Goal: Information Seeking & Learning: Learn about a topic

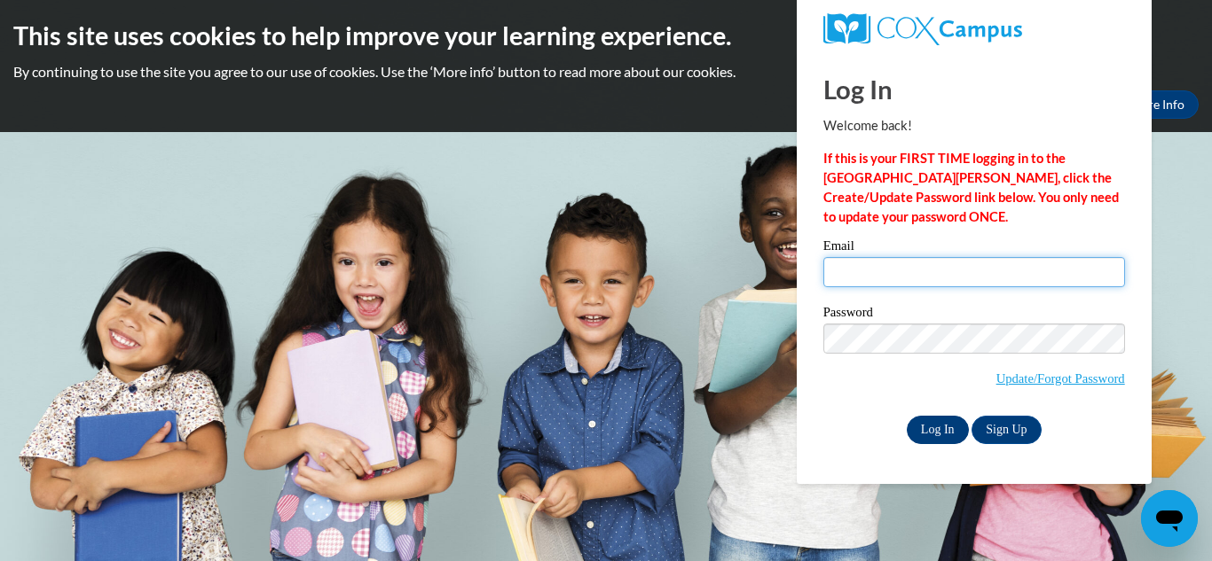
type input "tjones@bol.academy"
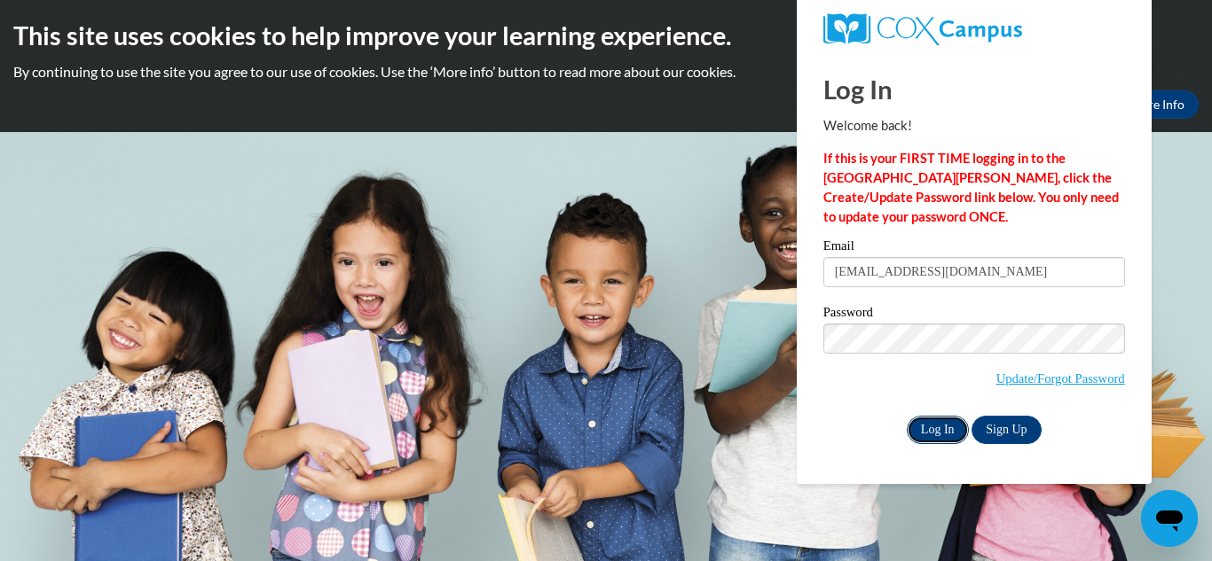
click at [916, 432] on input "Log In" at bounding box center [937, 430] width 62 height 28
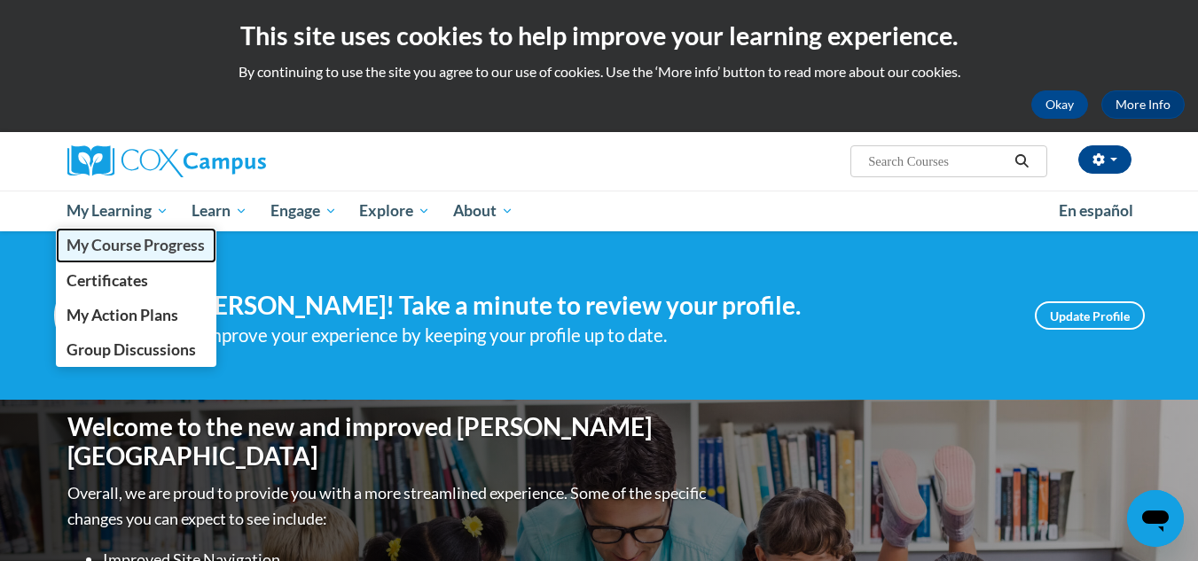
click at [149, 240] on span "My Course Progress" at bounding box center [136, 245] width 138 height 19
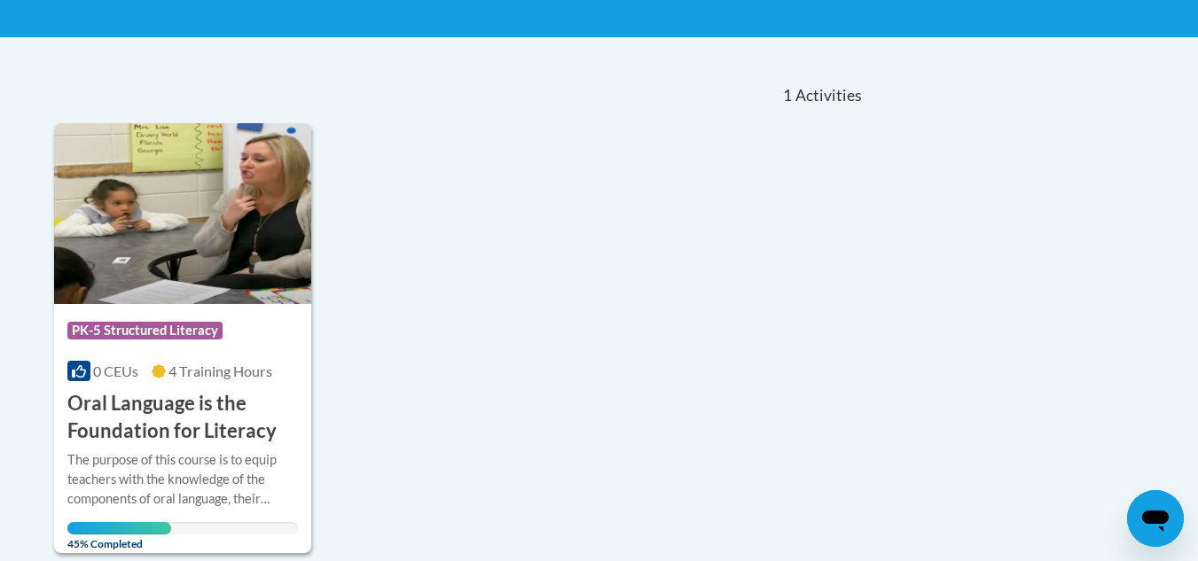
scroll to position [330, 0]
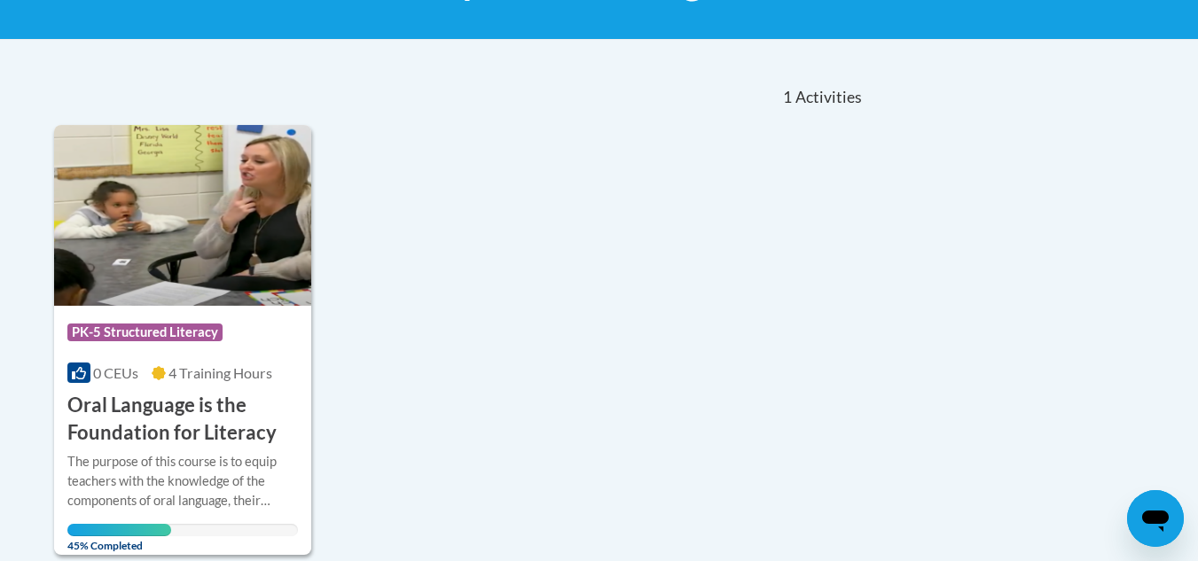
drag, startPoint x: 1196, startPoint y: 293, endPoint x: 1205, endPoint y: 255, distance: 38.3
click at [232, 431] on h3 "Oral Language is the Foundation for Literacy" at bounding box center [183, 419] width 232 height 55
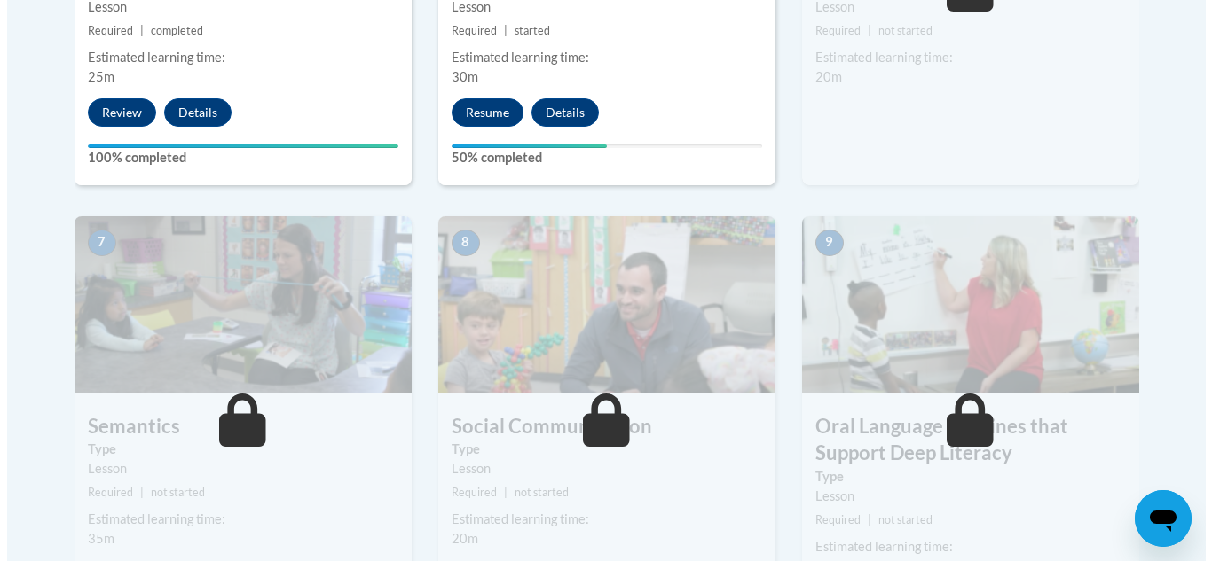
scroll to position [1325, 0]
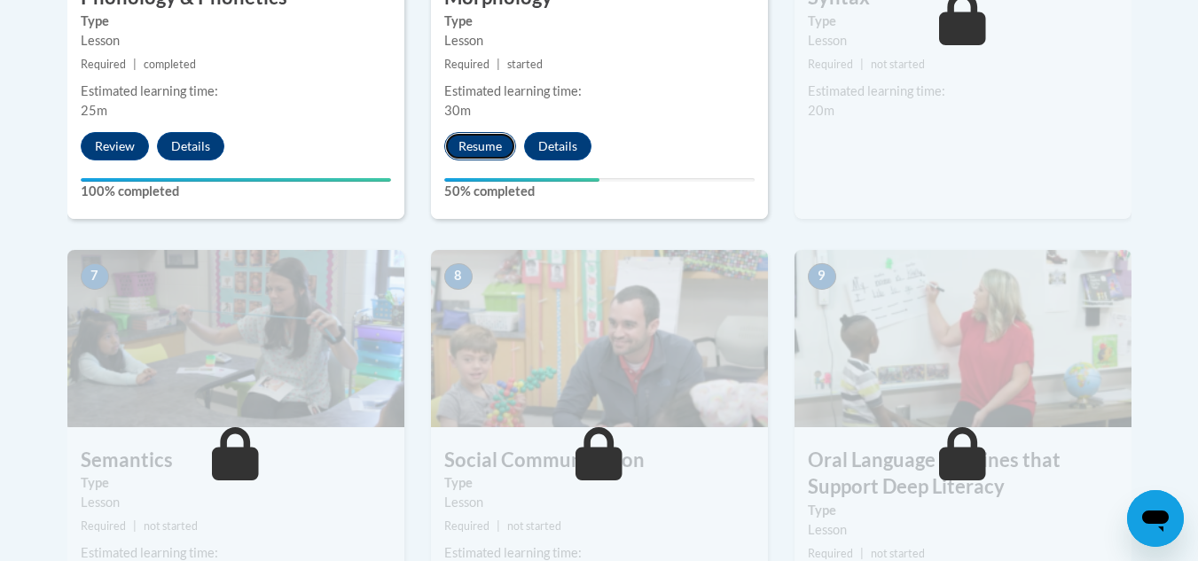
click at [483, 139] on button "Resume" at bounding box center [480, 146] width 72 height 28
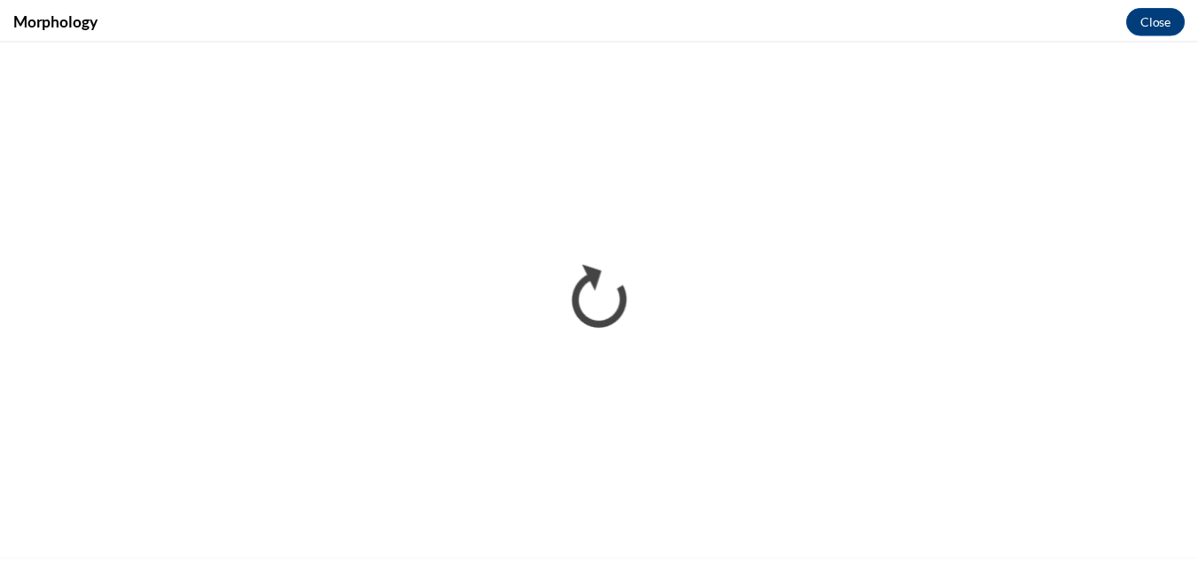
scroll to position [0, 0]
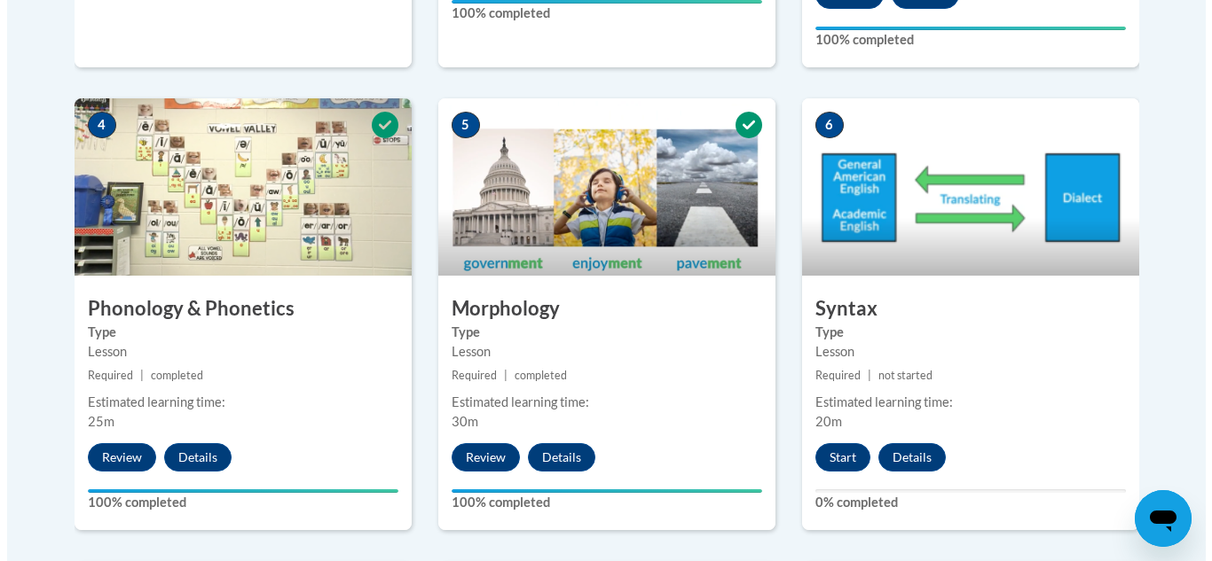
scroll to position [1024, 0]
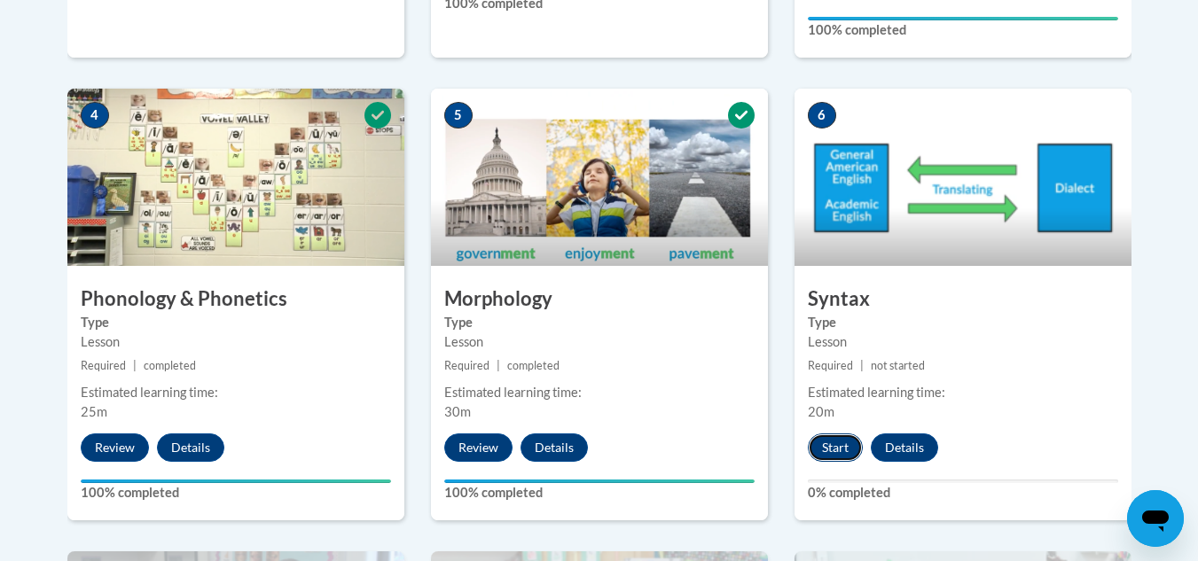
click at [848, 444] on button "Start" at bounding box center [835, 448] width 55 height 28
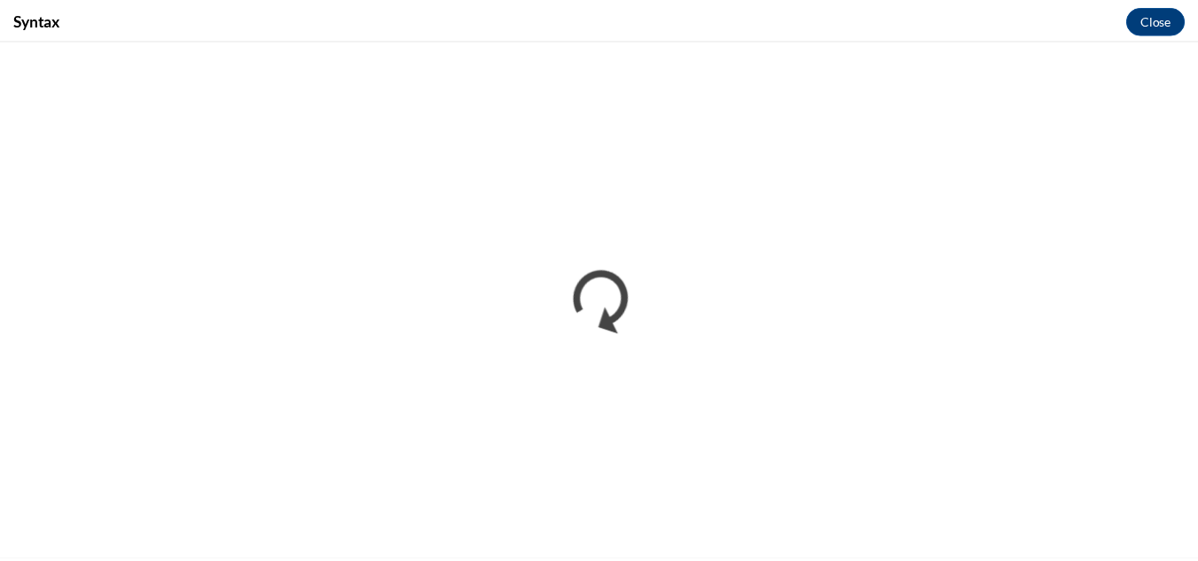
scroll to position [0, 0]
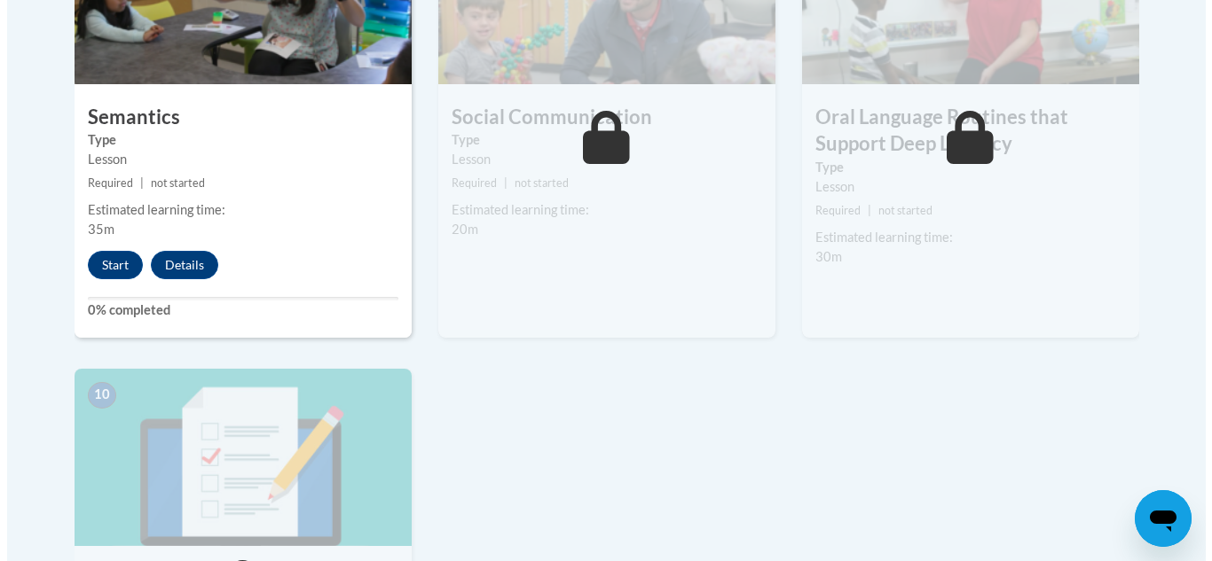
scroll to position [1664, 0]
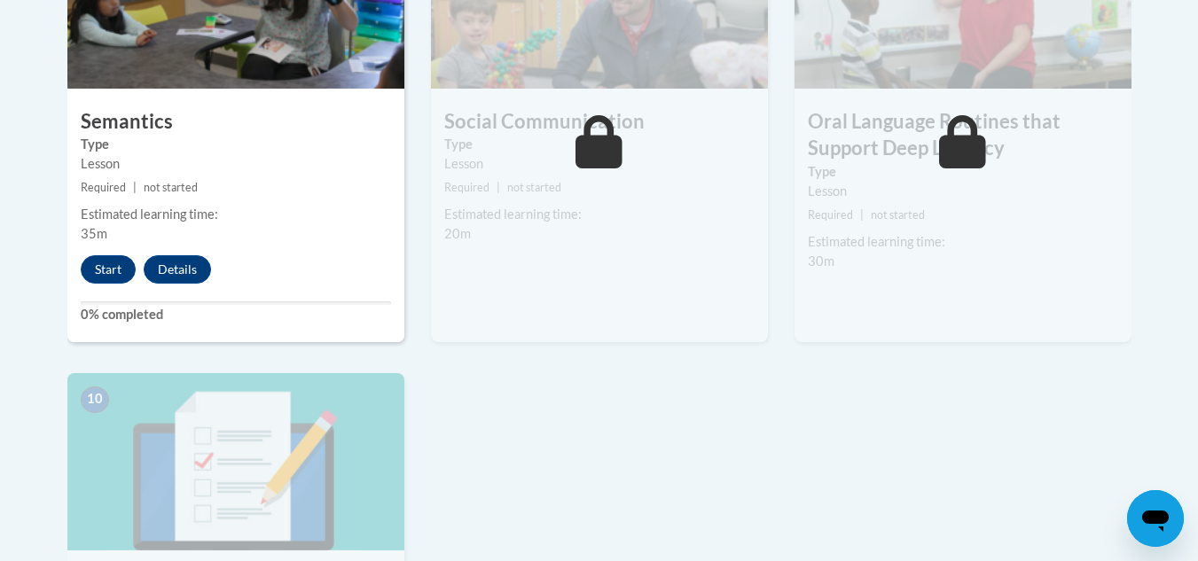
click at [263, 128] on h3 "Semantics" at bounding box center [235, 121] width 337 height 27
click at [113, 264] on button "Start" at bounding box center [108, 269] width 55 height 28
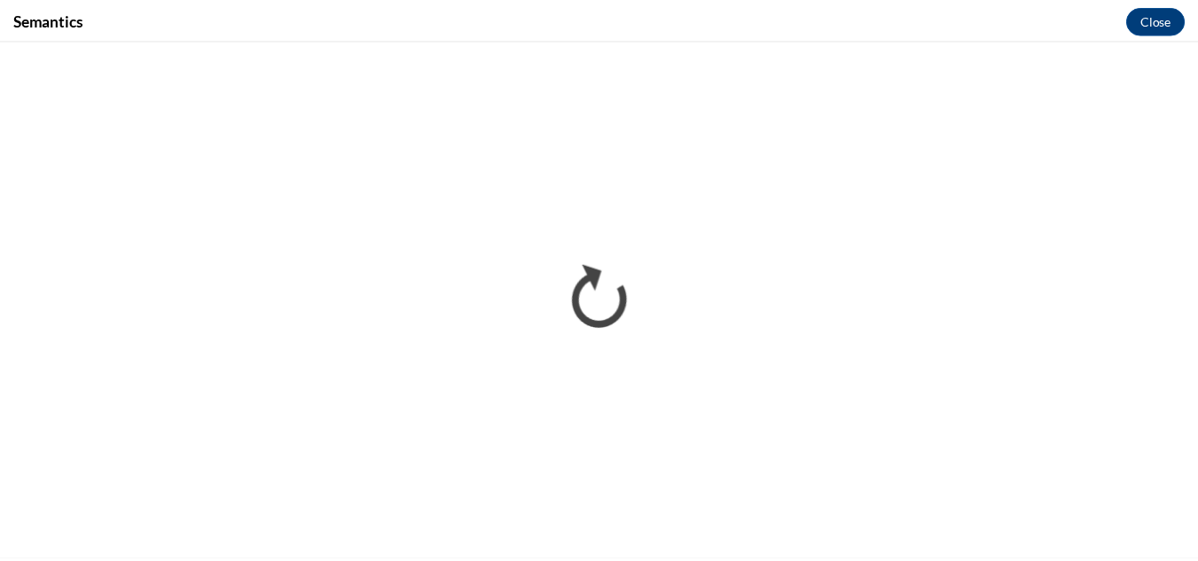
scroll to position [0, 0]
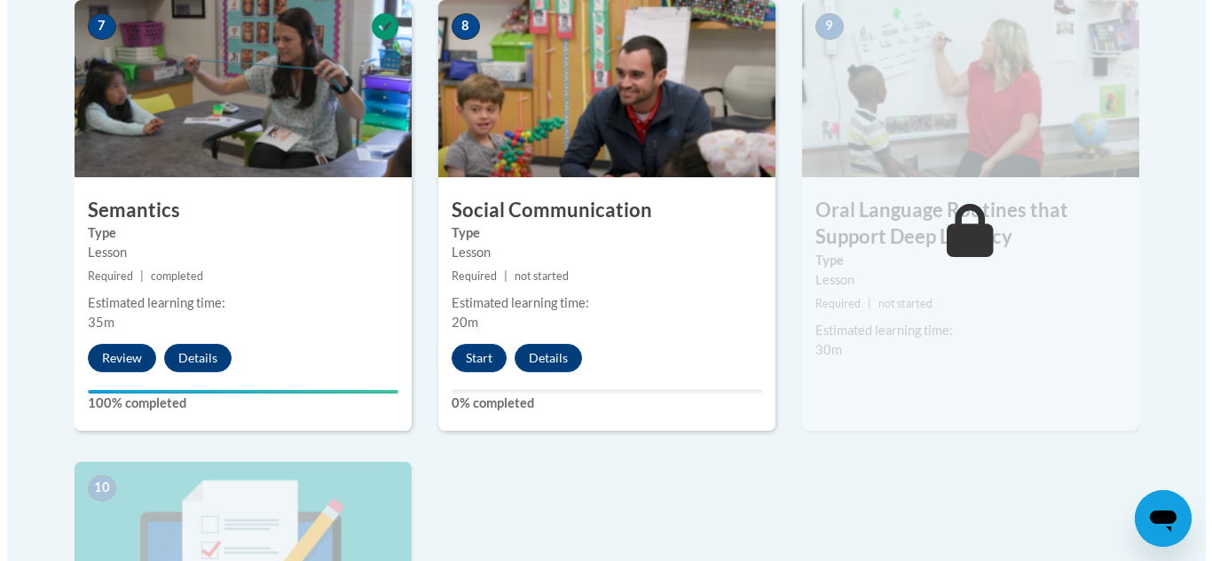
scroll to position [1566, 0]
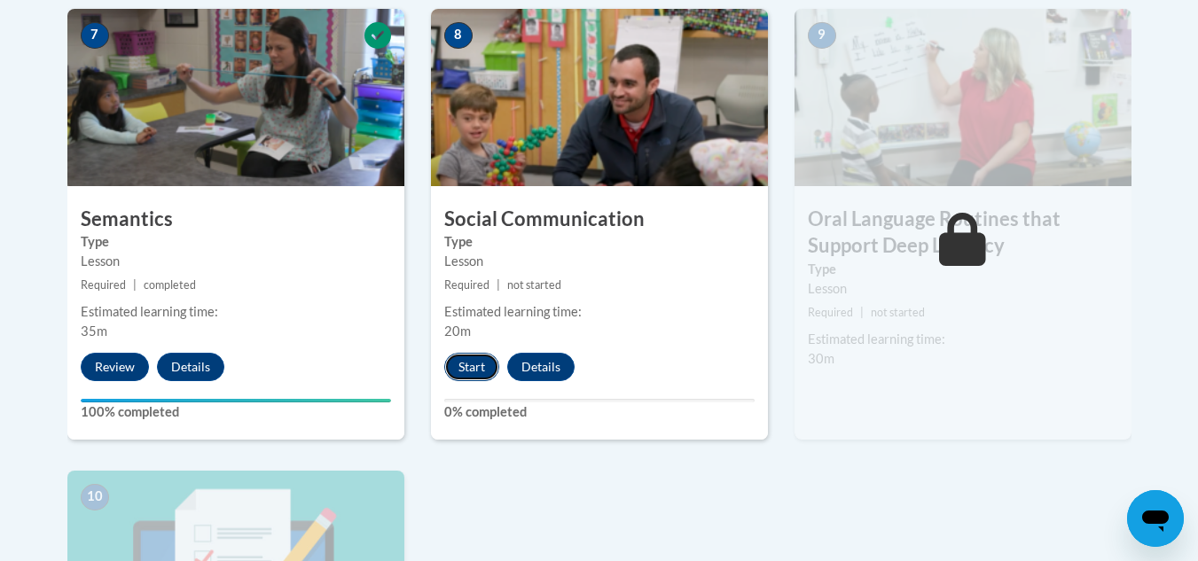
click at [474, 372] on button "Start" at bounding box center [471, 367] width 55 height 28
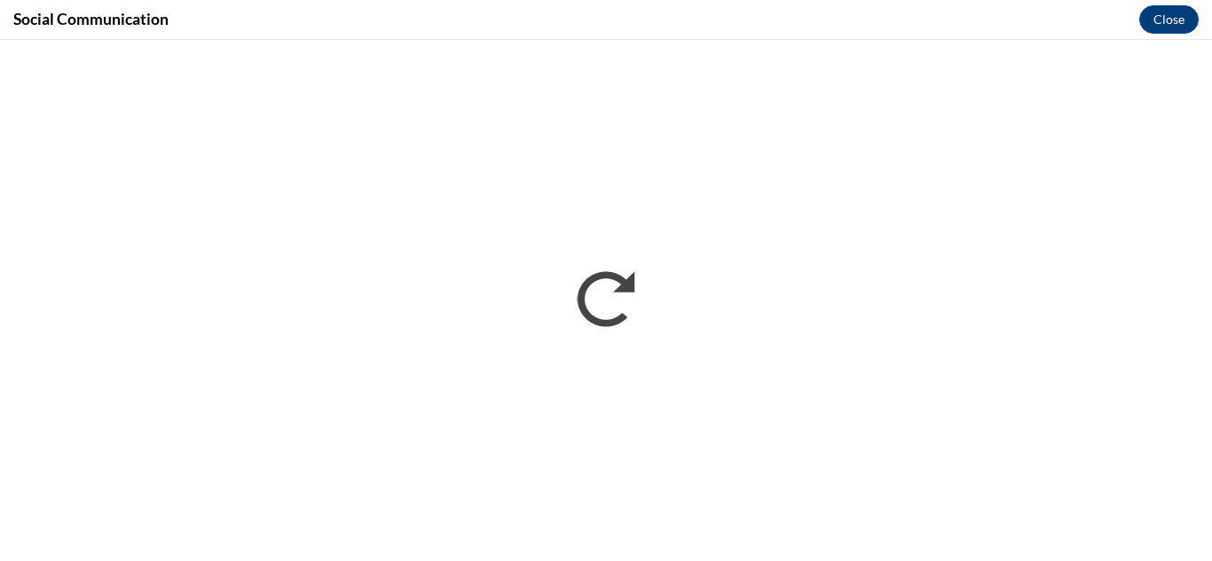
scroll to position [1663, 0]
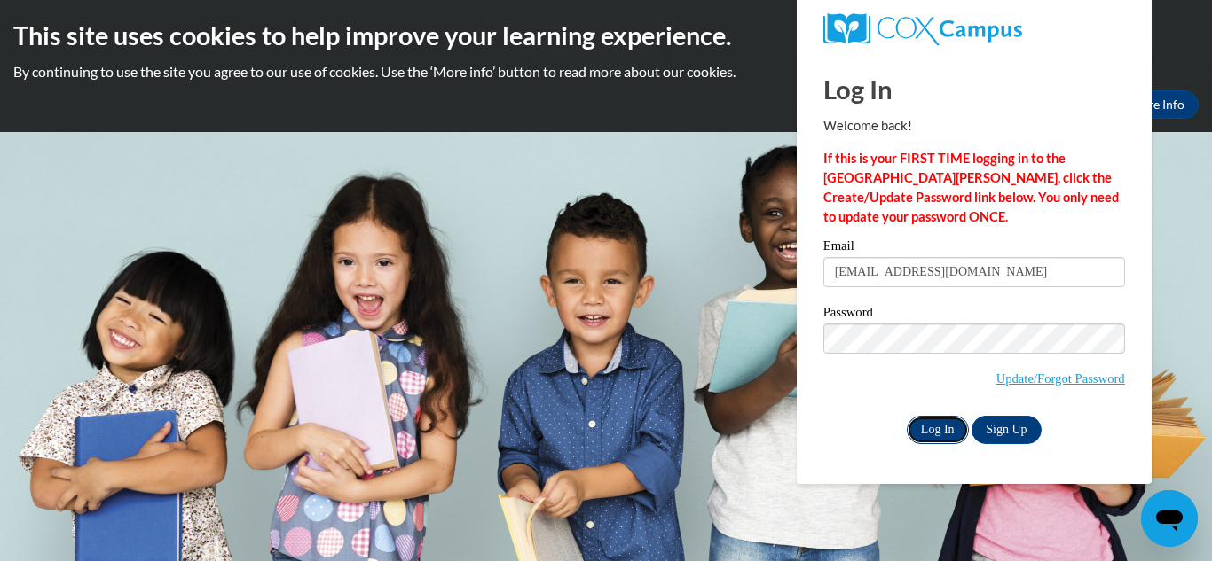
click at [944, 436] on input "Log In" at bounding box center [937, 430] width 62 height 28
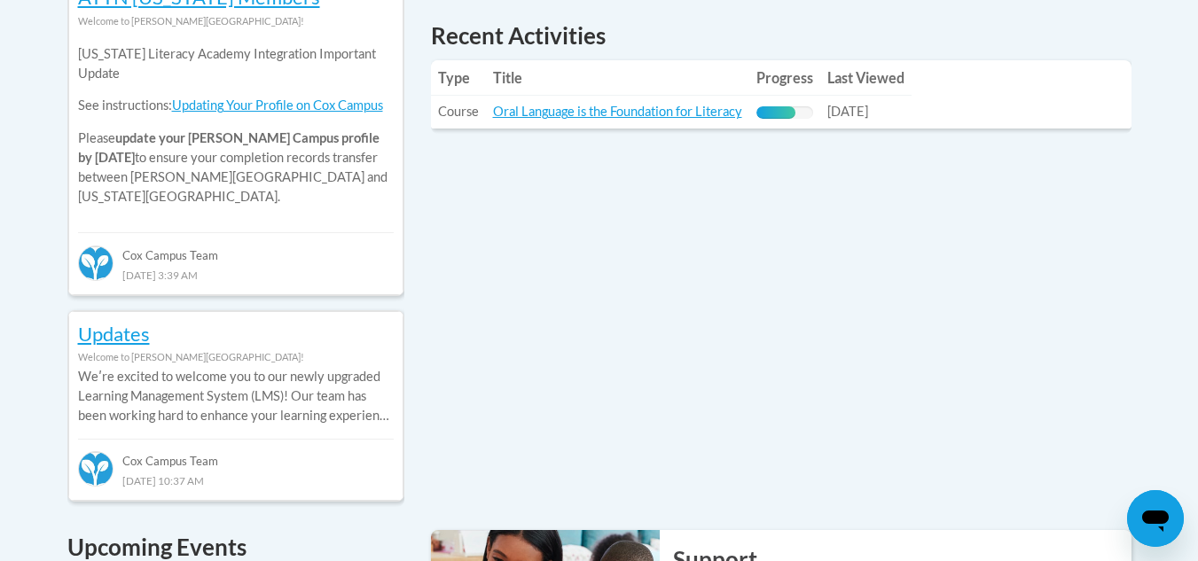
scroll to position [835, 0]
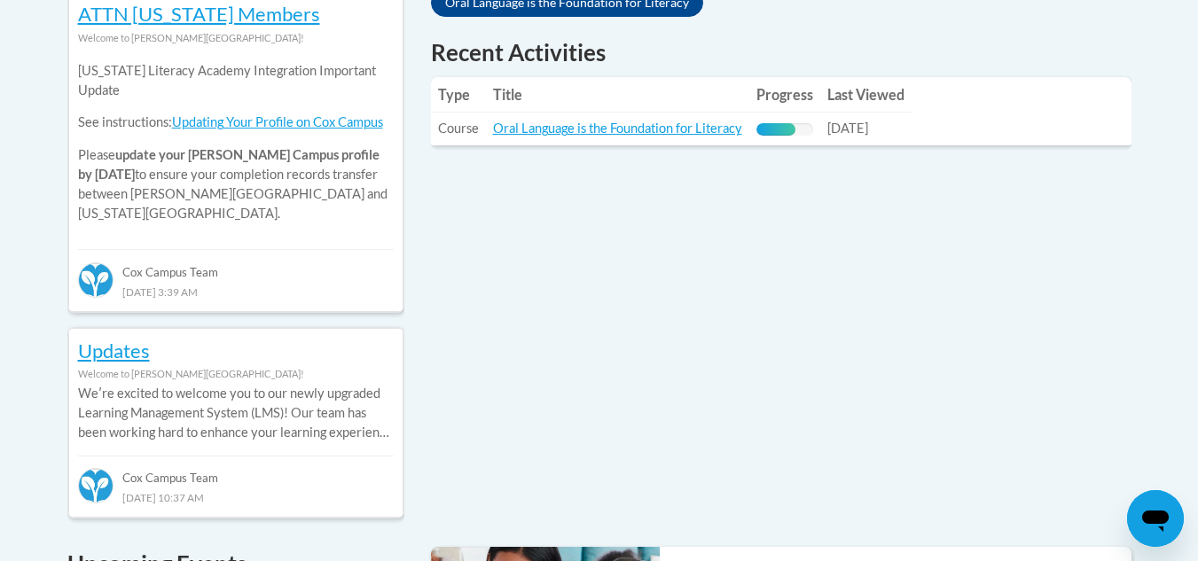
click at [734, 137] on td "Title: Oral Language is the Foundation for Literacy" at bounding box center [617, 129] width 263 height 33
click at [727, 135] on link "Oral Language is the Foundation for Literacy" at bounding box center [617, 128] width 249 height 15
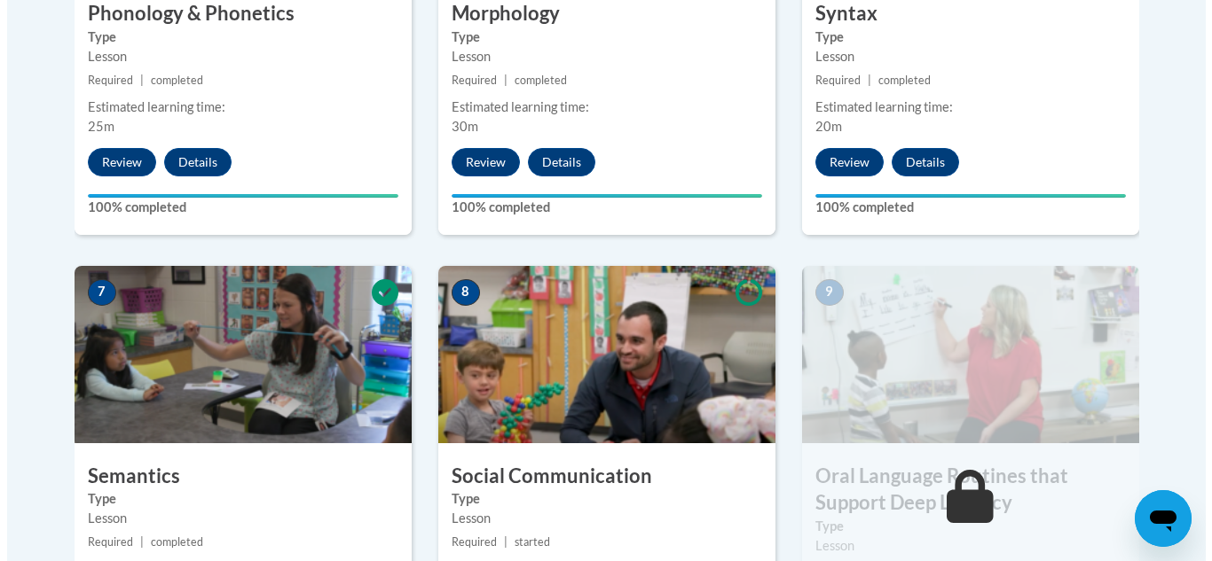
scroll to position [1473, 0]
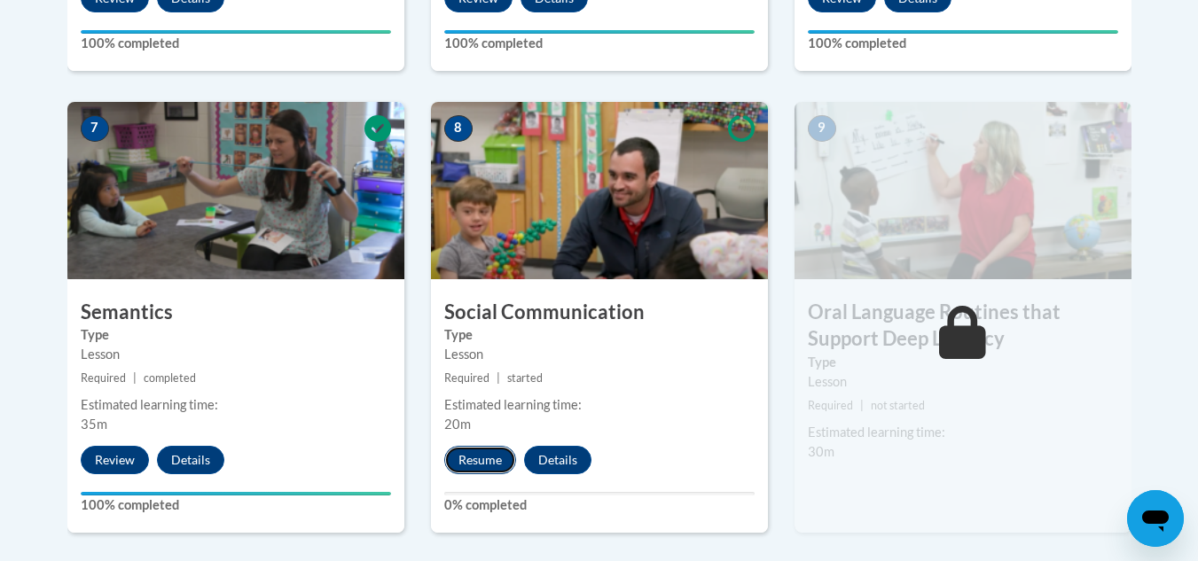
click at [498, 457] on button "Resume" at bounding box center [480, 460] width 72 height 28
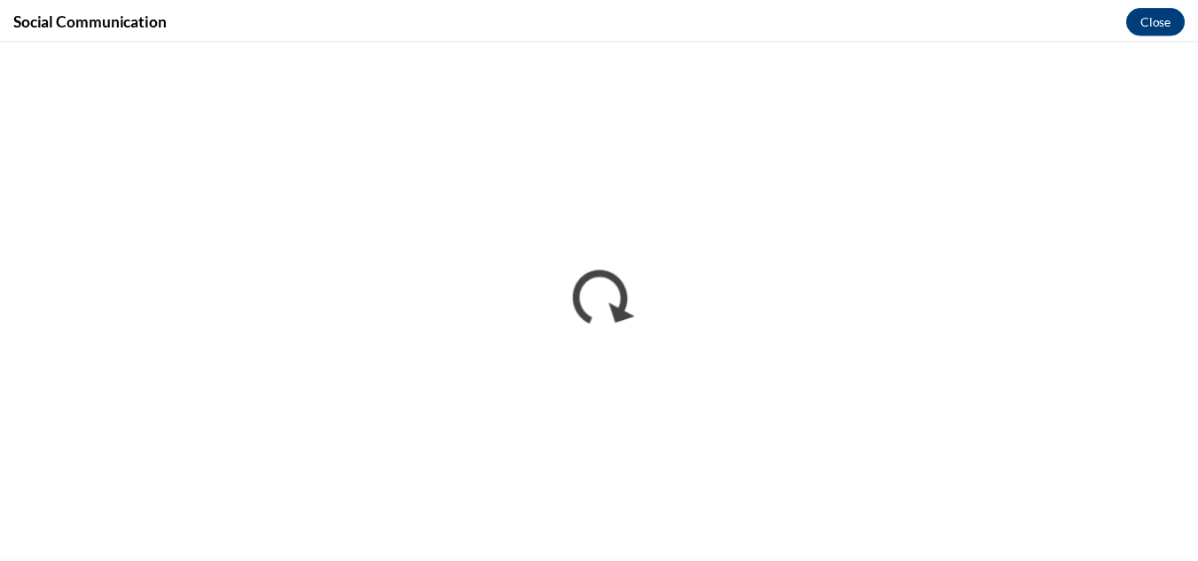
scroll to position [0, 0]
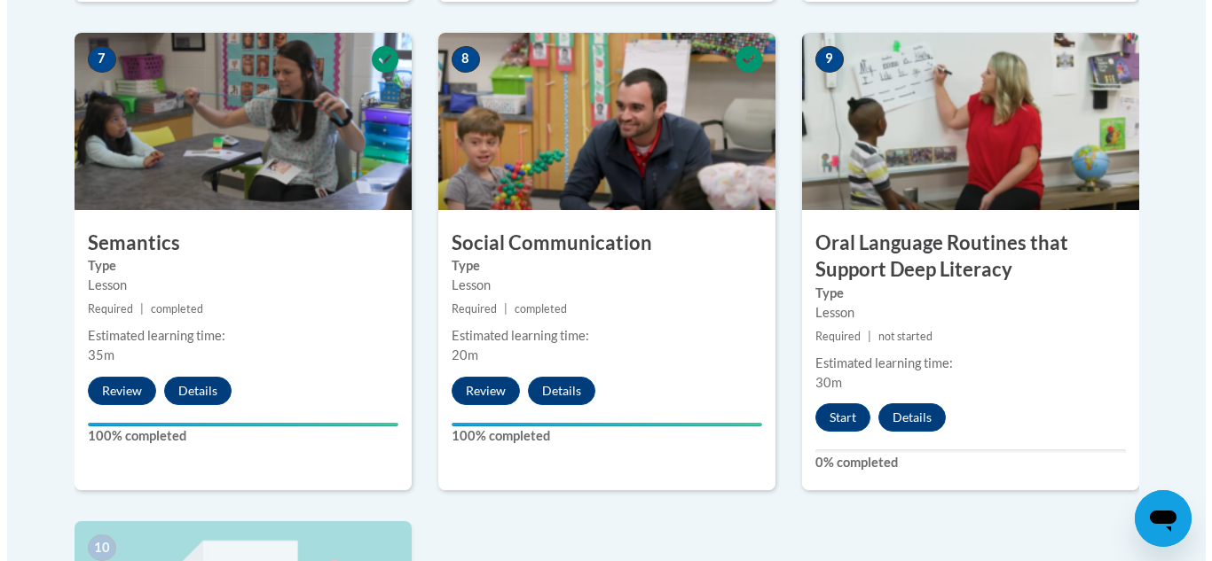
scroll to position [1533, 0]
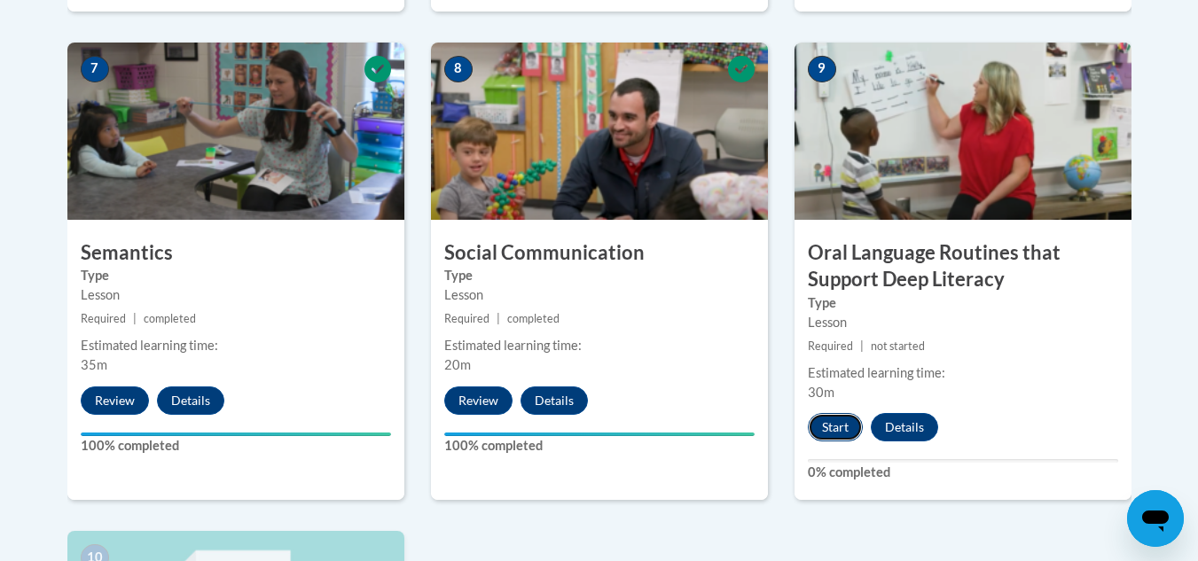
click at [832, 420] on button "Start" at bounding box center [835, 427] width 55 height 28
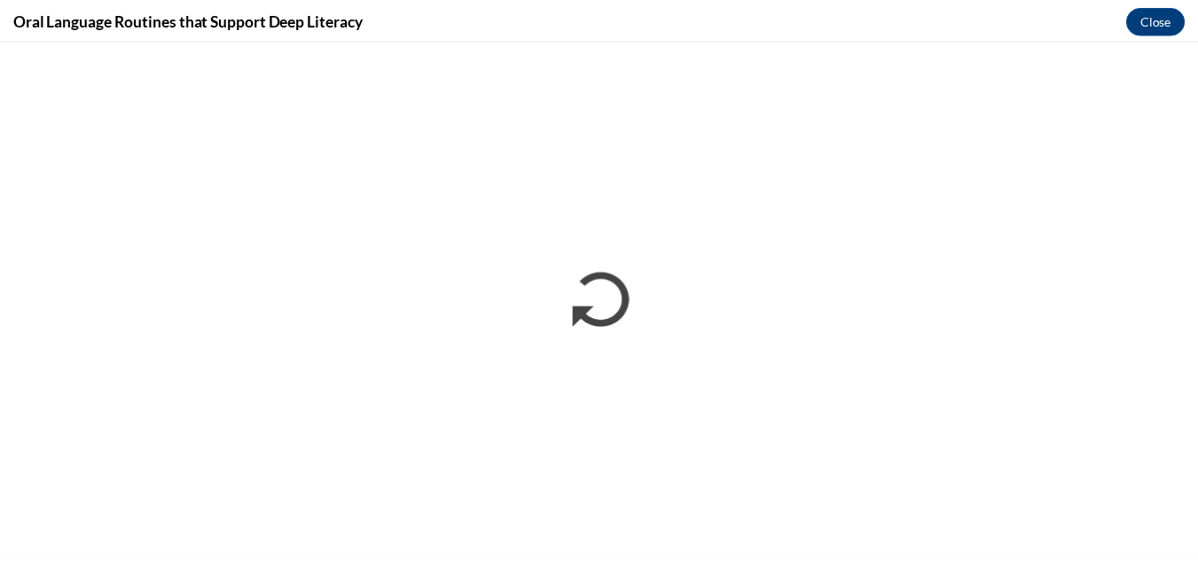
scroll to position [0, 0]
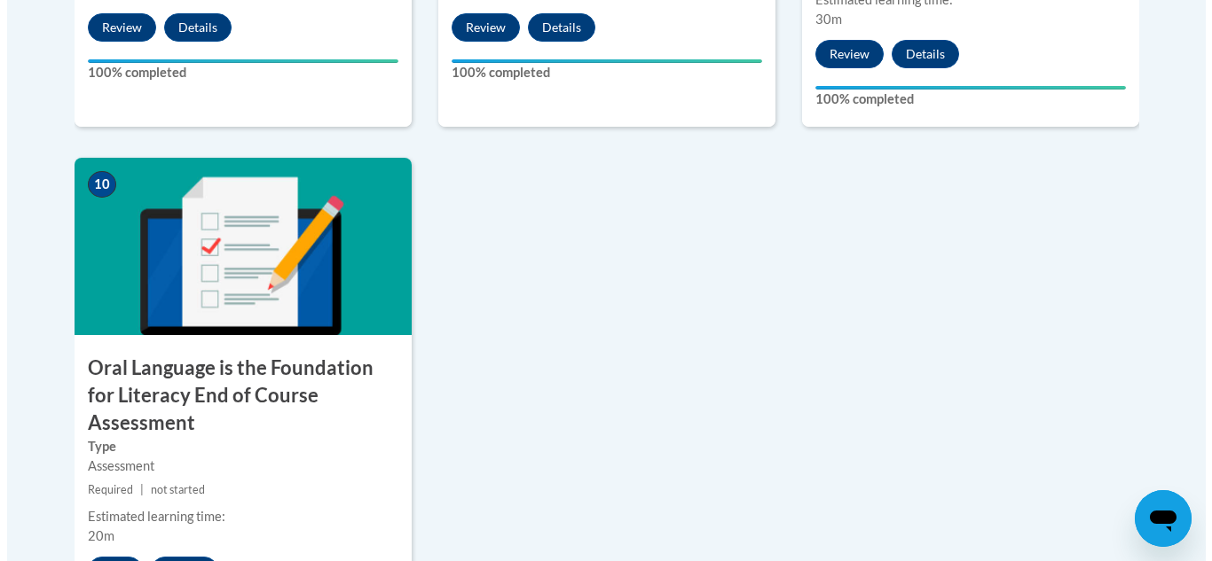
scroll to position [1931, 0]
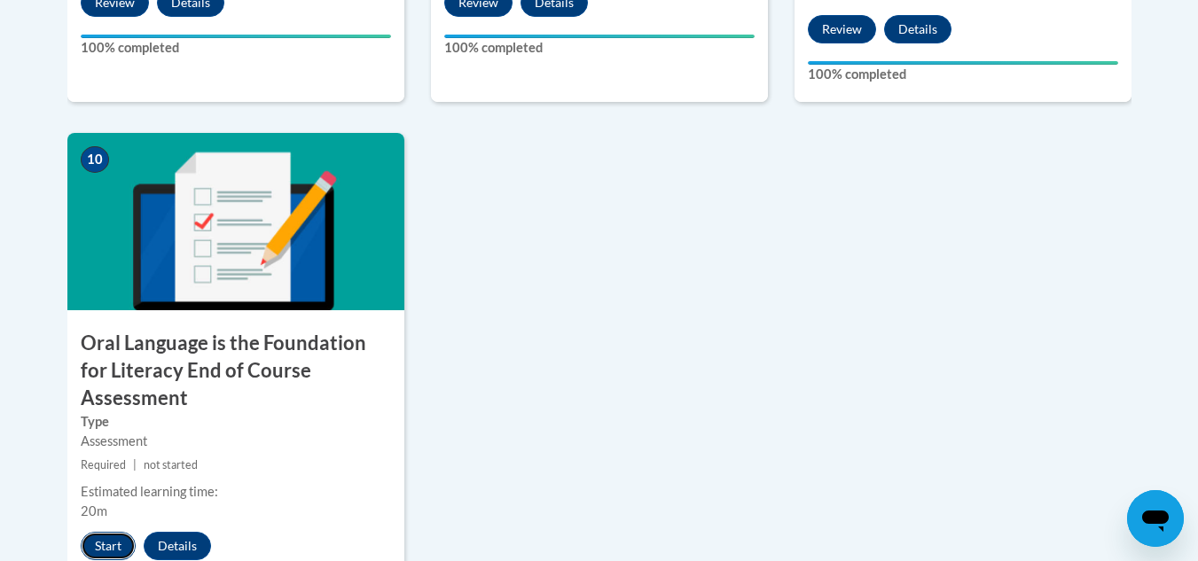
click at [107, 532] on button "Start" at bounding box center [108, 546] width 55 height 28
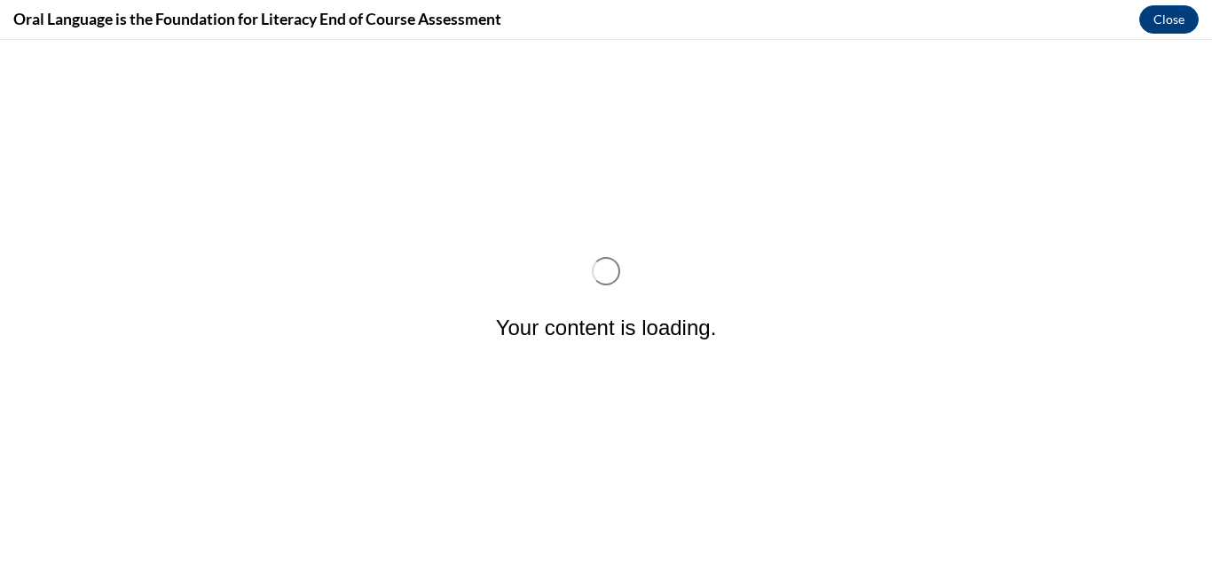
scroll to position [0, 0]
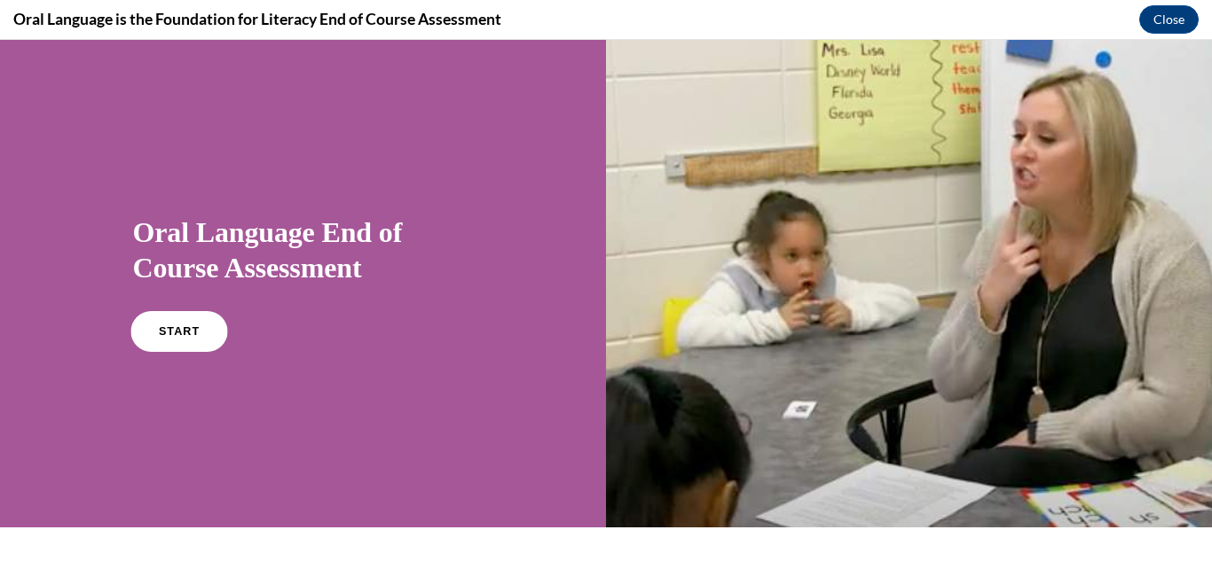
click at [208, 318] on link "START" at bounding box center [178, 331] width 97 height 41
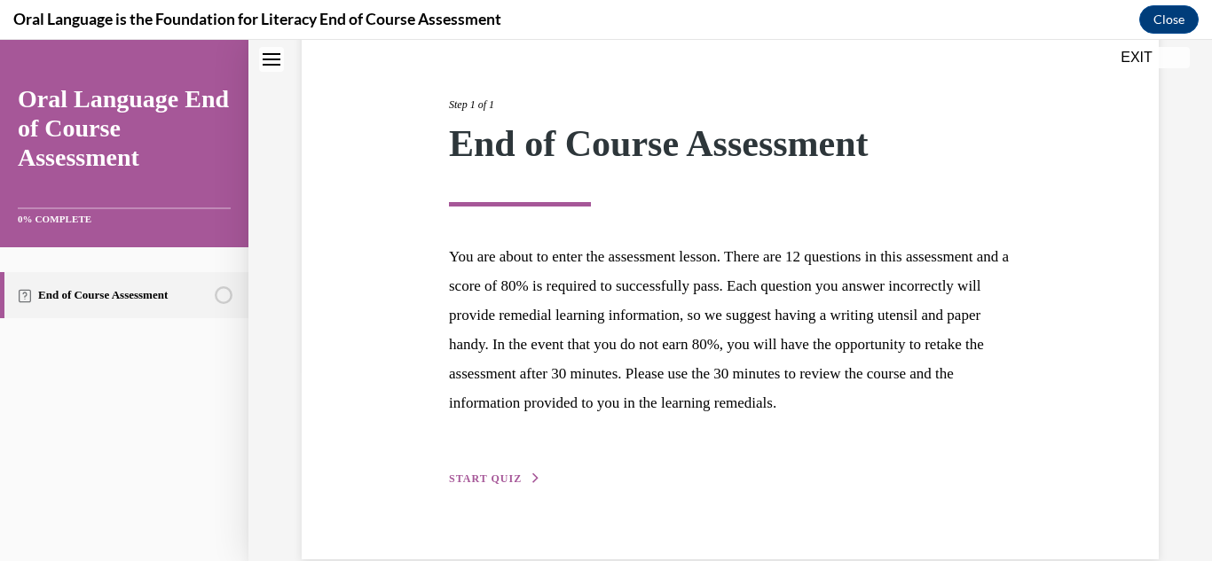
scroll to position [212, 0]
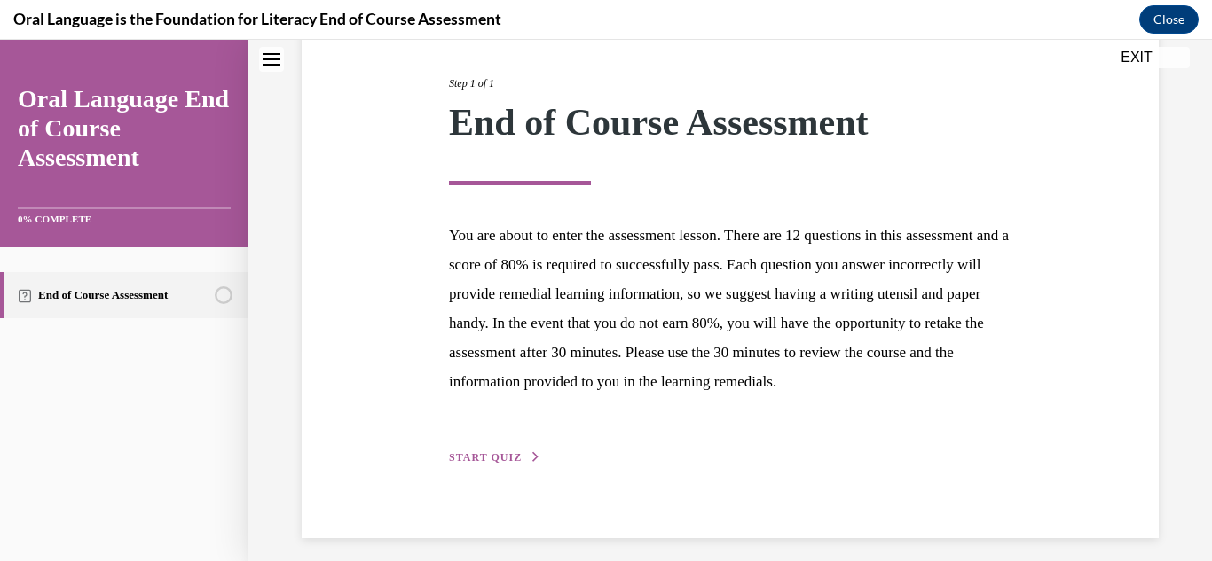
click at [498, 464] on span "START QUIZ" at bounding box center [485, 457] width 73 height 12
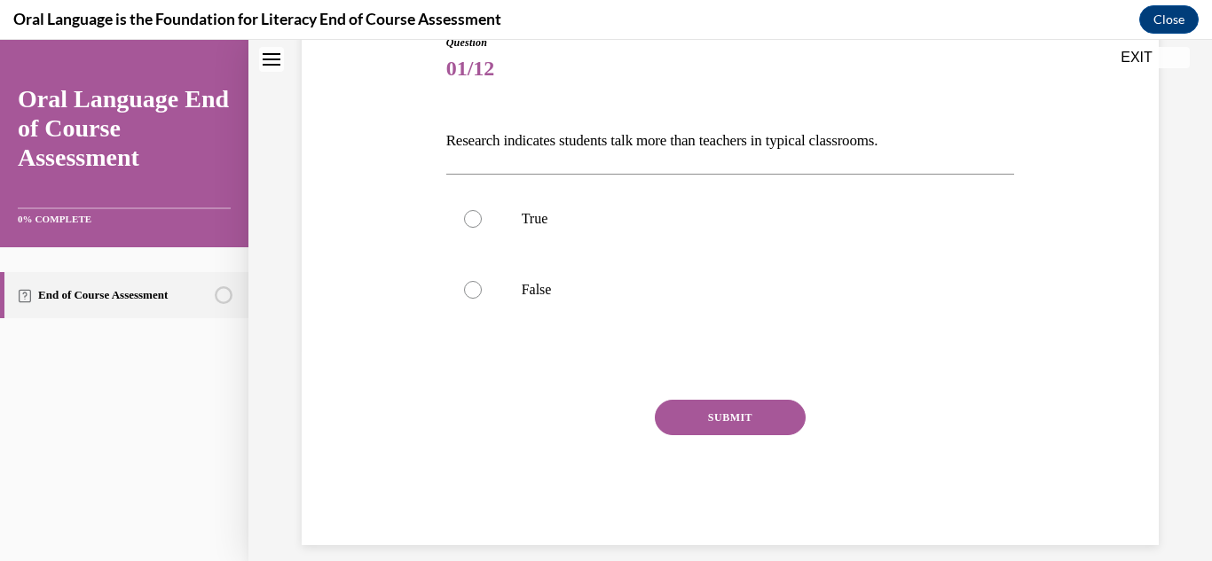
scroll to position [197, 0]
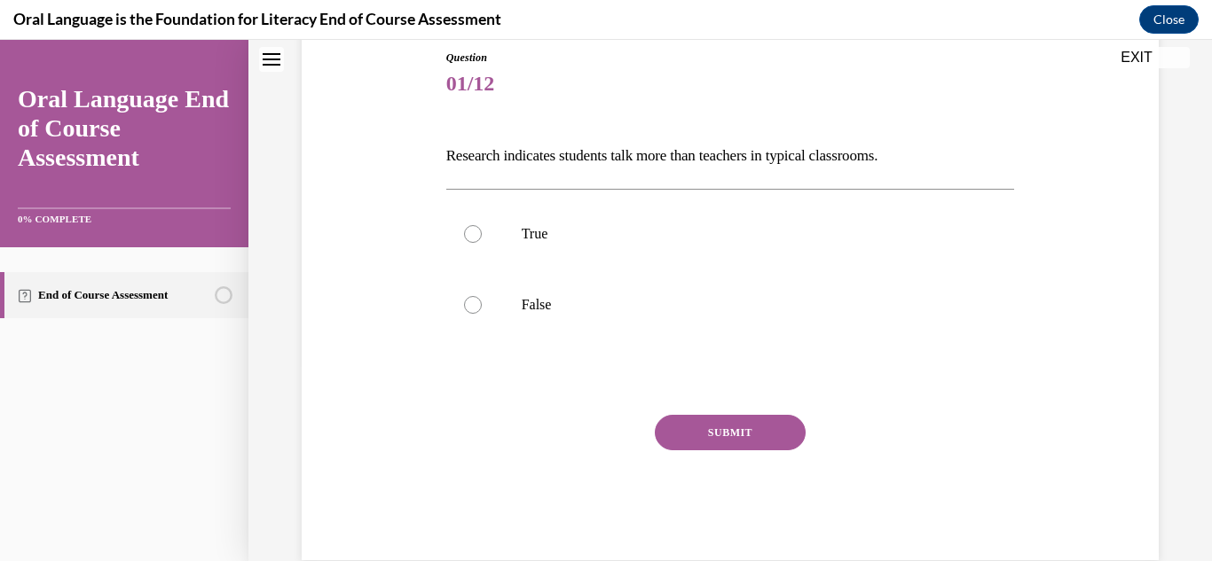
click at [685, 423] on button "SUBMIT" at bounding box center [730, 432] width 151 height 35
click at [516, 314] on label "False" at bounding box center [730, 305] width 569 height 71
click at [482, 314] on input "False" at bounding box center [473, 305] width 18 height 18
radio input "true"
click at [670, 424] on button "SUBMIT" at bounding box center [730, 432] width 151 height 35
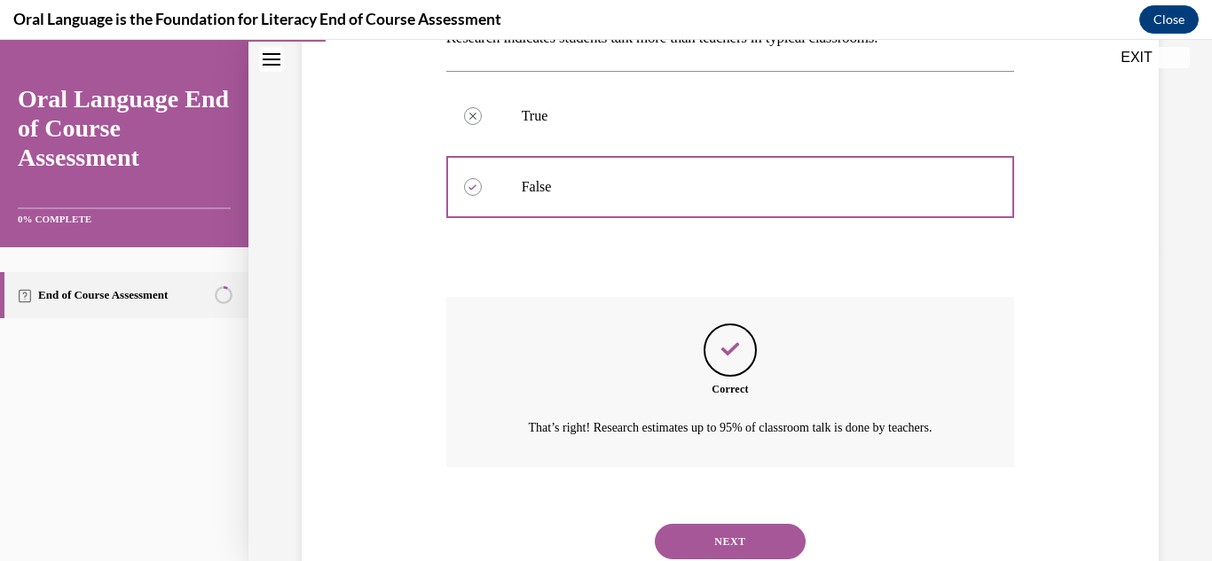
scroll to position [375, 0]
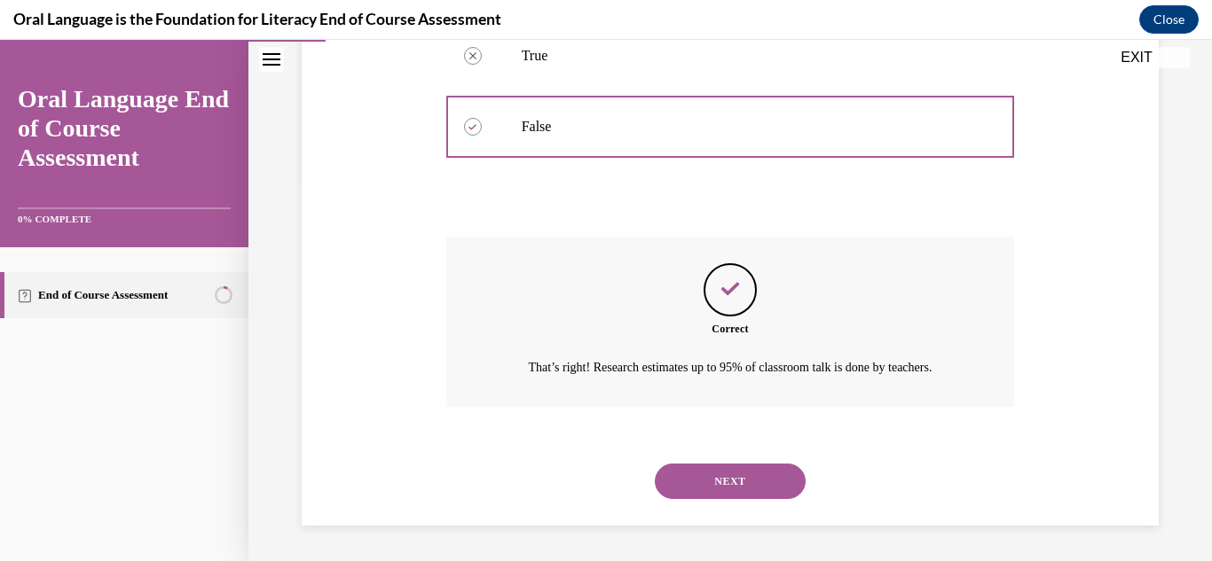
click at [693, 483] on button "NEXT" at bounding box center [730, 481] width 151 height 35
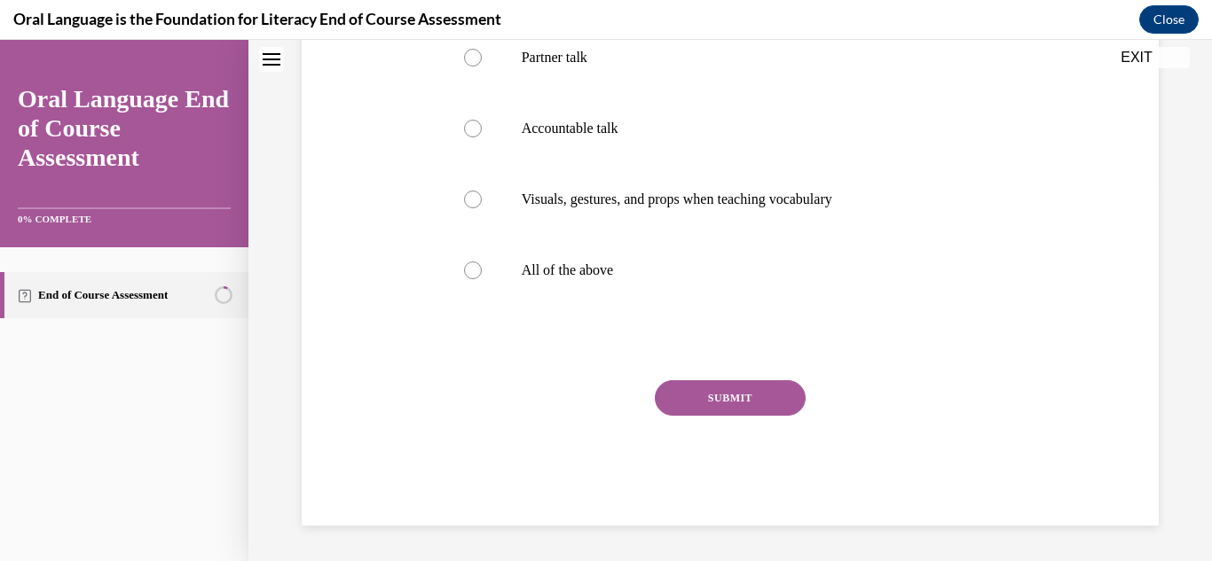
scroll to position [0, 0]
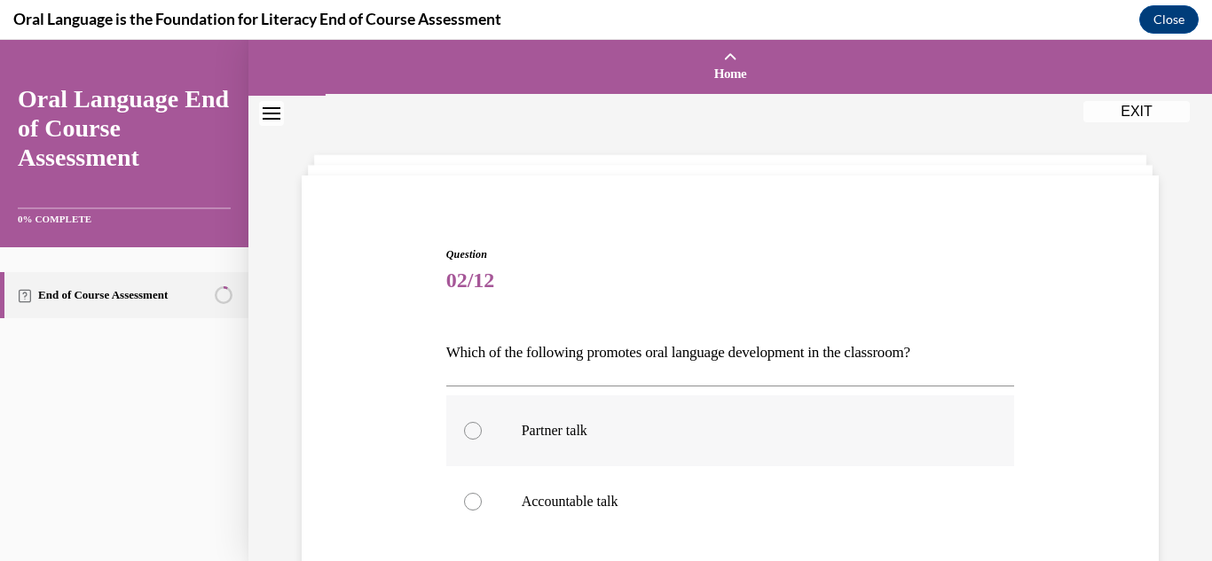
drag, startPoint x: 1211, startPoint y: 288, endPoint x: 891, endPoint y: 441, distance: 353.9
click at [891, 441] on label "Partner talk" at bounding box center [730, 431] width 569 height 71
click at [482, 440] on input "Partner talk" at bounding box center [473, 431] width 18 height 18
radio input "true"
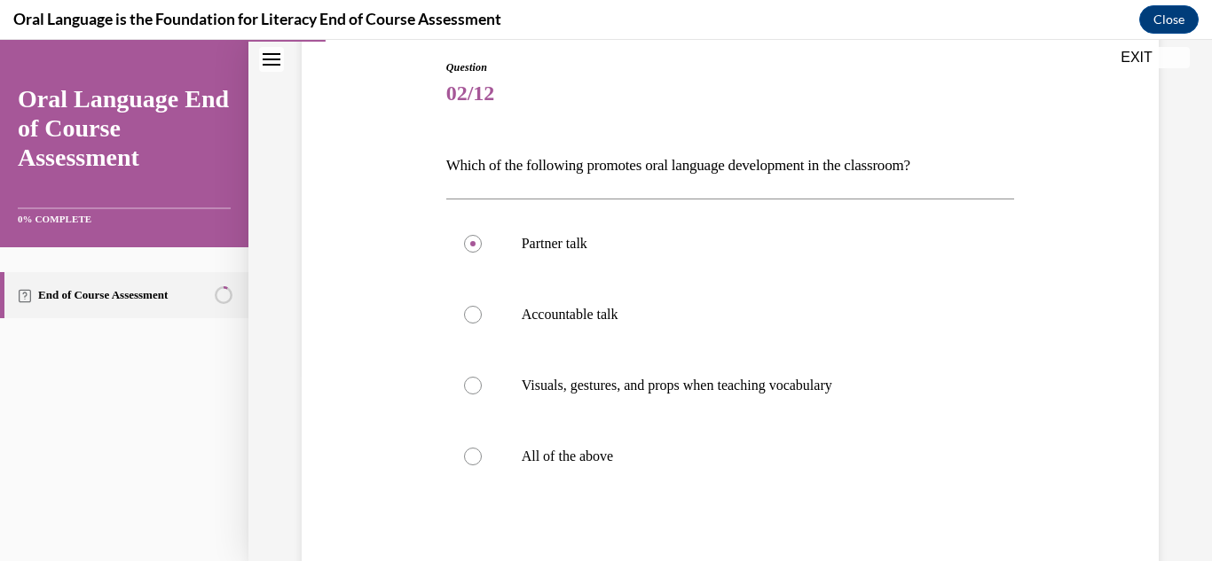
scroll to position [208, 0]
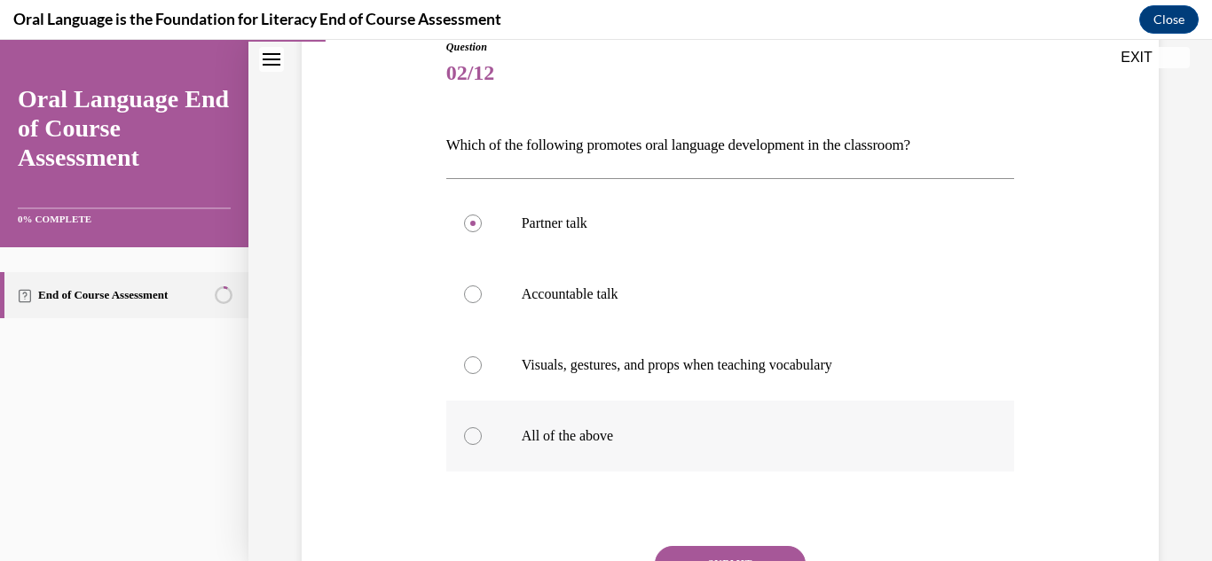
click at [658, 428] on p "All of the above" at bounding box center [746, 437] width 449 height 18
click at [482, 428] on input "All of the above" at bounding box center [473, 437] width 18 height 18
radio input "true"
click at [715, 545] on div "Question 02/12 Which of the following promotes oral language development in the…" at bounding box center [730, 365] width 569 height 653
click at [719, 556] on button "SUBMIT" at bounding box center [730, 563] width 151 height 35
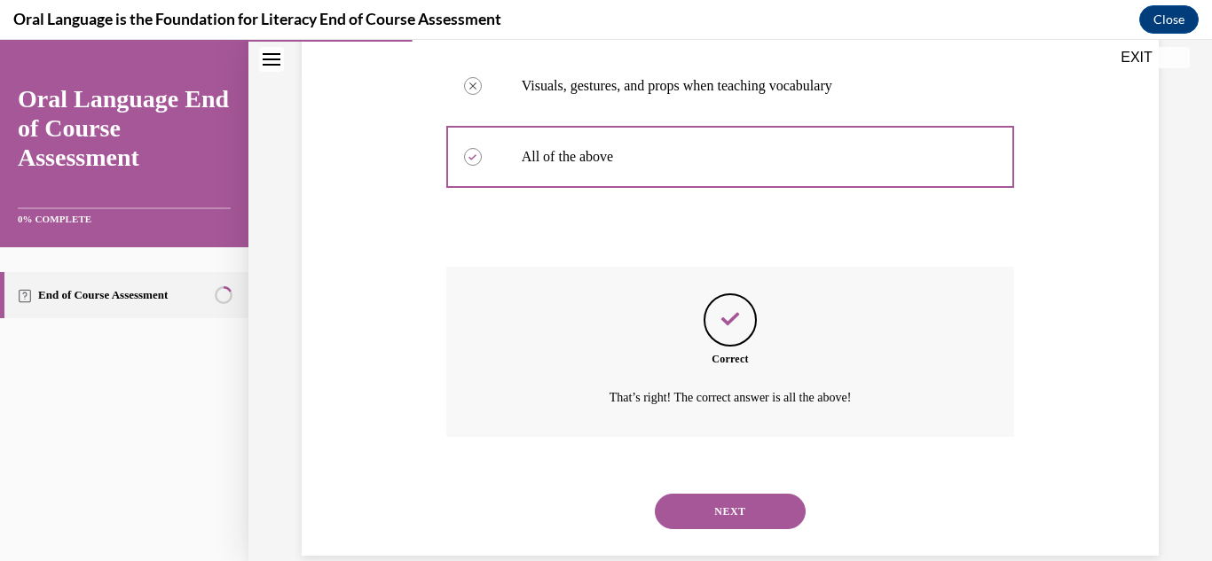
scroll to position [517, 0]
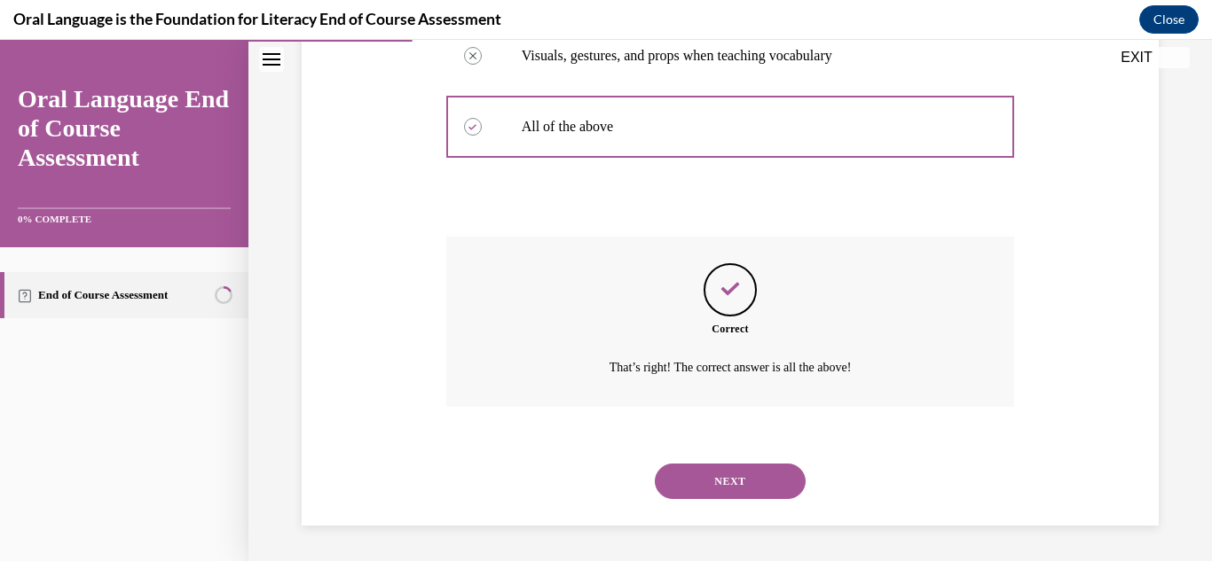
click at [776, 467] on button "NEXT" at bounding box center [730, 481] width 151 height 35
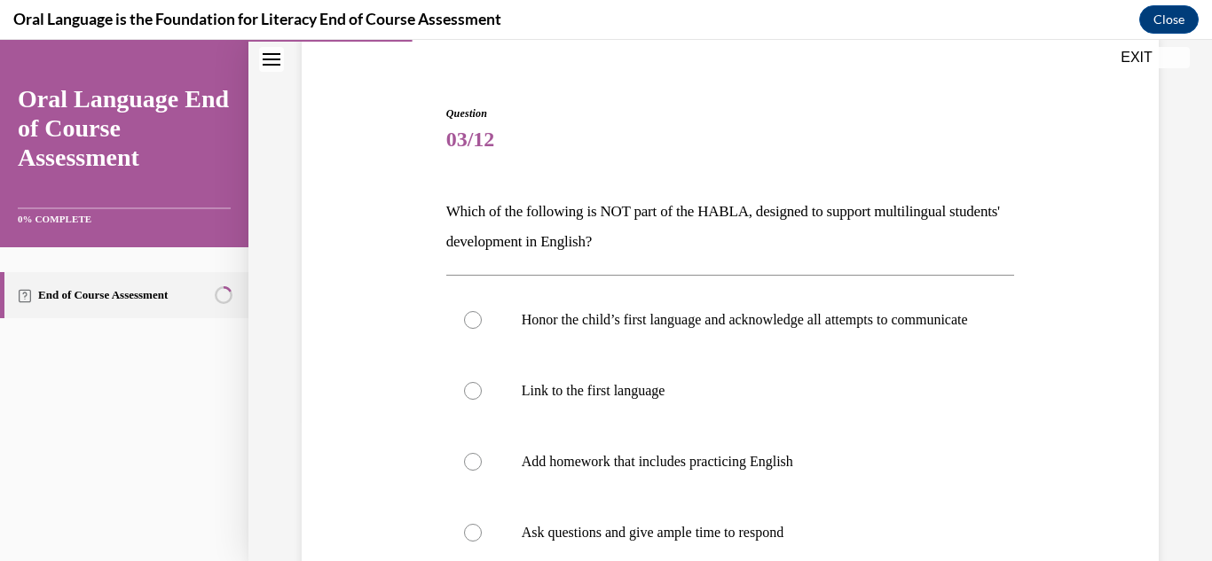
scroll to position [144, 0]
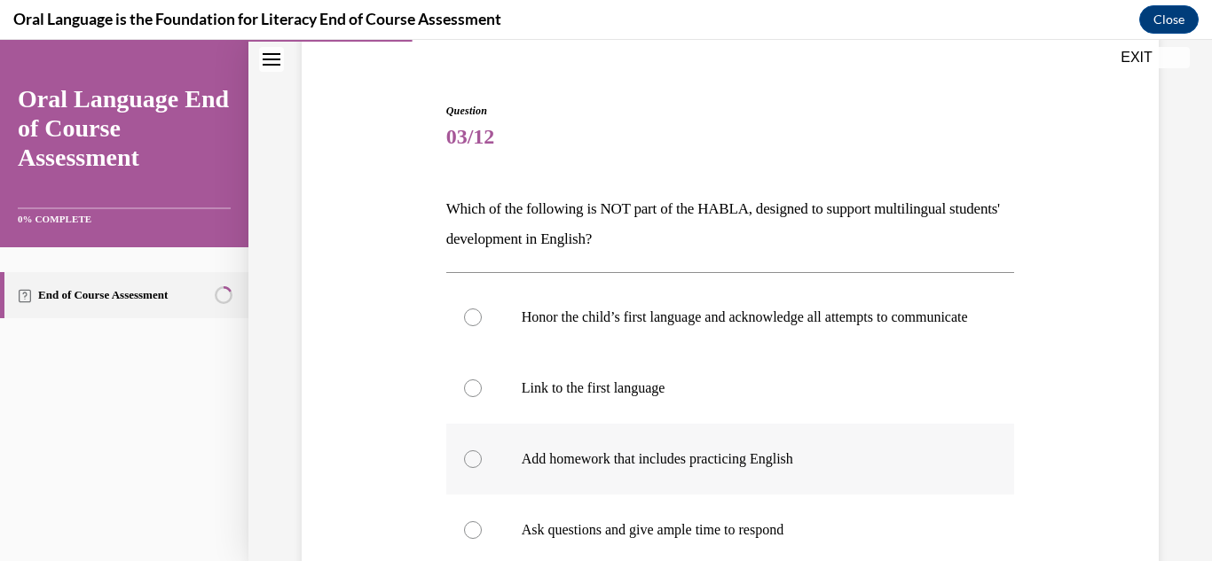
click at [923, 453] on label "Add homework that includes practicing English" at bounding box center [730, 459] width 569 height 71
click at [482, 453] on input "Add homework that includes practicing English" at bounding box center [473, 460] width 18 height 18
radio input "true"
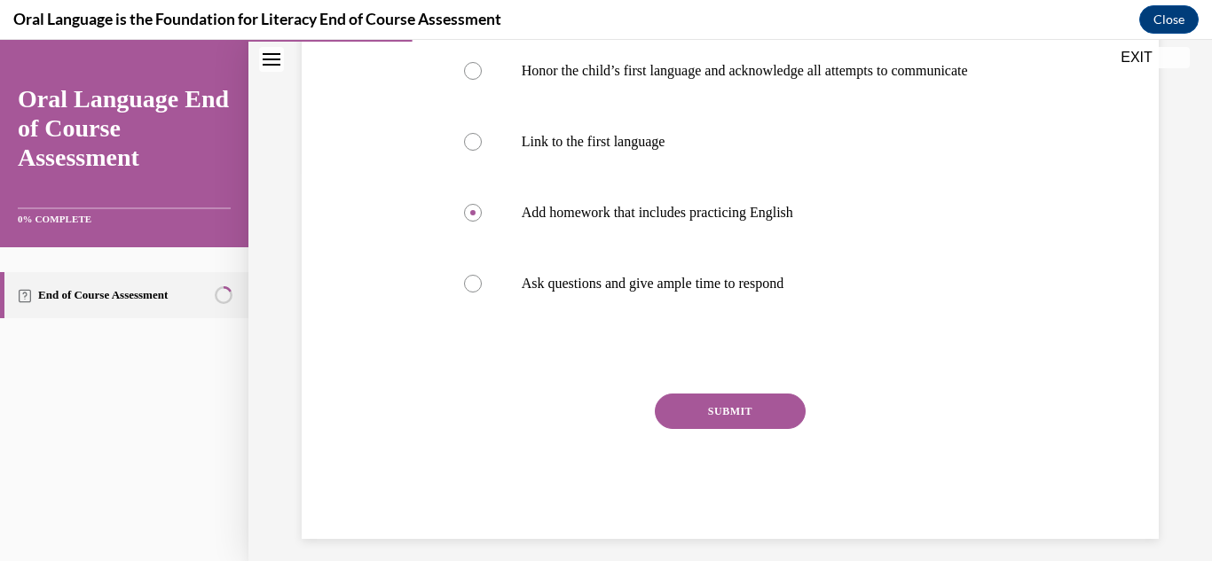
scroll to position [388, 0]
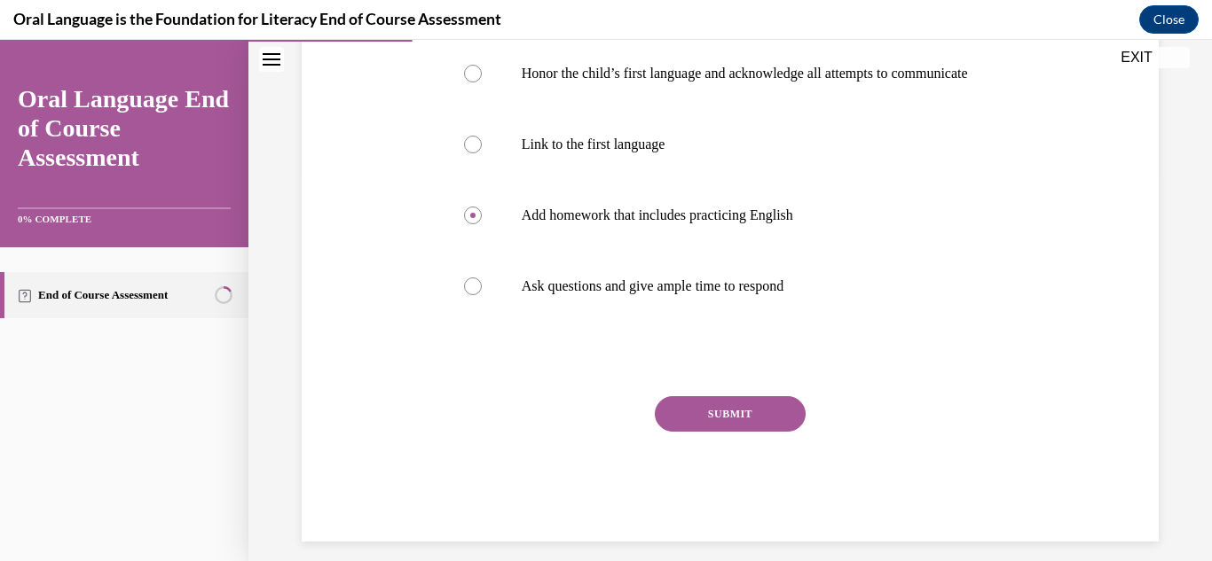
click at [781, 423] on button "SUBMIT" at bounding box center [730, 413] width 151 height 35
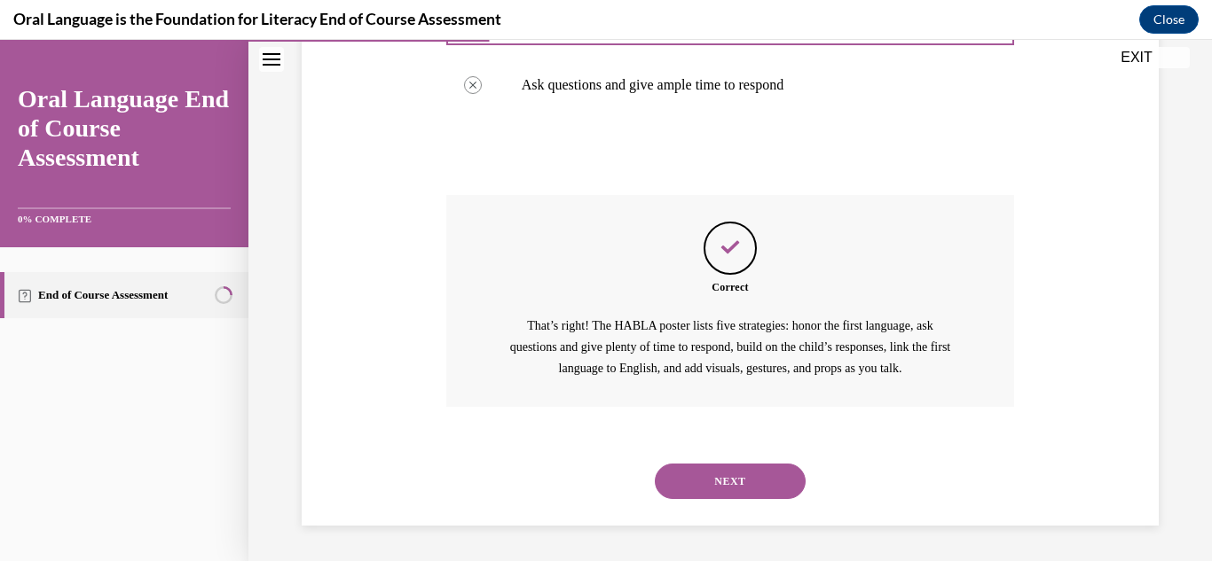
scroll to position [607, 0]
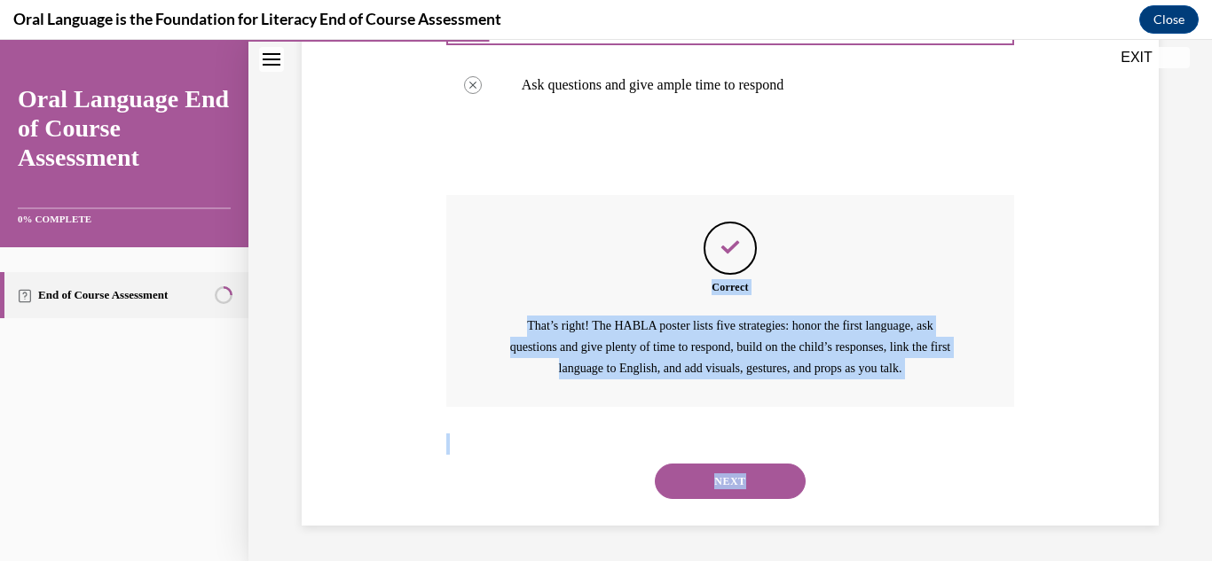
drag, startPoint x: 1197, startPoint y: 242, endPoint x: 870, endPoint y: 455, distance: 390.4
click at [870, 455] on div "Question 03/12 Which of the following is NOT part of the HABLA, designed to sup…" at bounding box center [729, 34] width 963 height 1055
click at [727, 482] on button "NEXT" at bounding box center [730, 481] width 151 height 35
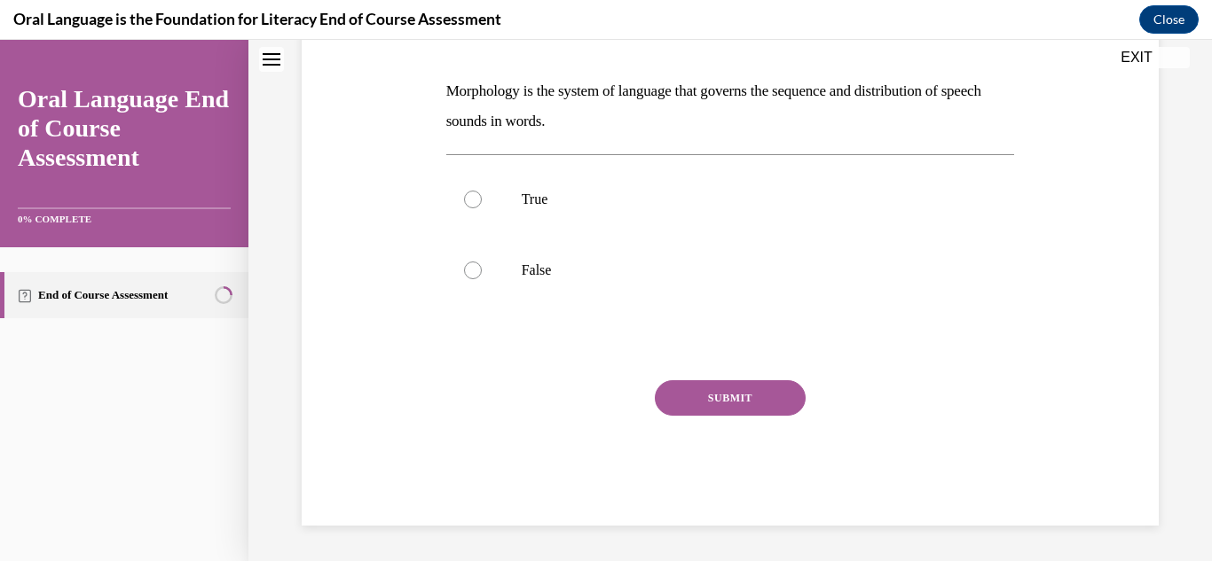
scroll to position [0, 0]
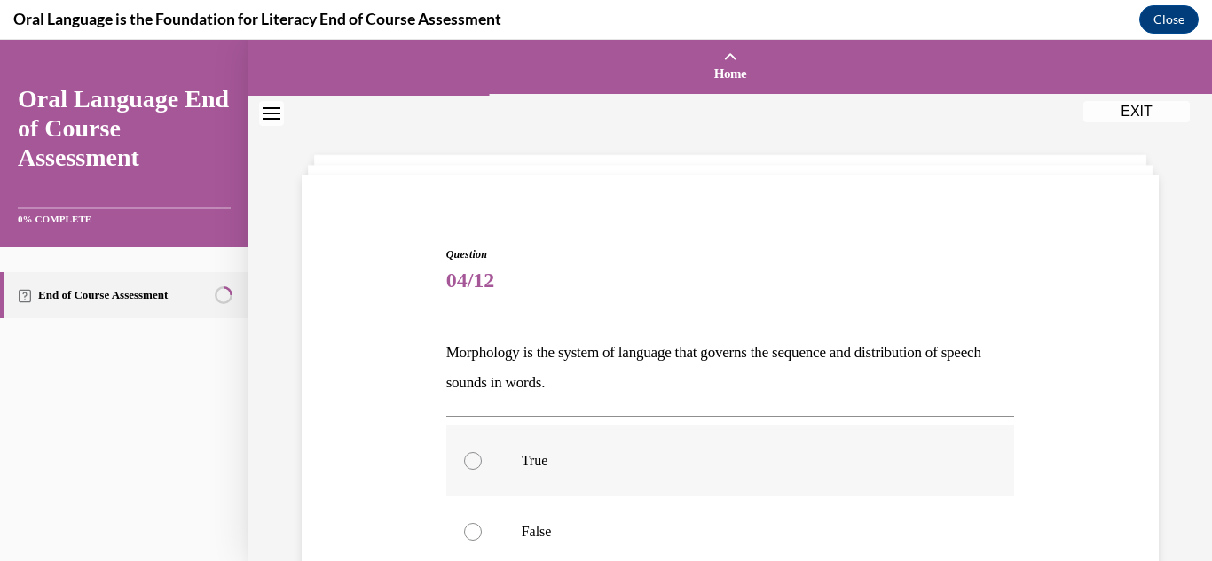
click at [632, 467] on p "True" at bounding box center [746, 461] width 449 height 18
click at [482, 467] on input "True" at bounding box center [473, 461] width 18 height 18
radio input "true"
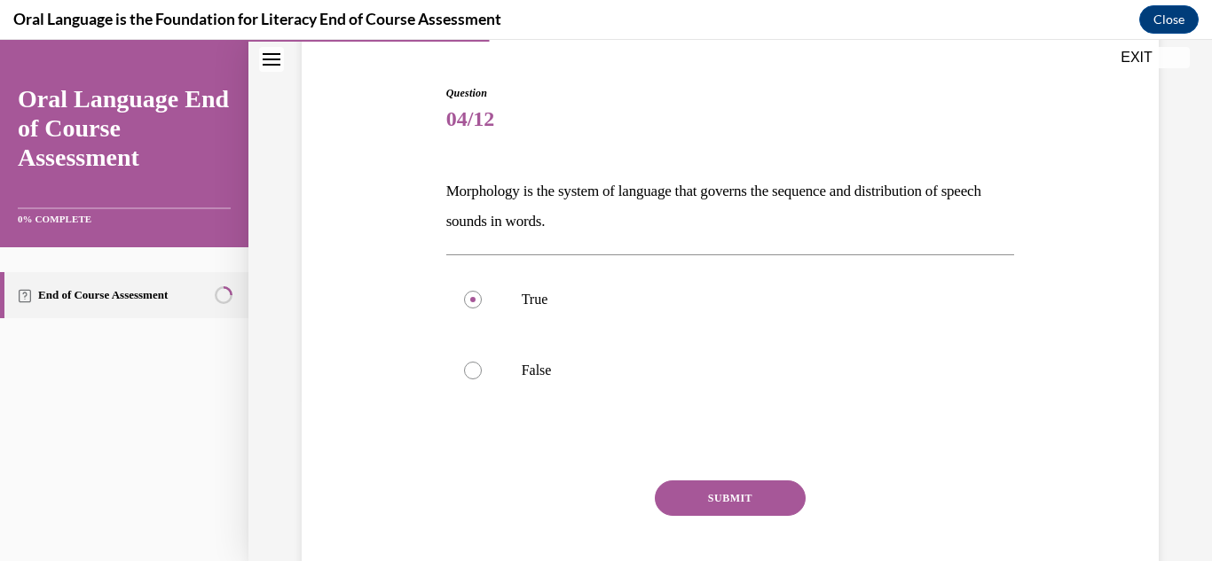
scroll to position [184, 0]
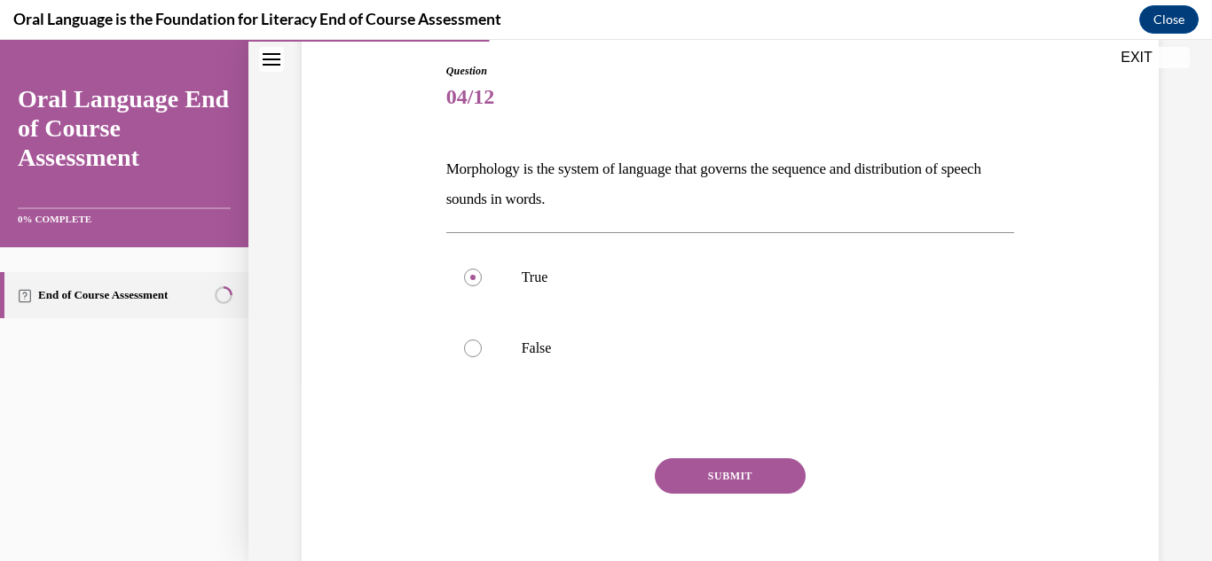
click at [765, 473] on button "SUBMIT" at bounding box center [730, 476] width 151 height 35
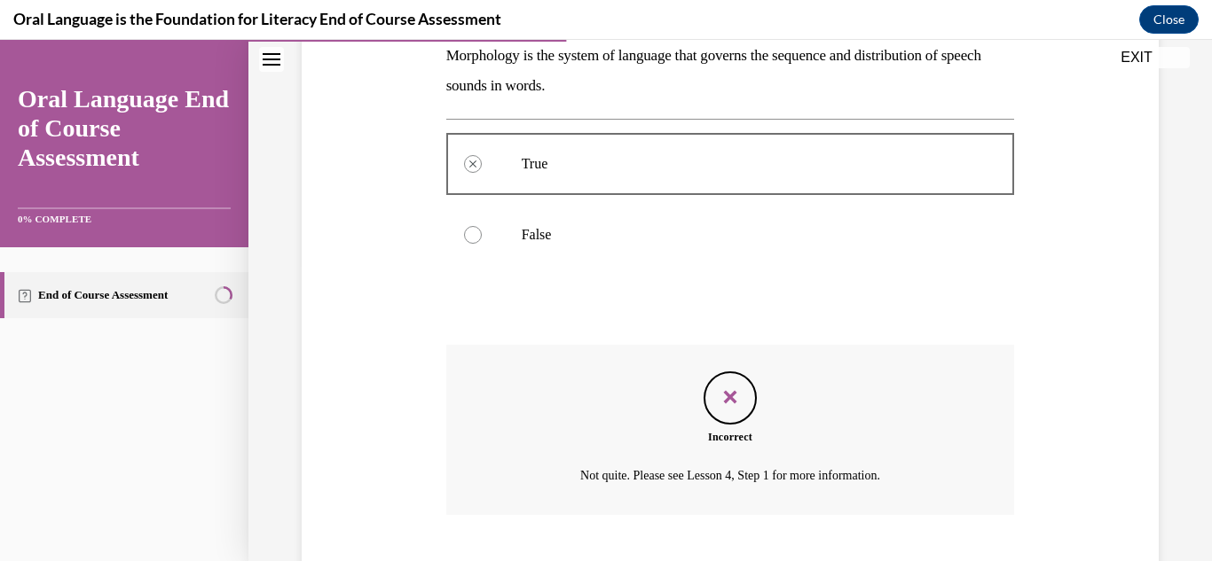
scroll to position [405, 0]
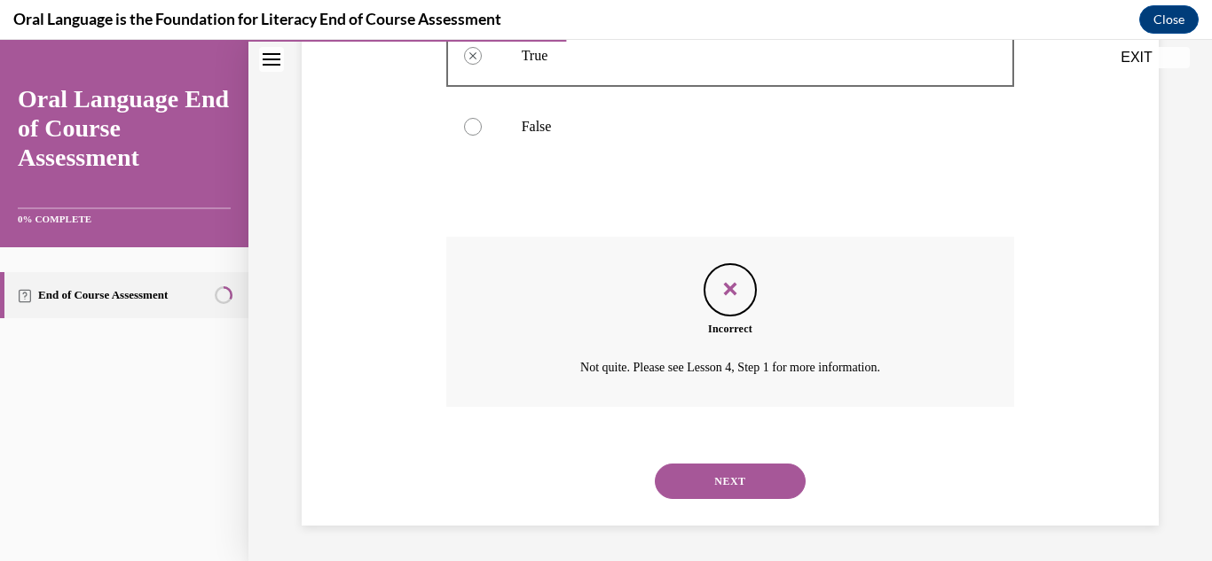
click at [765, 477] on button "NEXT" at bounding box center [730, 481] width 151 height 35
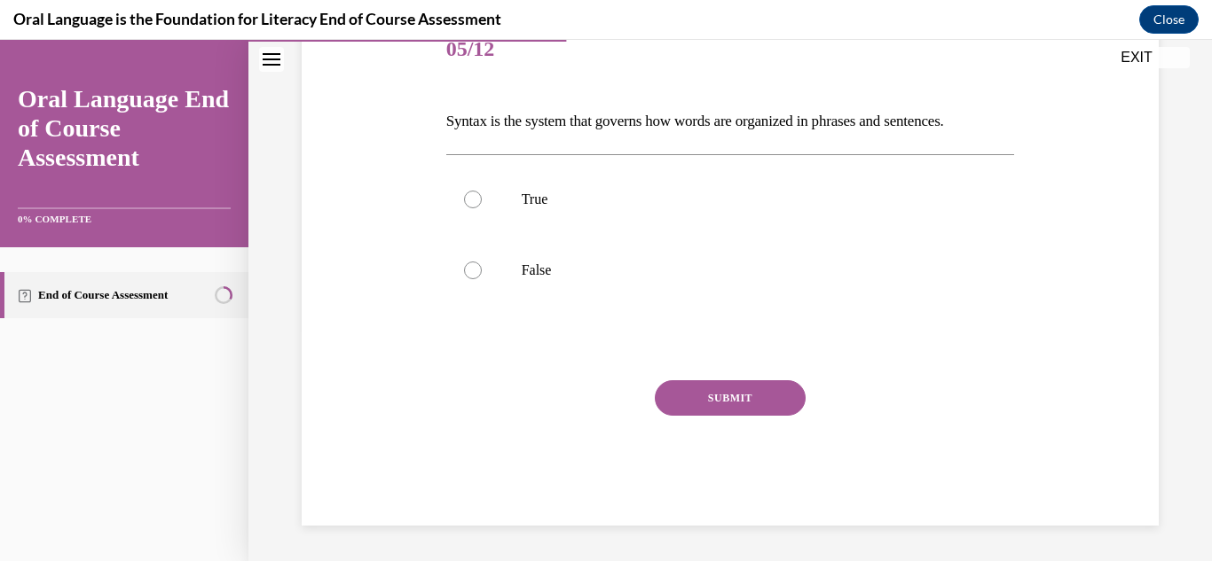
scroll to position [197, 0]
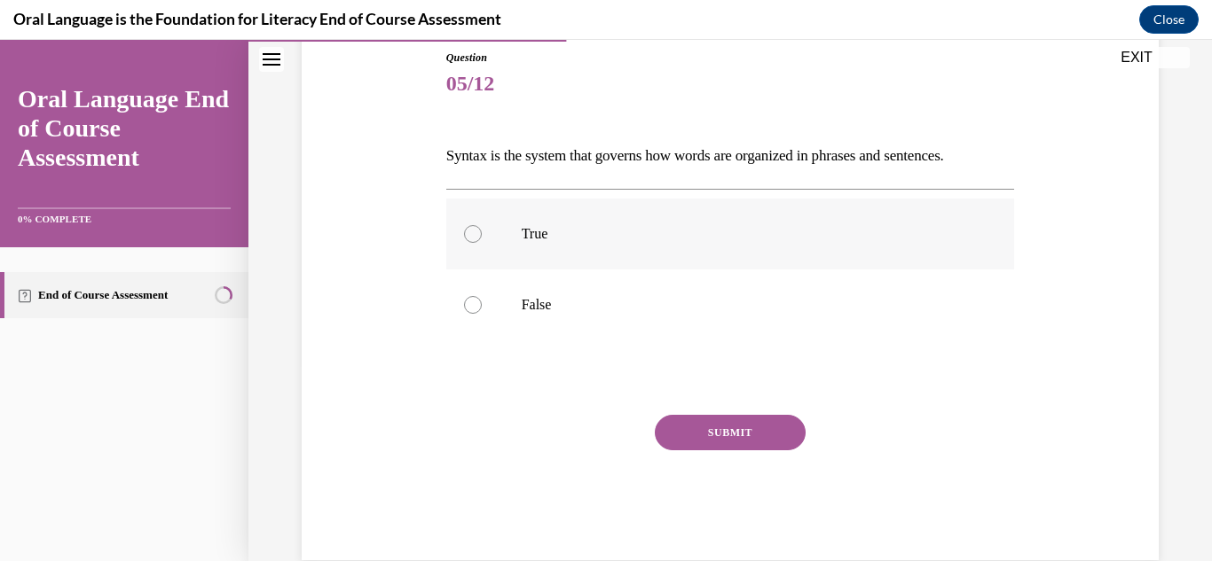
click at [642, 220] on label "True" at bounding box center [730, 234] width 569 height 71
click at [482, 225] on input "True" at bounding box center [473, 234] width 18 height 18
radio input "true"
click at [729, 436] on button "SUBMIT" at bounding box center [730, 432] width 151 height 35
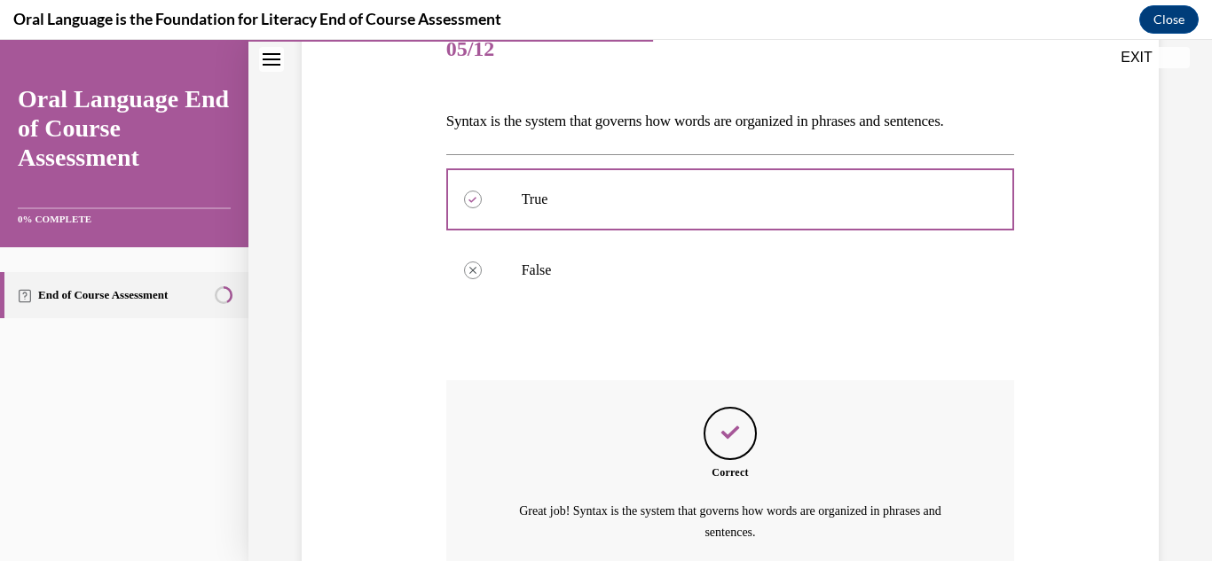
scroll to position [396, 0]
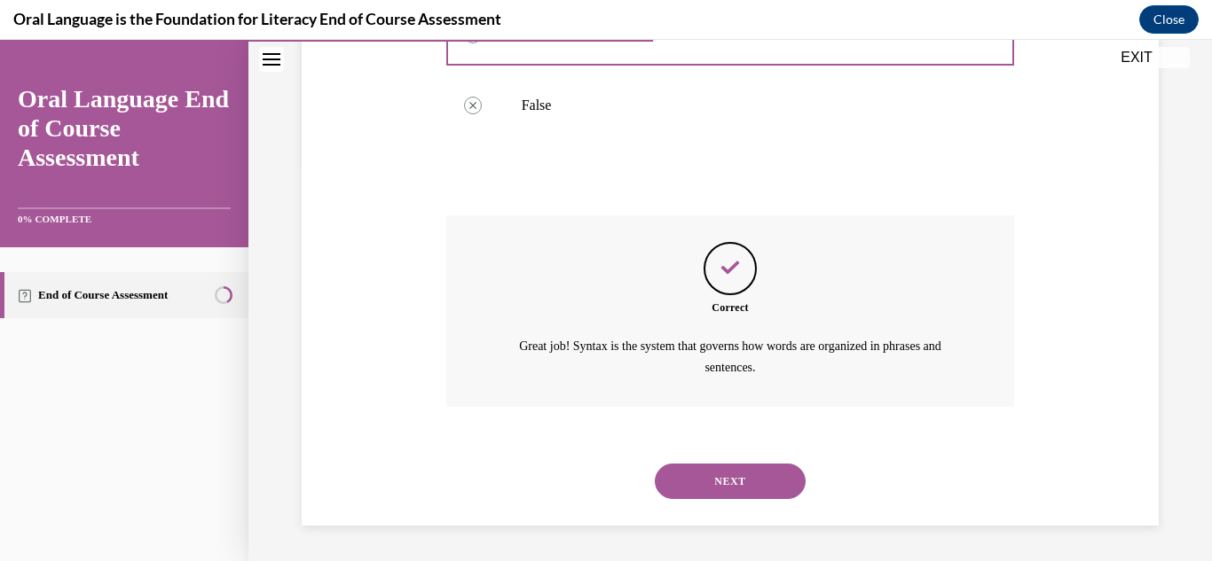
click at [729, 474] on button "NEXT" at bounding box center [730, 481] width 151 height 35
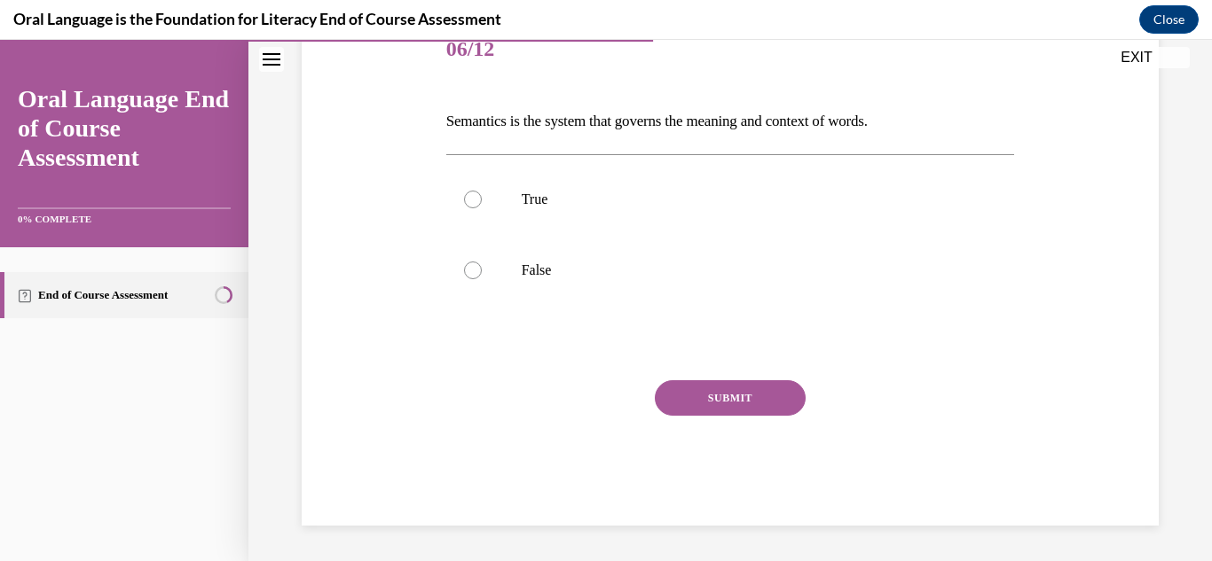
scroll to position [197, 0]
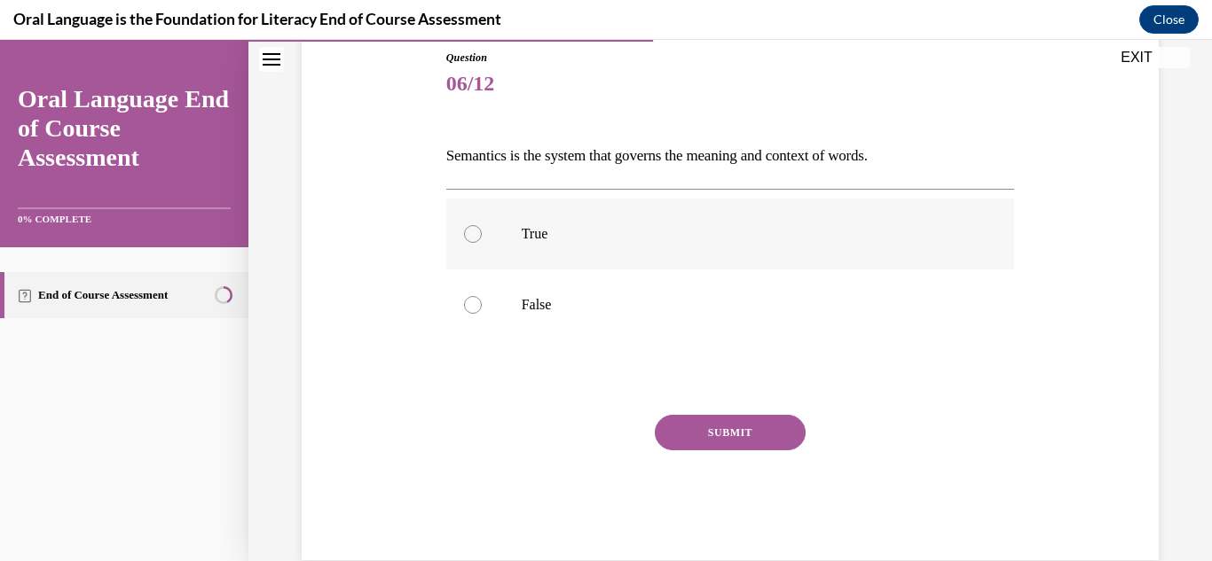
click at [477, 238] on div at bounding box center [473, 234] width 18 height 18
click at [477, 238] on input "True" at bounding box center [473, 234] width 18 height 18
radio input "true"
click at [714, 444] on button "SUBMIT" at bounding box center [730, 432] width 151 height 35
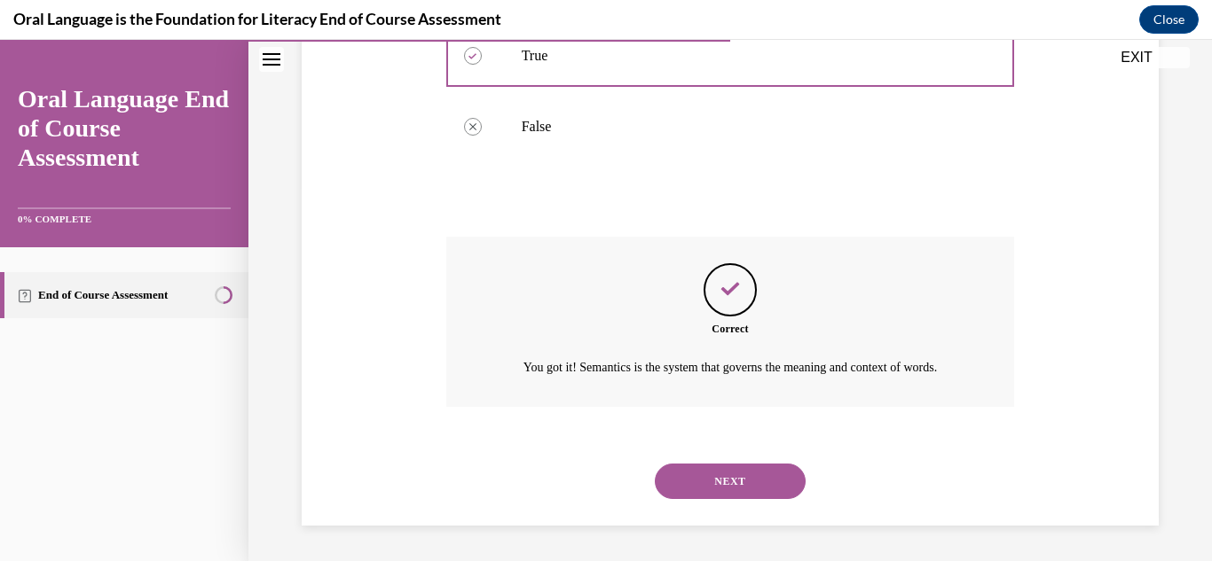
scroll to position [396, 0]
click at [702, 468] on button "NEXT" at bounding box center [730, 481] width 151 height 35
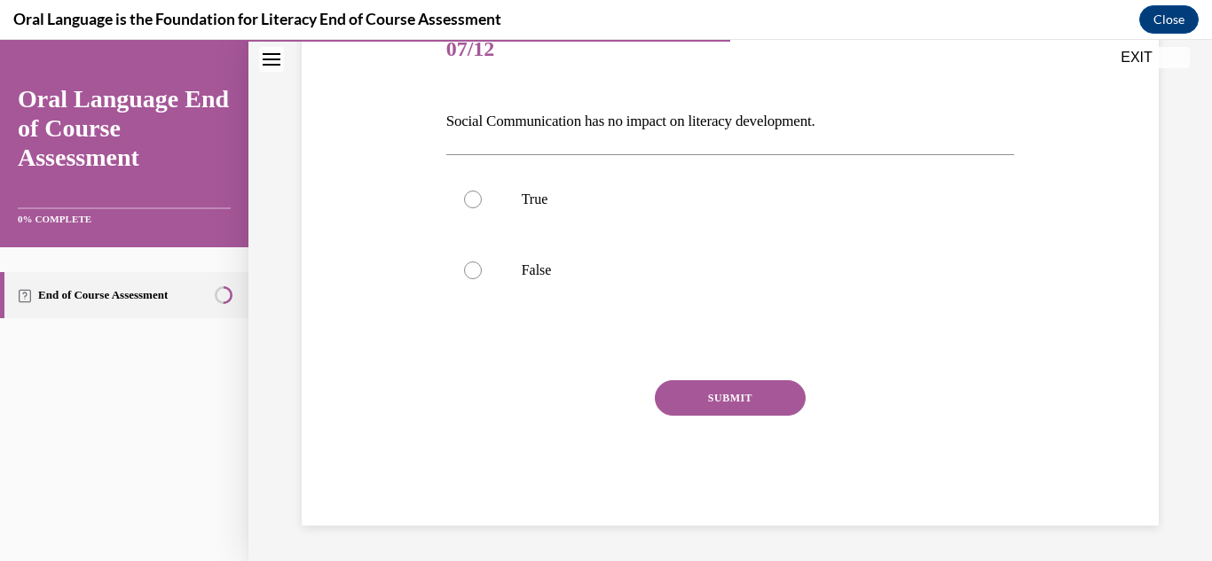
scroll to position [197, 0]
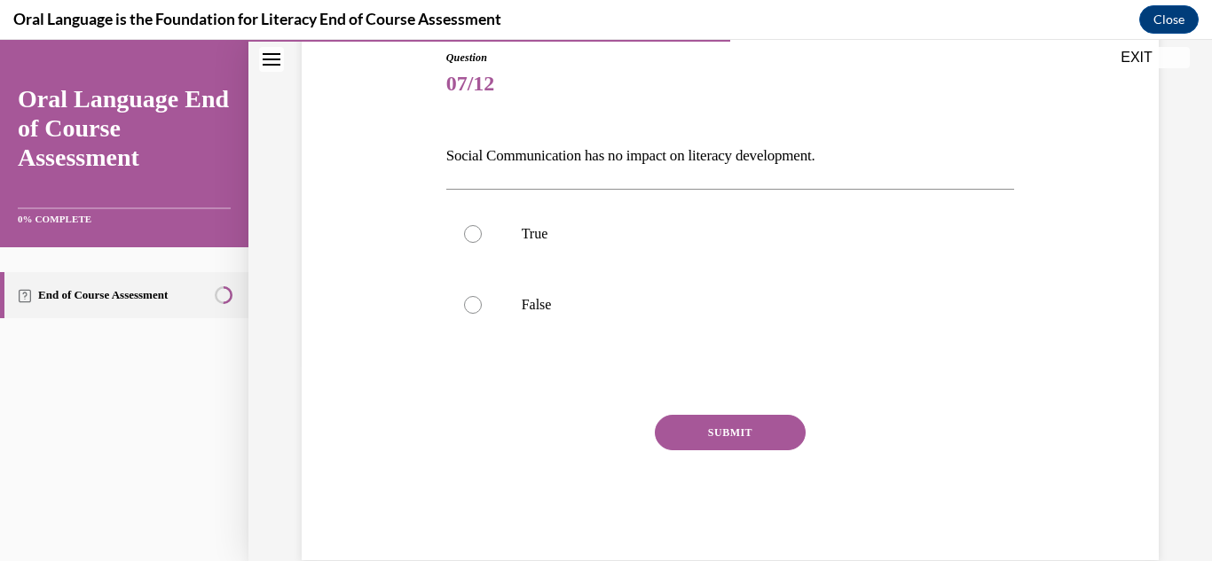
drag, startPoint x: 625, startPoint y: 312, endPoint x: 443, endPoint y: 389, distance: 198.3
click at [443, 389] on div "Question 07/12 Social Communication has no impact on literacy development. True…" at bounding box center [730, 292] width 577 height 538
click at [475, 253] on label "True" at bounding box center [730, 234] width 569 height 71
click at [475, 243] on input "True" at bounding box center [473, 234] width 18 height 18
radio input "true"
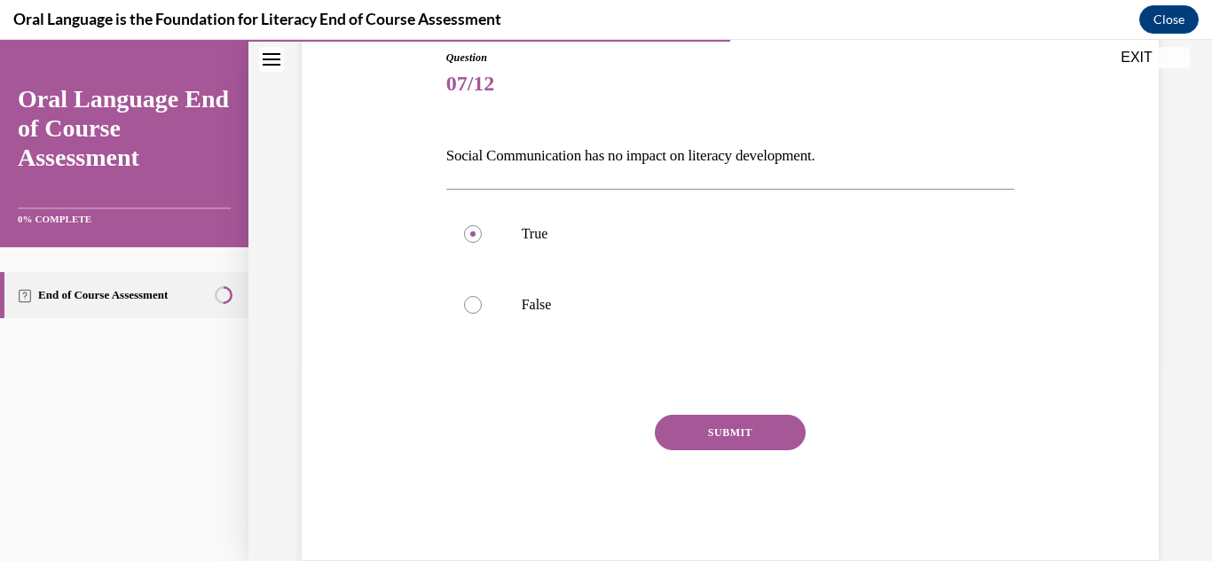
click at [719, 421] on button "SUBMIT" at bounding box center [730, 432] width 151 height 35
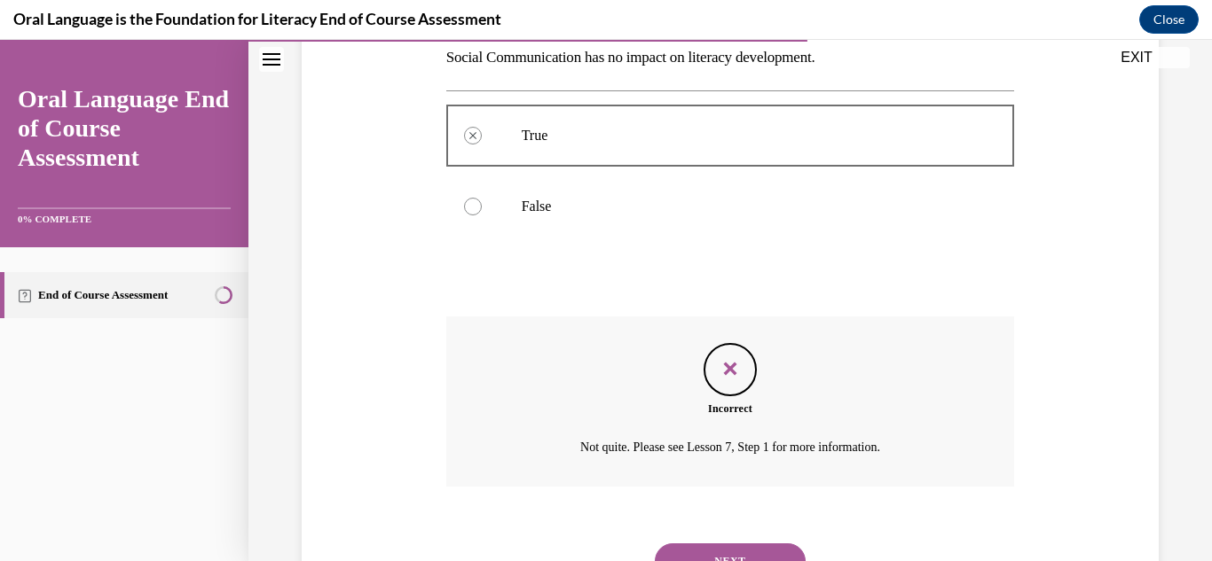
scroll to position [375, 0]
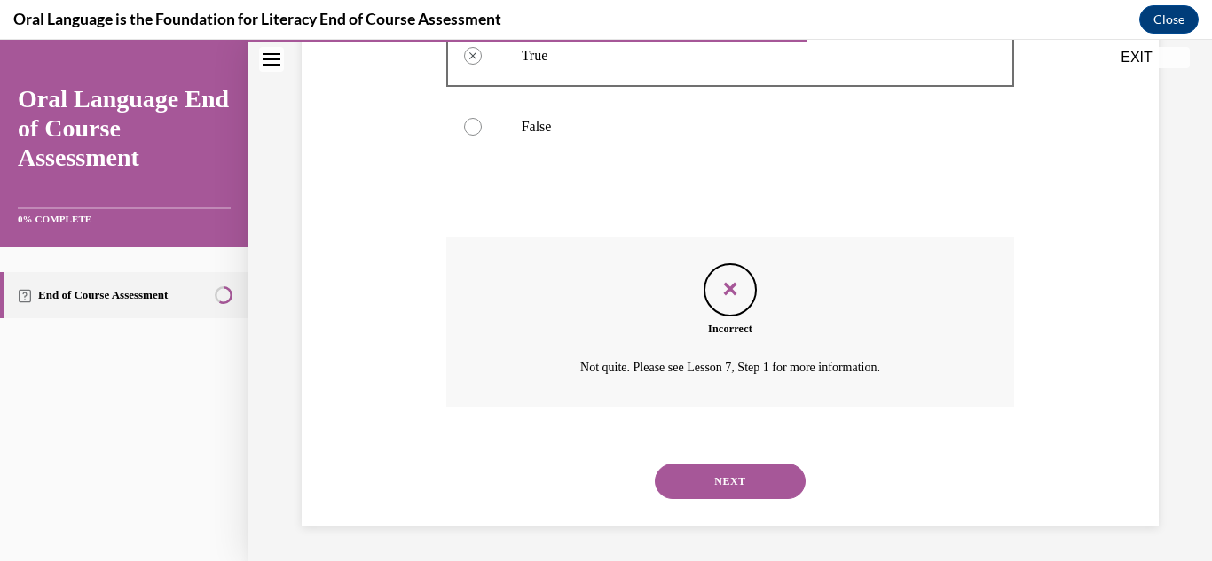
drag, startPoint x: 743, startPoint y: 467, endPoint x: 716, endPoint y: 481, distance: 30.5
drag, startPoint x: 716, startPoint y: 481, endPoint x: 563, endPoint y: 426, distance: 162.2
drag, startPoint x: 563, startPoint y: 426, endPoint x: 964, endPoint y: 469, distance: 403.3
click at [964, 469] on div "NEXT" at bounding box center [730, 481] width 569 height 71
click at [772, 489] on button "NEXT" at bounding box center [730, 481] width 151 height 35
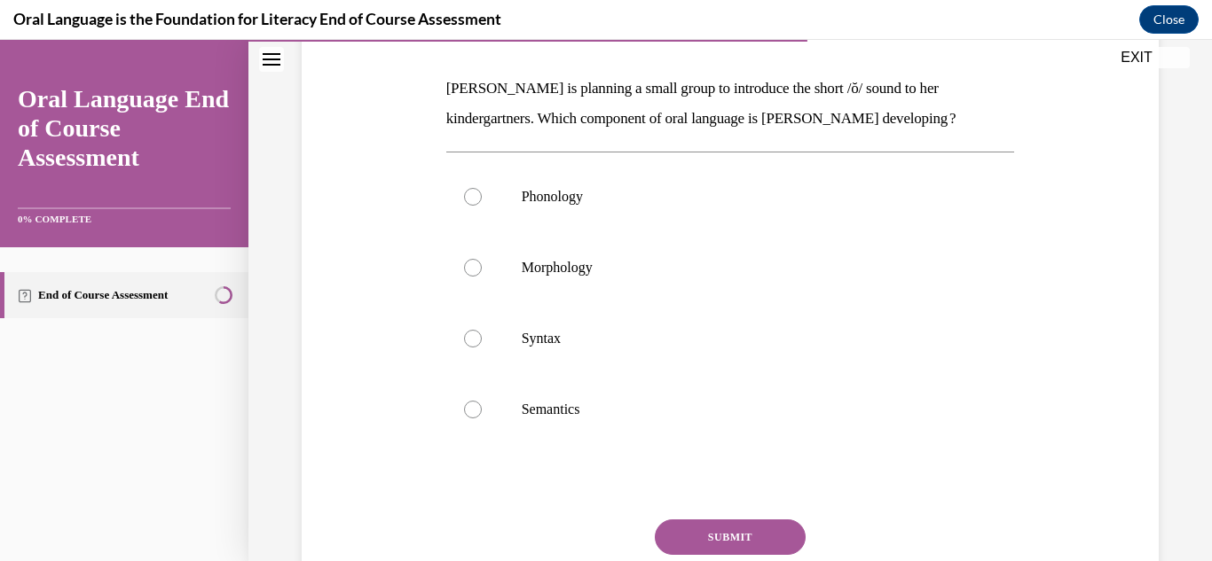
scroll to position [261, 0]
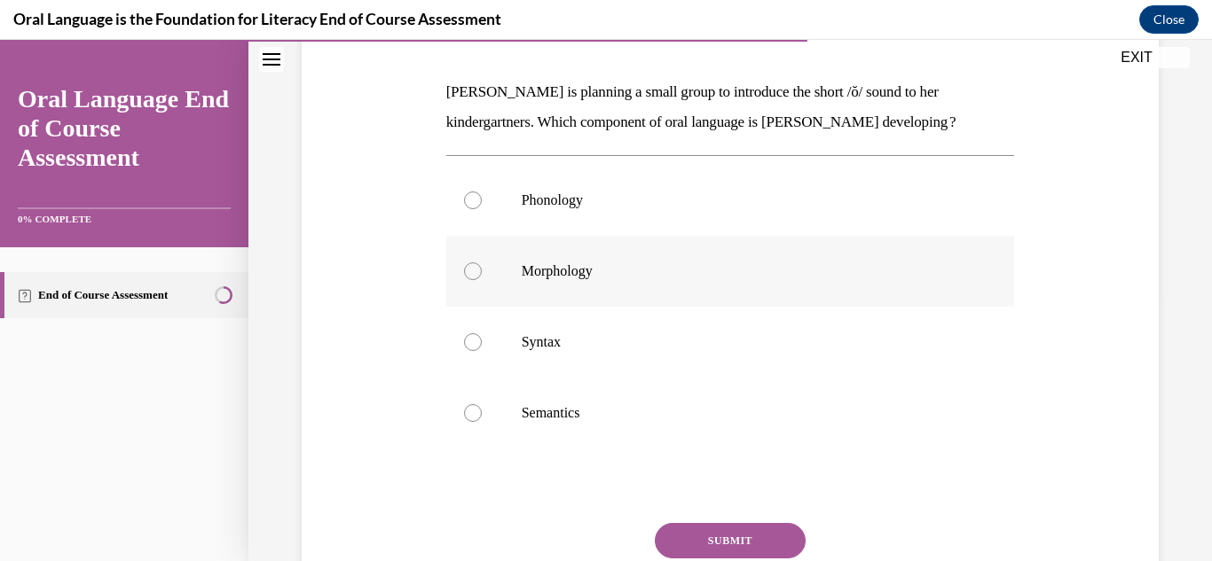
click at [861, 286] on label "Morphology" at bounding box center [730, 271] width 569 height 71
click at [482, 280] on input "Morphology" at bounding box center [473, 272] width 18 height 18
radio input "true"
click at [772, 542] on button "SUBMIT" at bounding box center [730, 540] width 151 height 35
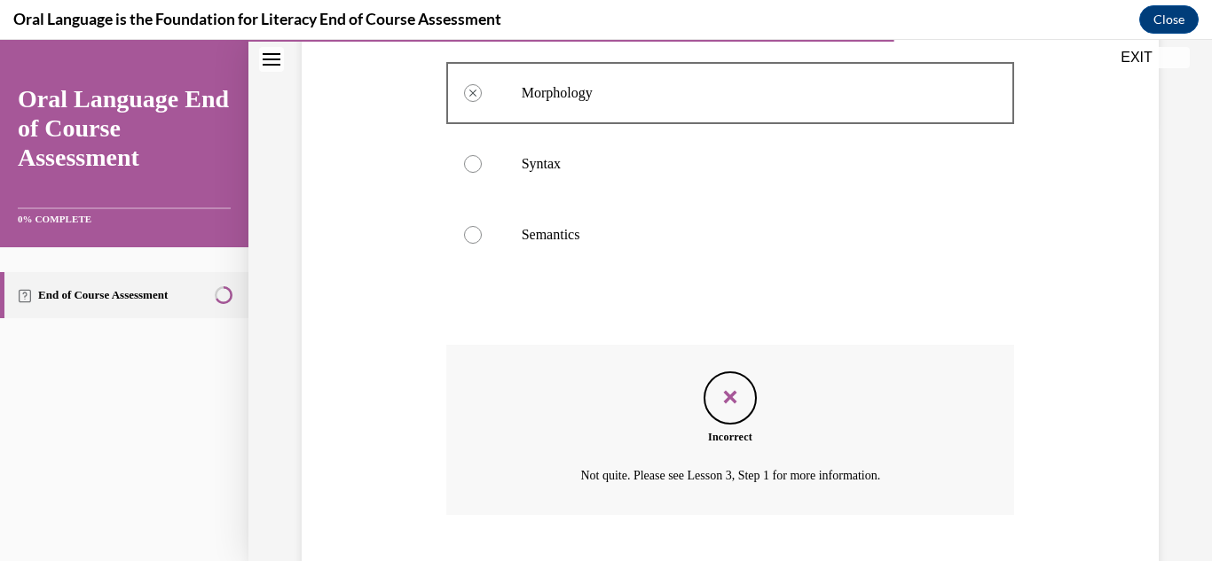
scroll to position [547, 0]
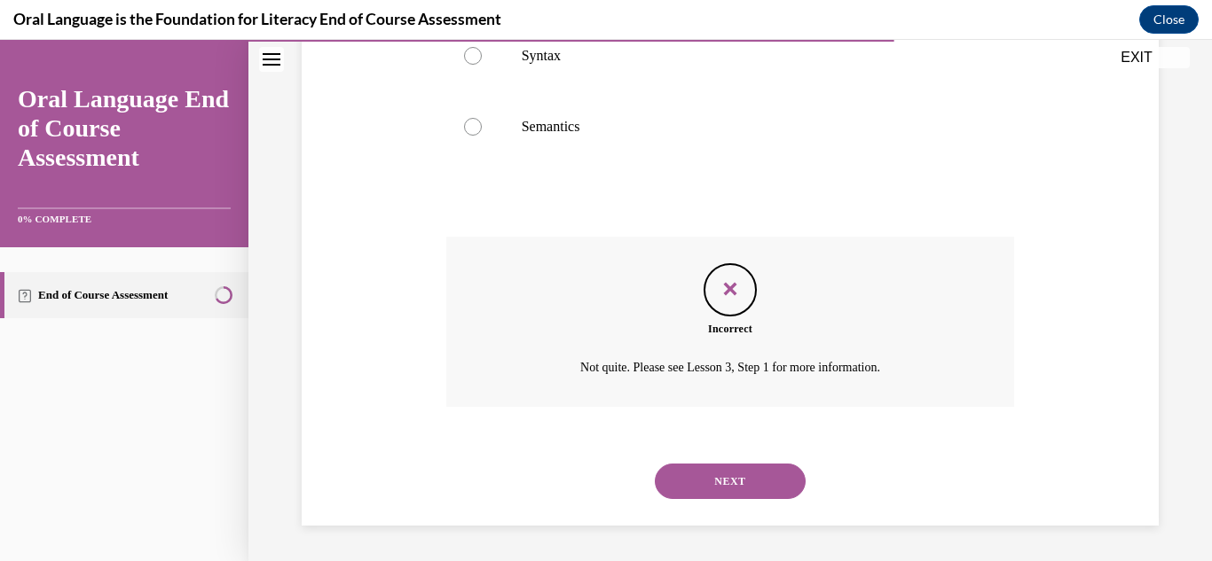
click at [717, 481] on button "NEXT" at bounding box center [730, 481] width 151 height 35
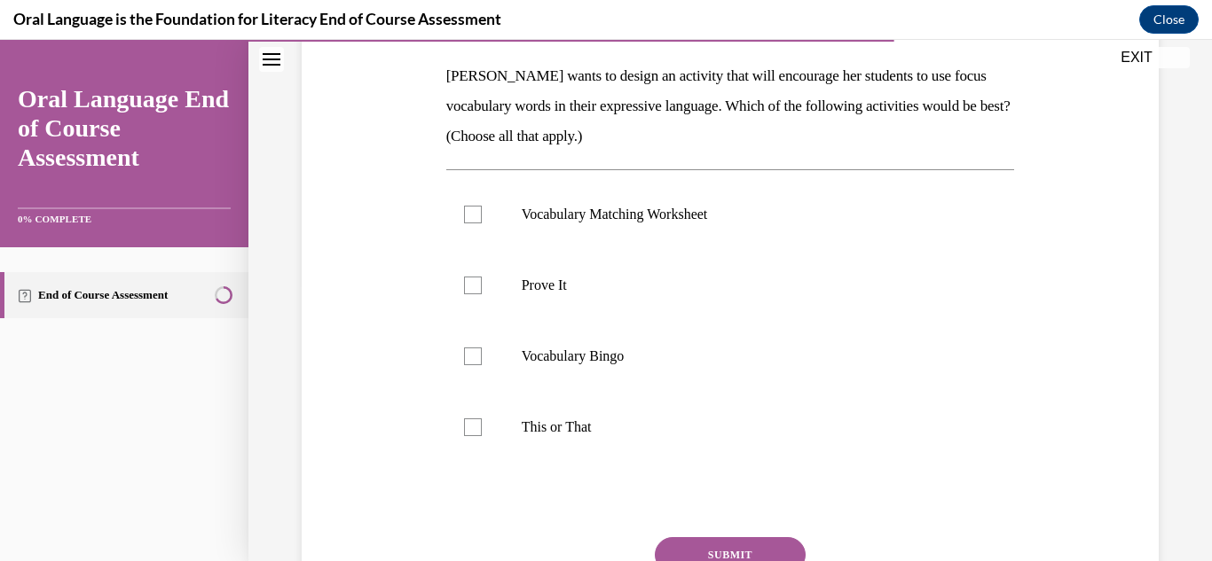
scroll to position [279, 0]
click at [580, 420] on p "This or That" at bounding box center [746, 426] width 449 height 18
click at [482, 420] on input "This or That" at bounding box center [473, 426] width 18 height 18
checkbox input "true"
click at [600, 347] on p "Vocabulary Bingo" at bounding box center [746, 355] width 449 height 18
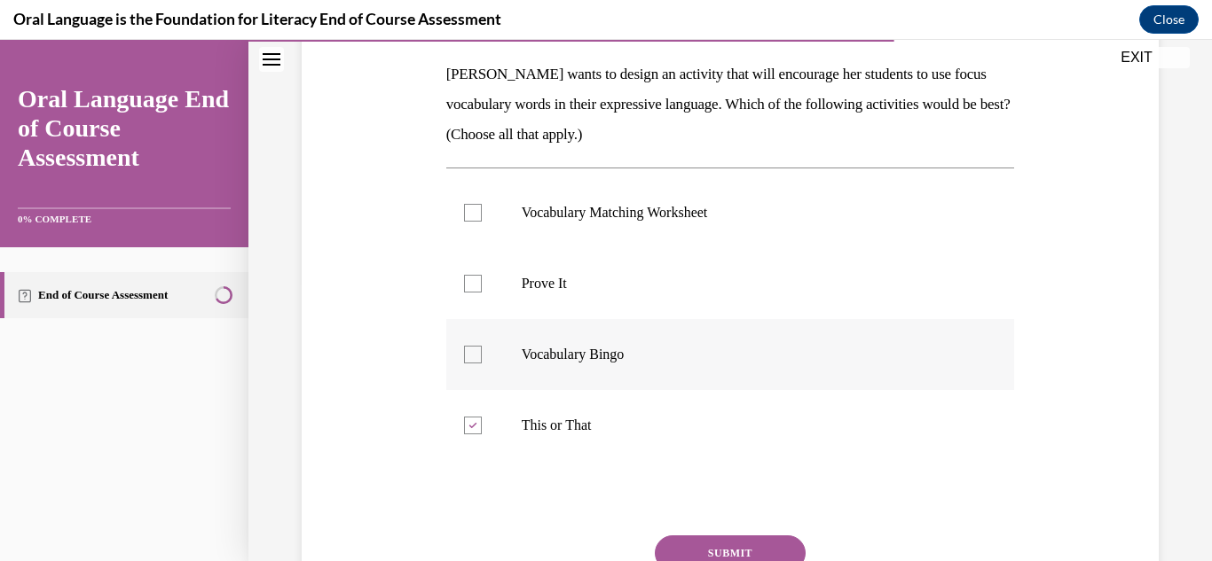
click at [482, 347] on input "Vocabulary Bingo" at bounding box center [473, 355] width 18 height 18
checkbox input "true"
click at [625, 287] on p "Prove It" at bounding box center [746, 284] width 449 height 18
click at [482, 287] on input "Prove It" at bounding box center [473, 284] width 18 height 18
checkbox input "true"
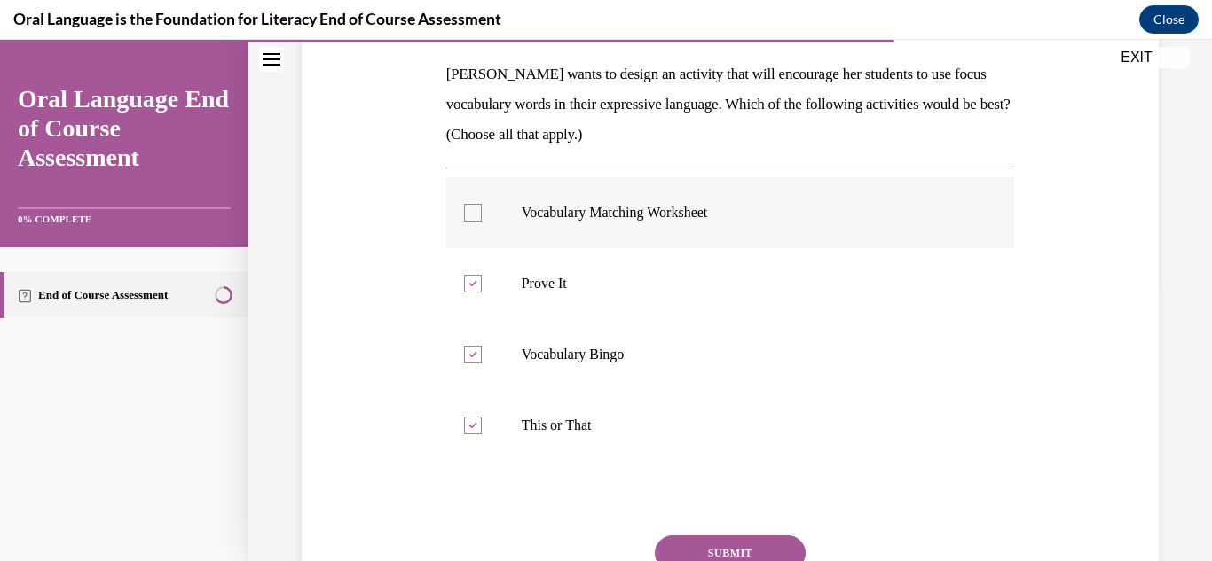
click at [679, 226] on label "Vocabulary Matching Worksheet" at bounding box center [730, 212] width 569 height 71
click at [482, 222] on input "Vocabulary Matching Worksheet" at bounding box center [473, 213] width 18 height 18
checkbox input "true"
click at [659, 277] on p "Prove It" at bounding box center [746, 284] width 449 height 18
click at [482, 277] on input "Prove It" at bounding box center [473, 284] width 18 height 18
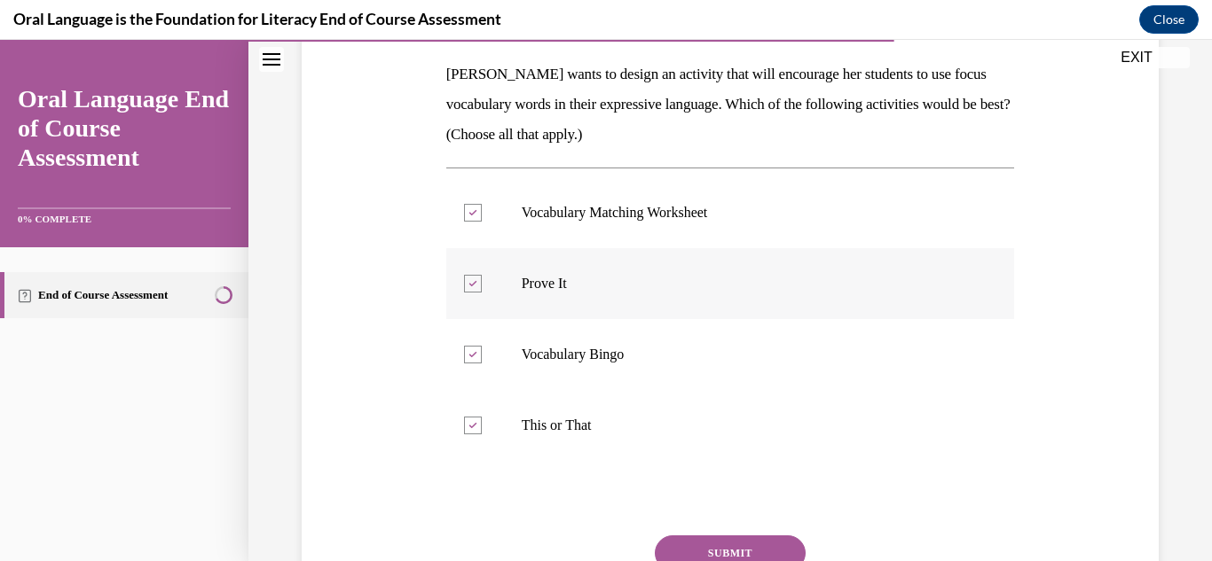
checkbox input "false"
click at [695, 550] on button "SUBMIT" at bounding box center [730, 553] width 151 height 35
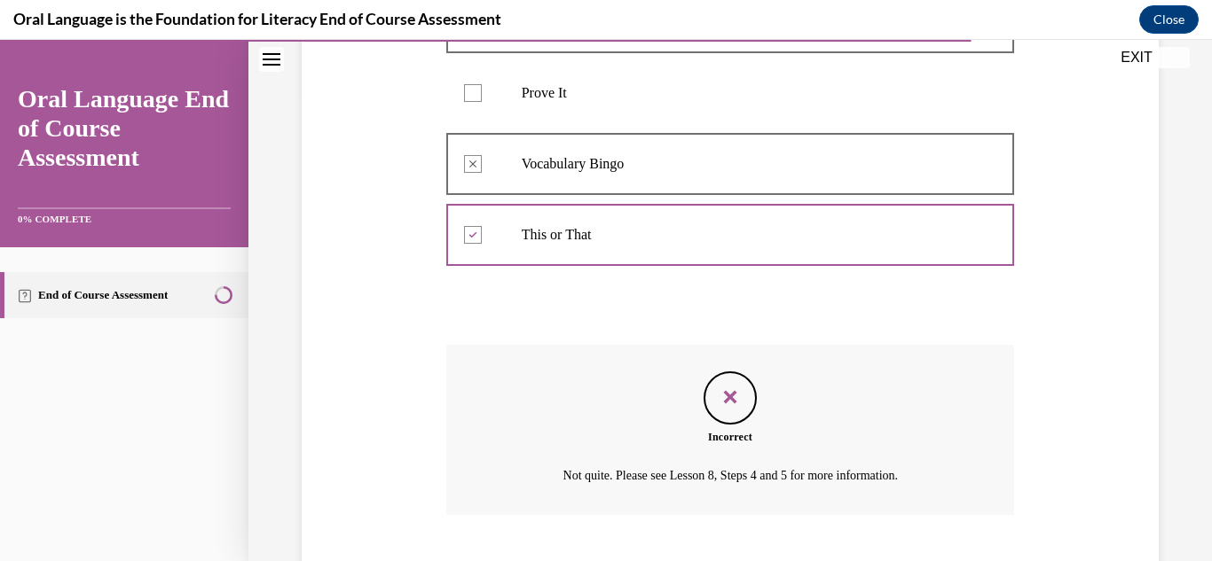
scroll to position [577, 0]
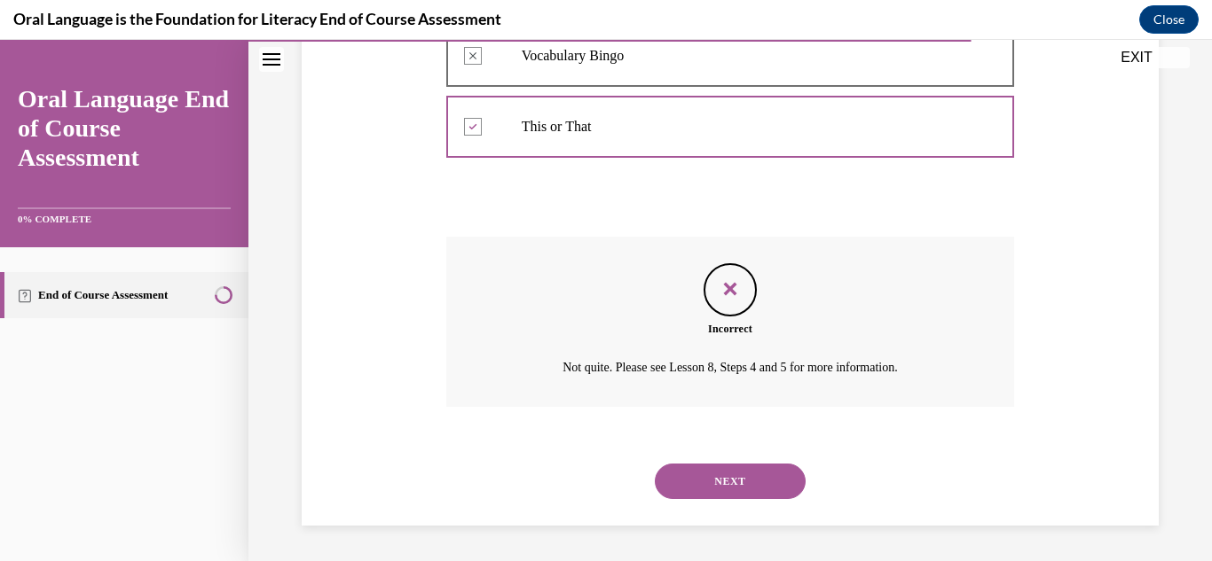
click at [693, 484] on button "NEXT" at bounding box center [730, 481] width 151 height 35
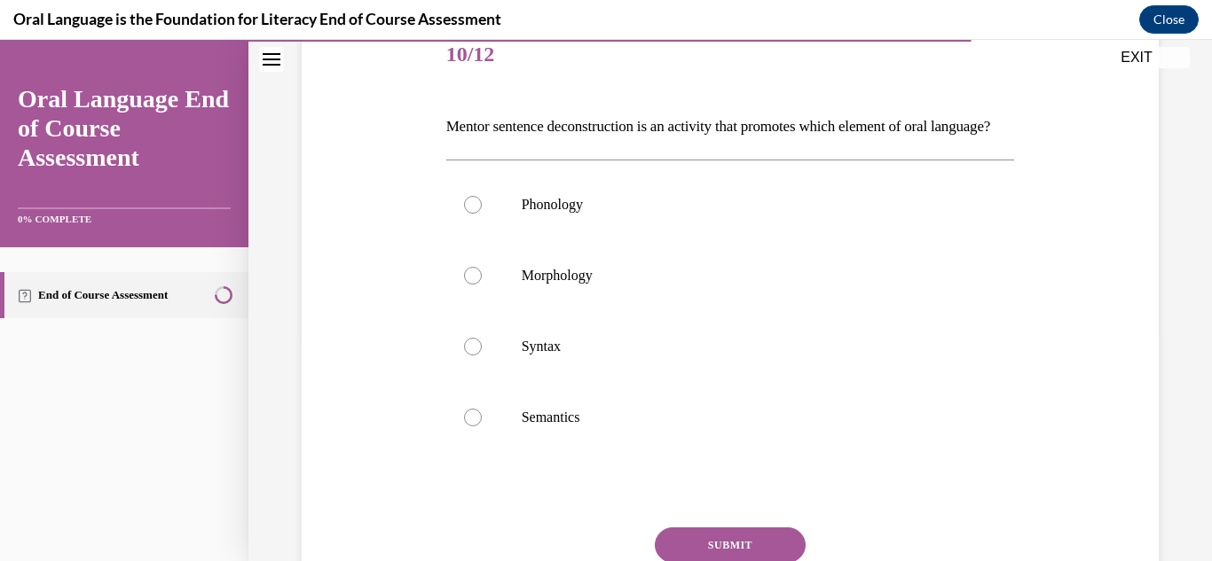
scroll to position [266, 0]
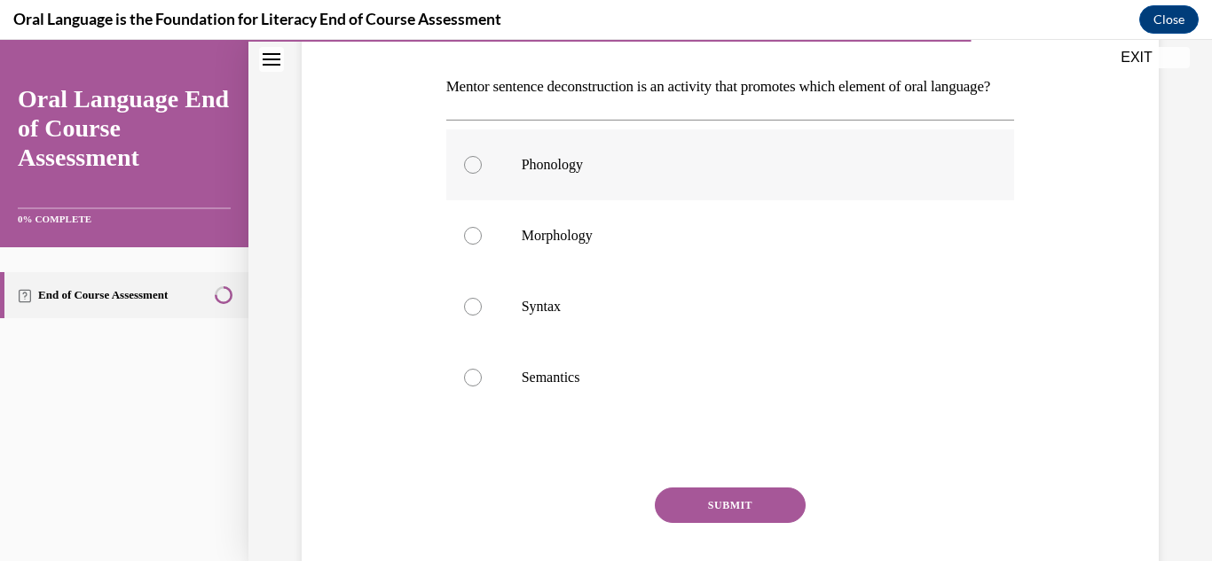
click at [645, 200] on label "Phonology" at bounding box center [730, 164] width 569 height 71
click at [482, 174] on input "Phonology" at bounding box center [473, 165] width 18 height 18
radio input "true"
click at [736, 523] on button "SUBMIT" at bounding box center [730, 505] width 151 height 35
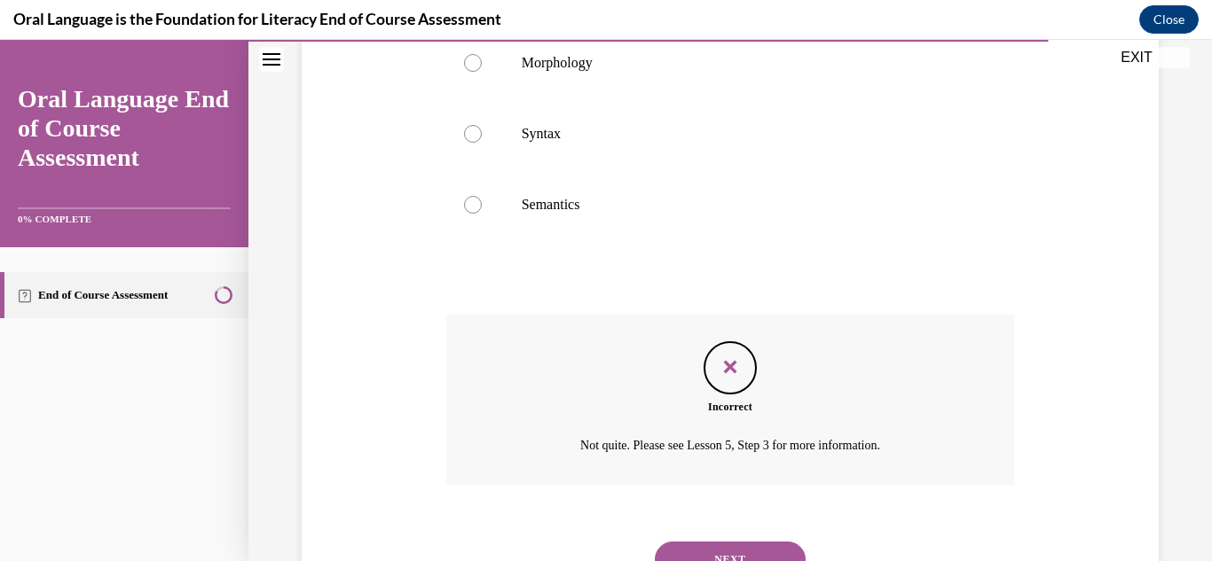
scroll to position [547, 0]
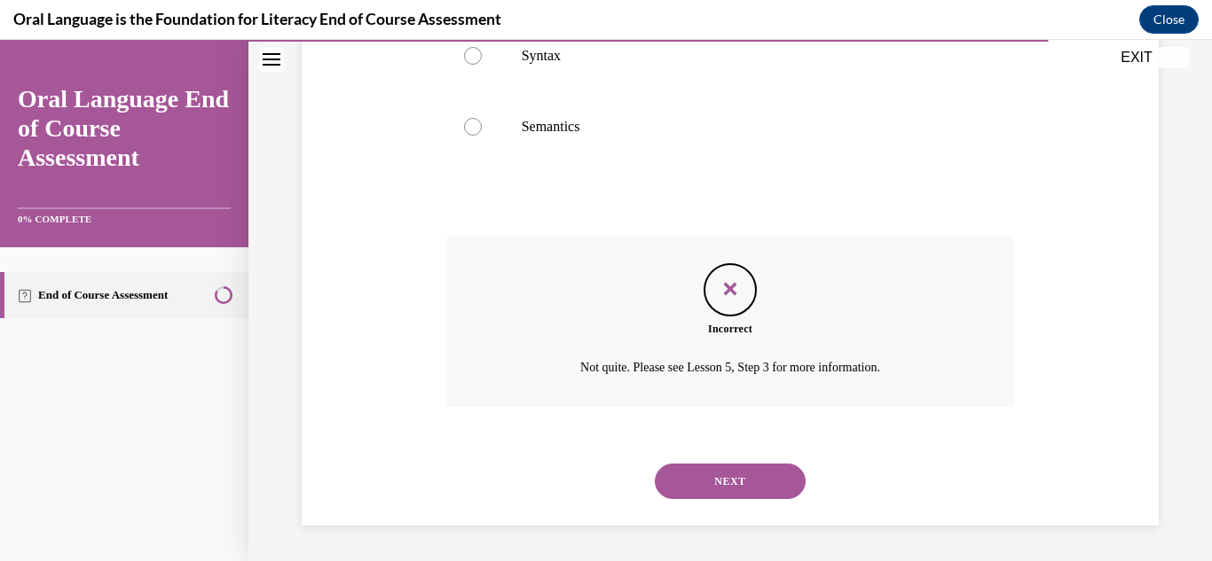
click at [757, 474] on button "NEXT" at bounding box center [730, 481] width 151 height 35
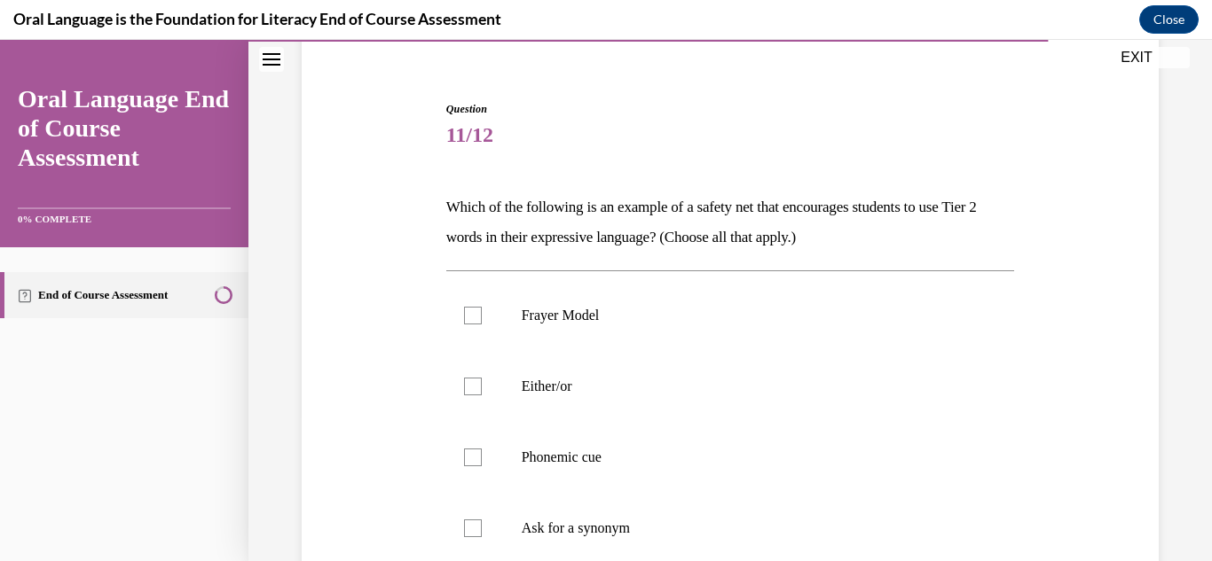
scroll to position [166, 0]
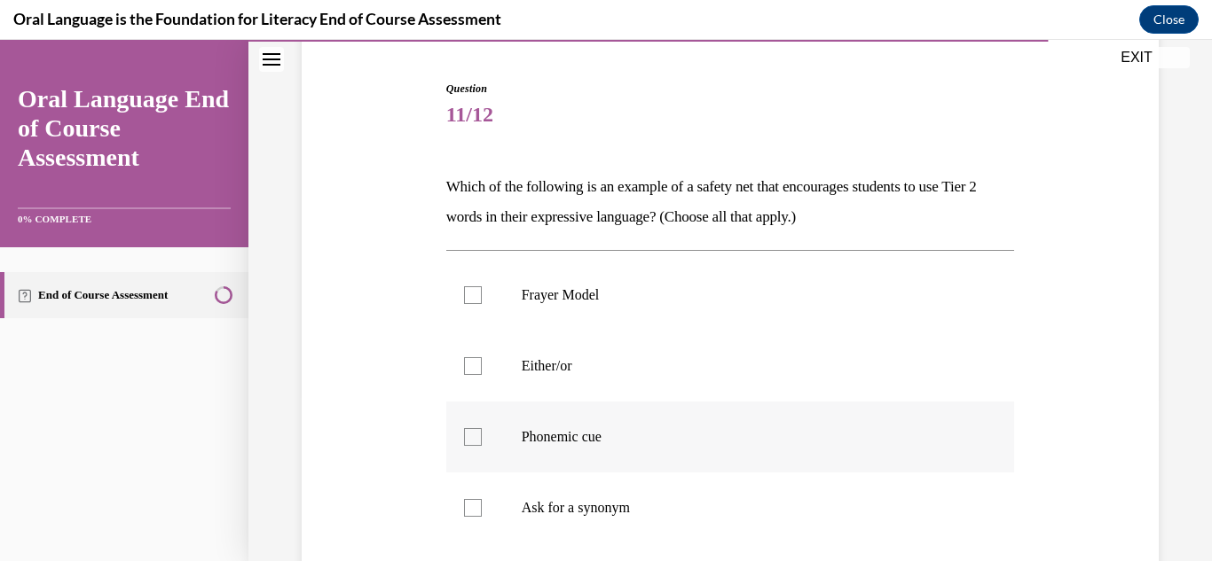
click at [815, 420] on label "Phonemic cue" at bounding box center [730, 437] width 569 height 71
click at [482, 428] on input "Phonemic cue" at bounding box center [473, 437] width 18 height 18
checkbox input "true"
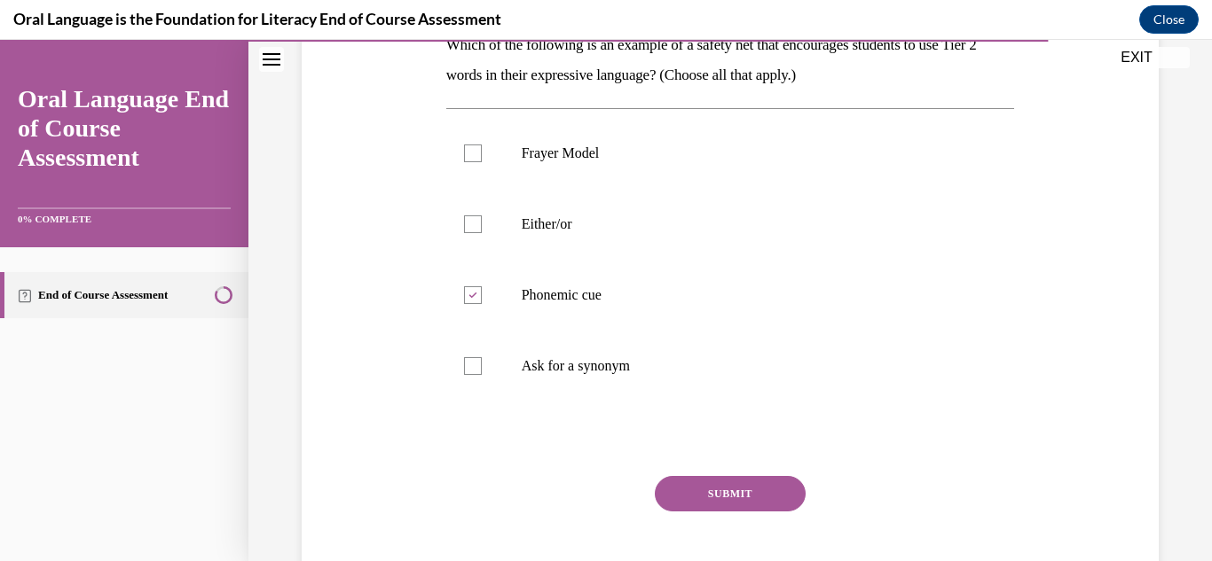
scroll to position [313, 0]
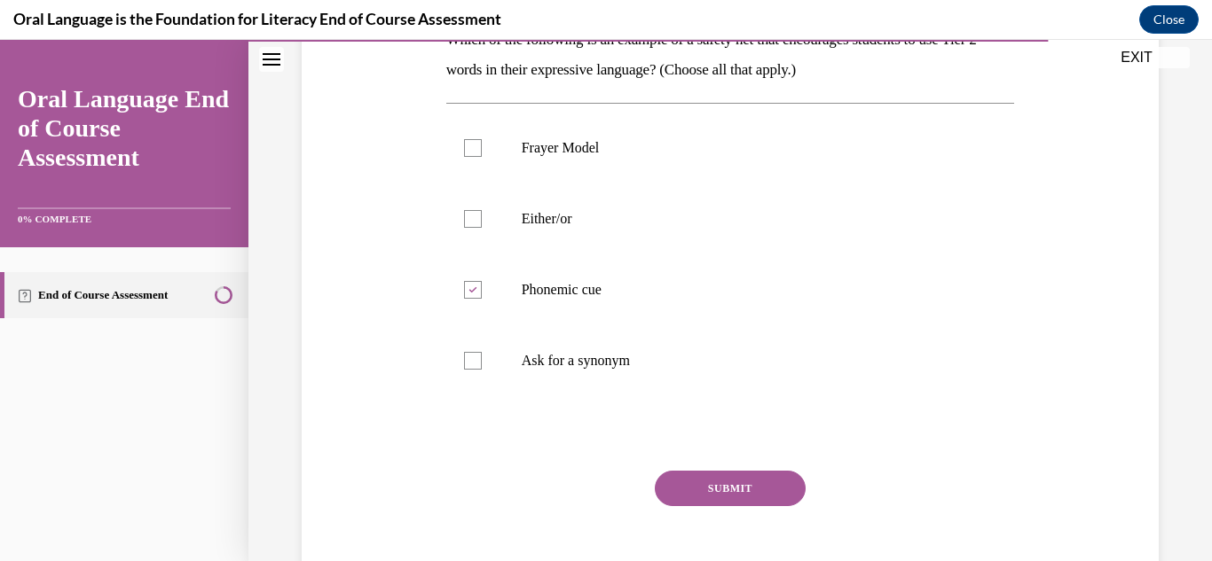
click at [774, 495] on button "SUBMIT" at bounding box center [730, 488] width 151 height 35
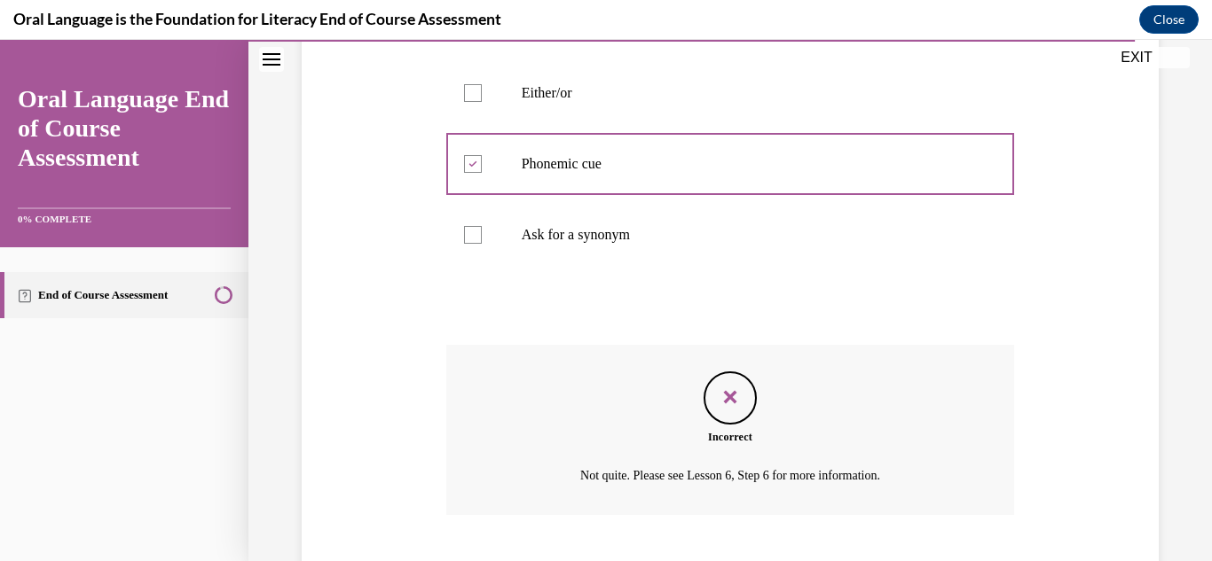
scroll to position [547, 0]
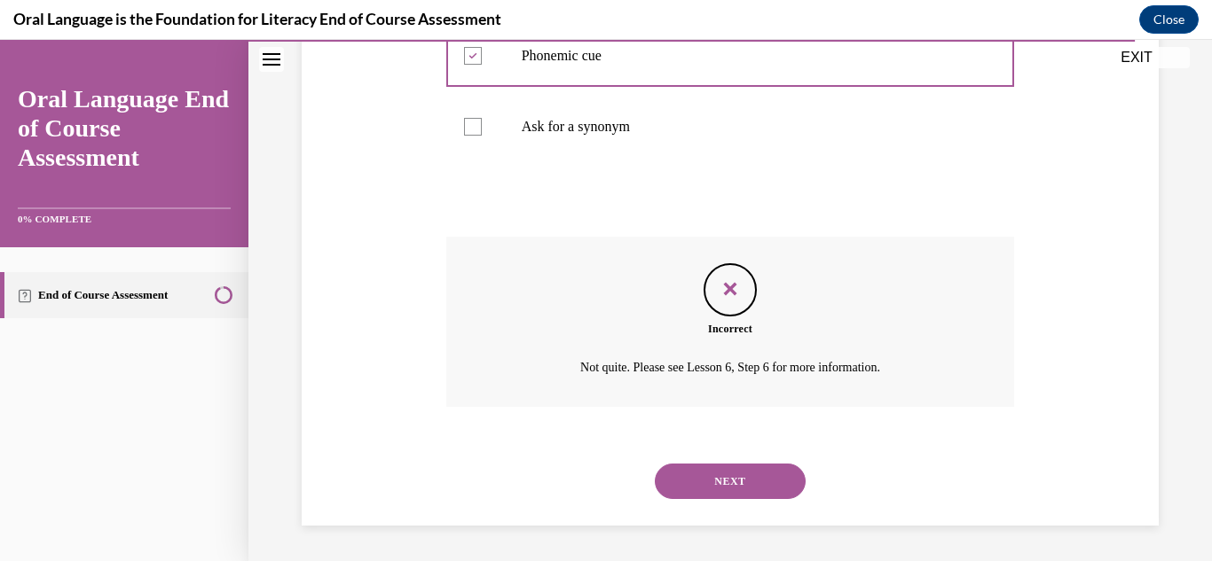
click at [773, 495] on button "NEXT" at bounding box center [730, 481] width 151 height 35
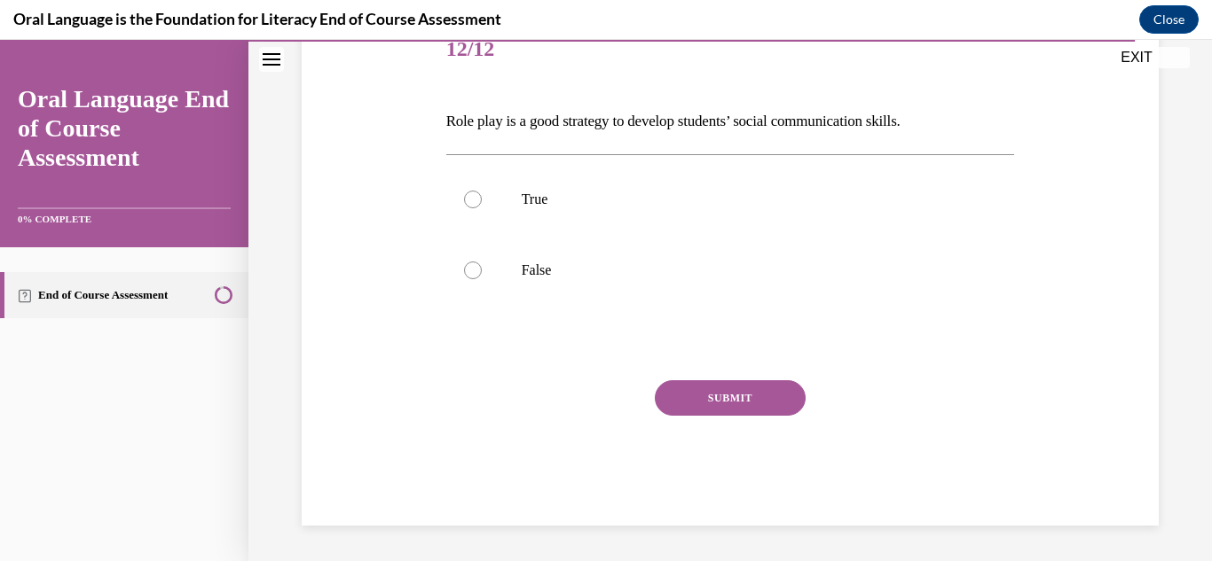
scroll to position [197, 0]
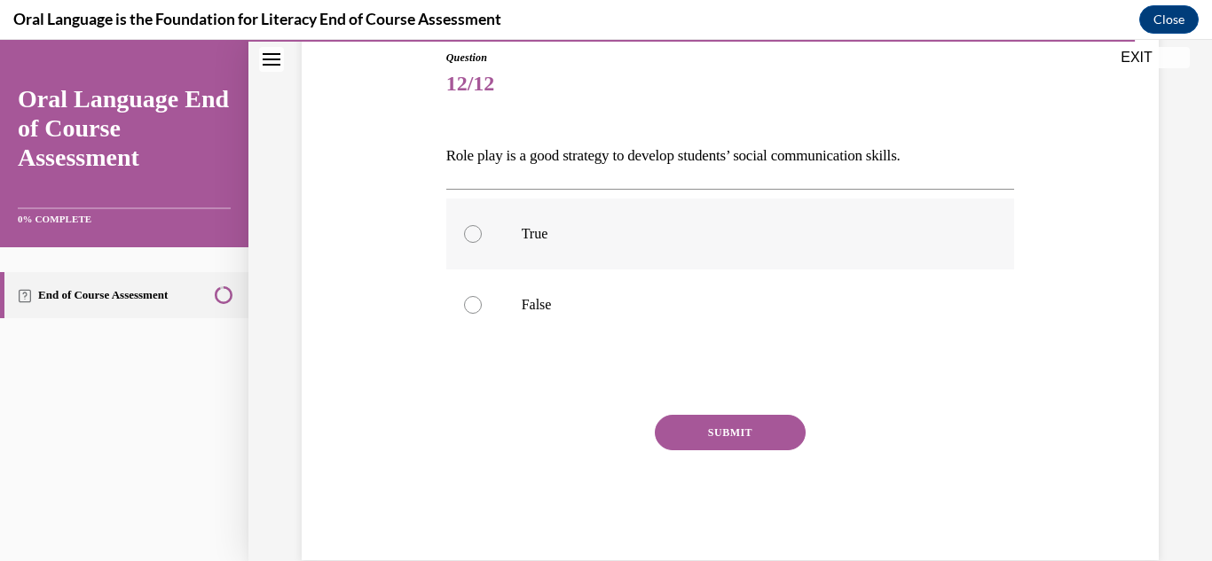
click at [785, 263] on label "True" at bounding box center [730, 234] width 569 height 71
click at [482, 243] on input "True" at bounding box center [473, 234] width 18 height 18
radio input "true"
click at [794, 428] on button "SUBMIT" at bounding box center [730, 432] width 151 height 35
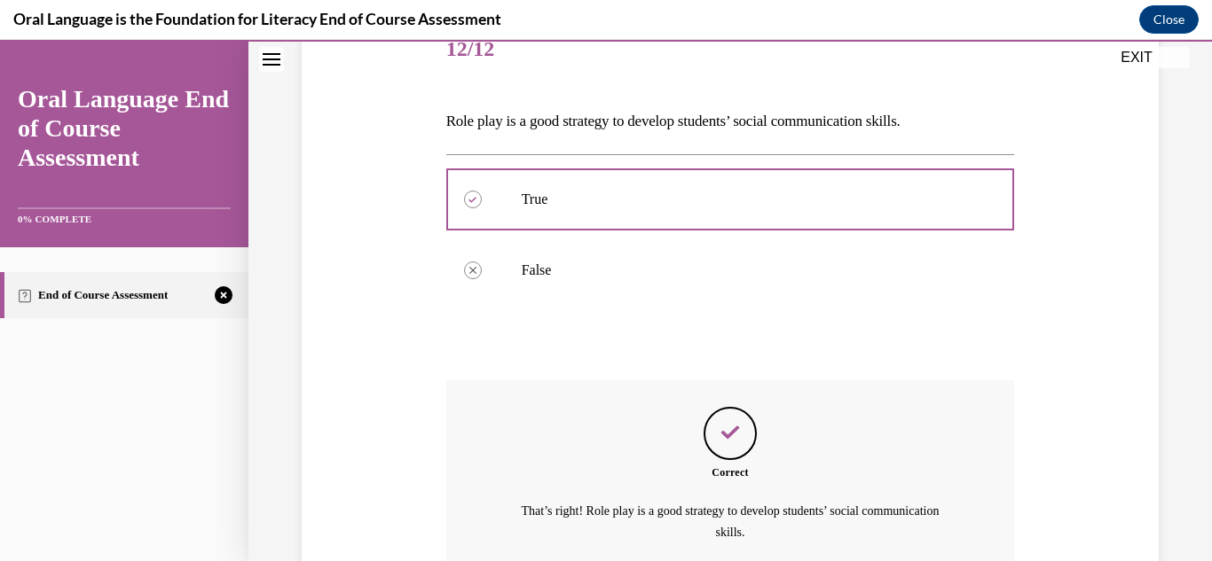
scroll to position [396, 0]
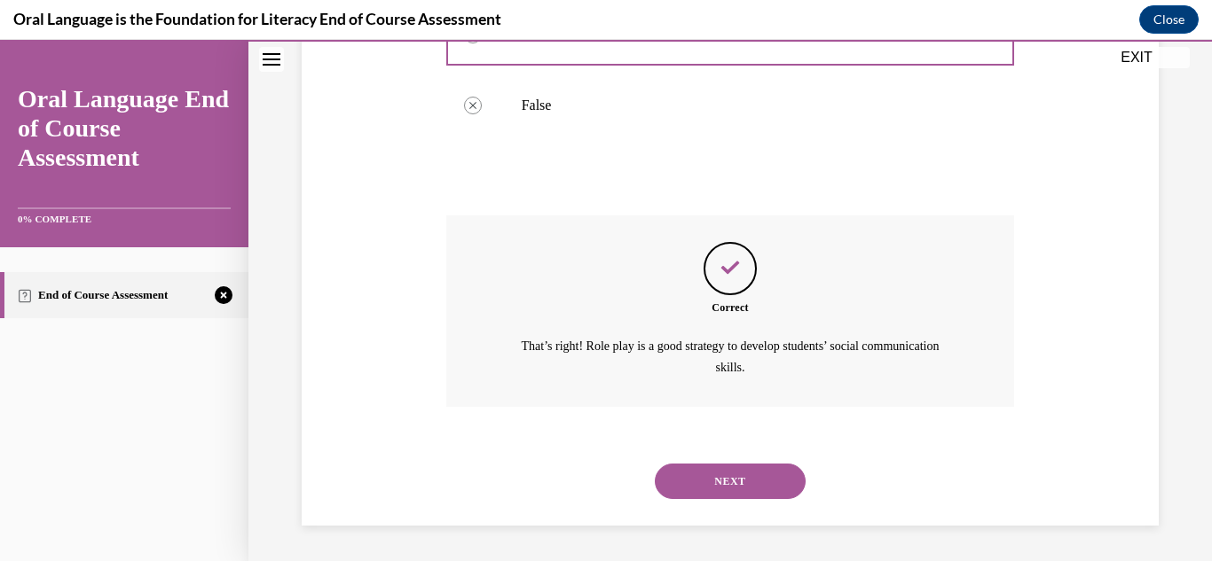
click at [775, 474] on button "NEXT" at bounding box center [730, 481] width 151 height 35
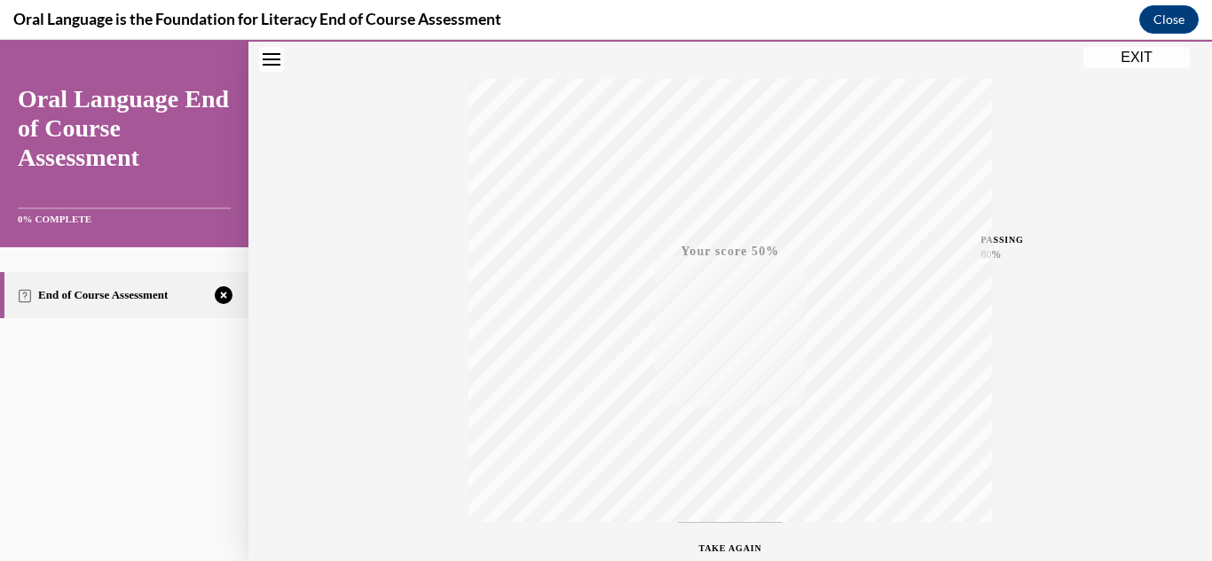
scroll to position [388, 0]
drag, startPoint x: 760, startPoint y: 429, endPoint x: 727, endPoint y: 443, distance: 35.4
drag, startPoint x: 727, startPoint y: 443, endPoint x: 718, endPoint y: 454, distance: 15.1
click at [718, 454] on icon "button" at bounding box center [730, 453] width 63 height 20
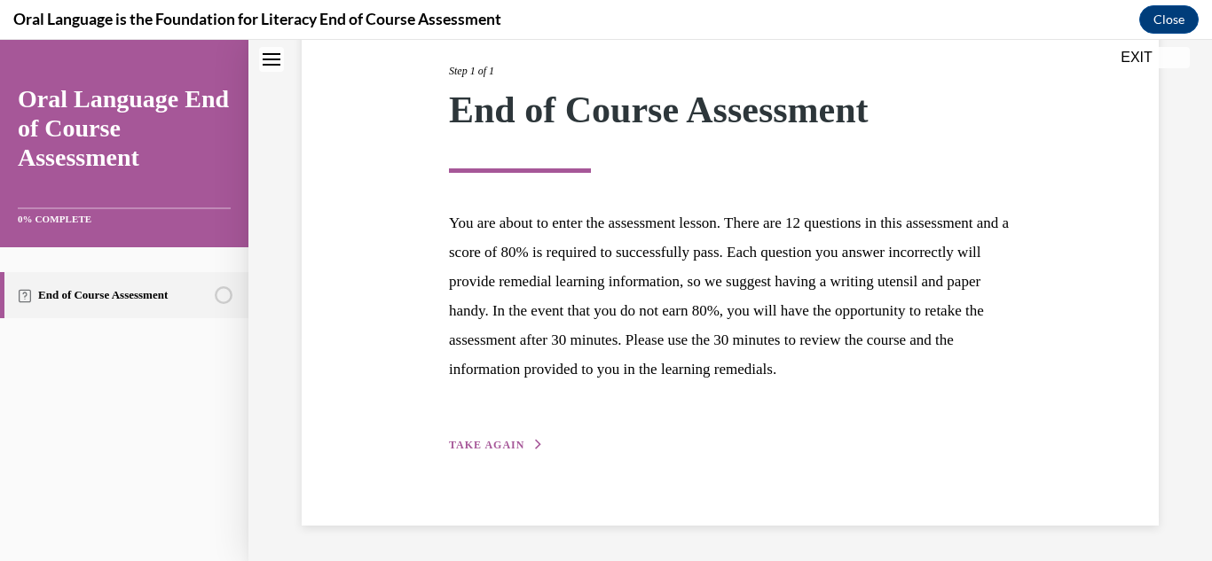
scroll to position [254, 0]
click at [503, 448] on span "TAKE AGAIN" at bounding box center [486, 445] width 75 height 12
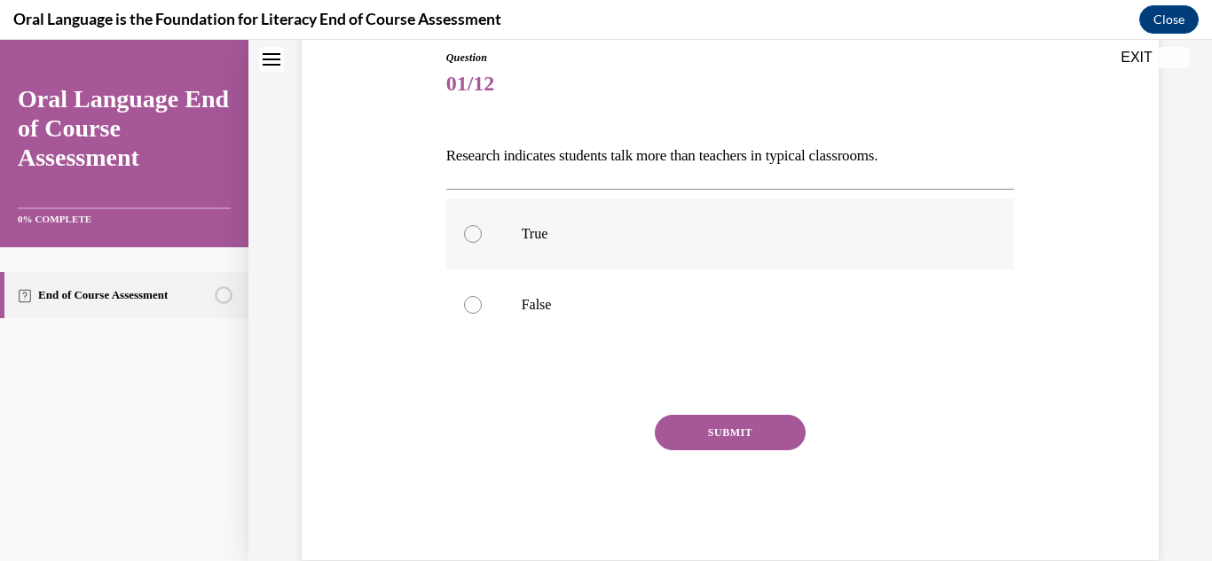
click at [603, 239] on p "True" at bounding box center [746, 234] width 449 height 18
click at [482, 239] on input "True" at bounding box center [473, 234] width 18 height 18
radio input "true"
click at [622, 296] on p "False" at bounding box center [746, 305] width 449 height 18
click at [482, 296] on input "False" at bounding box center [473, 305] width 18 height 18
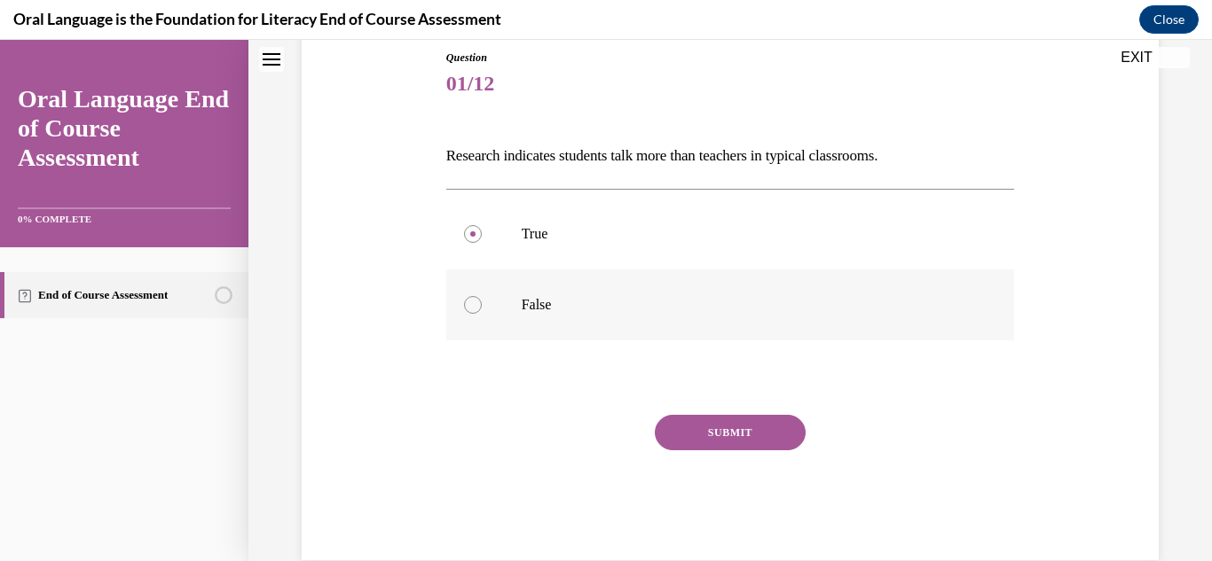
radio input "true"
click at [687, 437] on button "SUBMIT" at bounding box center [730, 432] width 151 height 35
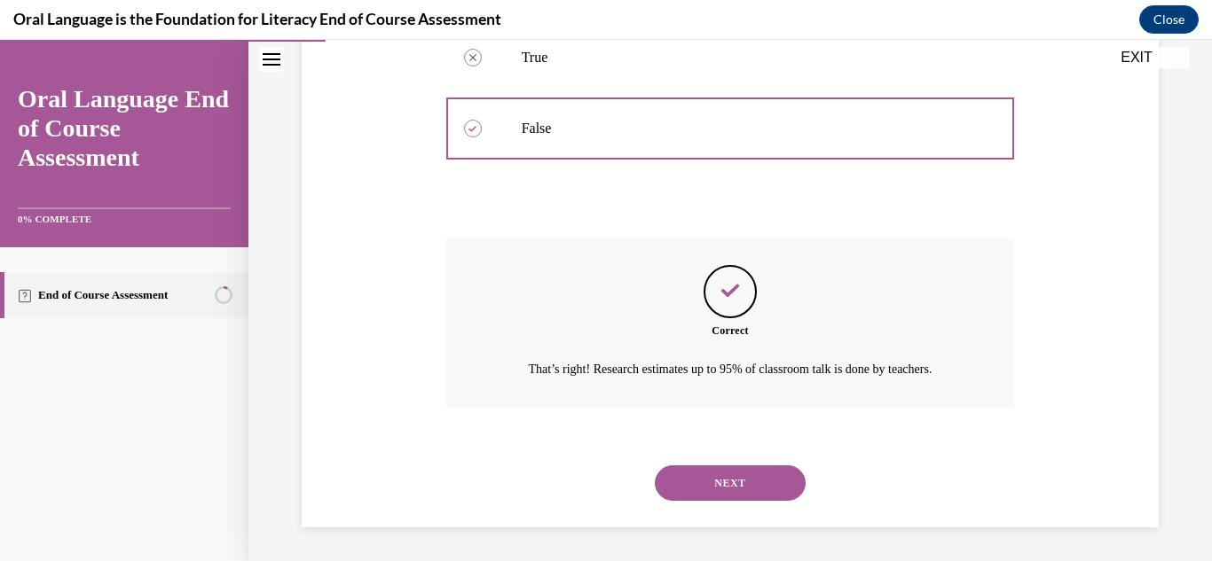
scroll to position [375, 0]
click at [690, 470] on button "NEXT" at bounding box center [730, 481] width 151 height 35
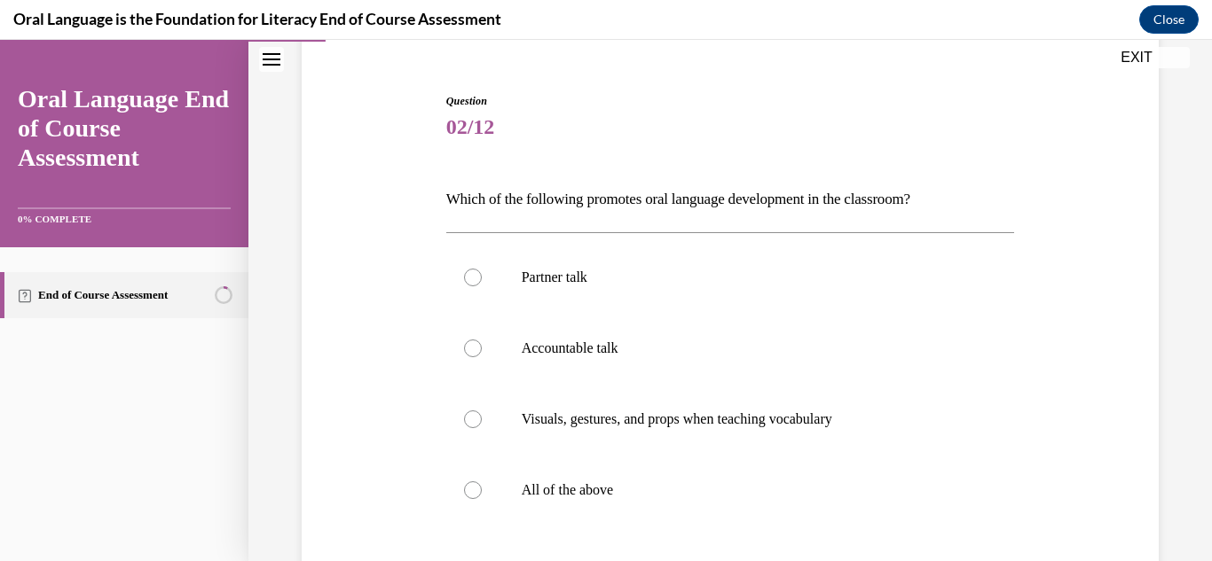
scroll to position [160, 0]
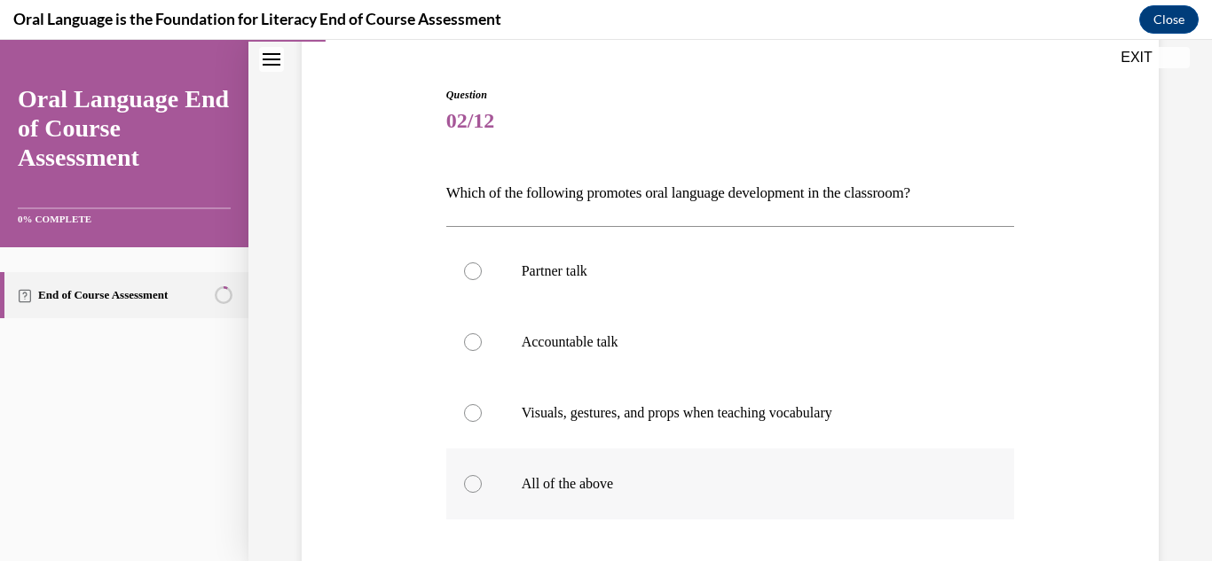
drag, startPoint x: 646, startPoint y: 454, endPoint x: 639, endPoint y: 475, distance: 22.4
drag, startPoint x: 639, startPoint y: 475, endPoint x: 470, endPoint y: 474, distance: 168.5
click at [470, 474] on label "All of the above" at bounding box center [730, 484] width 569 height 71
click at [470, 475] on input "All of the above" at bounding box center [473, 484] width 18 height 18
radio input "true"
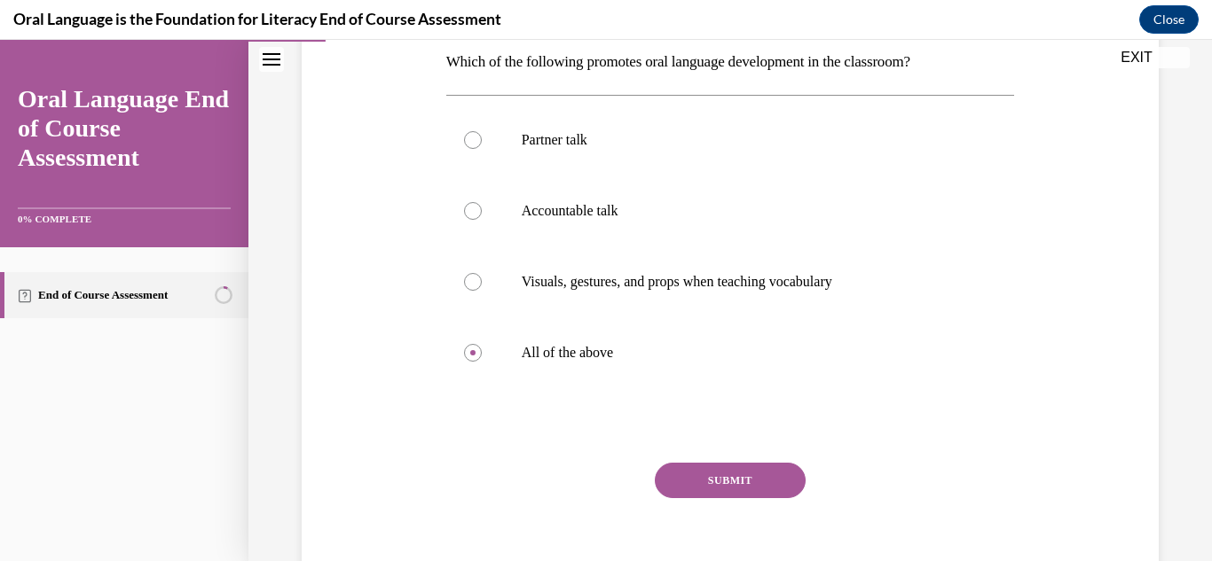
scroll to position [318, 0]
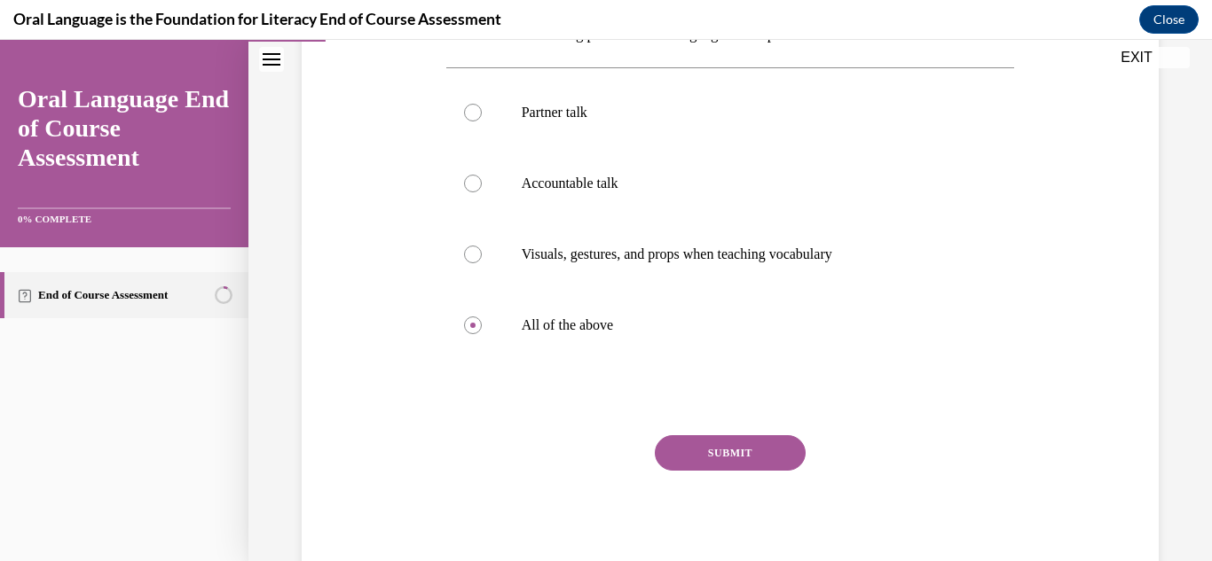
click at [754, 440] on button "SUBMIT" at bounding box center [730, 453] width 151 height 35
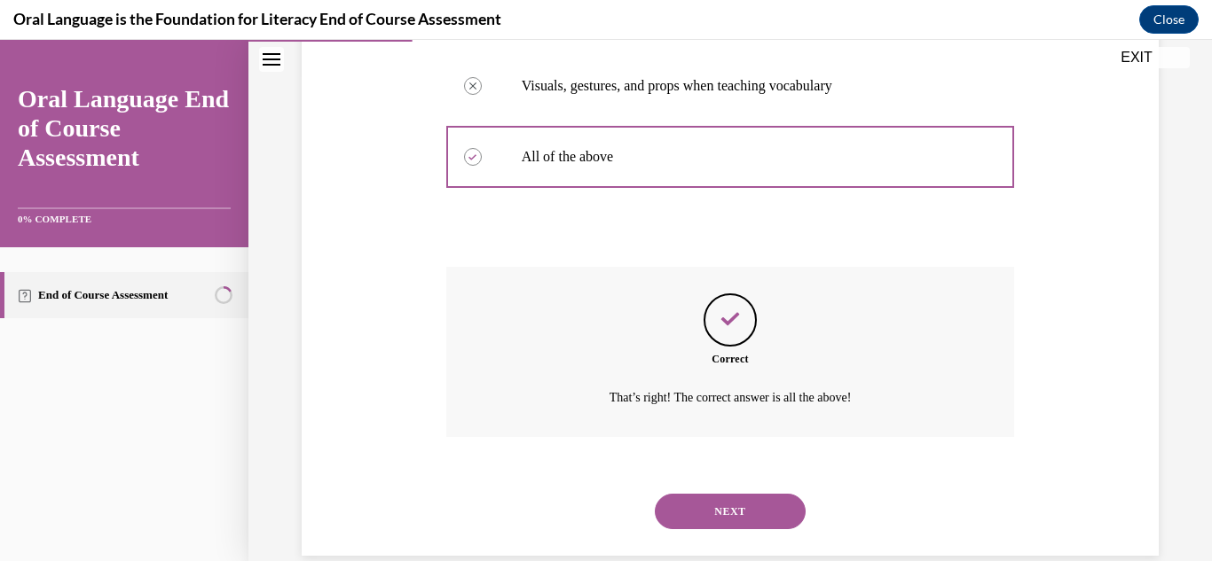
scroll to position [517, 0]
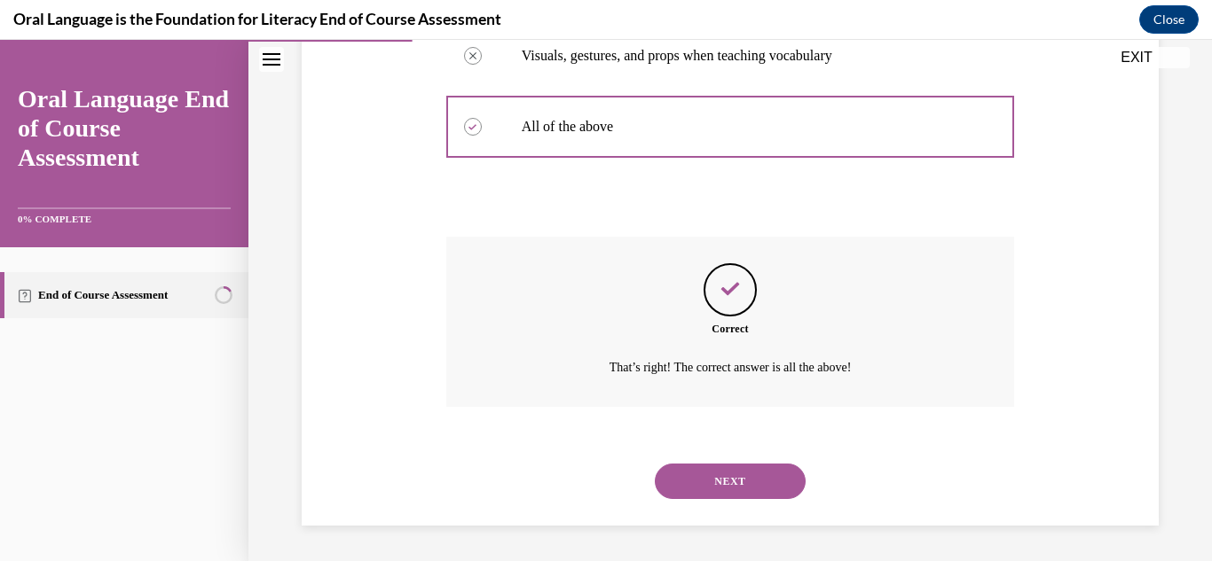
click at [734, 490] on button "NEXT" at bounding box center [730, 481] width 151 height 35
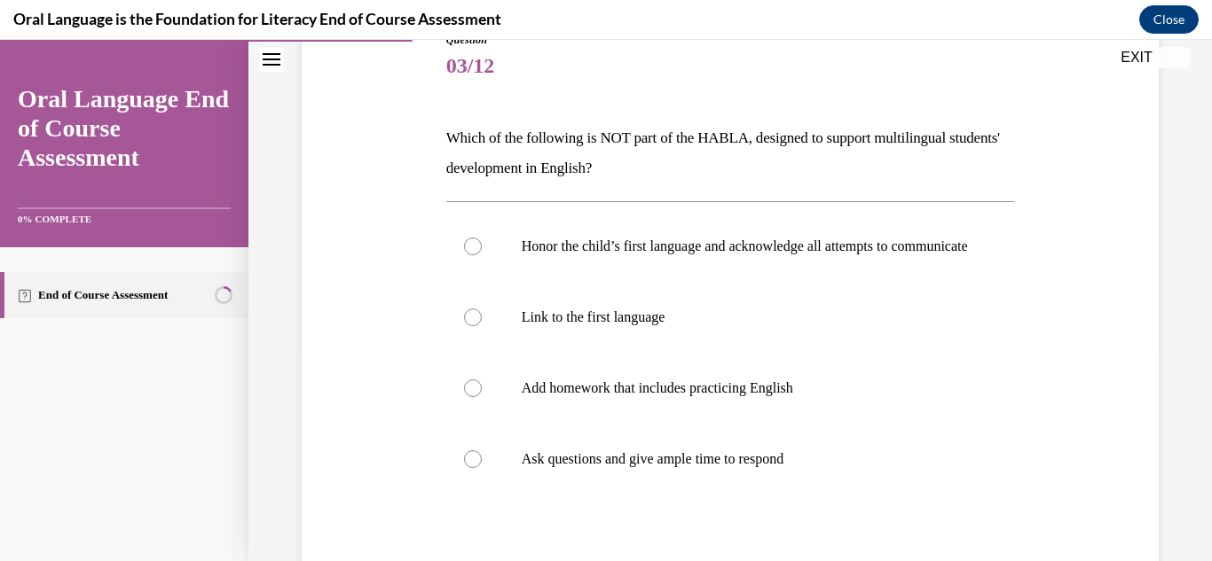
scroll to position [218, 0]
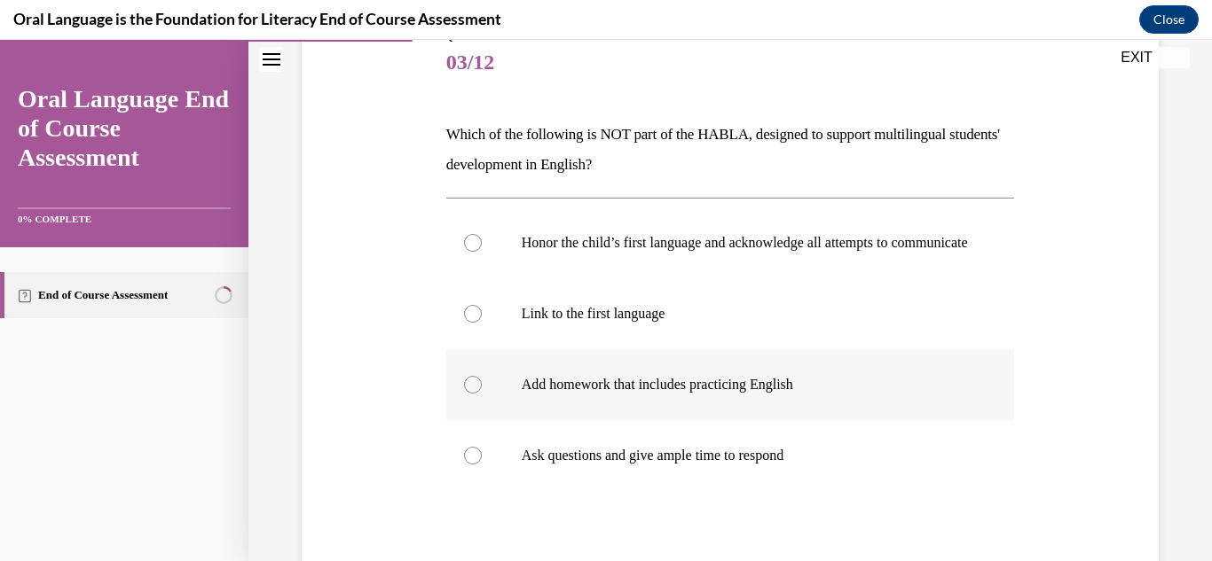
click at [851, 413] on label "Add homework that includes practicing English" at bounding box center [730, 384] width 569 height 71
click at [482, 394] on input "Add homework that includes practicing English" at bounding box center [473, 385] width 18 height 18
radio input "true"
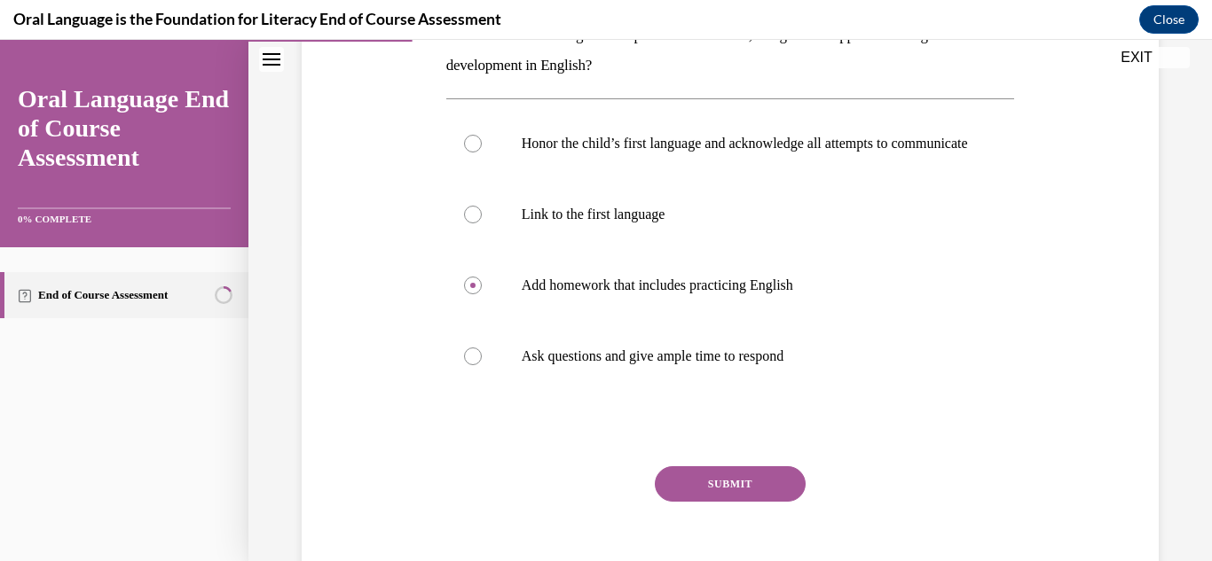
scroll to position [319, 0]
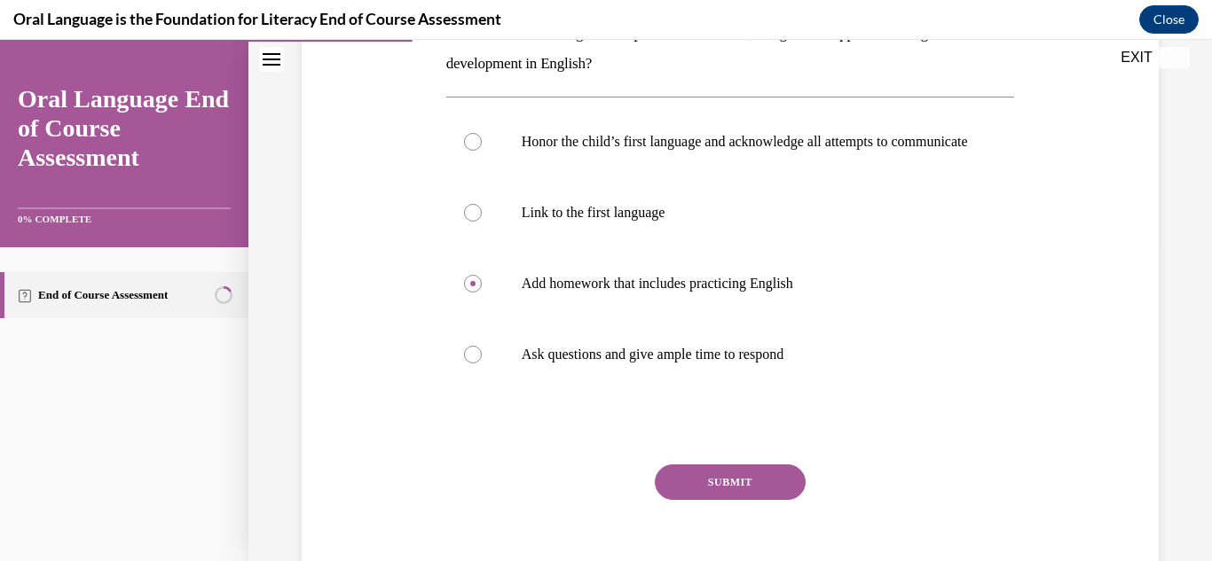
click at [749, 498] on button "SUBMIT" at bounding box center [730, 482] width 151 height 35
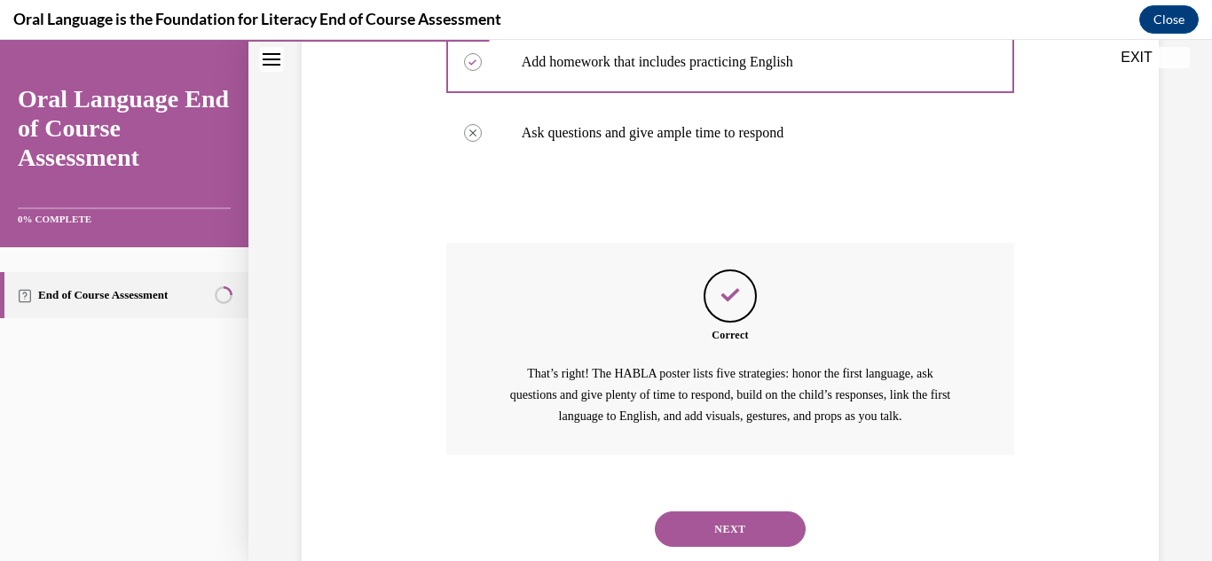
scroll to position [607, 0]
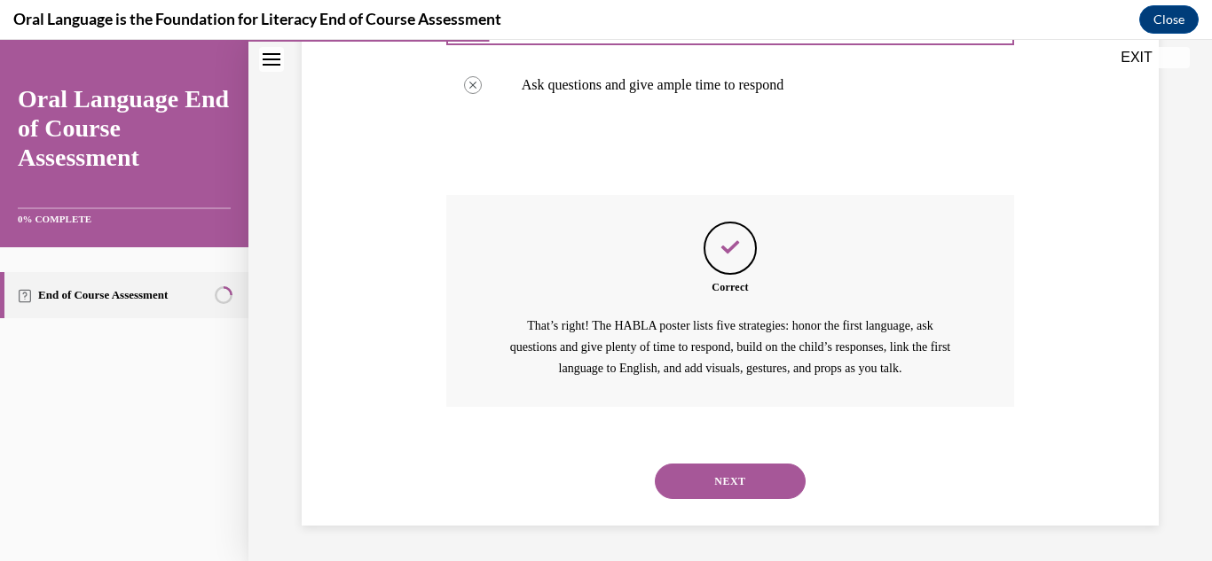
click at [749, 466] on button "NEXT" at bounding box center [730, 481] width 151 height 35
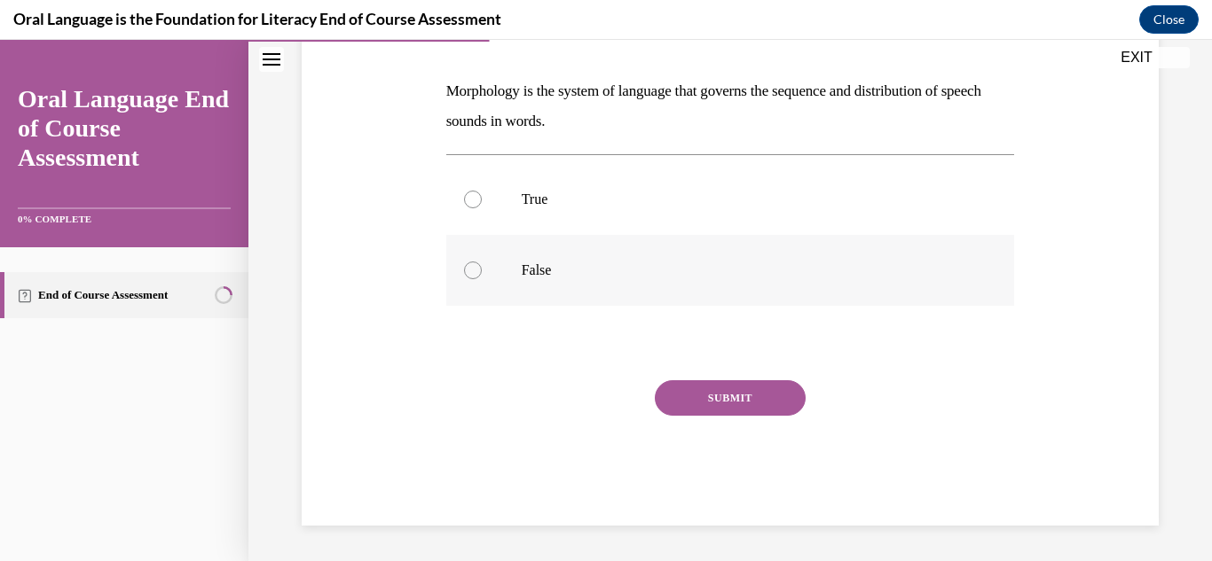
scroll to position [0, 0]
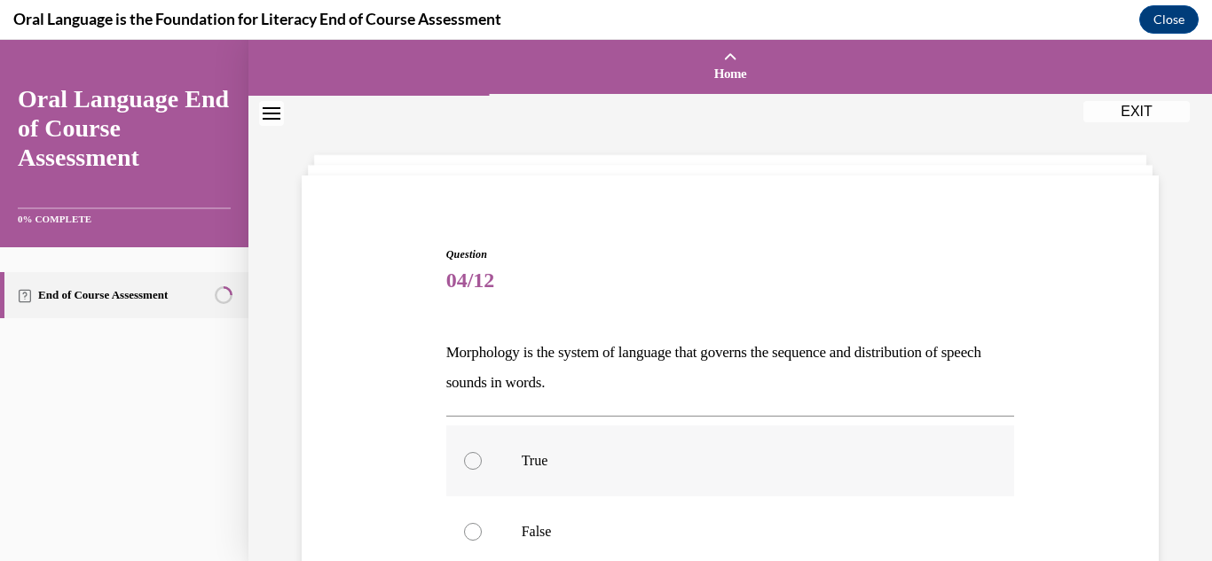
click at [941, 479] on label "True" at bounding box center [730, 461] width 569 height 71
click at [482, 470] on input "True" at bounding box center [473, 461] width 18 height 18
radio input "true"
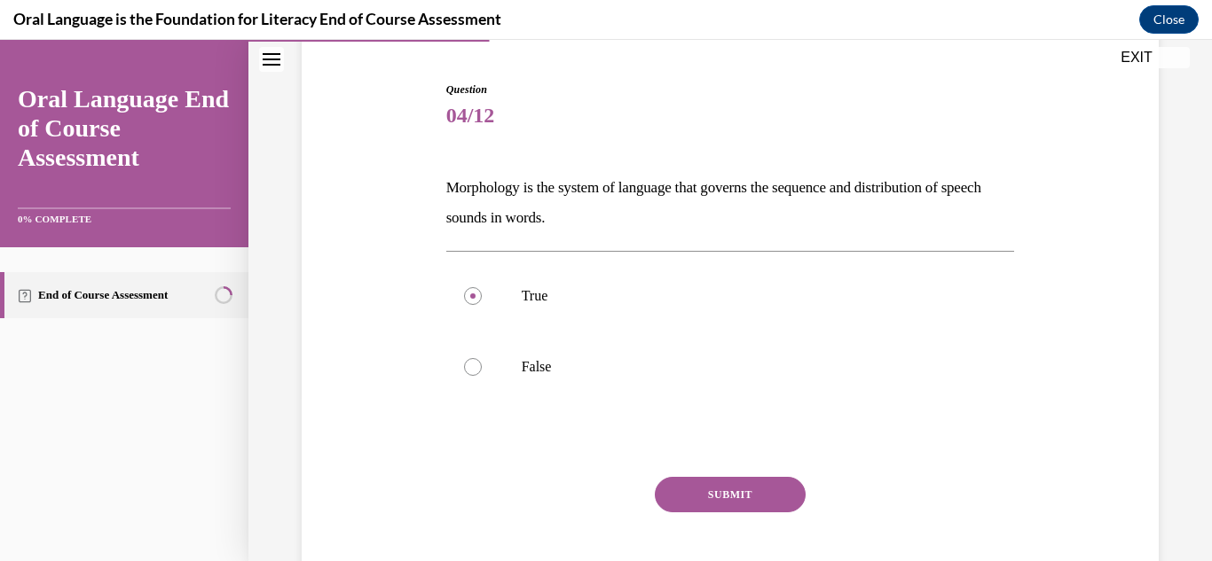
scroll to position [174, 0]
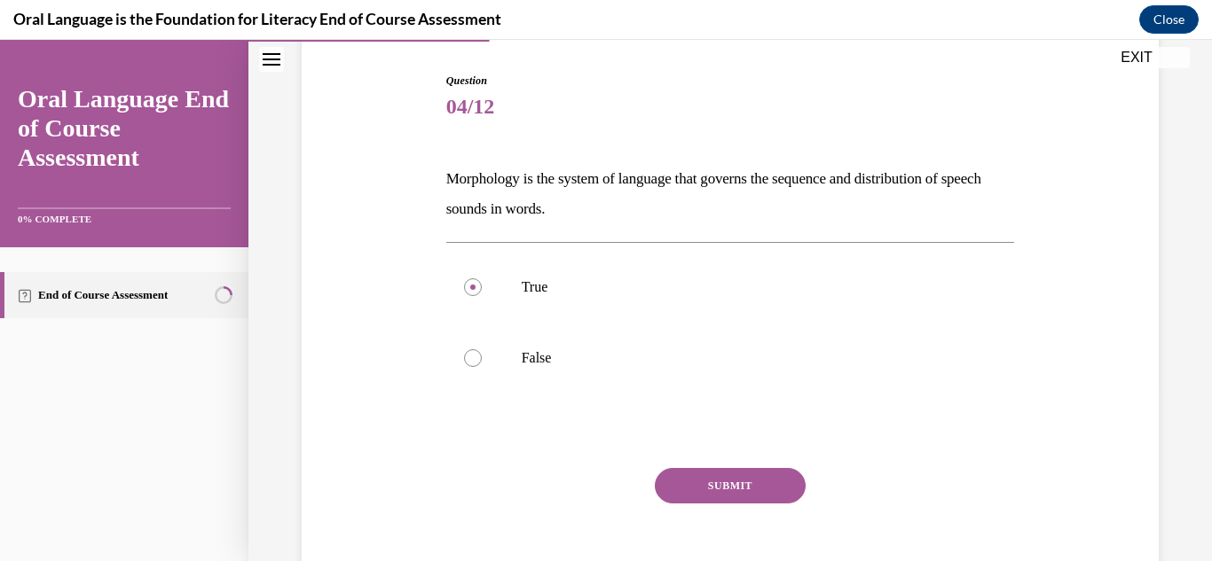
click at [728, 496] on button "SUBMIT" at bounding box center [730, 485] width 151 height 35
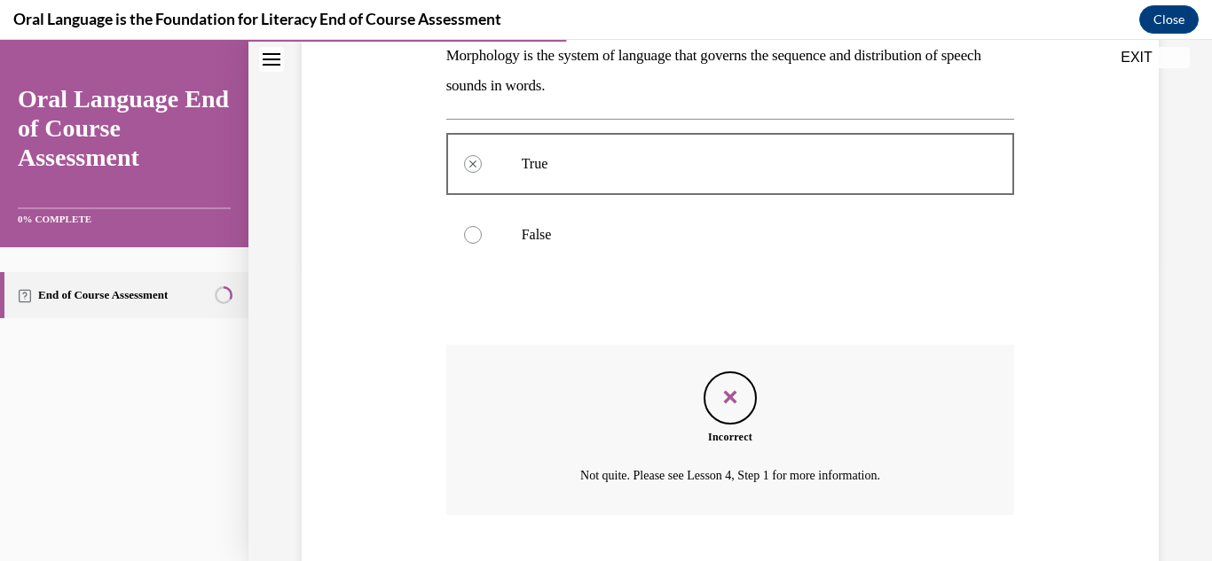
scroll to position [405, 0]
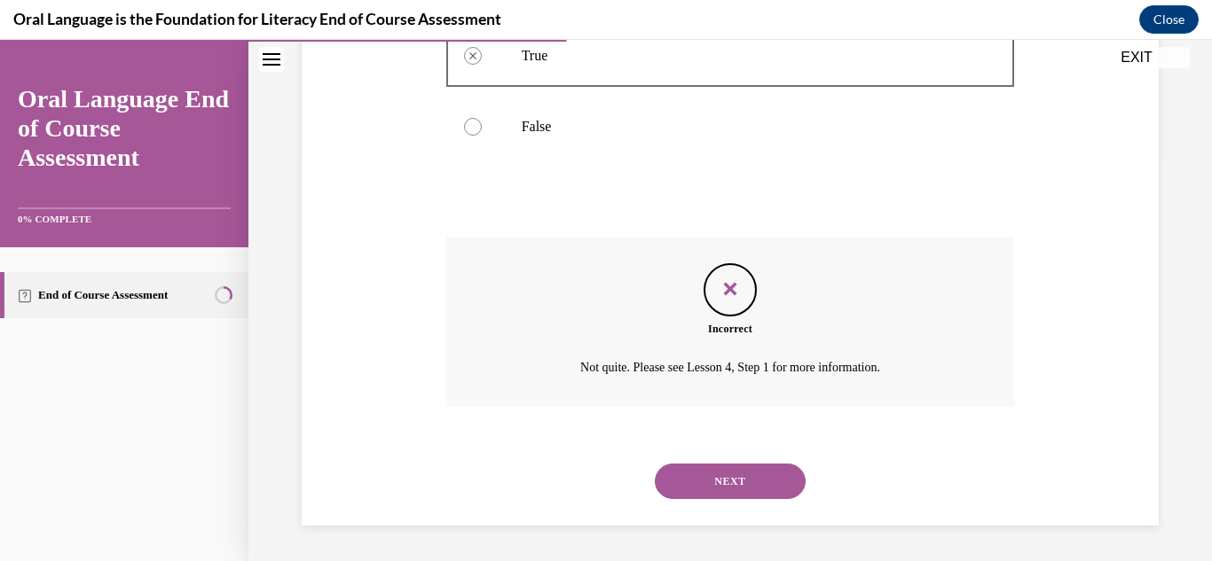
click at [728, 496] on button "NEXT" at bounding box center [730, 481] width 151 height 35
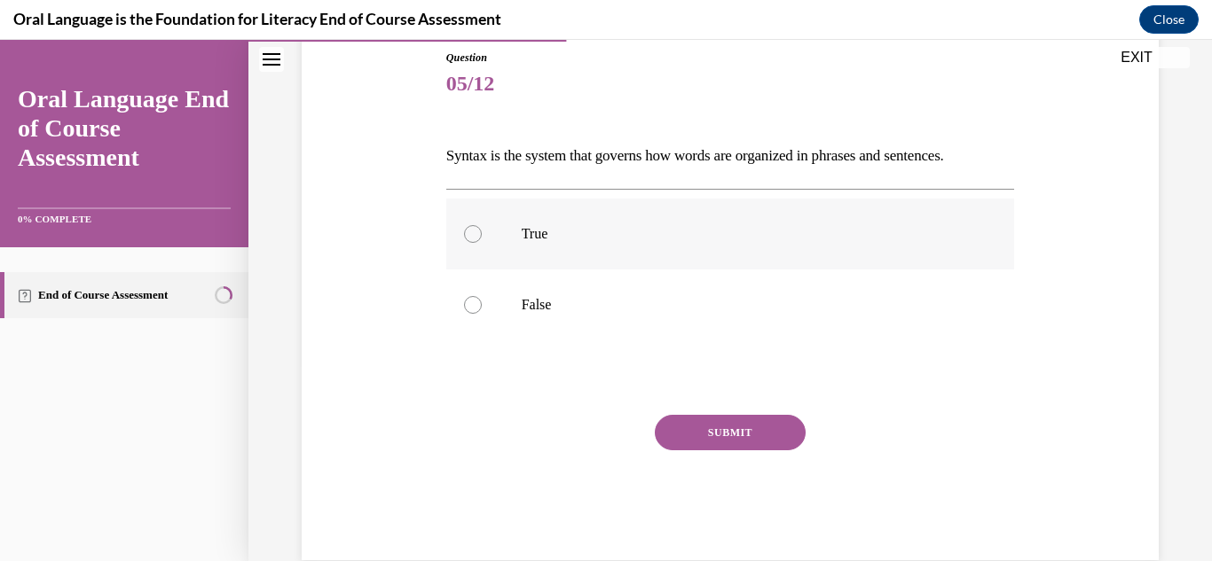
click at [736, 248] on label "True" at bounding box center [730, 234] width 569 height 71
click at [482, 243] on input "True" at bounding box center [473, 234] width 18 height 18
radio input "true"
click at [749, 443] on button "SUBMIT" at bounding box center [730, 432] width 151 height 35
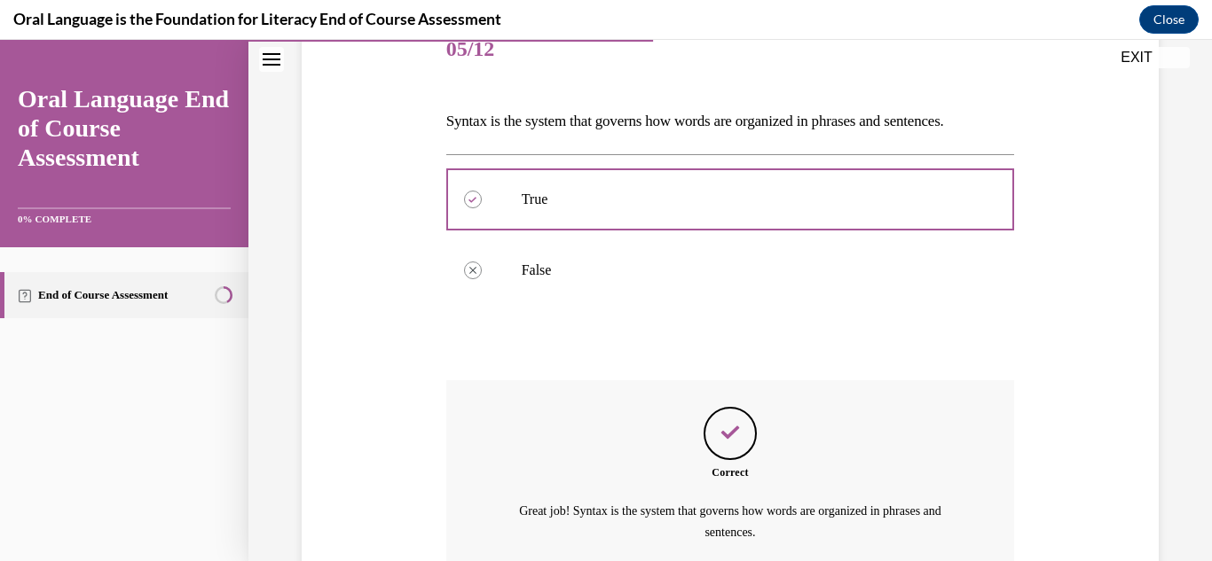
scroll to position [396, 0]
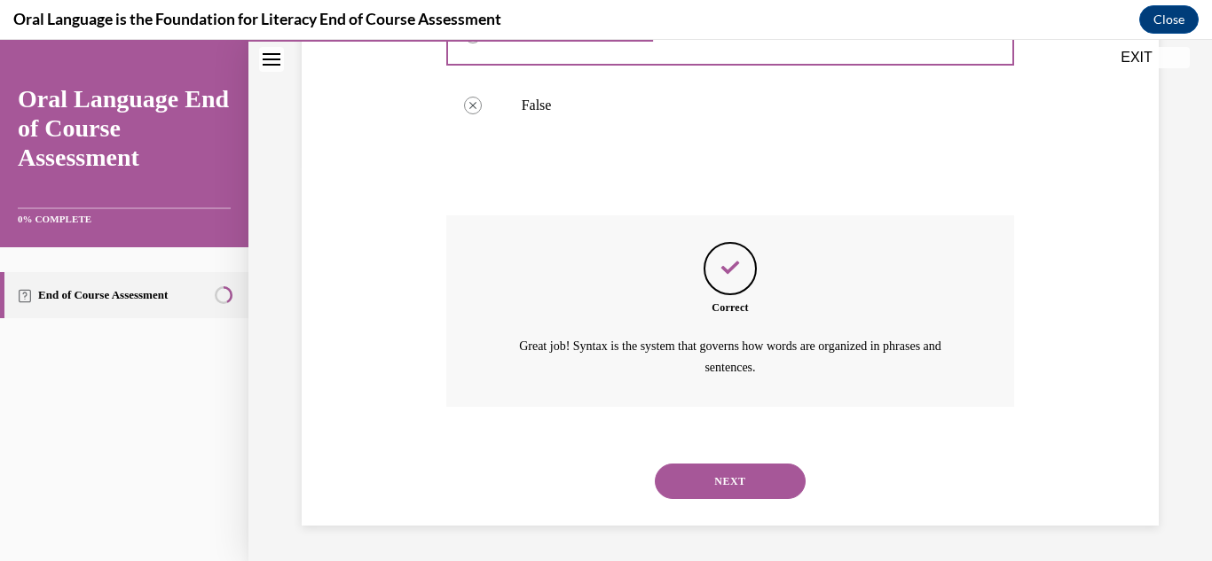
click at [752, 475] on button "NEXT" at bounding box center [730, 481] width 151 height 35
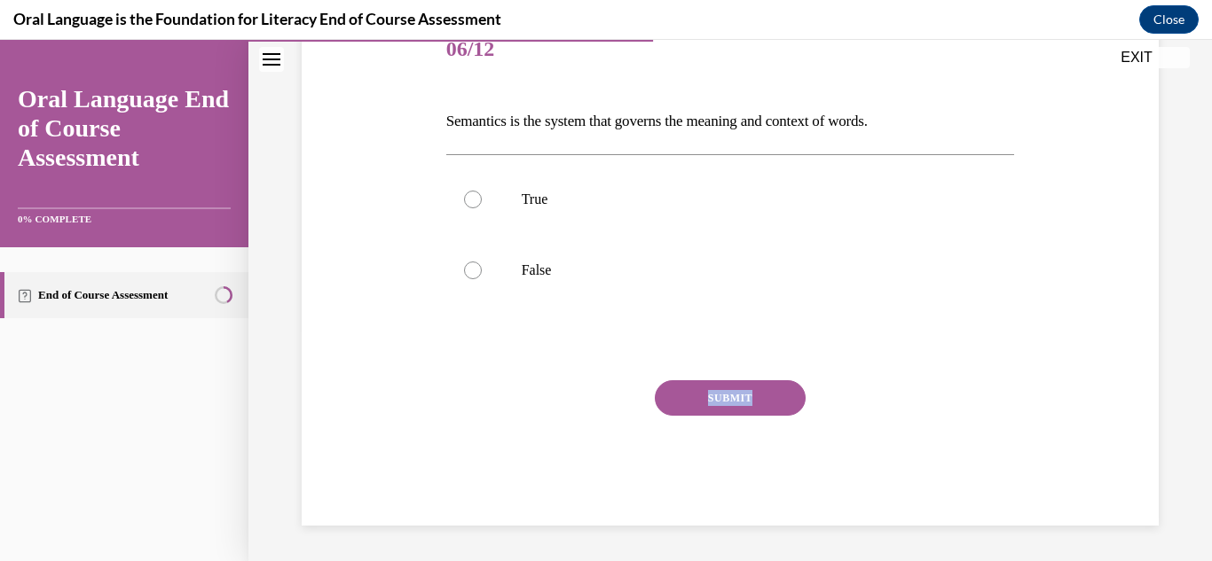
scroll to position [197, 0]
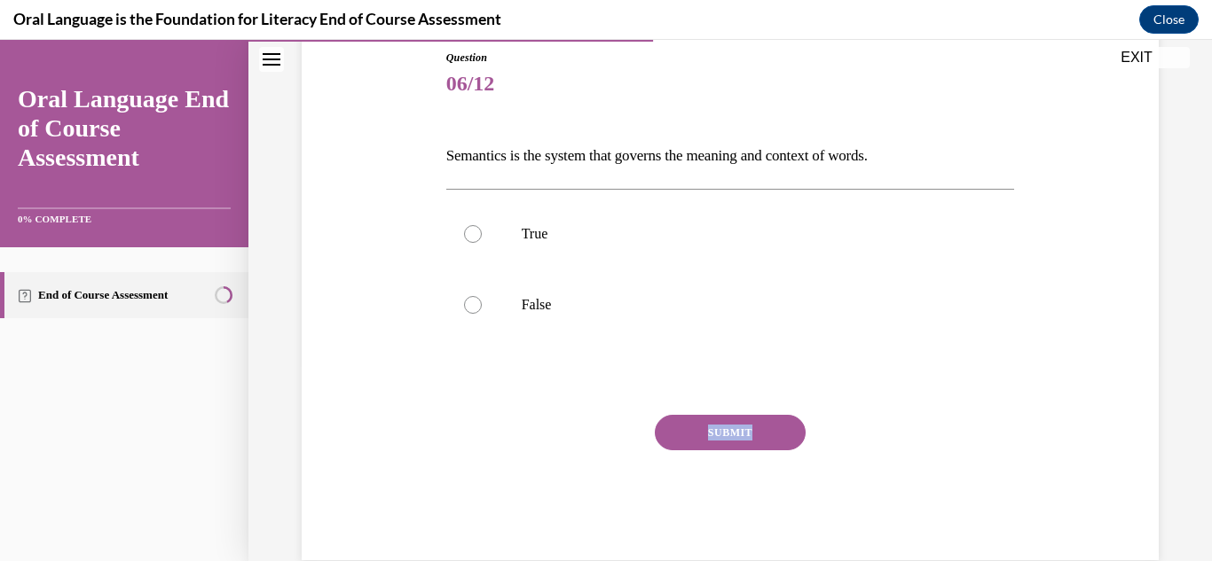
click at [752, 475] on div "SUBMIT" at bounding box center [730, 459] width 569 height 89
click at [783, 232] on p "True" at bounding box center [746, 234] width 449 height 18
click at [482, 232] on input "True" at bounding box center [473, 234] width 18 height 18
radio input "true"
click at [731, 420] on button "SUBMIT" at bounding box center [730, 432] width 151 height 35
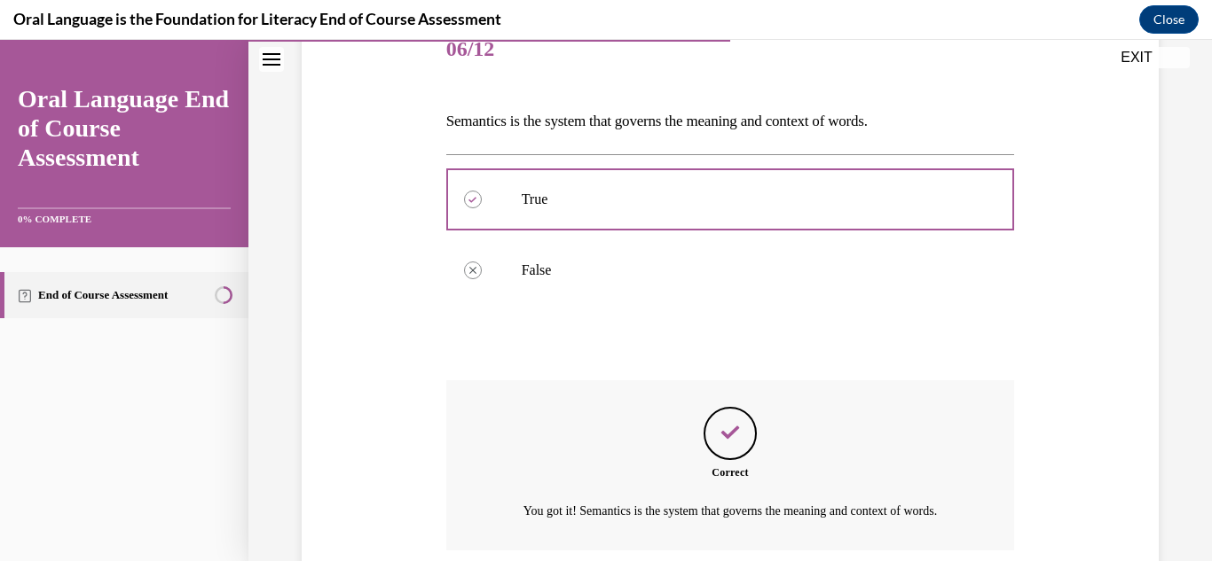
scroll to position [396, 0]
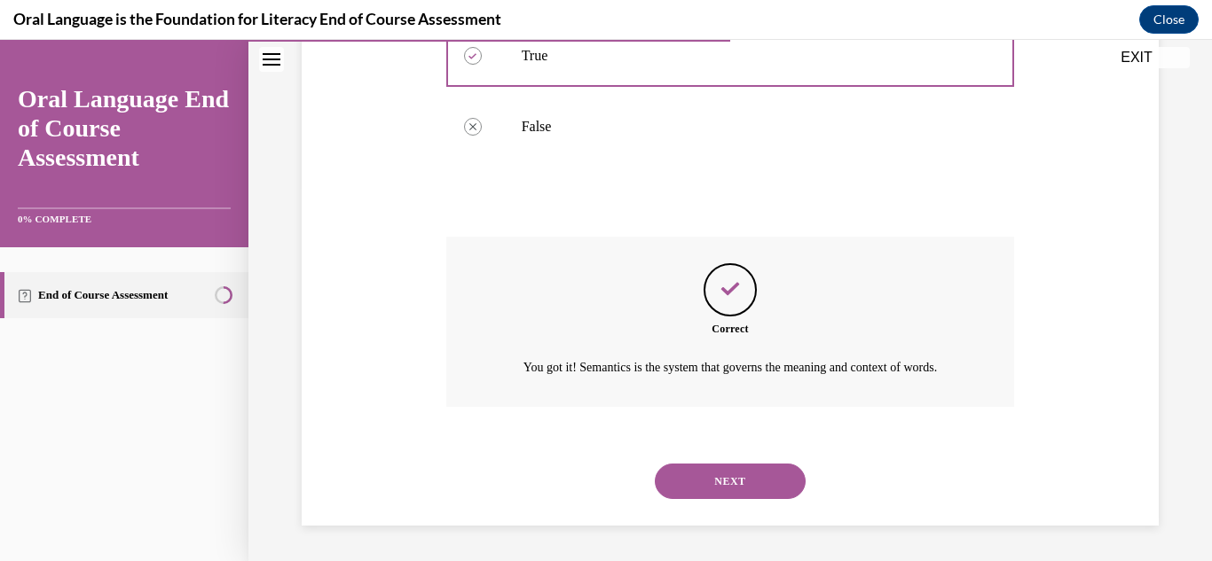
click at [734, 473] on button "NEXT" at bounding box center [730, 481] width 151 height 35
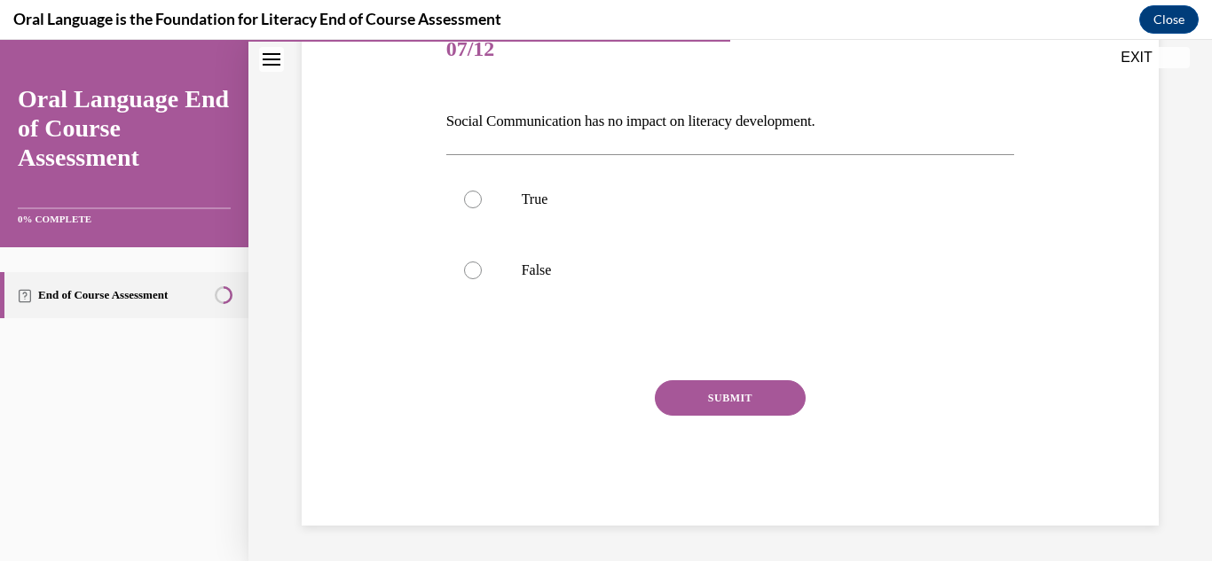
scroll to position [197, 0]
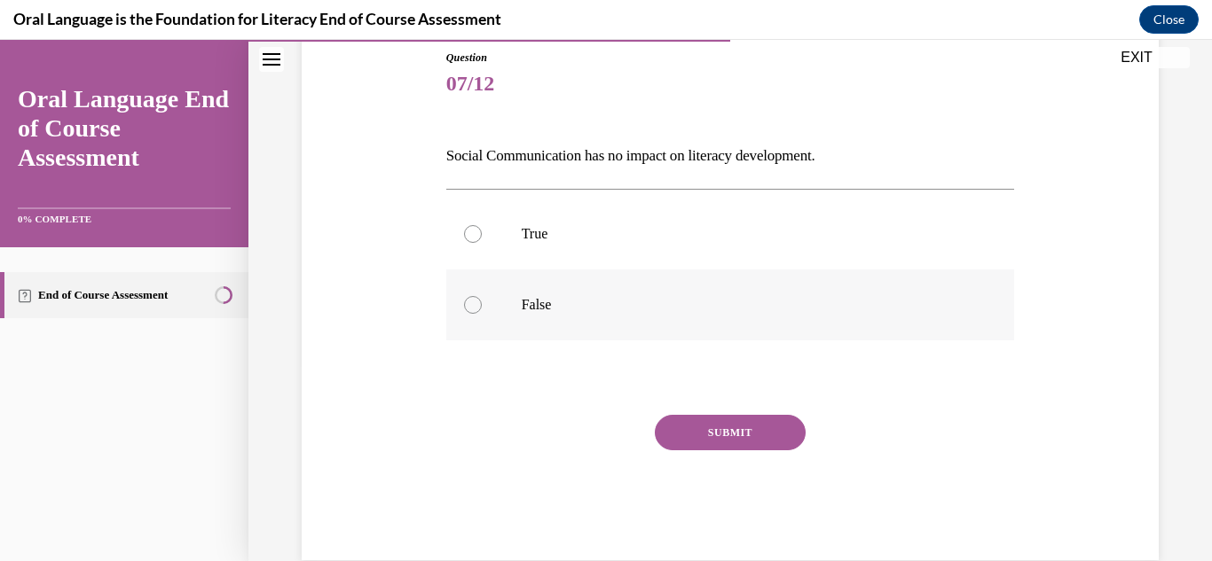
click at [738, 307] on p "False" at bounding box center [746, 305] width 449 height 18
click at [482, 307] on input "False" at bounding box center [473, 305] width 18 height 18
radio input "true"
click at [718, 437] on button "SUBMIT" at bounding box center [730, 432] width 151 height 35
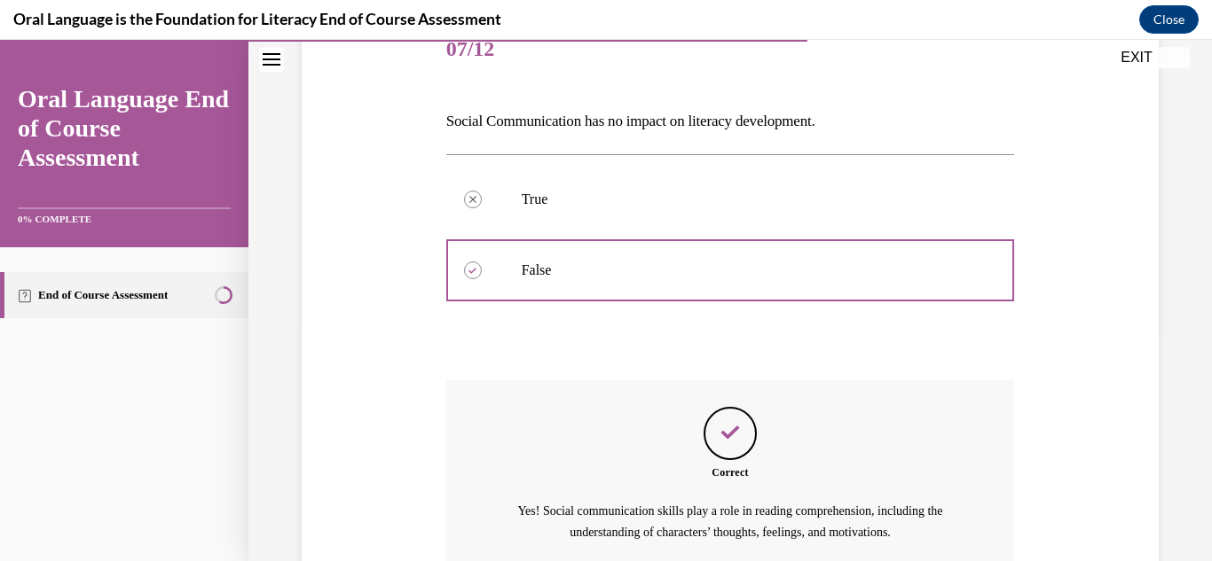
scroll to position [396, 0]
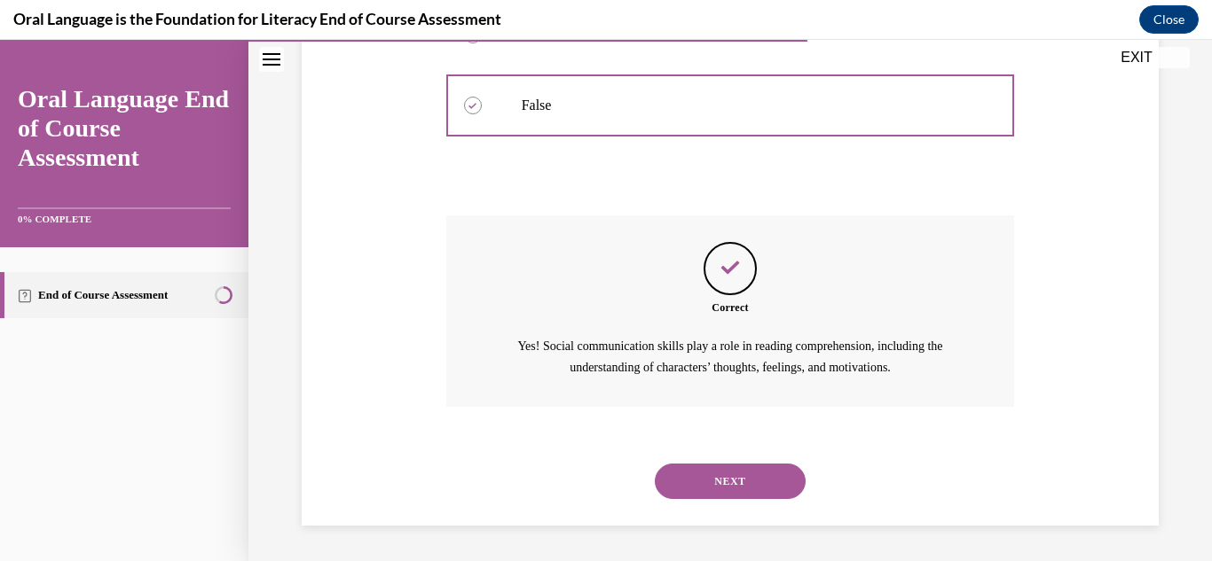
click at [718, 471] on button "NEXT" at bounding box center [730, 481] width 151 height 35
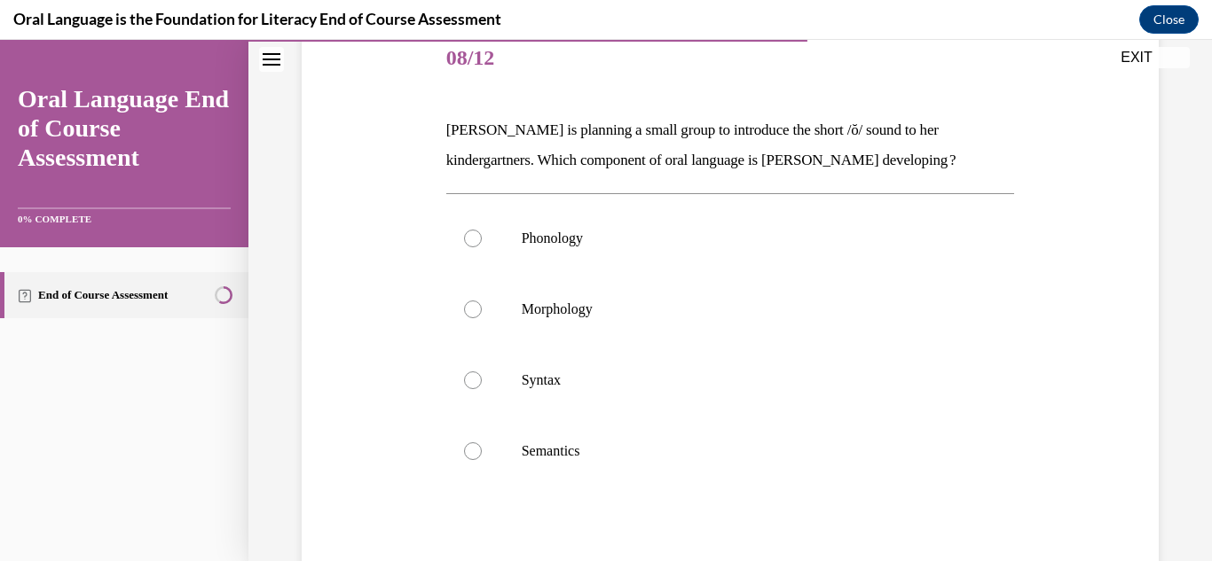
scroll to position [242, 0]
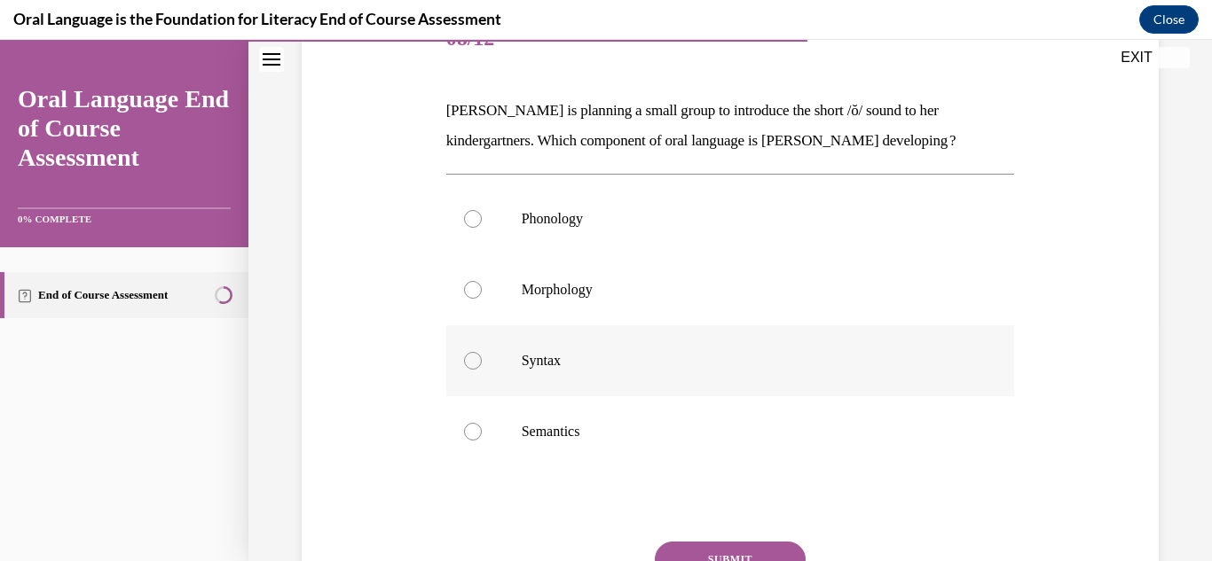
click at [763, 369] on p "Syntax" at bounding box center [746, 361] width 449 height 18
click at [482, 369] on input "Syntax" at bounding box center [473, 361] width 18 height 18
radio input "true"
click at [720, 552] on button "SUBMIT" at bounding box center [730, 559] width 151 height 35
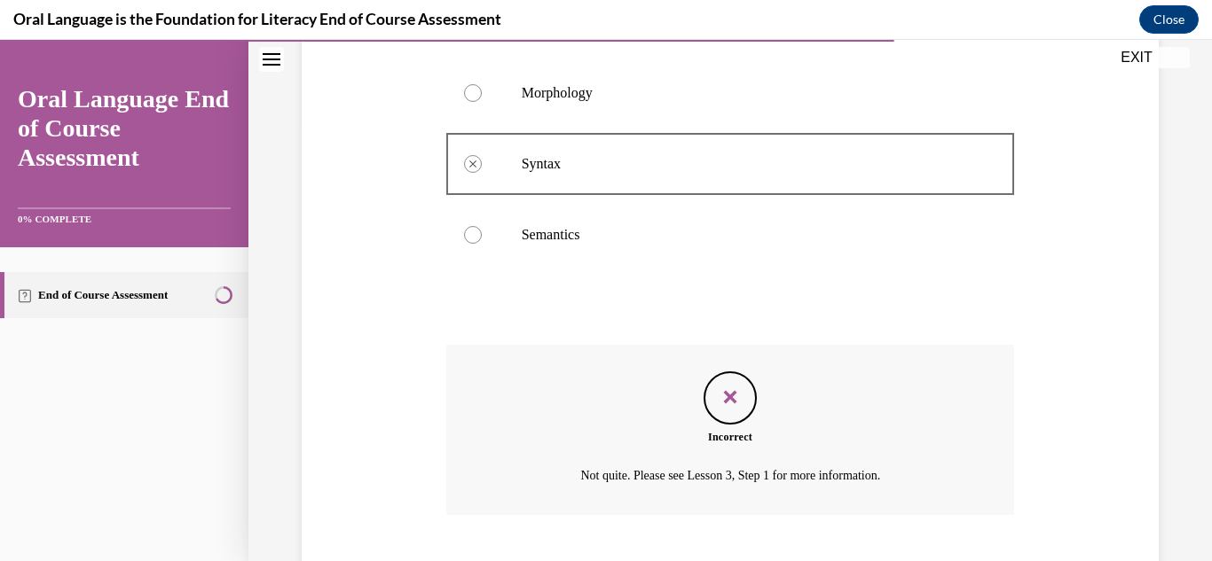
scroll to position [547, 0]
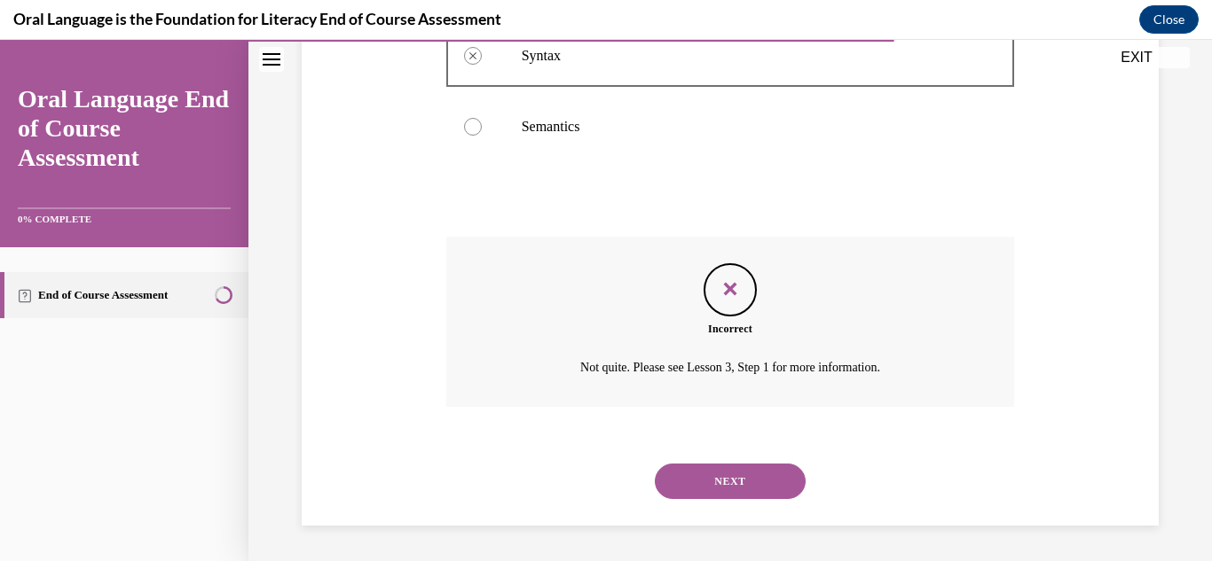
click at [742, 478] on button "NEXT" at bounding box center [730, 481] width 151 height 35
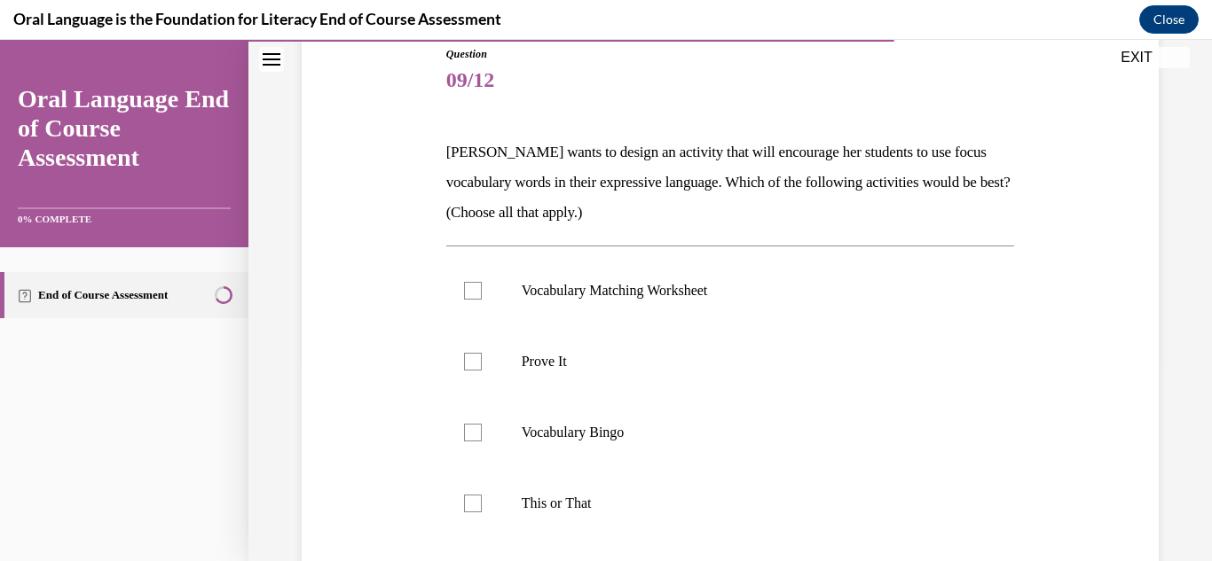
scroll to position [218, 0]
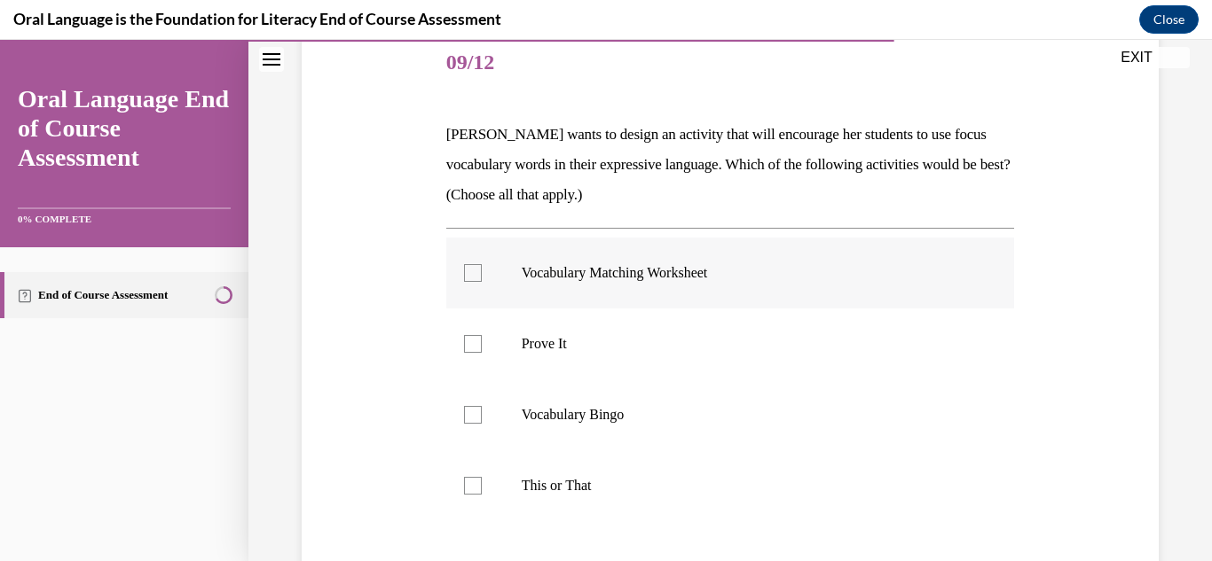
click at [710, 264] on p "Vocabulary Matching Worksheet" at bounding box center [746, 273] width 449 height 18
click at [482, 264] on input "Vocabulary Matching Worksheet" at bounding box center [473, 273] width 18 height 18
checkbox input "true"
click at [706, 334] on label "Prove It" at bounding box center [730, 344] width 569 height 71
click at [482, 335] on input "Prove It" at bounding box center [473, 344] width 18 height 18
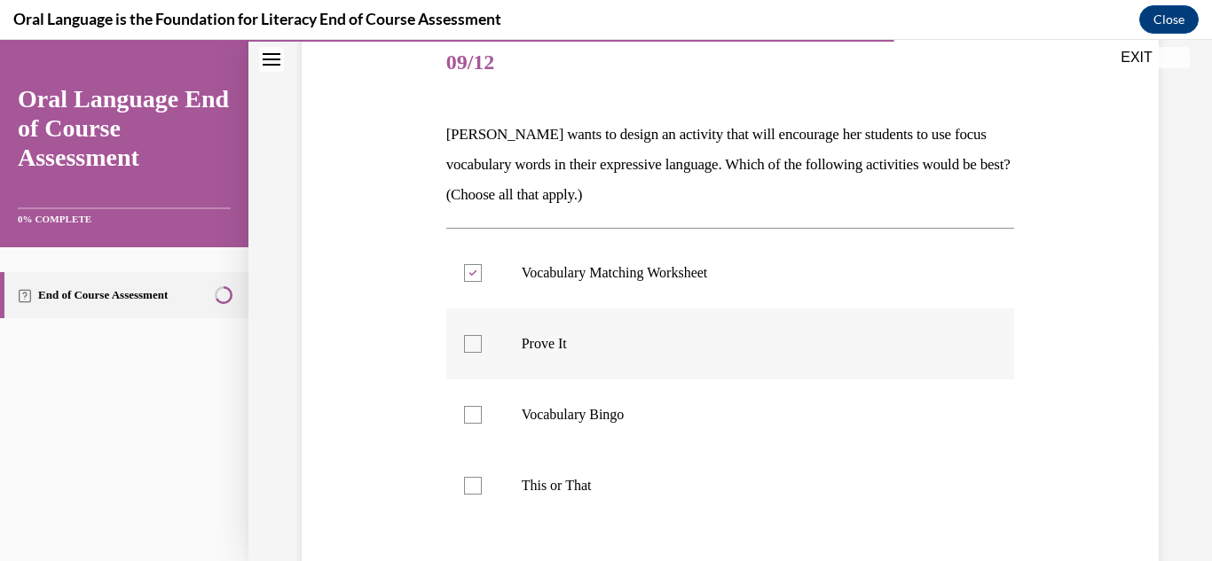
checkbox input "true"
click at [682, 410] on p "Vocabulary Bingo" at bounding box center [746, 415] width 449 height 18
click at [482, 410] on input "Vocabulary Bingo" at bounding box center [473, 415] width 18 height 18
checkbox input "true"
click at [676, 471] on label "This or That" at bounding box center [730, 486] width 569 height 71
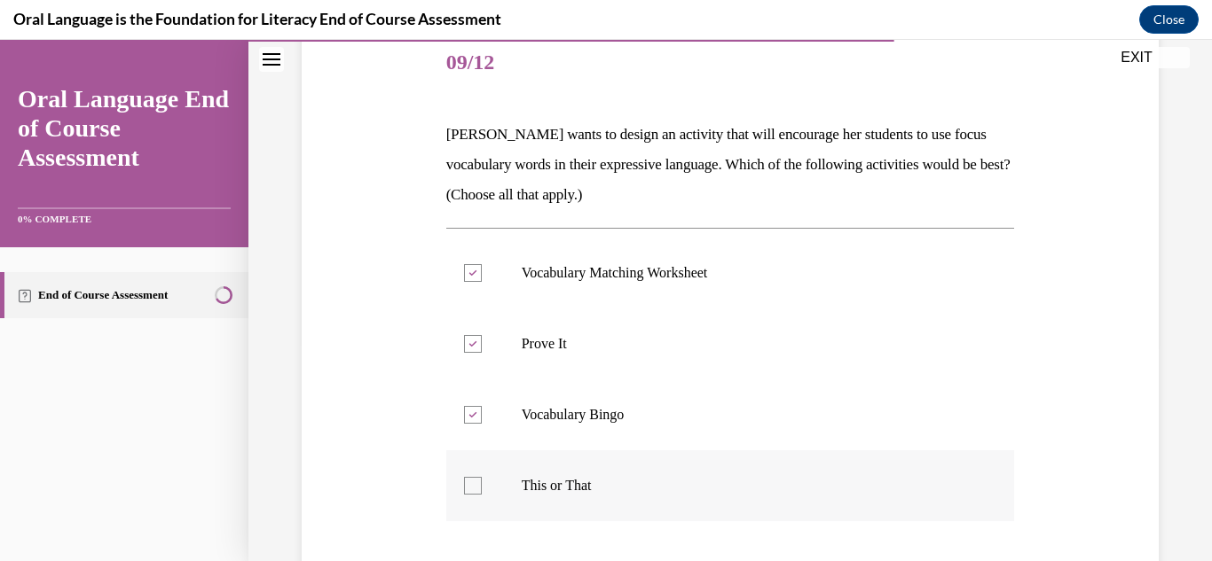
click at [482, 477] on input "This or That" at bounding box center [473, 486] width 18 height 18
checkbox input "true"
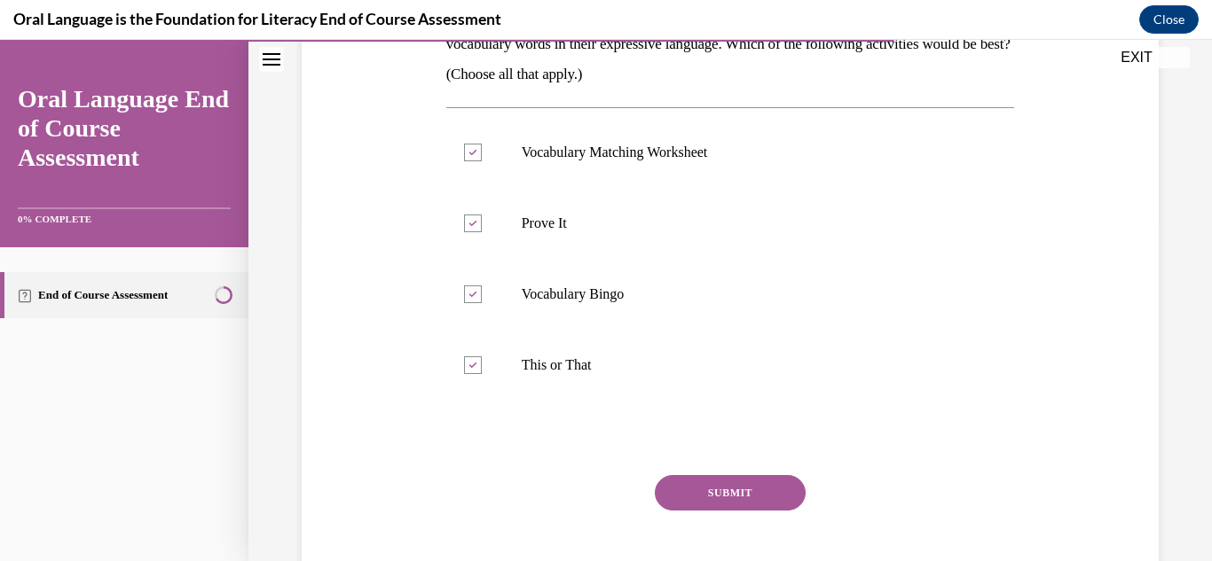
scroll to position [385, 0]
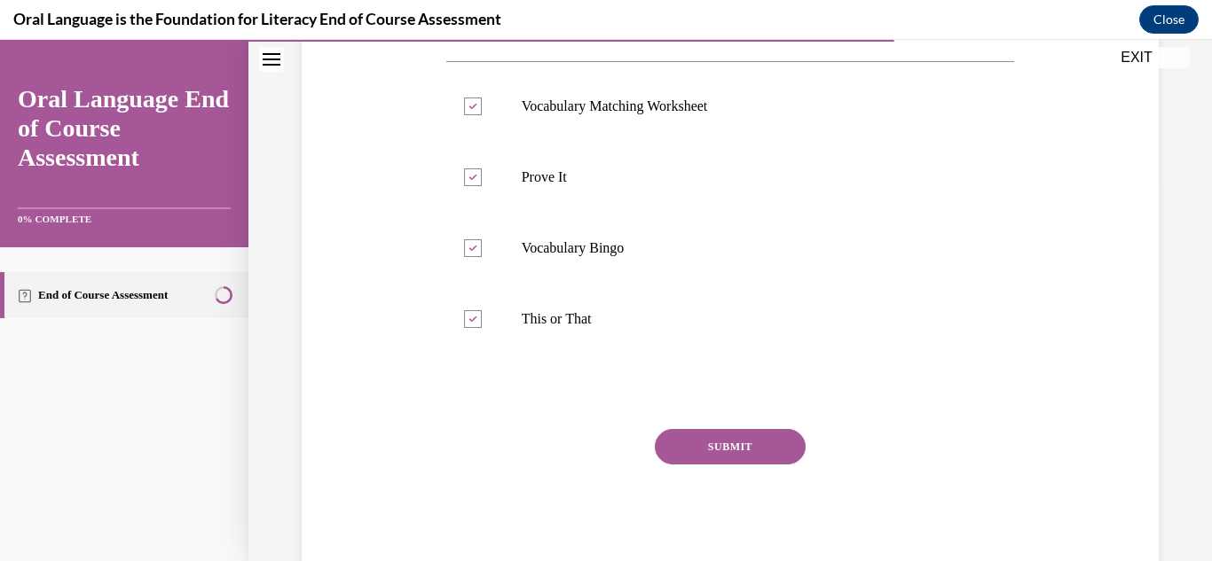
click at [779, 458] on button "SUBMIT" at bounding box center [730, 446] width 151 height 35
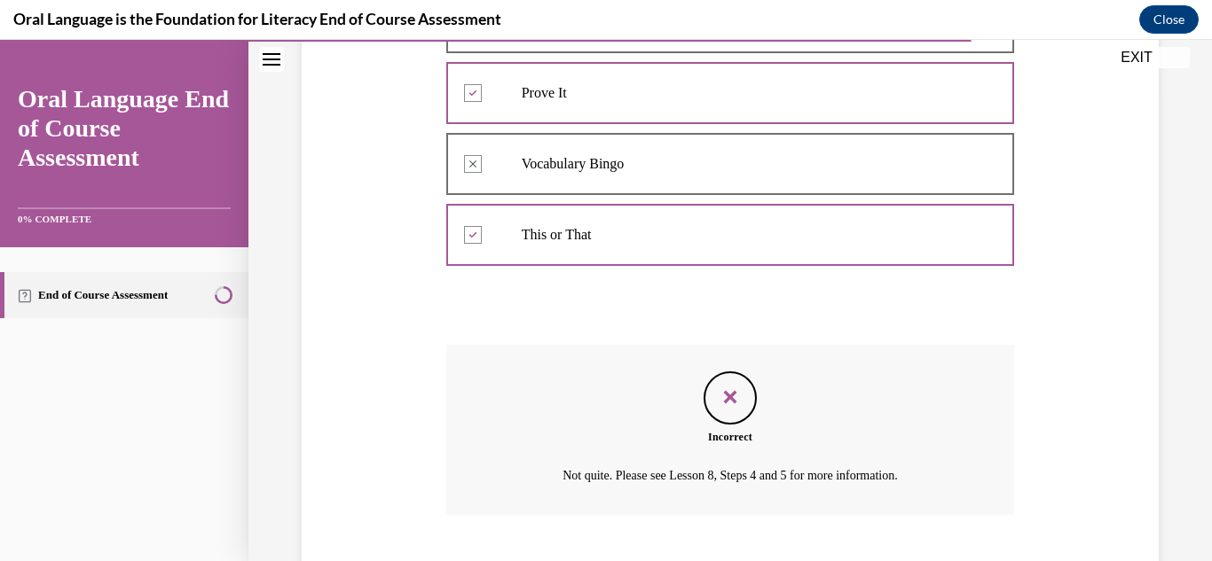
scroll to position [577, 0]
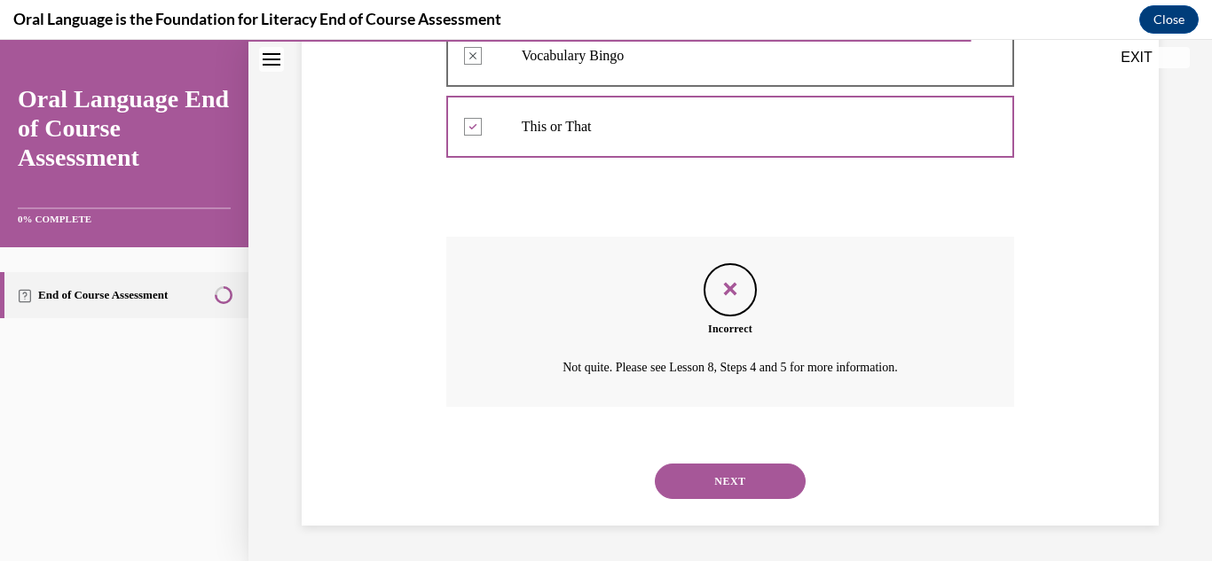
click at [779, 458] on div "NEXT" at bounding box center [730, 481] width 569 height 71
drag, startPoint x: 779, startPoint y: 466, endPoint x: 751, endPoint y: 490, distance: 37.1
drag, startPoint x: 751, startPoint y: 490, endPoint x: 674, endPoint y: 484, distance: 77.4
click at [674, 484] on button "NEXT" at bounding box center [730, 481] width 151 height 35
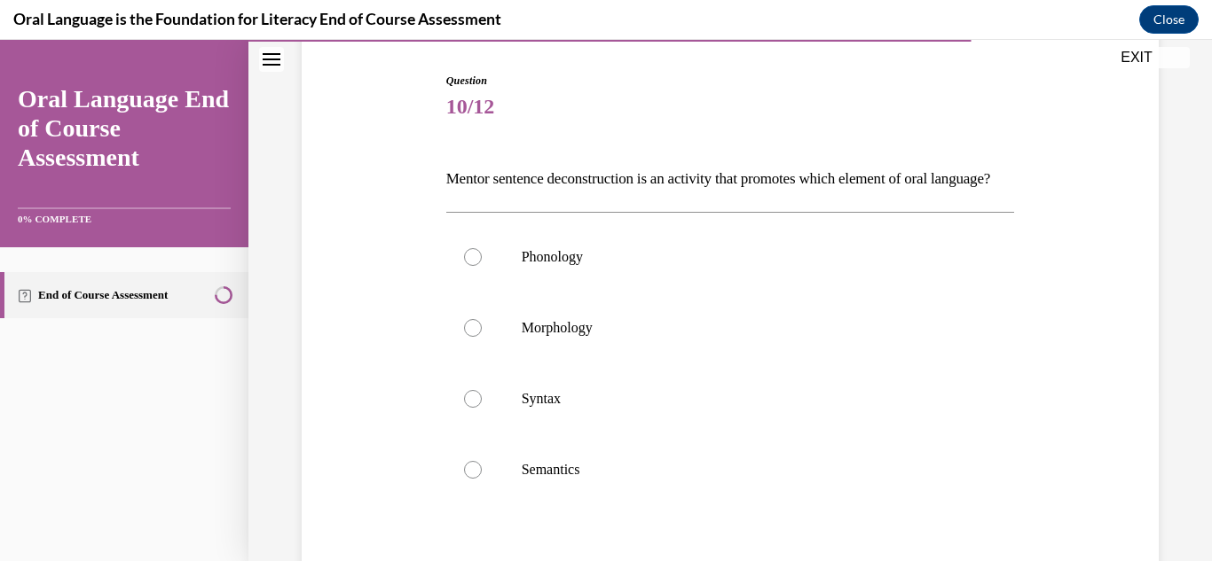
scroll to position [176, 0]
click at [851, 433] on label "Syntax" at bounding box center [730, 397] width 569 height 71
click at [482, 406] on input "Syntax" at bounding box center [473, 397] width 18 height 18
radio input "true"
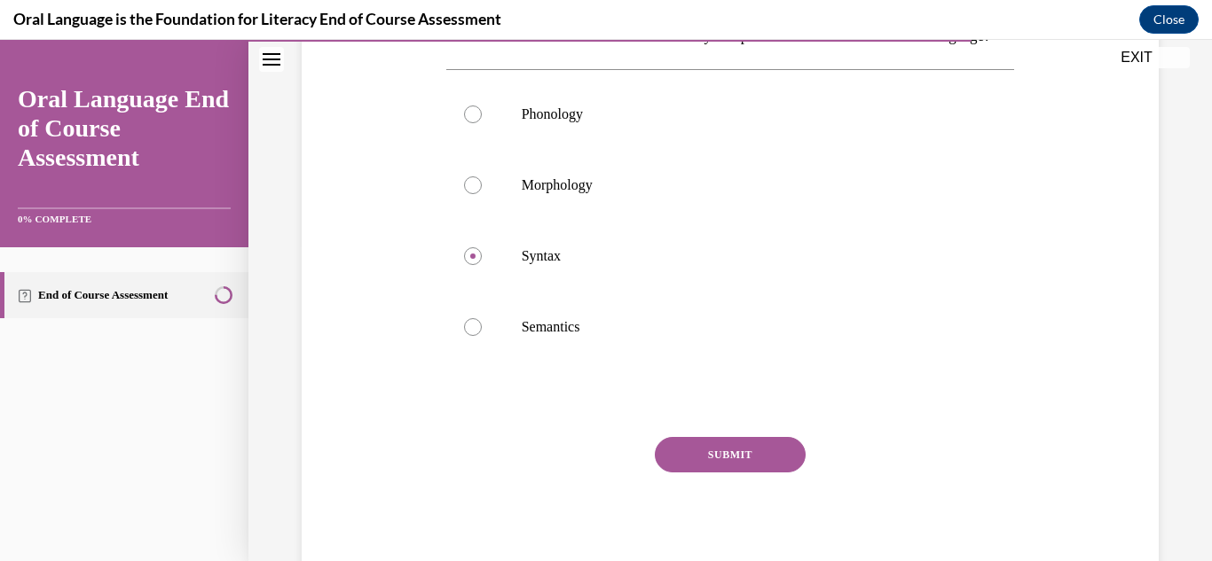
scroll to position [325, 0]
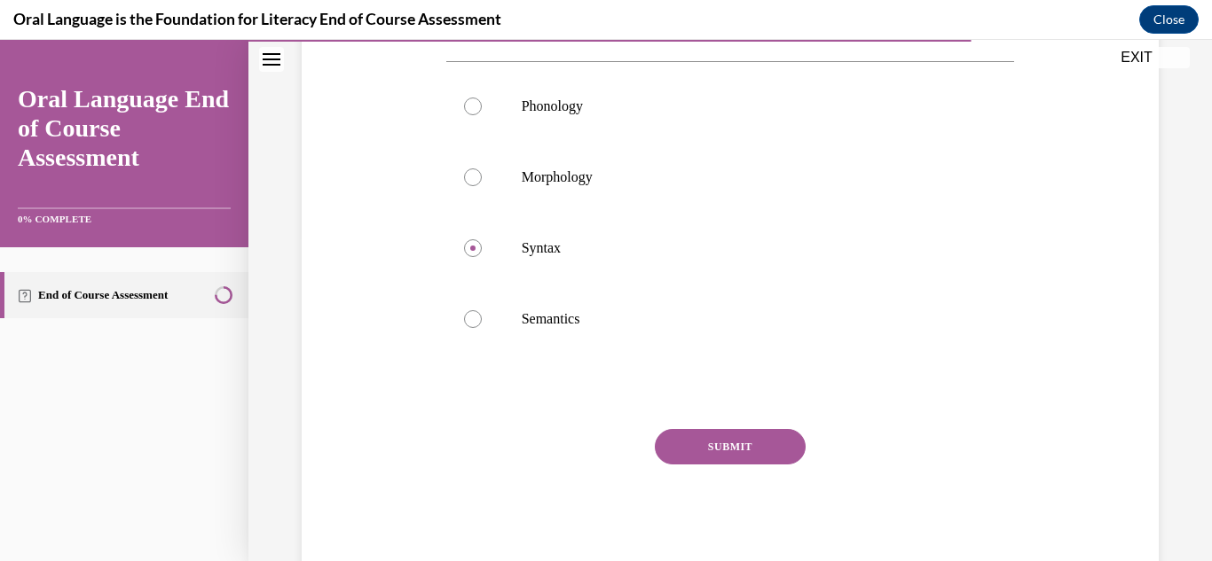
click at [773, 465] on button "SUBMIT" at bounding box center [730, 446] width 151 height 35
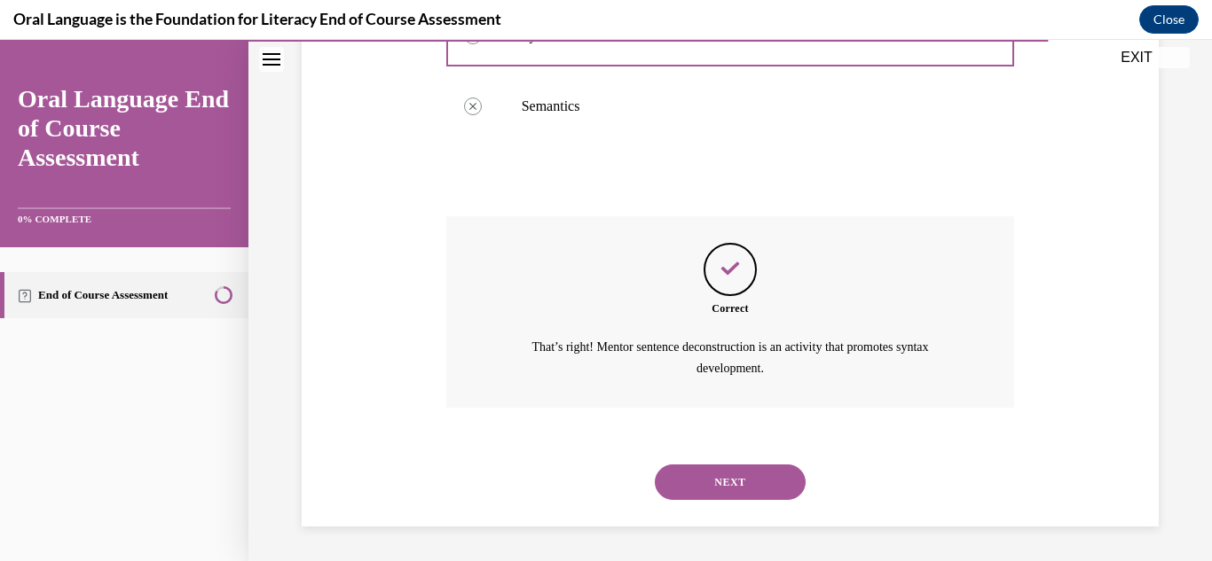
scroll to position [569, 0]
click at [773, 483] on button "NEXT" at bounding box center [730, 481] width 151 height 35
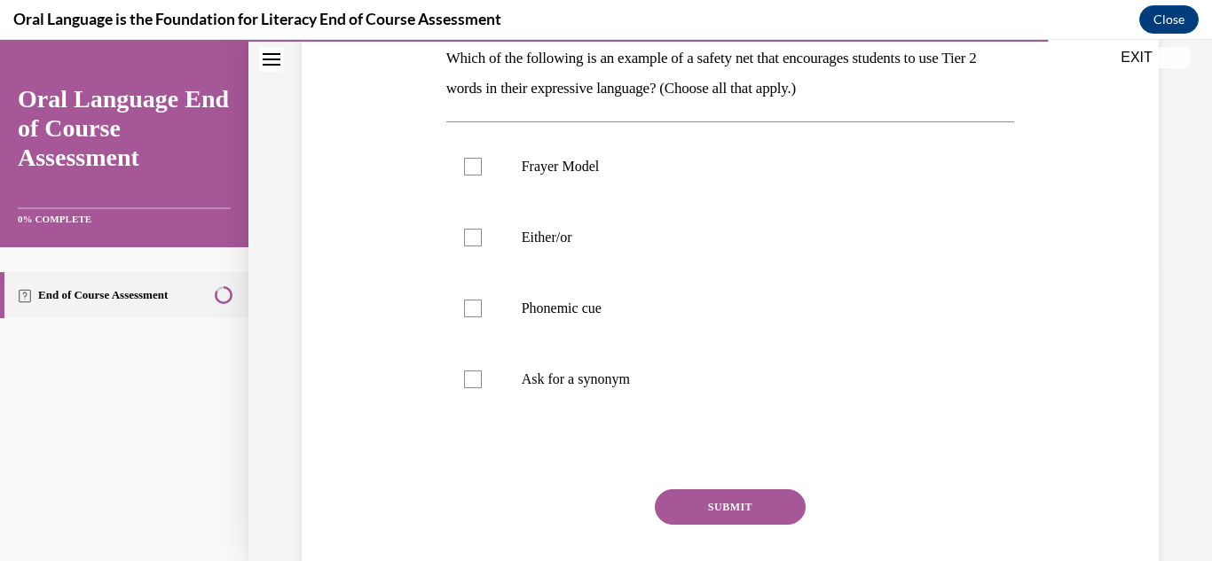
scroll to position [292, 0]
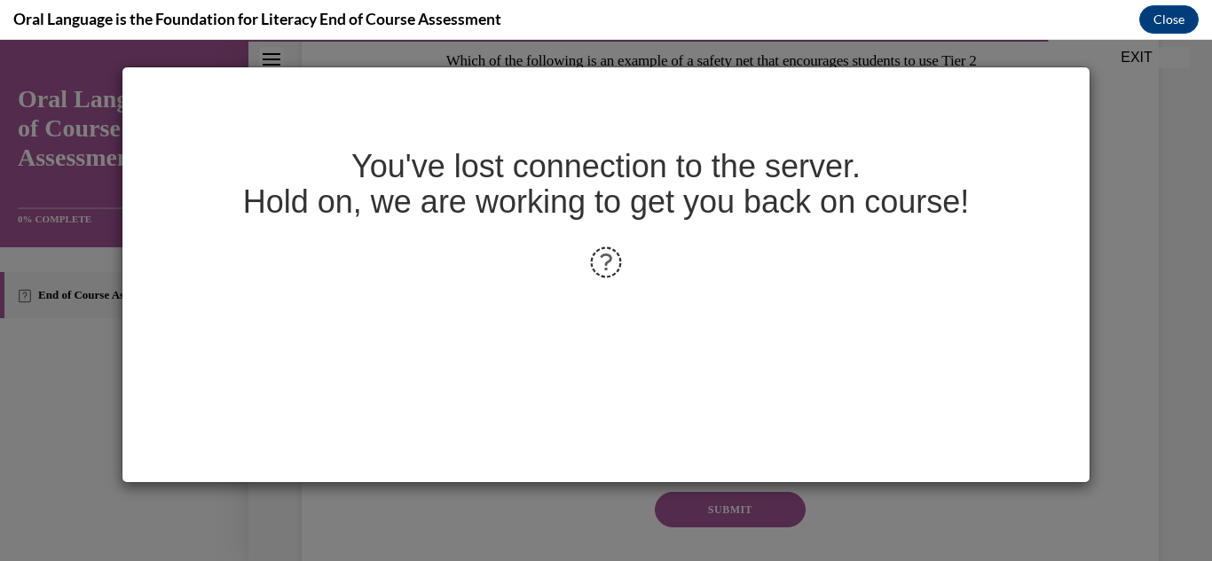
click at [600, 268] on icon at bounding box center [605, 262] width 40 height 40
click at [1148, 26] on button "Close" at bounding box center [1168, 19] width 59 height 28
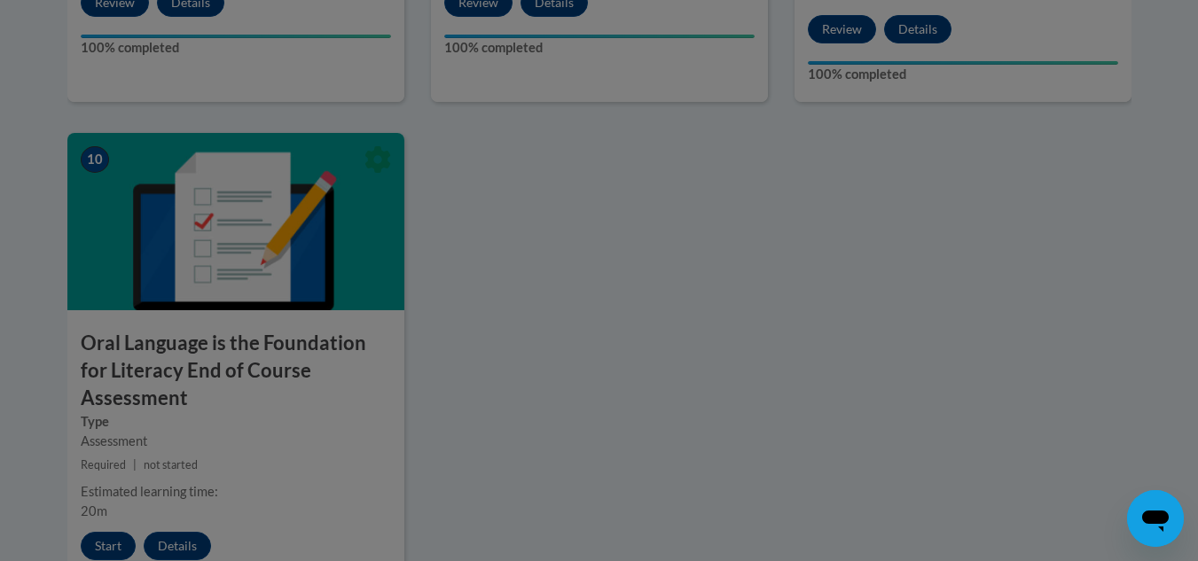
click at [113, 521] on div at bounding box center [599, 280] width 1198 height 561
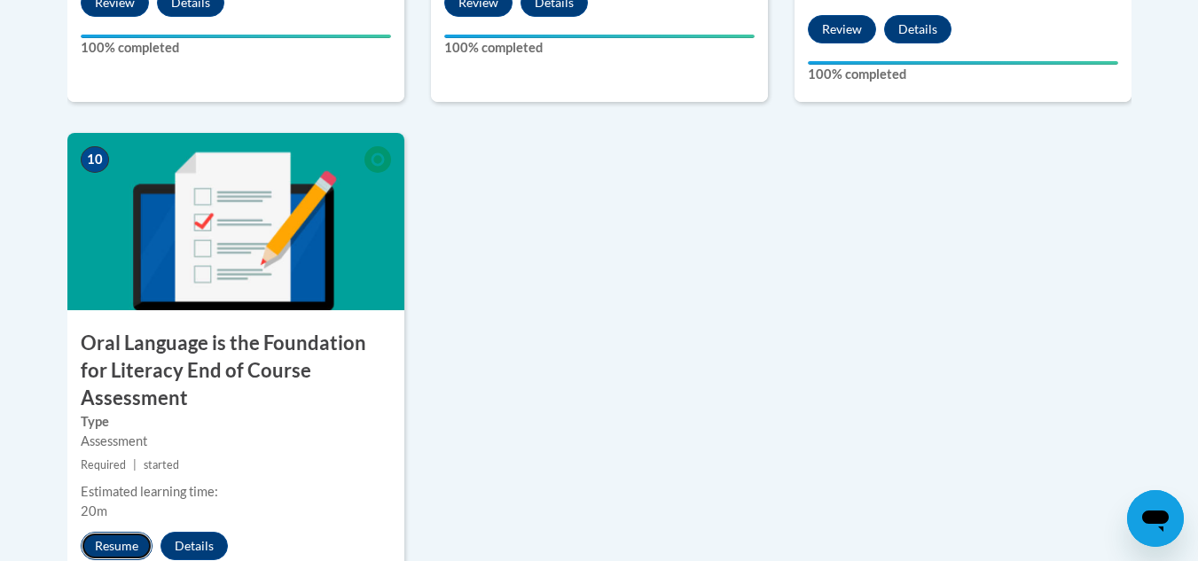
click at [113, 532] on button "Resume" at bounding box center [117, 546] width 72 height 28
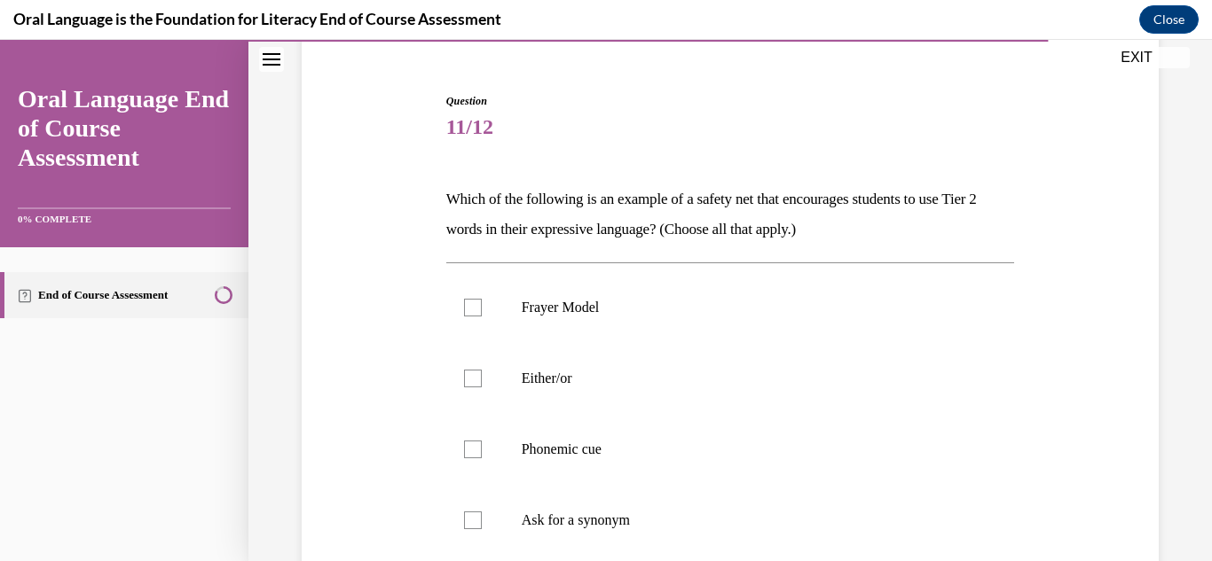
scroll to position [154, 0]
drag, startPoint x: 721, startPoint y: 501, endPoint x: 1067, endPoint y: 399, distance: 360.6
click at [1067, 399] on div "Question 11/12 Which of the following is an example of a safety net that encour…" at bounding box center [730, 407] width 866 height 736
drag, startPoint x: 803, startPoint y: 491, endPoint x: 703, endPoint y: 511, distance: 101.2
click at [703, 511] on p "Ask for a synonym" at bounding box center [746, 520] width 449 height 18
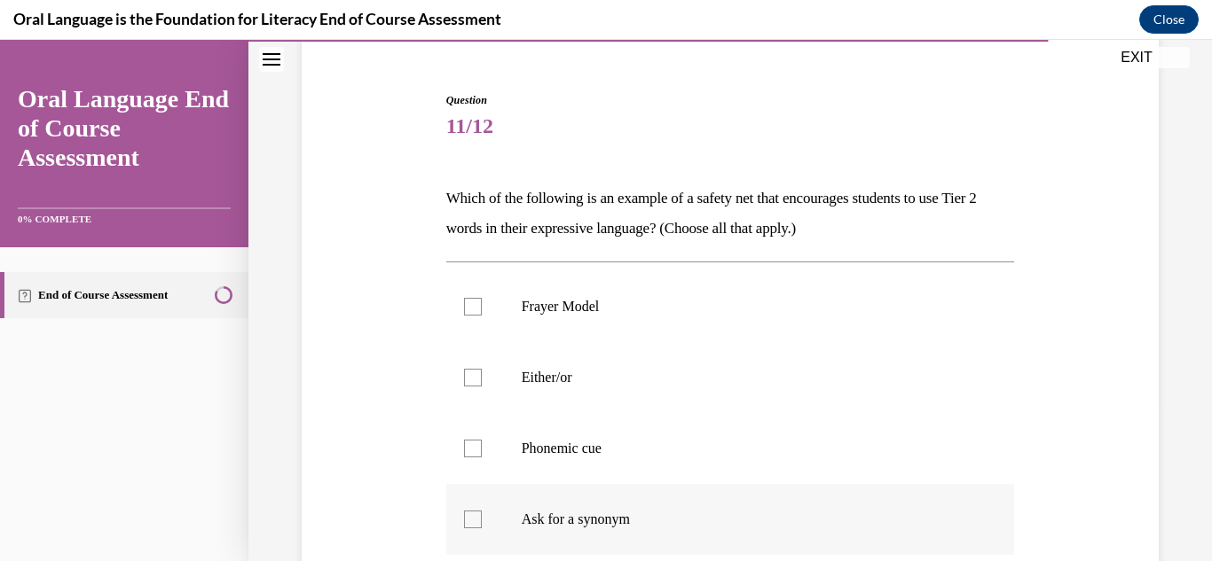
click at [482, 511] on input "Ask for a synonym" at bounding box center [473, 520] width 18 height 18
checkbox input "true"
click at [650, 381] on p "Either/or" at bounding box center [746, 378] width 449 height 18
click at [482, 381] on input "Either/or" at bounding box center [473, 378] width 18 height 18
checkbox input "true"
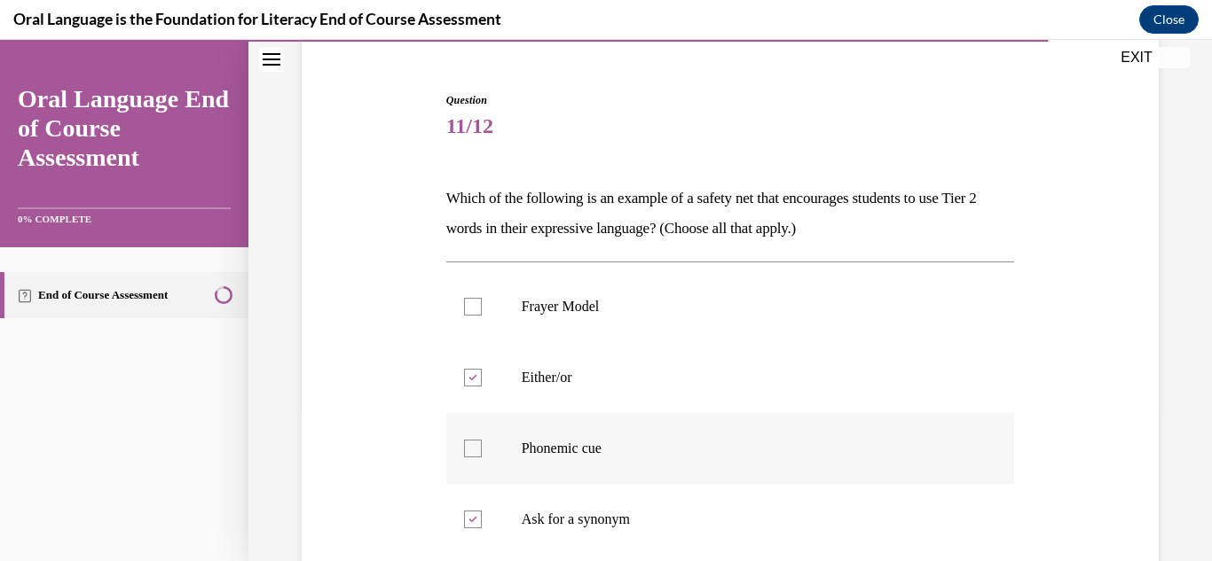
click at [656, 474] on label "Phonemic cue" at bounding box center [730, 448] width 569 height 71
click at [482, 458] on input "Phonemic cue" at bounding box center [473, 449] width 18 height 18
click at [597, 439] on label "Phonemic cue" at bounding box center [730, 448] width 569 height 71
click at [482, 440] on input "Phonemic cue" at bounding box center [473, 449] width 18 height 18
checkbox input "false"
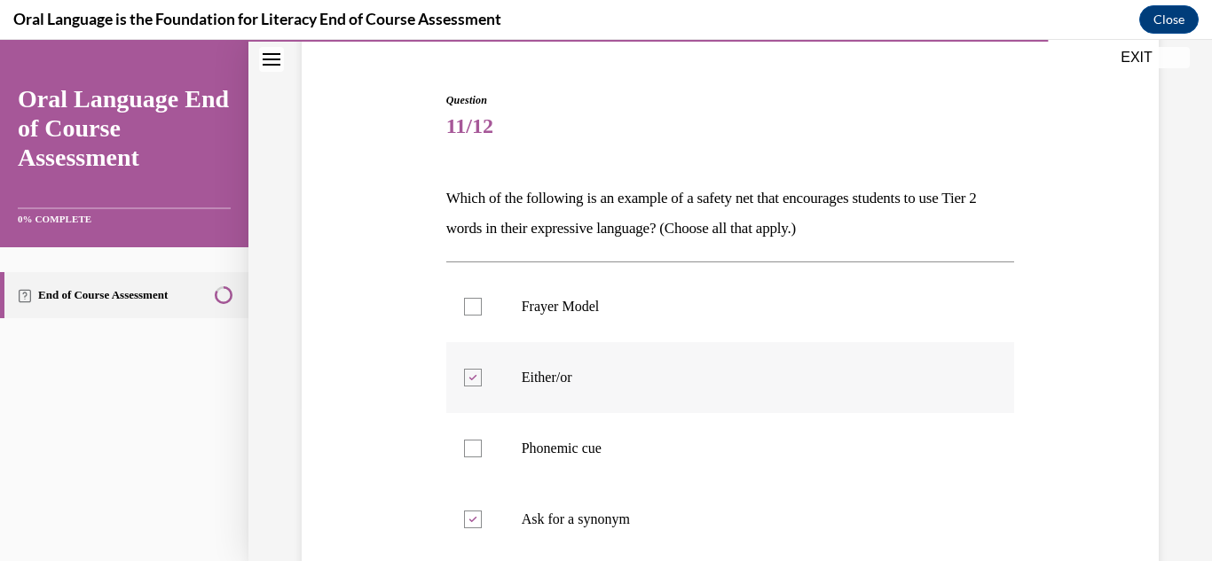
click at [655, 388] on label "Either/or" at bounding box center [730, 377] width 569 height 71
click at [482, 387] on input "Either/or" at bounding box center [473, 378] width 18 height 18
checkbox input "false"
drag, startPoint x: 1203, startPoint y: 372, endPoint x: 686, endPoint y: 439, distance: 521.5
click at [686, 439] on label "Phonemic cue" at bounding box center [730, 448] width 569 height 71
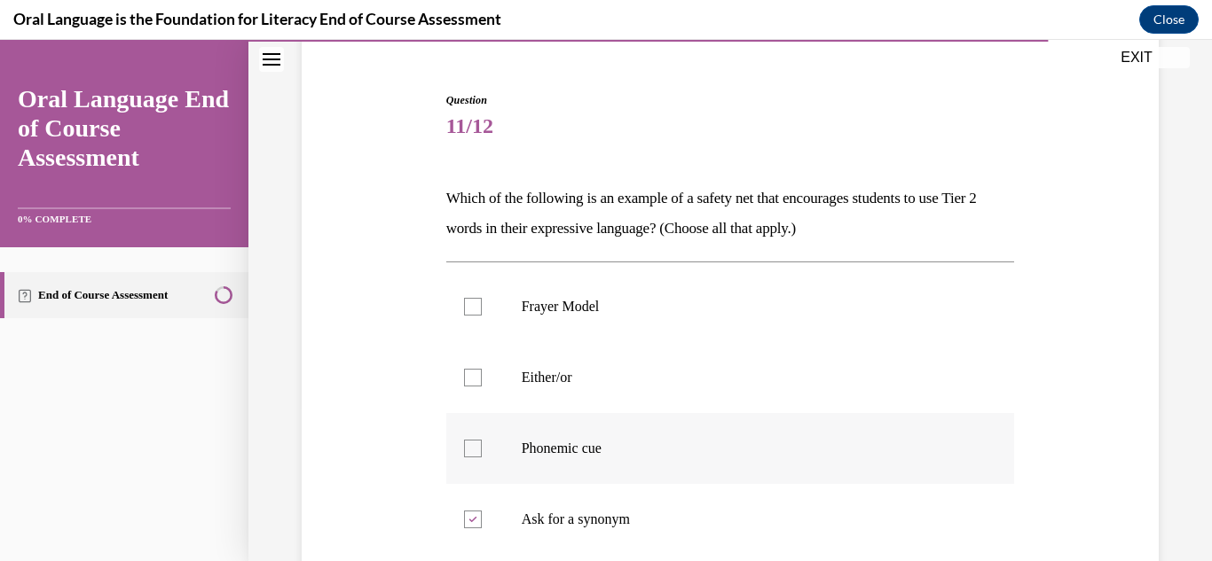
click at [482, 440] on input "Phonemic cue" at bounding box center [473, 449] width 18 height 18
checkbox input "true"
click at [701, 388] on label "Either/or" at bounding box center [730, 377] width 569 height 71
click at [482, 387] on input "Either/or" at bounding box center [473, 378] width 18 height 18
checkbox input "true"
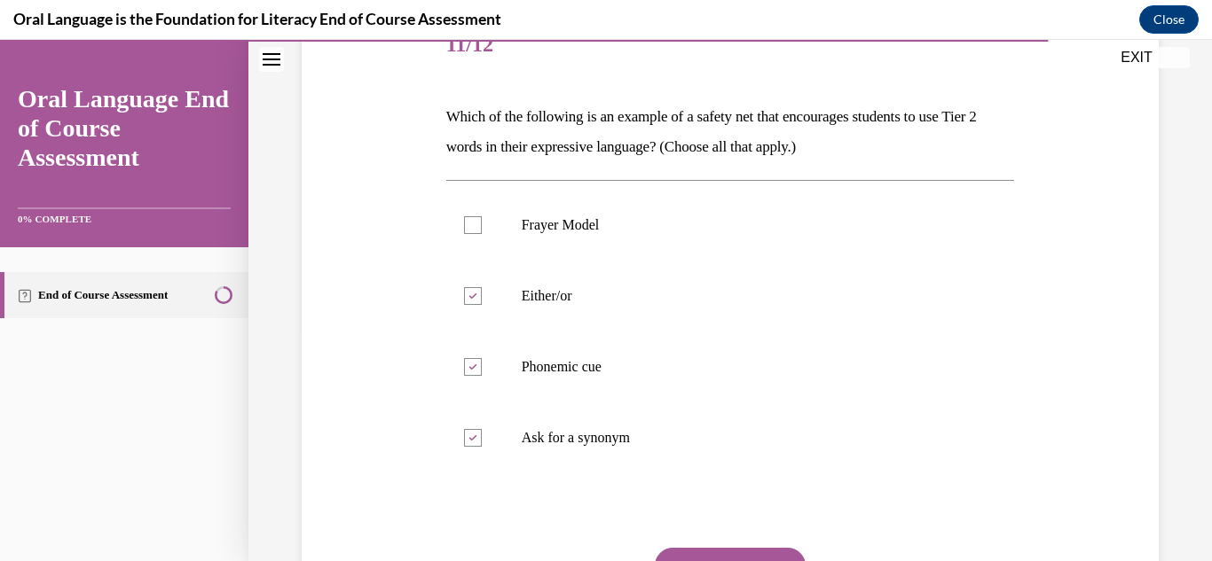
scroll to position [264, 0]
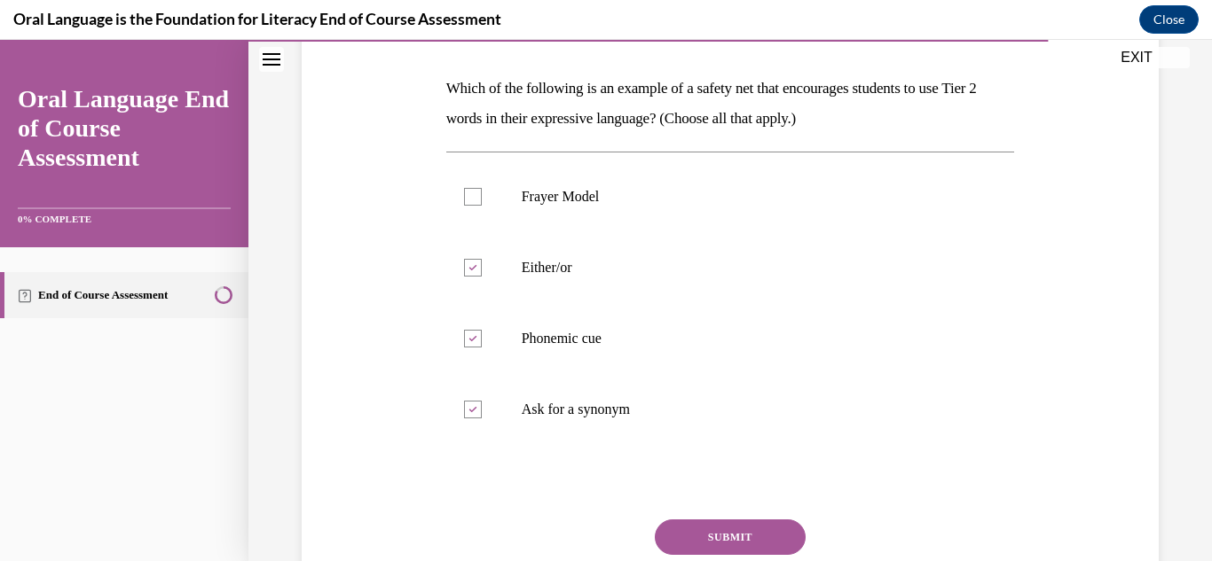
drag, startPoint x: 766, startPoint y: 520, endPoint x: 751, endPoint y: 532, distance: 19.5
drag, startPoint x: 751, startPoint y: 532, endPoint x: 714, endPoint y: 534, distance: 37.3
click at [714, 534] on button "SUBMIT" at bounding box center [730, 537] width 151 height 35
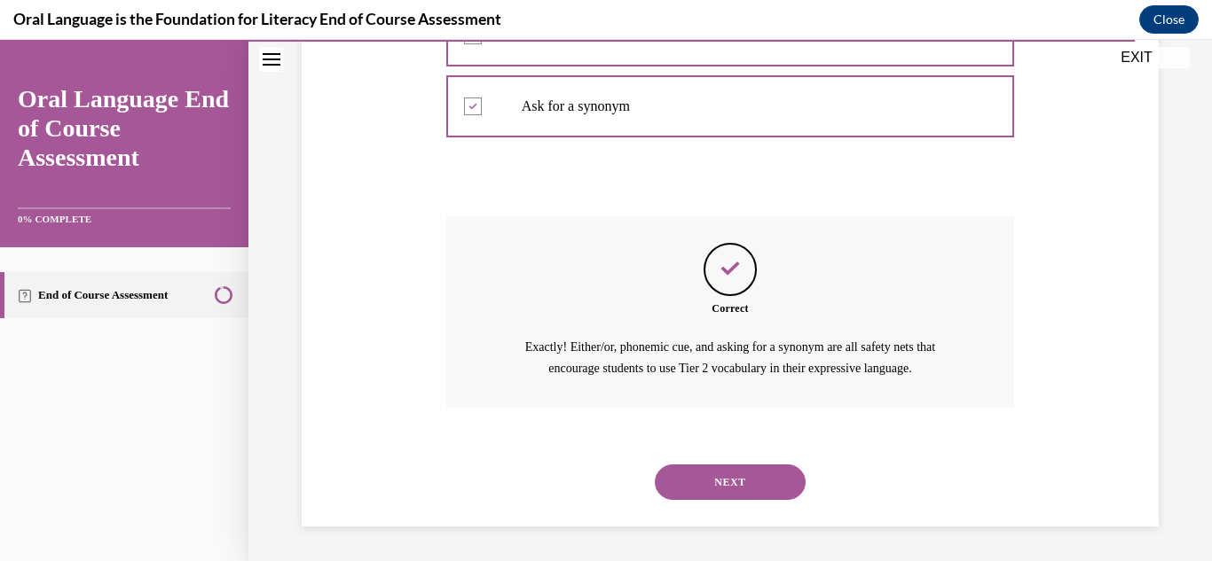
scroll to position [569, 0]
click at [748, 485] on button "NEXT" at bounding box center [730, 481] width 151 height 35
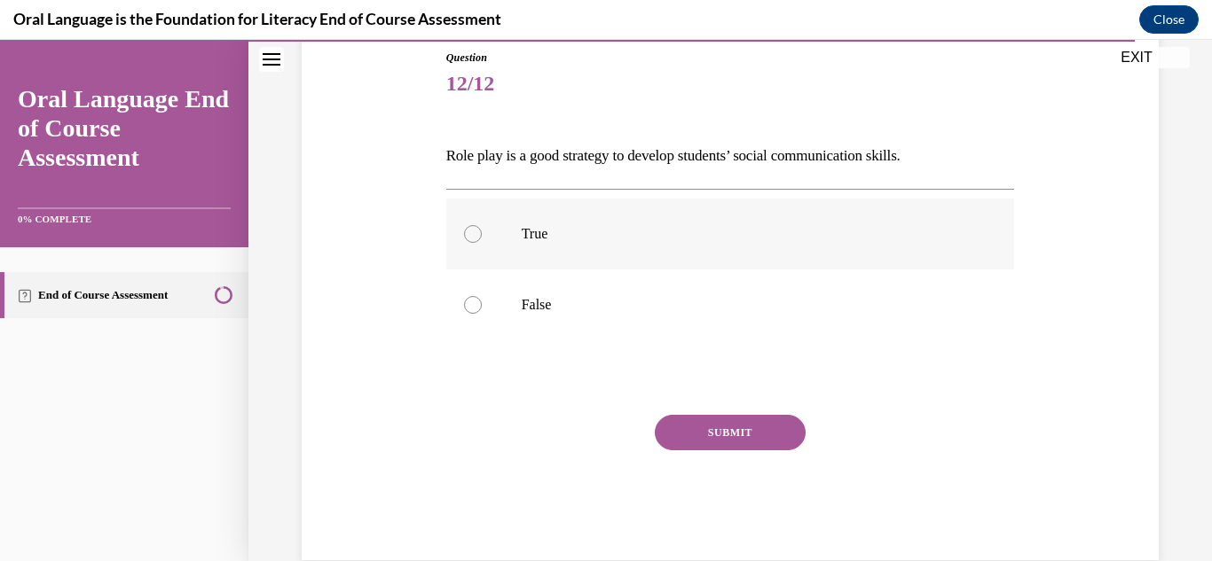
click at [832, 225] on p "True" at bounding box center [746, 234] width 449 height 18
click at [482, 225] on input "True" at bounding box center [473, 234] width 18 height 18
radio input "true"
click at [769, 431] on button "SUBMIT" at bounding box center [730, 432] width 151 height 35
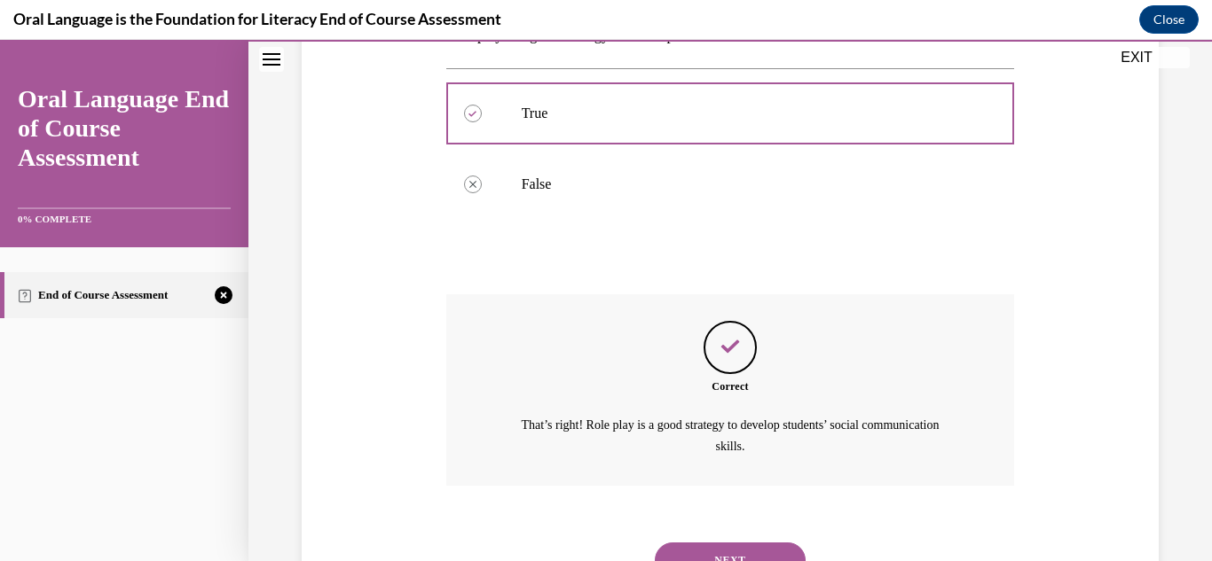
scroll to position [396, 0]
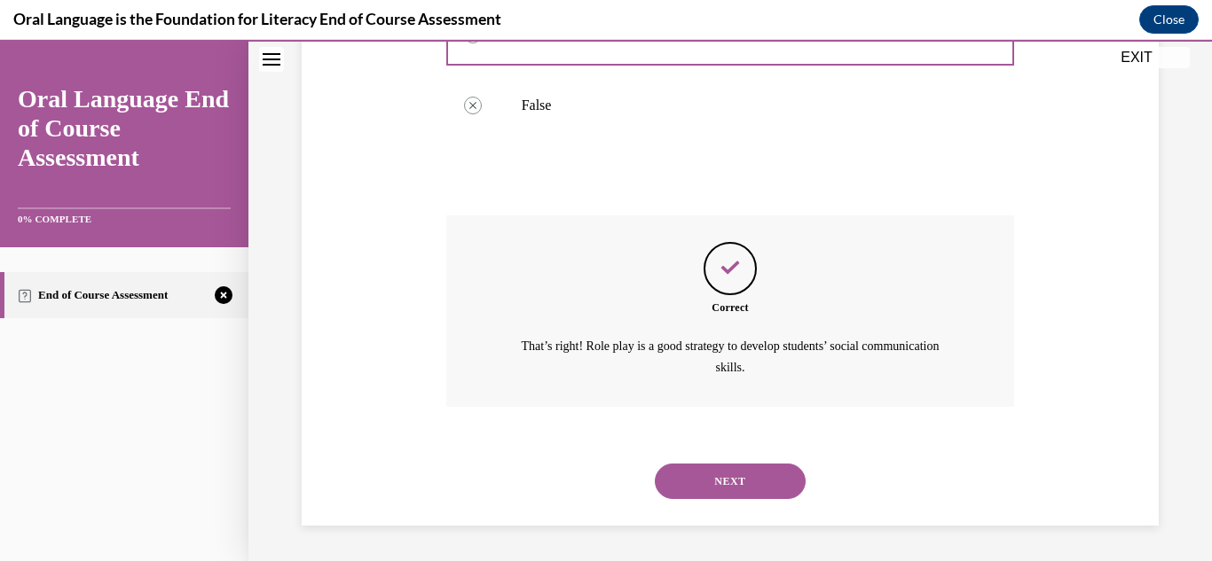
drag, startPoint x: 738, startPoint y: 482, endPoint x: 728, endPoint y: 479, distance: 10.1
click at [728, 479] on button "NEXT" at bounding box center [730, 481] width 151 height 35
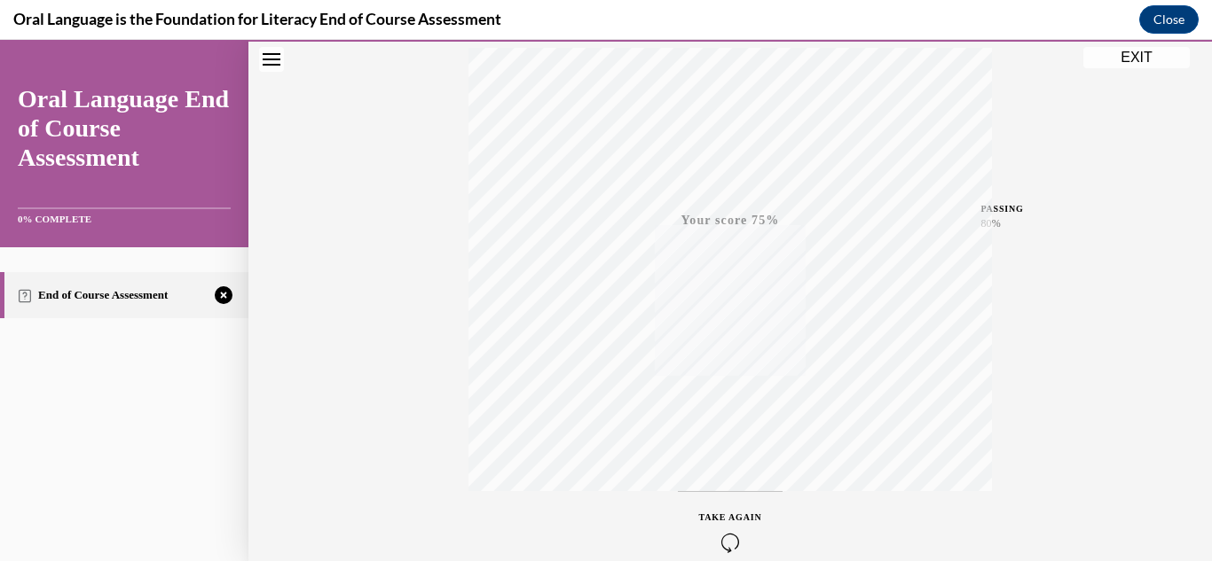
scroll to position [388, 0]
click at [726, 453] on icon "button" at bounding box center [730, 453] width 63 height 20
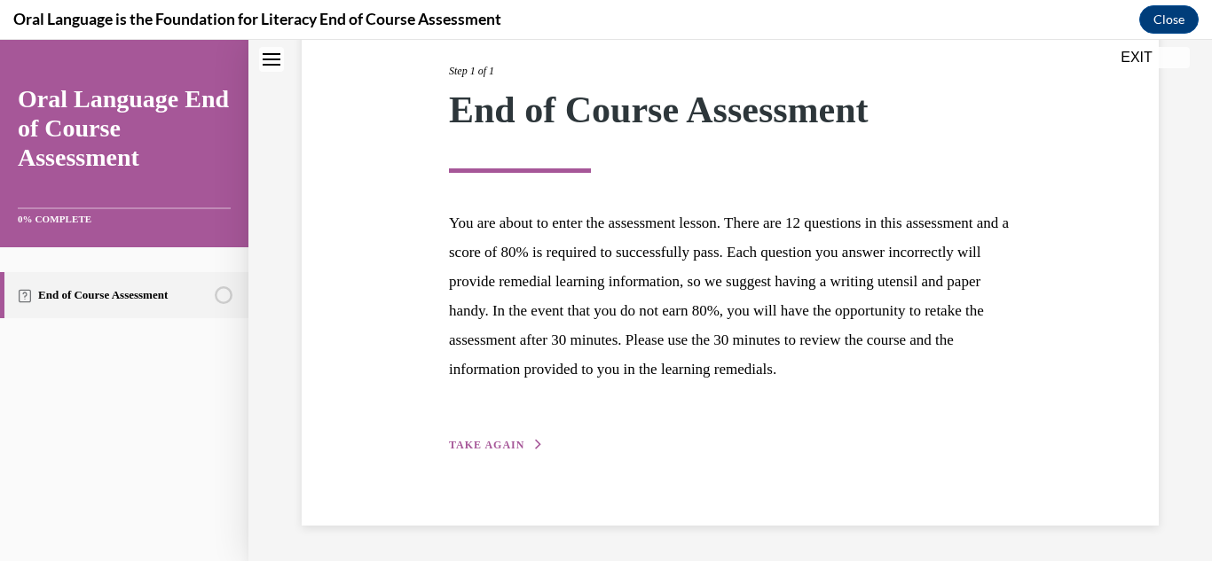
scroll to position [254, 0]
click at [511, 412] on div "Step 1 of 1 End of Course Assessment You are about to enter the assessment less…" at bounding box center [730, 238] width 589 height 433
click at [505, 449] on span "TAKE AGAIN" at bounding box center [486, 445] width 75 height 12
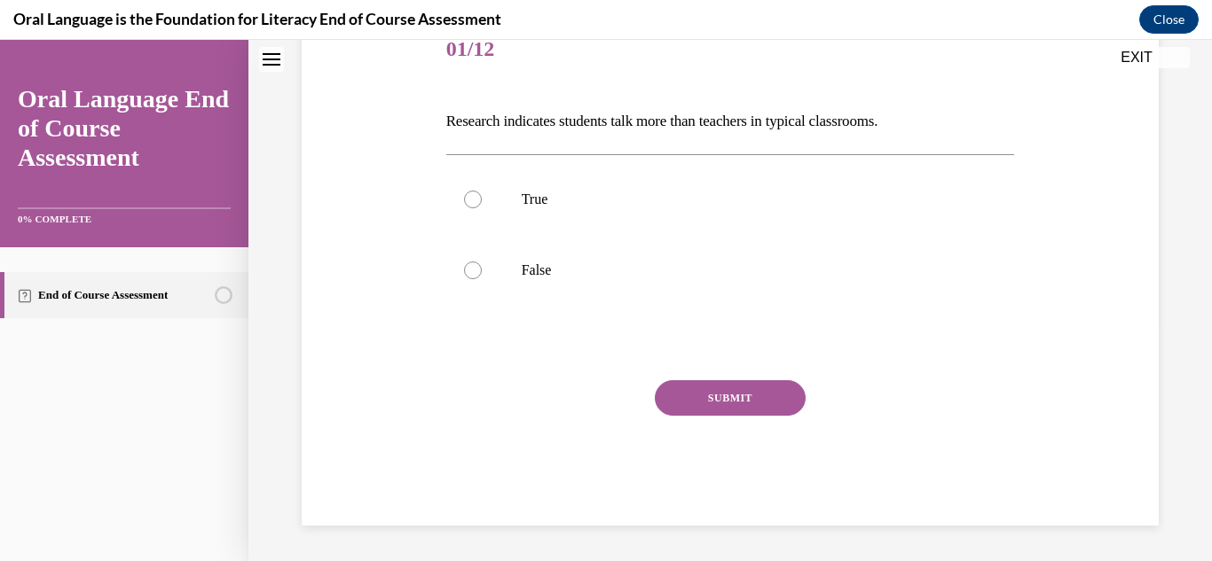
scroll to position [197, 0]
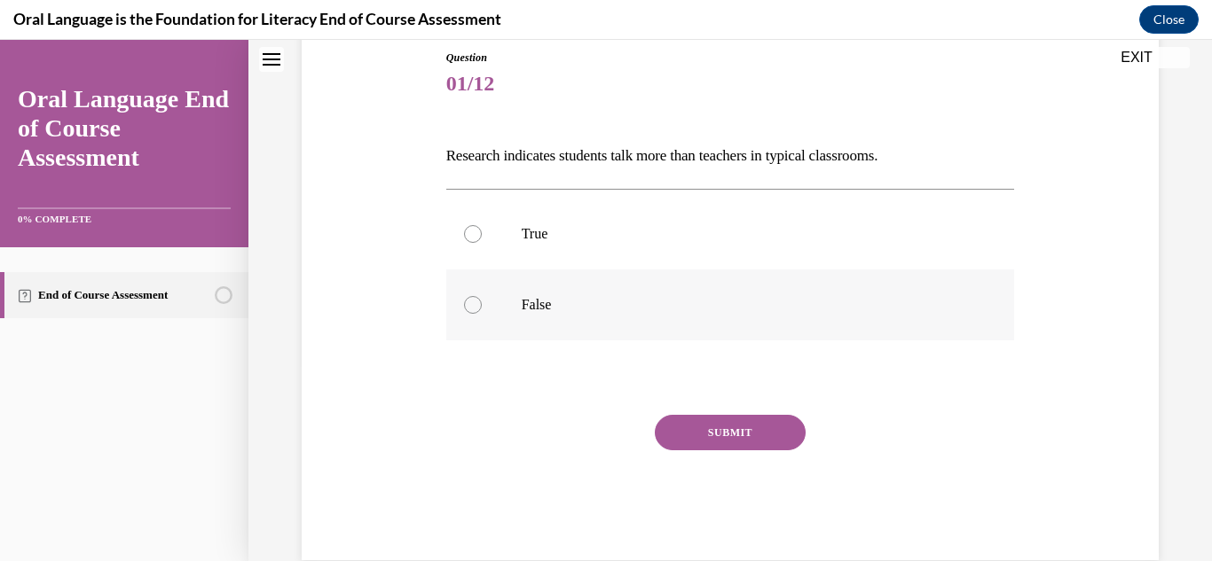
click at [619, 298] on p "False" at bounding box center [746, 305] width 449 height 18
click at [482, 298] on input "False" at bounding box center [473, 305] width 18 height 18
radio input "true"
click at [679, 422] on button "SUBMIT" at bounding box center [730, 432] width 151 height 35
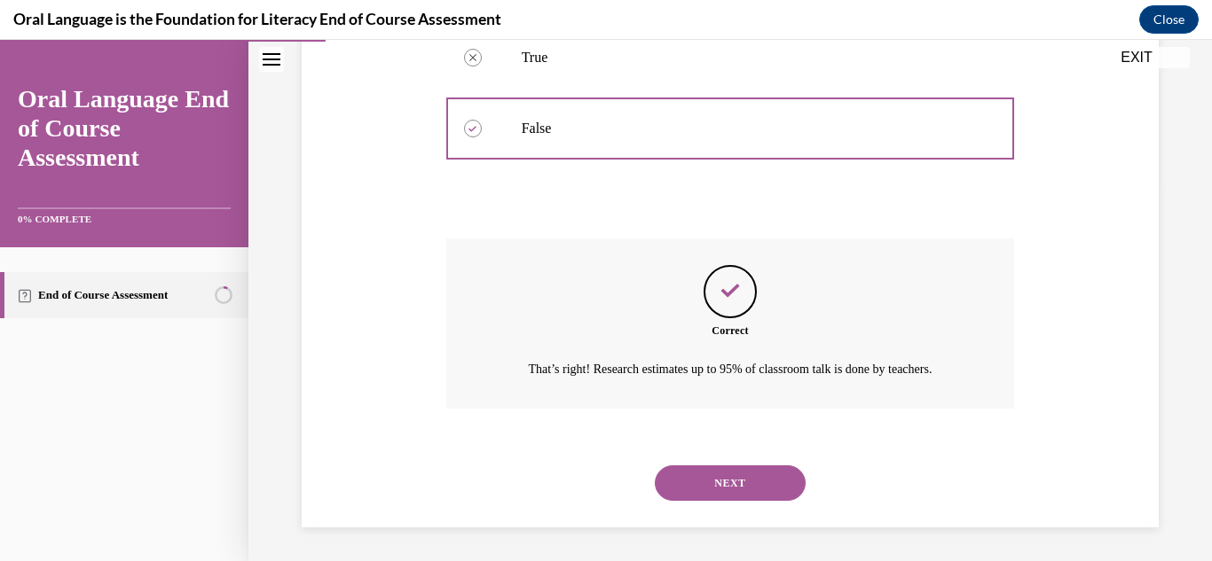
scroll to position [375, 0]
click at [687, 466] on button "NEXT" at bounding box center [730, 481] width 151 height 35
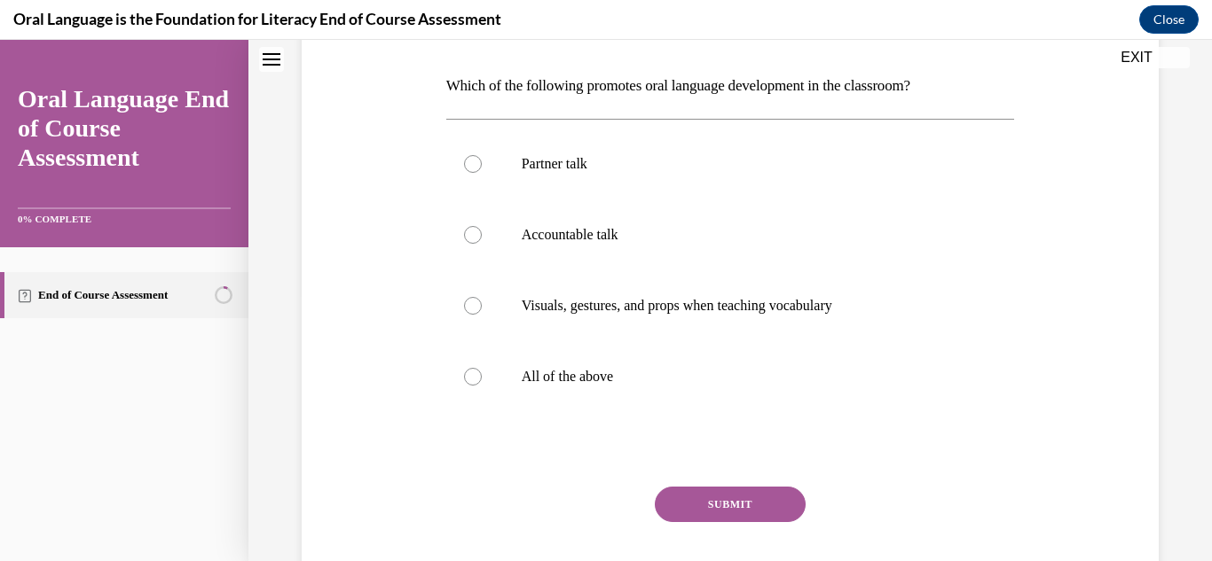
scroll to position [0, 0]
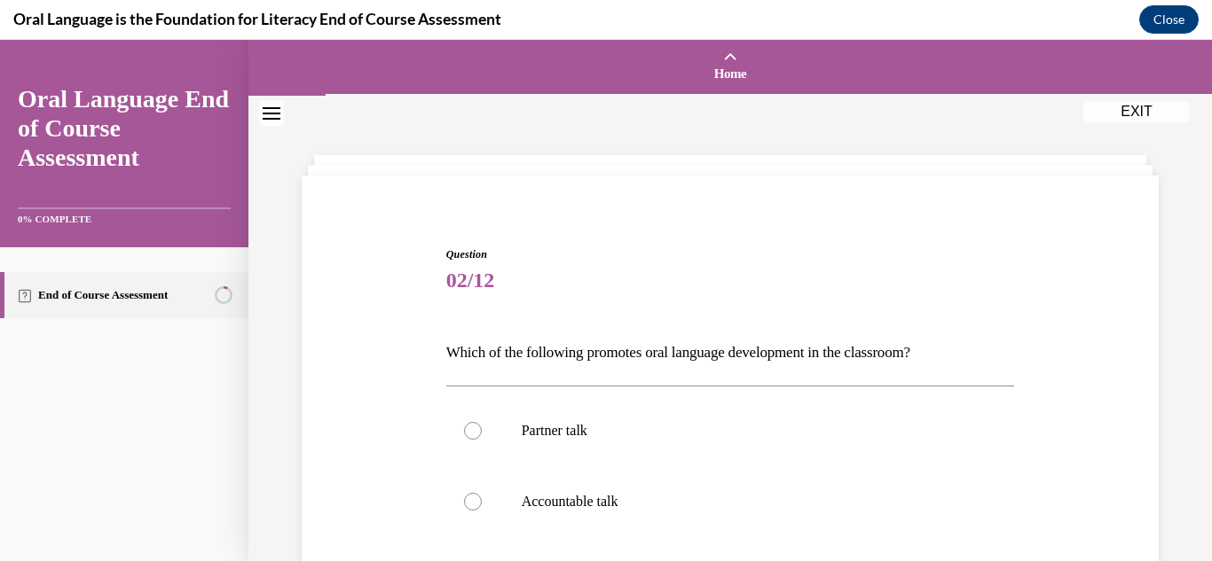
click at [1197, 327] on div "Home Question 01/12 Research indicates students talk more than teachers in typi…" at bounding box center [729, 301] width 963 height 522
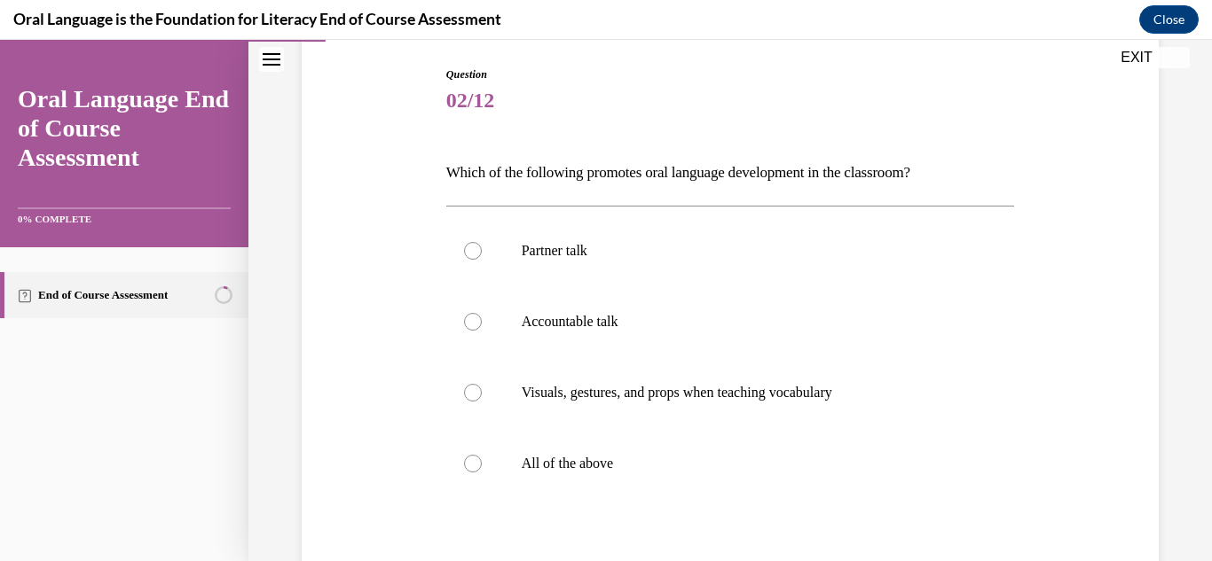
scroll to position [189, 0]
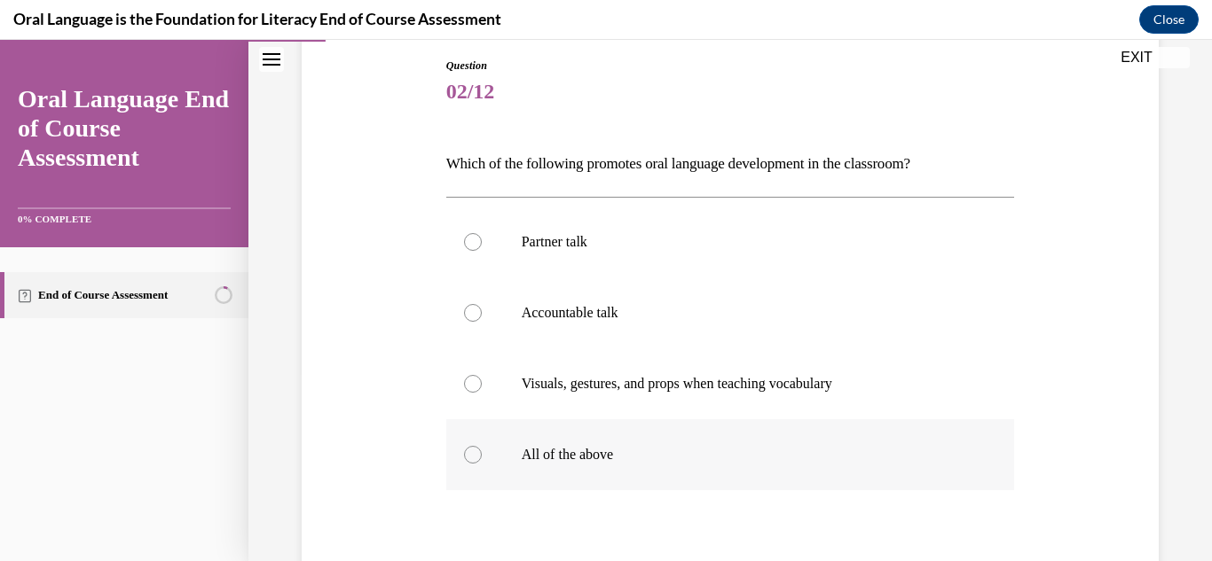
click at [779, 467] on label "All of the above" at bounding box center [730, 455] width 569 height 71
click at [482, 464] on input "All of the above" at bounding box center [473, 455] width 18 height 18
radio input "true"
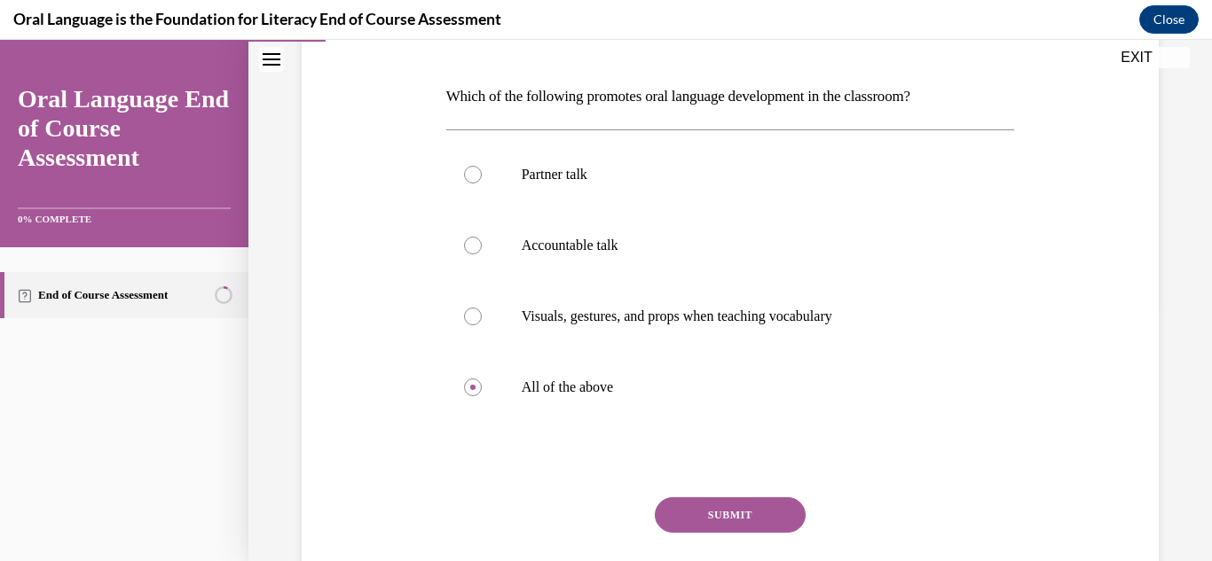
scroll to position [262, 0]
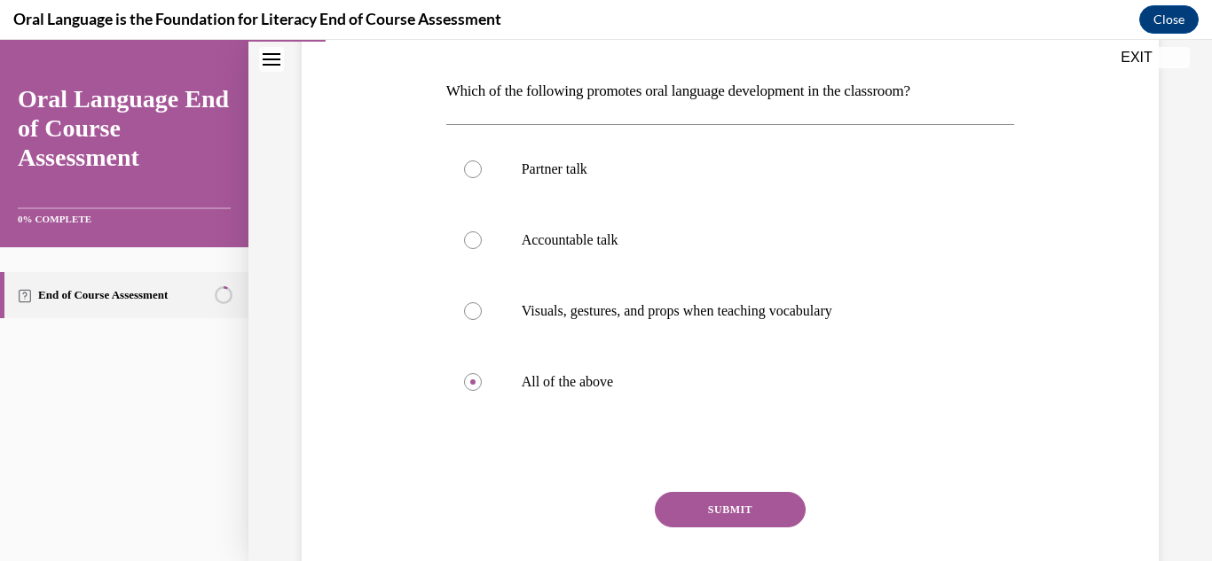
click at [735, 514] on button "SUBMIT" at bounding box center [730, 509] width 151 height 35
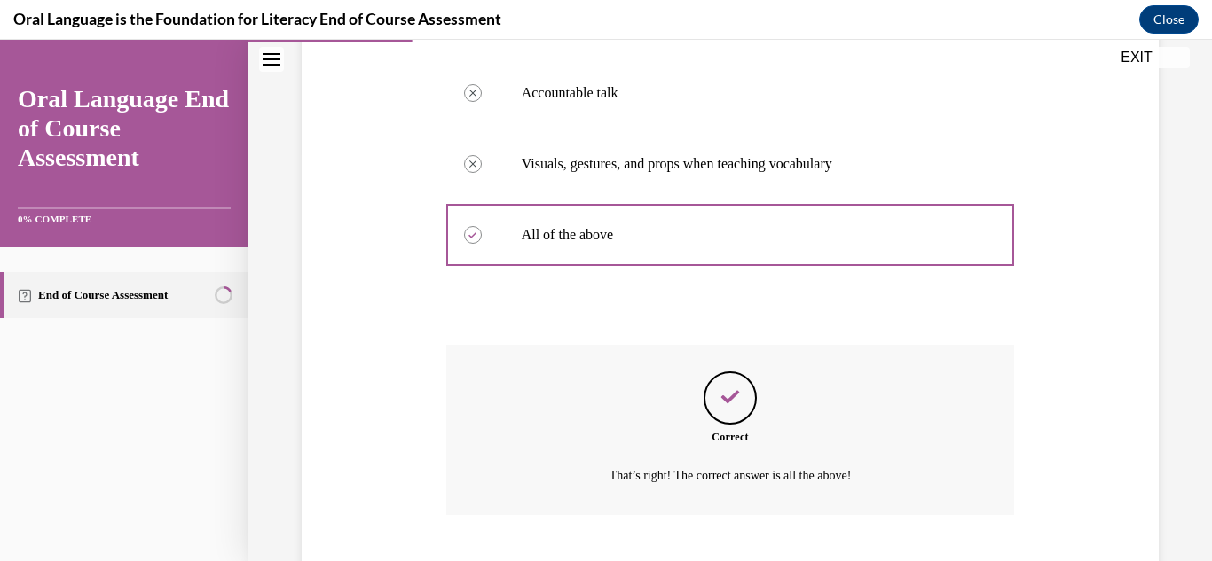
scroll to position [517, 0]
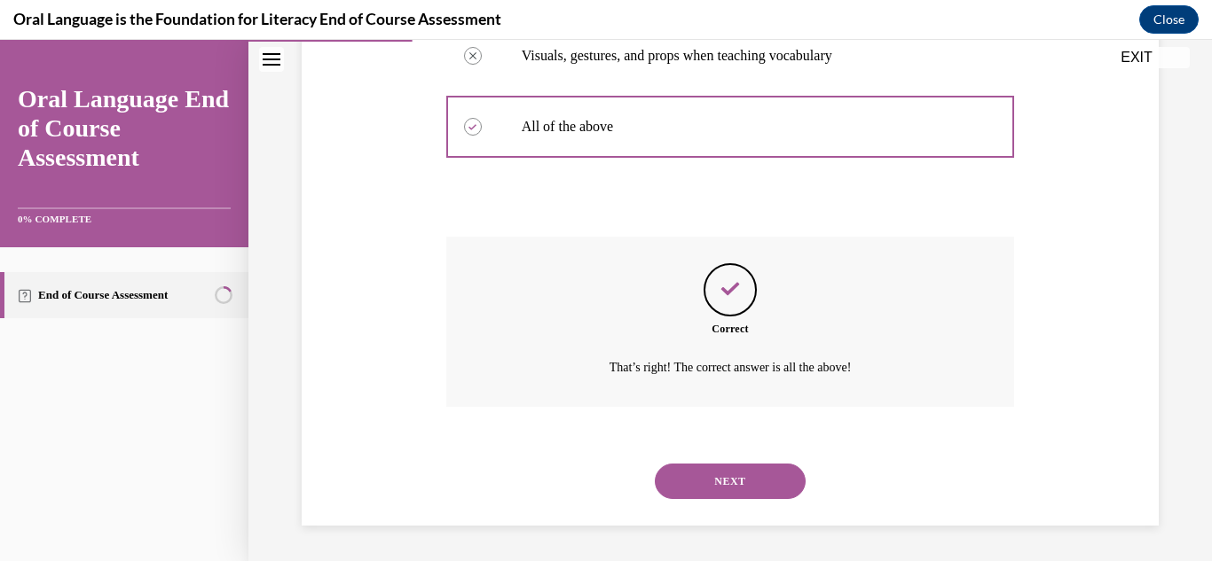
click at [741, 466] on button "NEXT" at bounding box center [730, 481] width 151 height 35
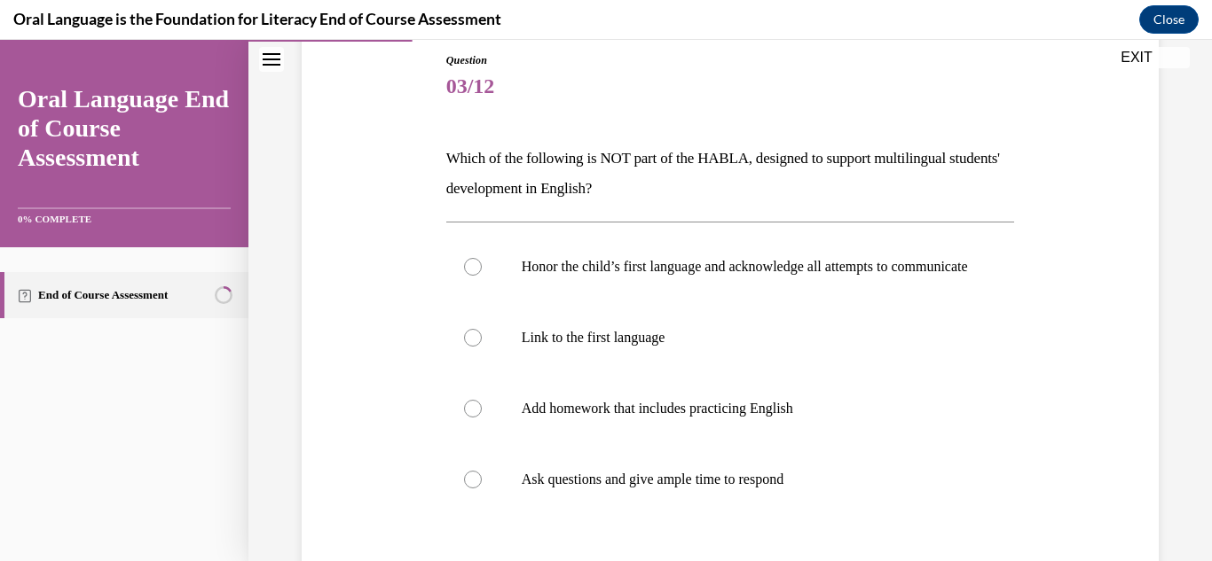
scroll to position [200, 0]
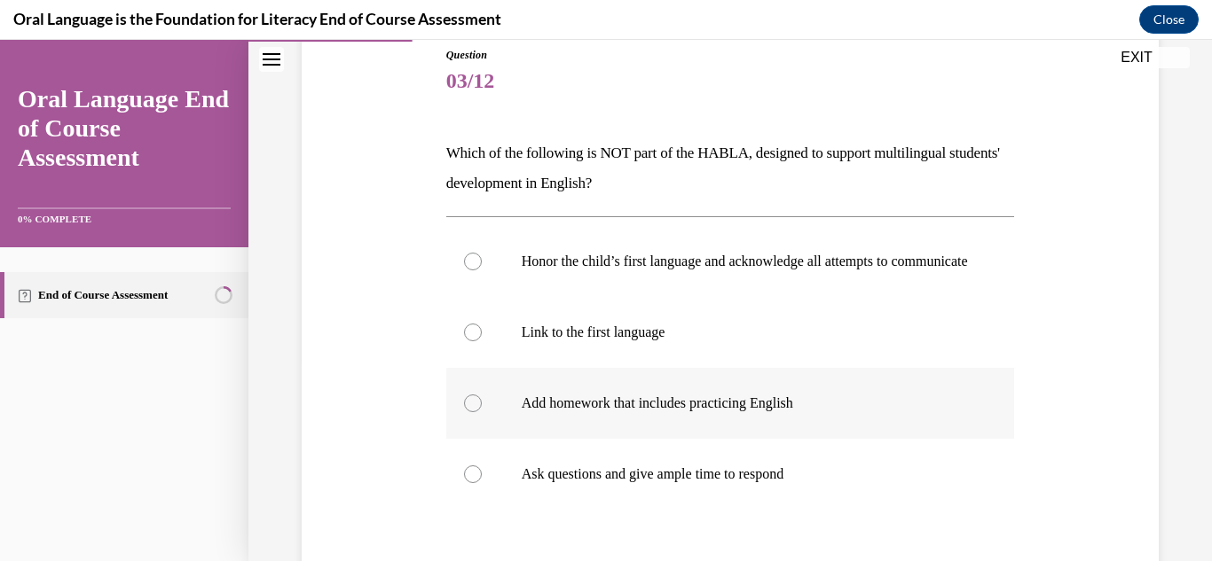
click at [804, 405] on label "Add homework that includes practicing English" at bounding box center [730, 403] width 569 height 71
click at [482, 405] on input "Add homework that includes practicing English" at bounding box center [473, 404] width 18 height 18
radio input "true"
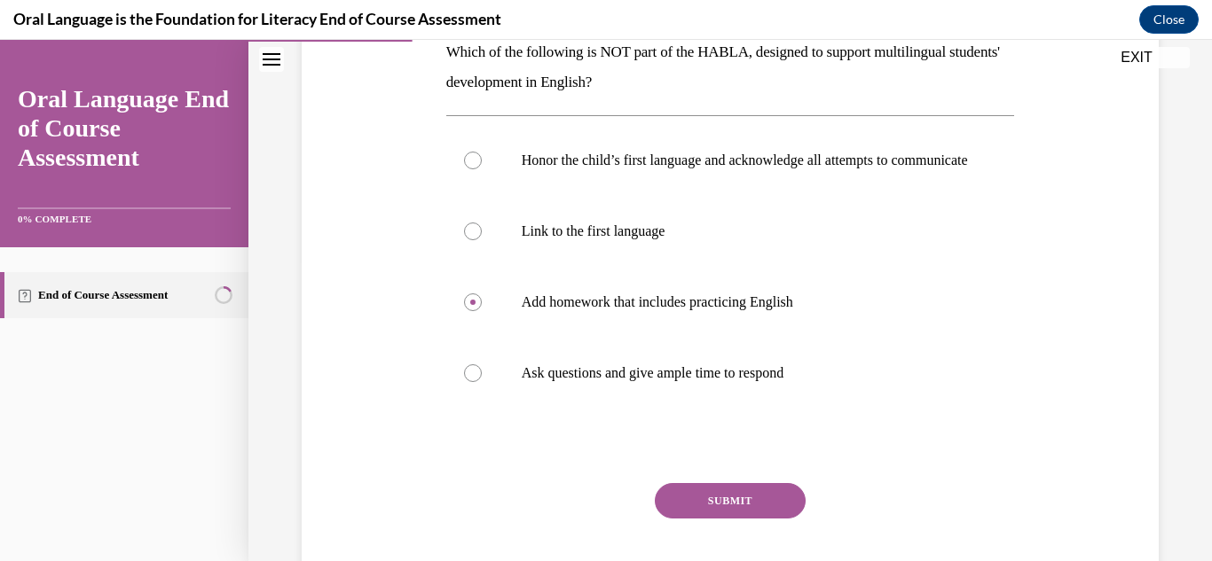
scroll to position [338, 0]
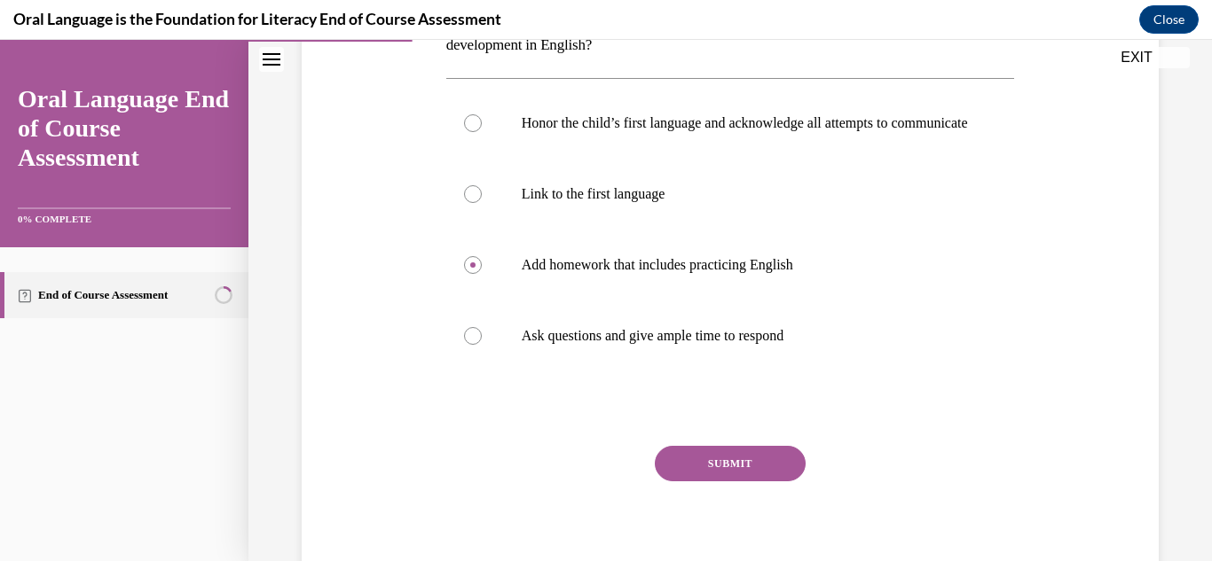
click at [748, 482] on button "SUBMIT" at bounding box center [730, 463] width 151 height 35
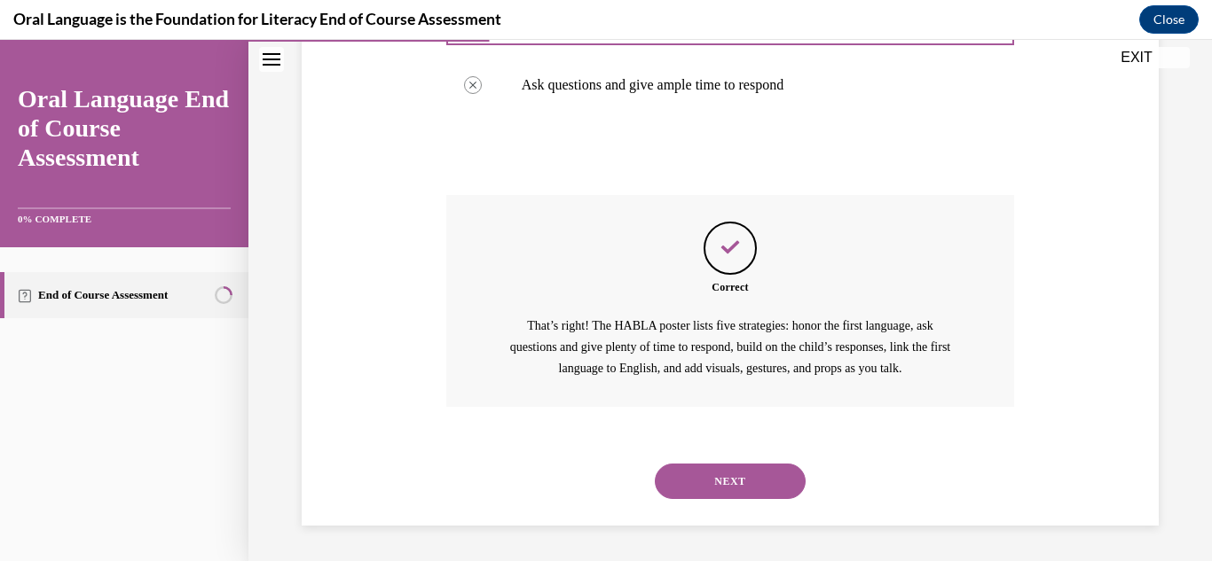
scroll to position [607, 0]
drag, startPoint x: 751, startPoint y: 489, endPoint x: 705, endPoint y: 475, distance: 48.0
click at [705, 475] on button "NEXT" at bounding box center [730, 481] width 151 height 35
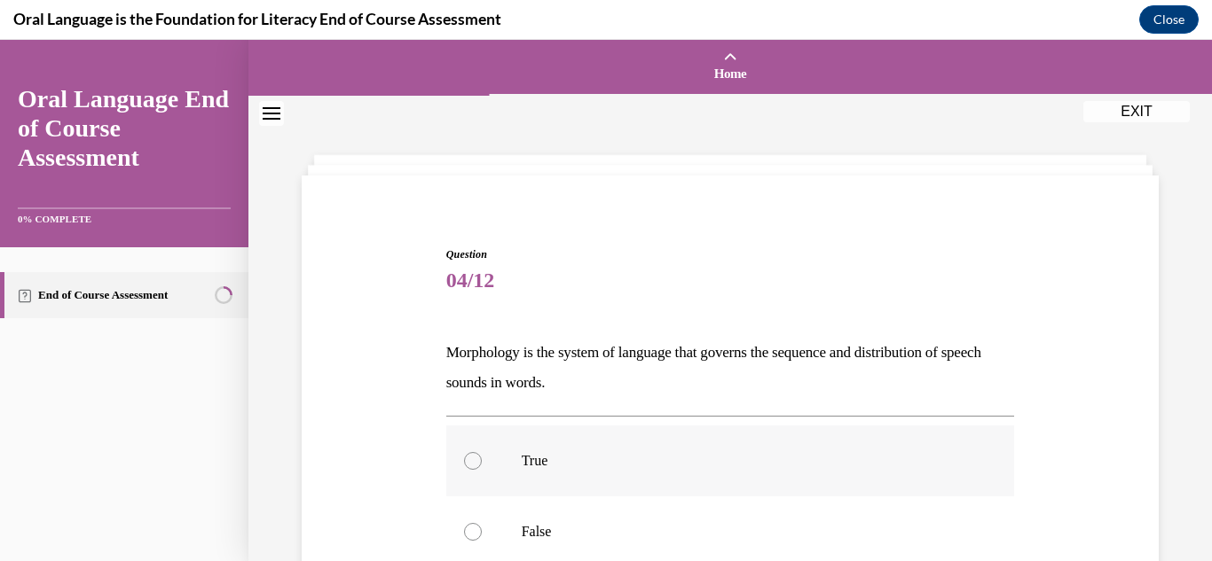
click at [798, 441] on label "True" at bounding box center [730, 461] width 569 height 71
click at [482, 452] on input "True" at bounding box center [473, 461] width 18 height 18
radio input "true"
click at [799, 442] on label "True" at bounding box center [730, 461] width 569 height 71
click at [482, 452] on input "True" at bounding box center [473, 461] width 18 height 18
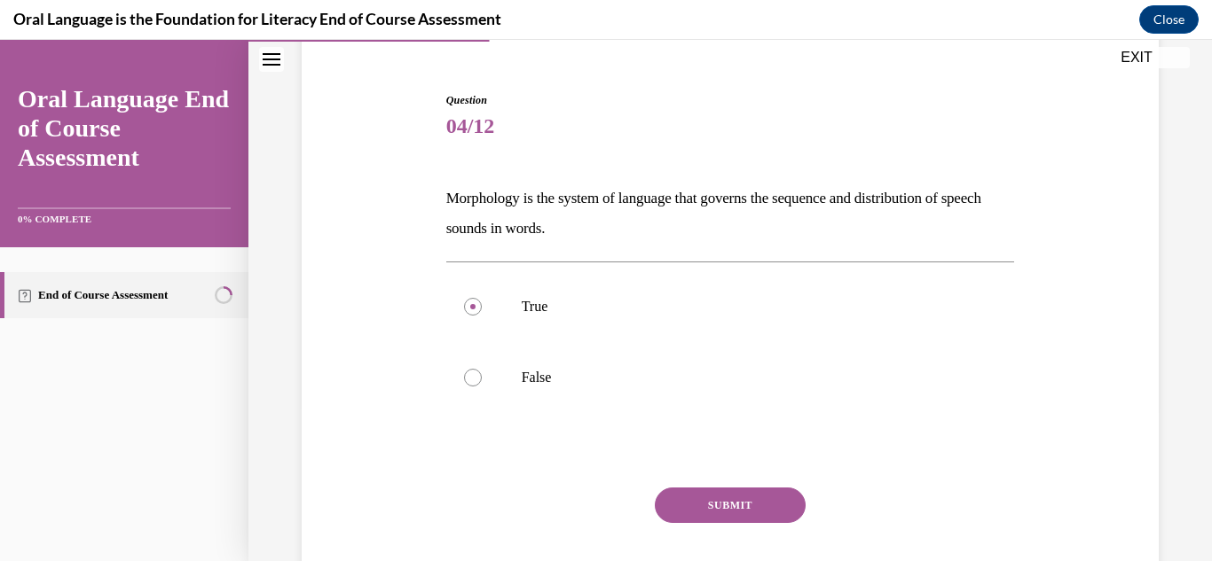
scroll to position [161, 0]
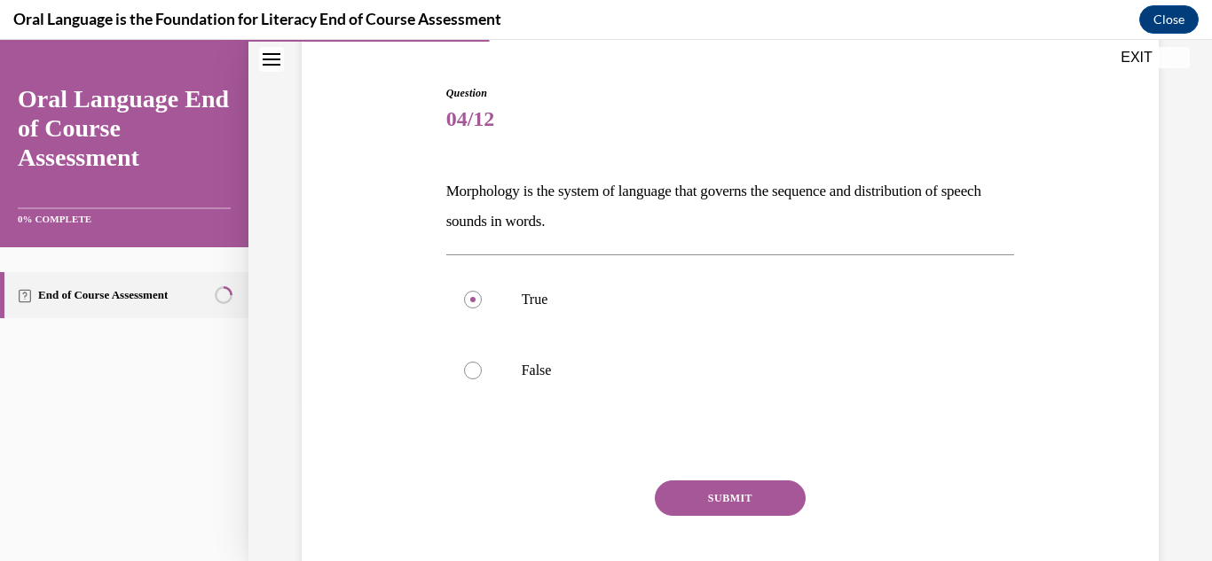
click at [692, 499] on button "SUBMIT" at bounding box center [730, 498] width 151 height 35
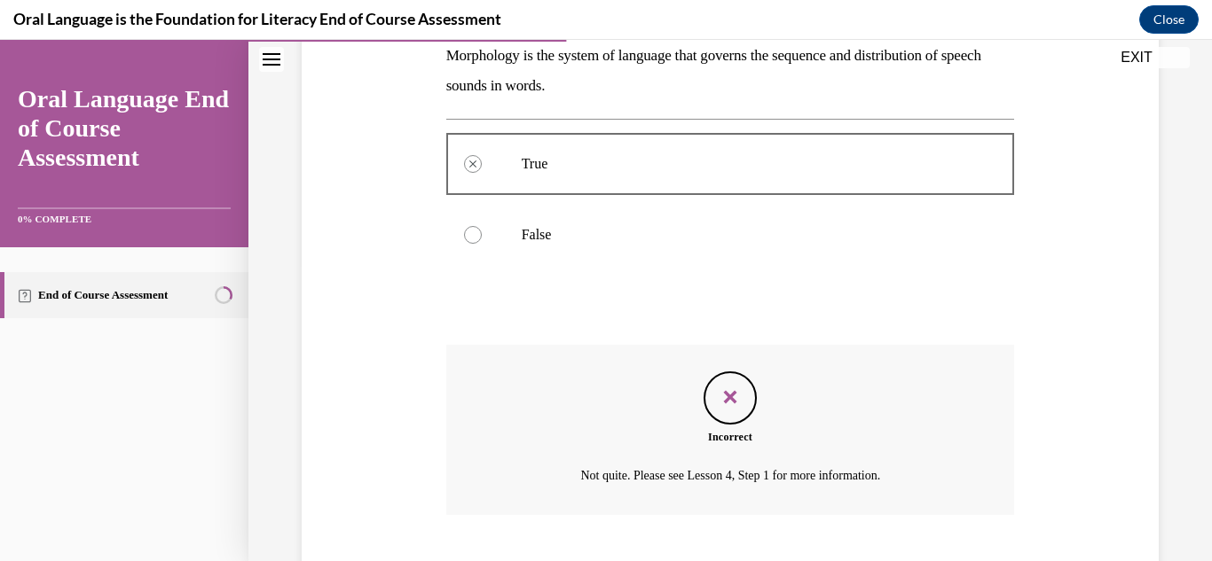
scroll to position [405, 0]
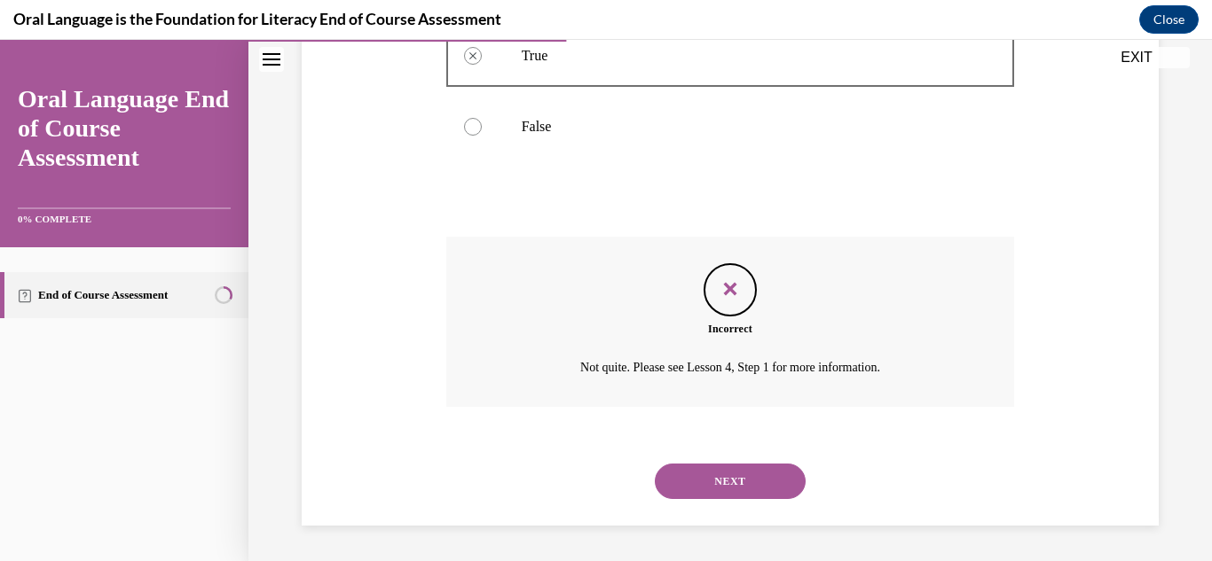
click at [697, 477] on button "NEXT" at bounding box center [730, 481] width 151 height 35
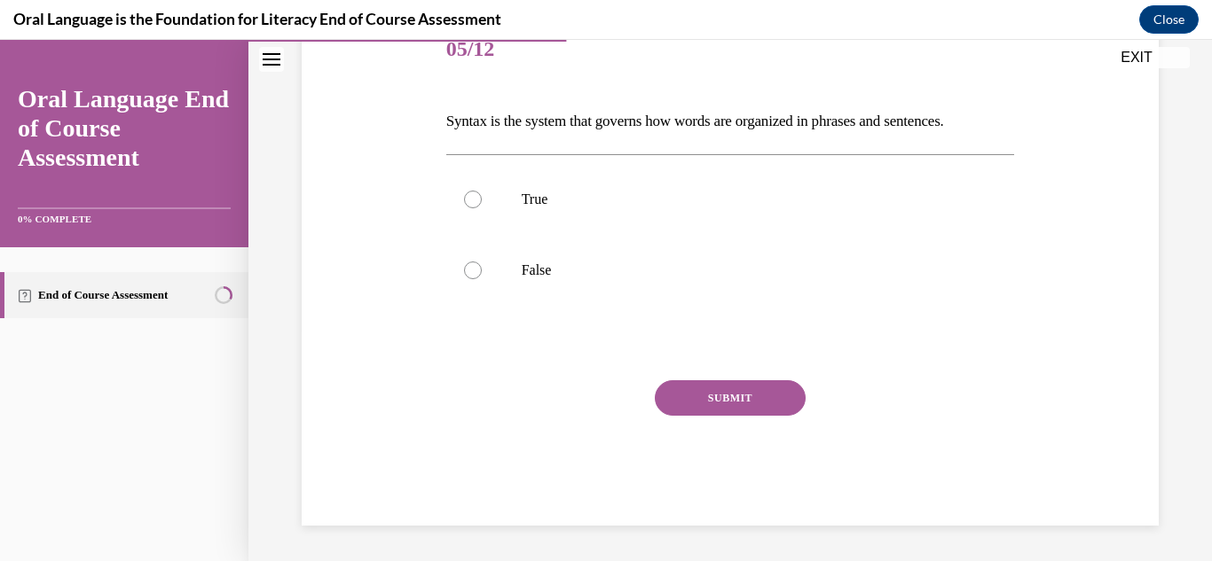
scroll to position [197, 0]
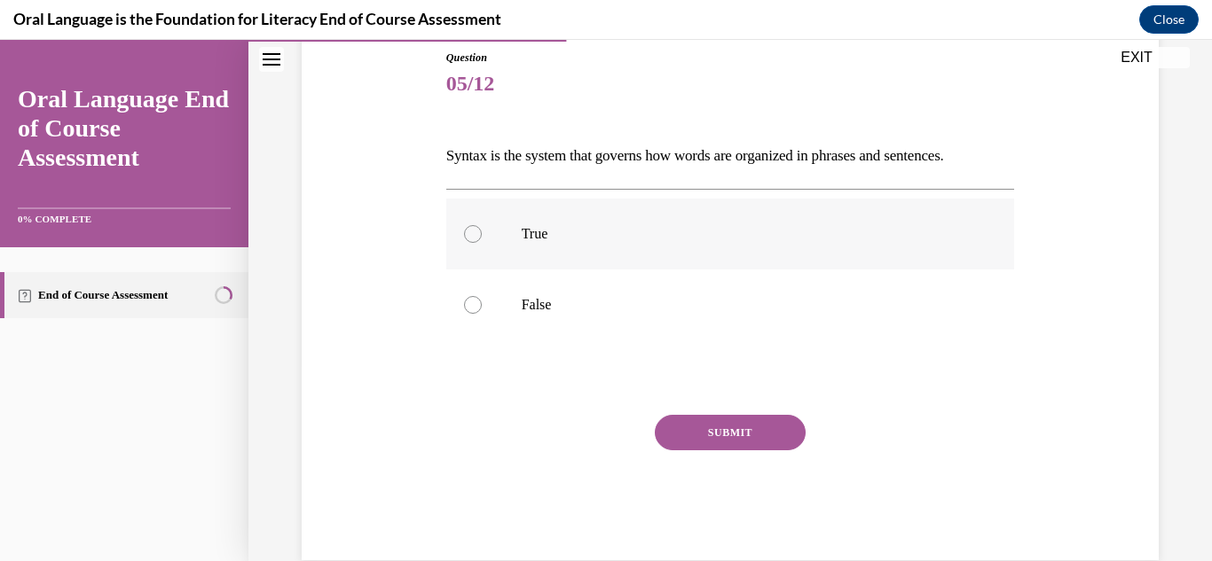
click at [732, 261] on label "True" at bounding box center [730, 234] width 569 height 71
click at [482, 243] on input "True" at bounding box center [473, 234] width 18 height 18
radio input "true"
drag, startPoint x: 765, startPoint y: 416, endPoint x: 747, endPoint y: 429, distance: 22.2
click at [747, 429] on button "SUBMIT" at bounding box center [730, 432] width 151 height 35
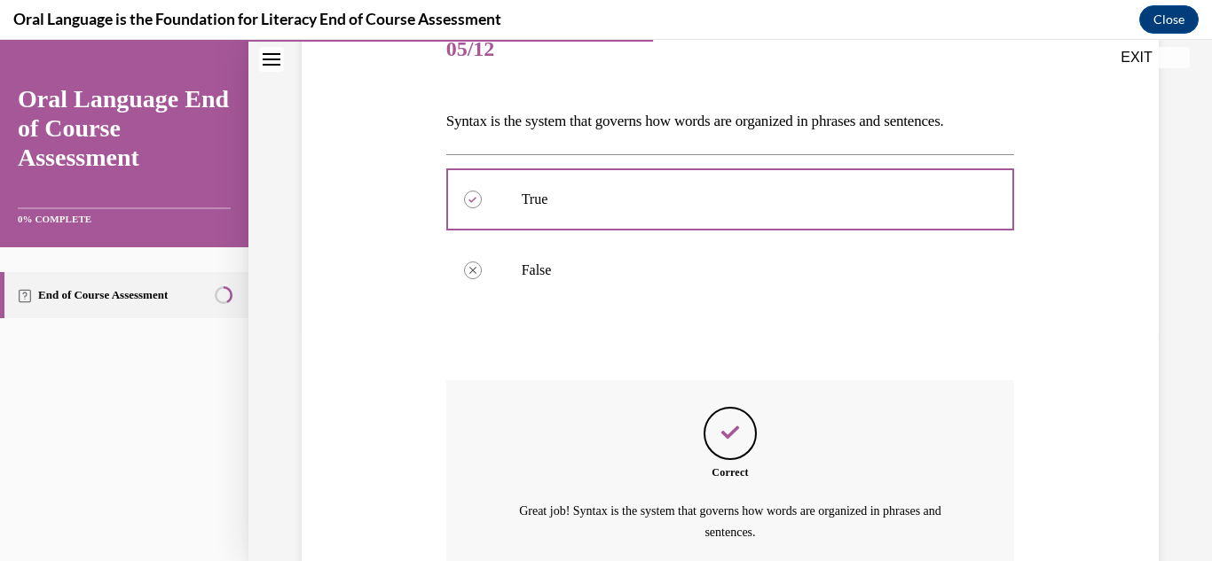
scroll to position [396, 0]
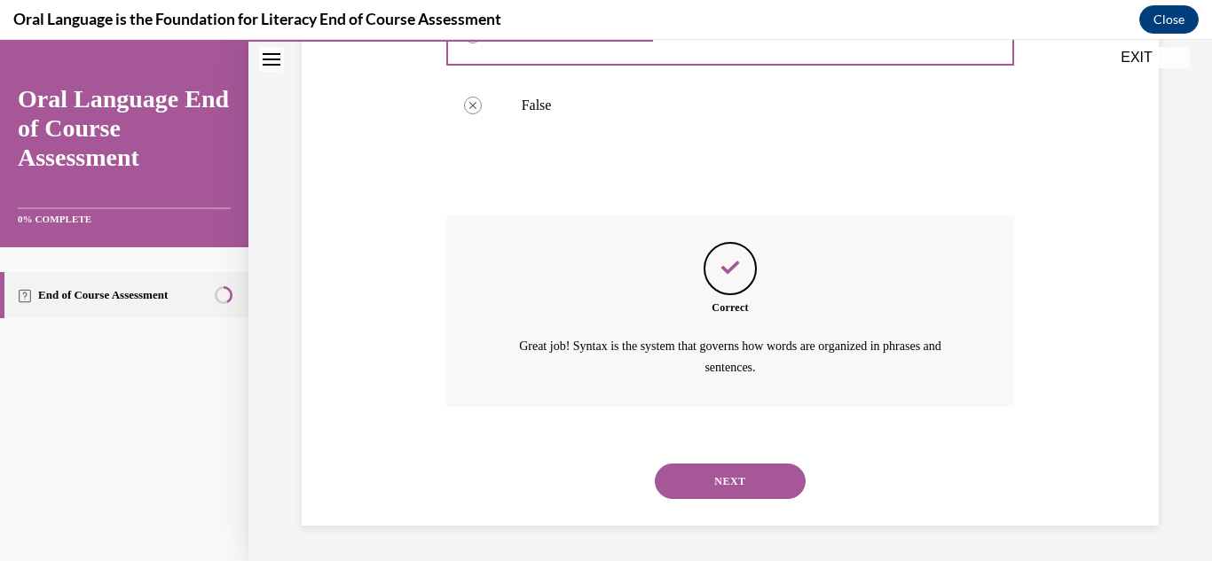
click at [753, 473] on button "NEXT" at bounding box center [730, 481] width 151 height 35
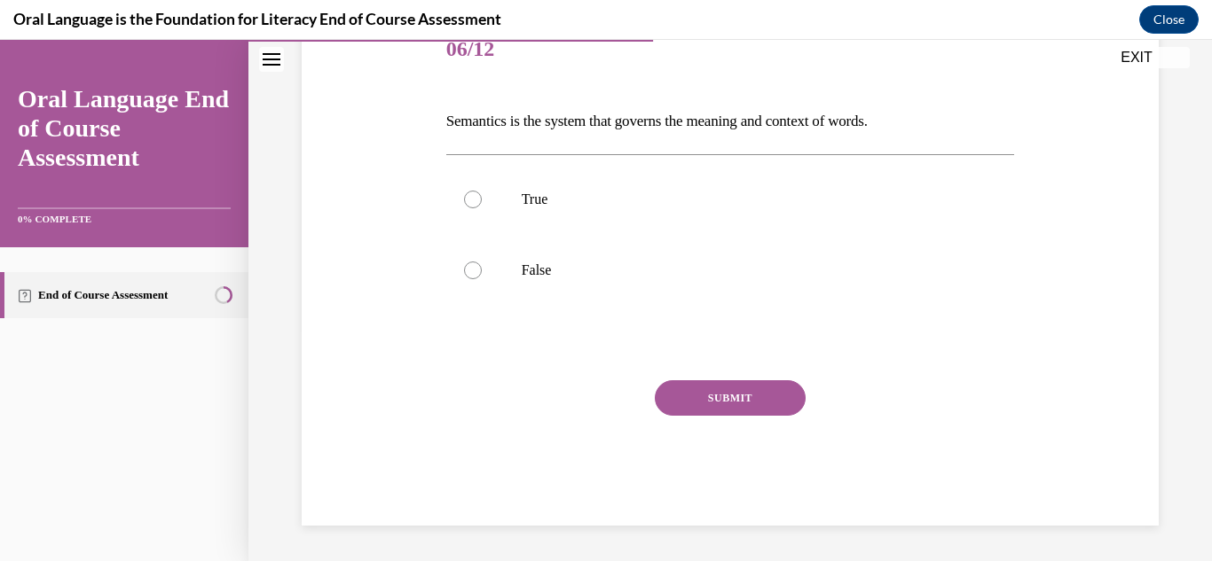
scroll to position [197, 0]
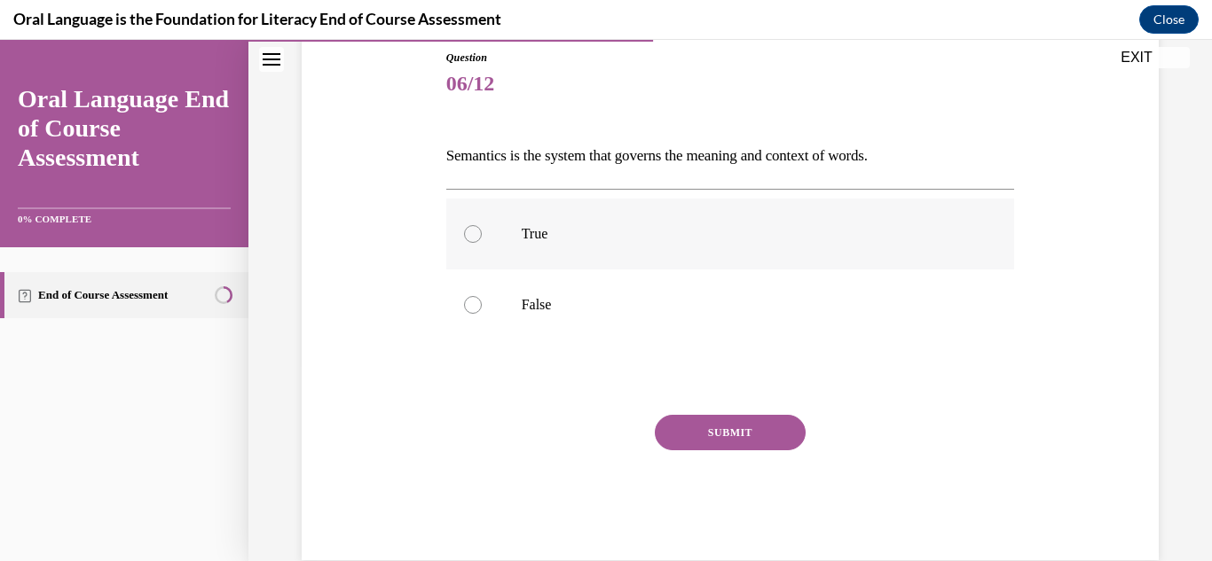
click at [683, 239] on p "True" at bounding box center [746, 234] width 449 height 18
click at [482, 239] on input "True" at bounding box center [473, 234] width 18 height 18
radio input "true"
click at [683, 429] on button "SUBMIT" at bounding box center [730, 432] width 151 height 35
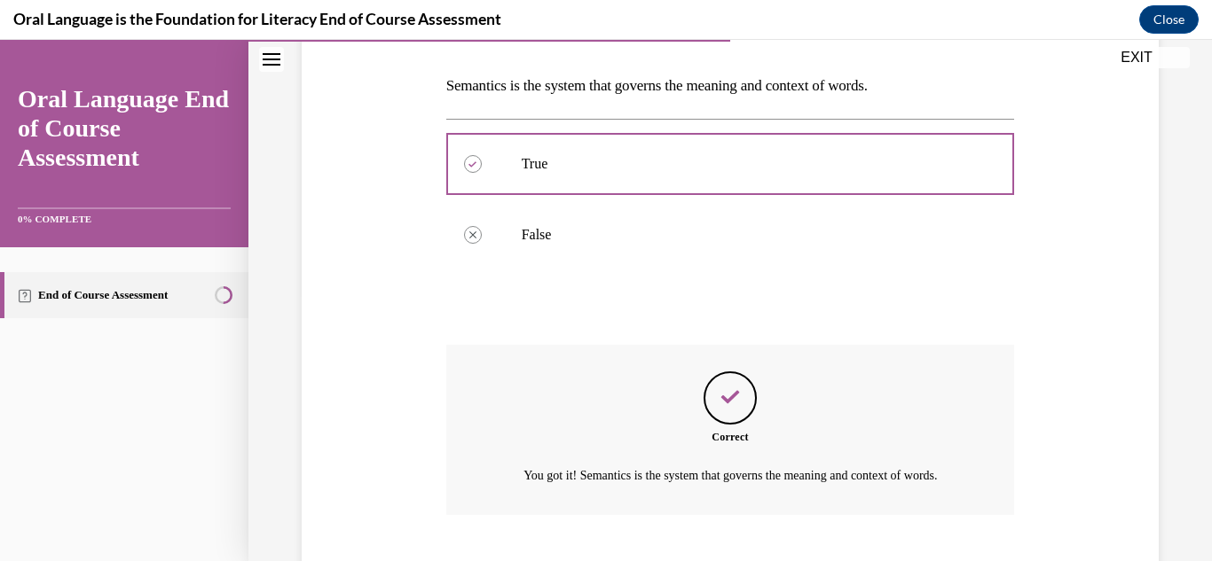
scroll to position [396, 0]
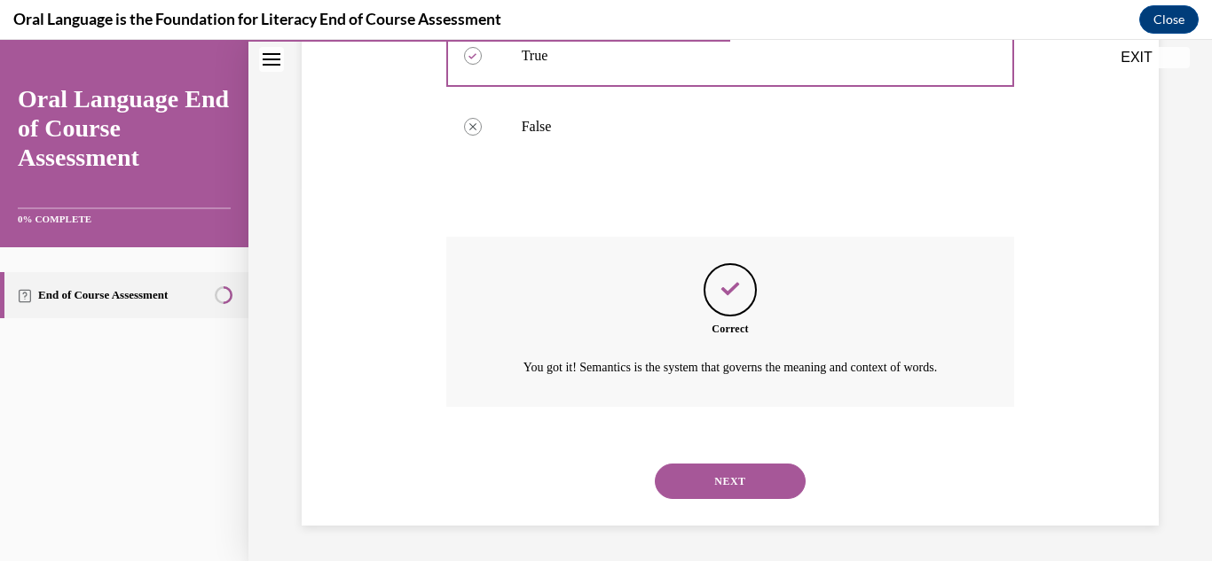
click at [713, 494] on button "NEXT" at bounding box center [730, 481] width 151 height 35
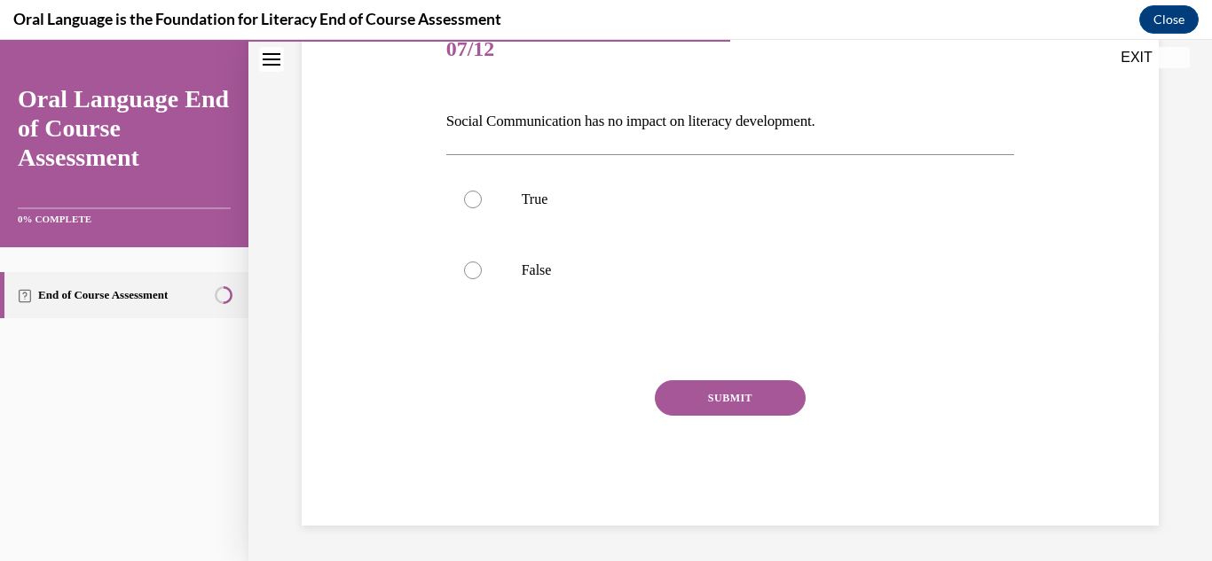
scroll to position [197, 0]
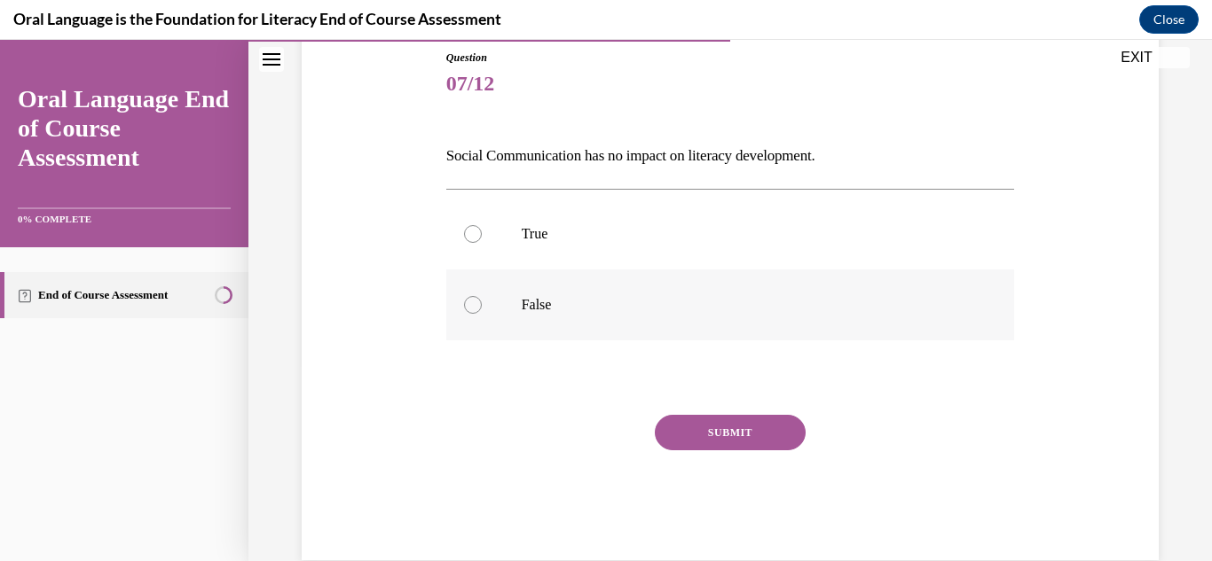
click at [656, 312] on p "False" at bounding box center [746, 305] width 449 height 18
click at [482, 312] on input "False" at bounding box center [473, 305] width 18 height 18
radio input "true"
click at [689, 422] on button "SUBMIT" at bounding box center [730, 432] width 151 height 35
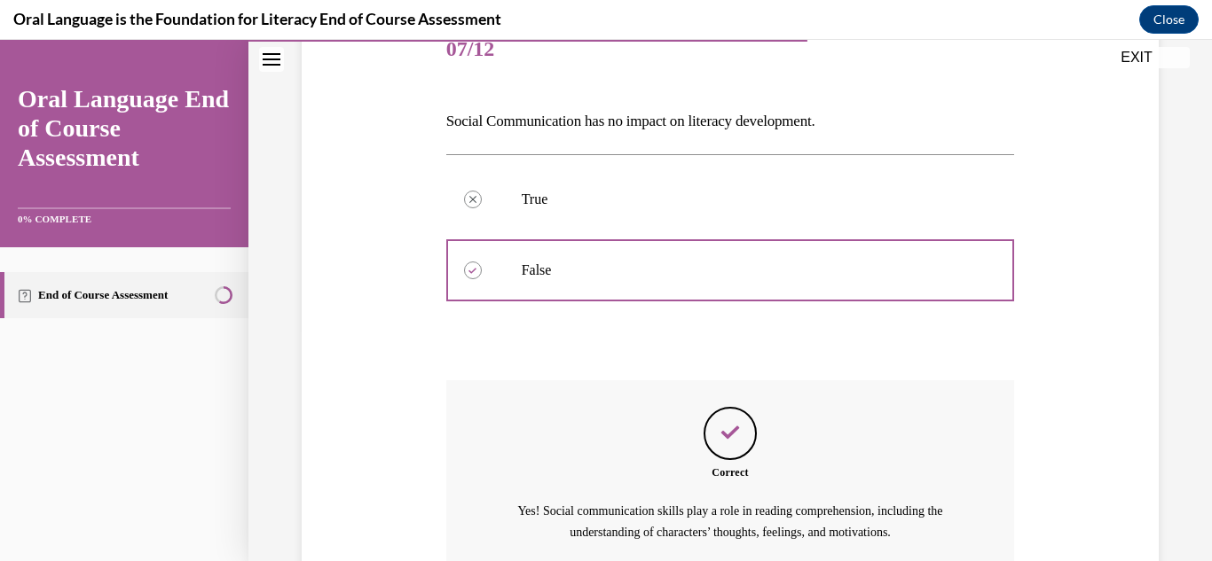
scroll to position [396, 0]
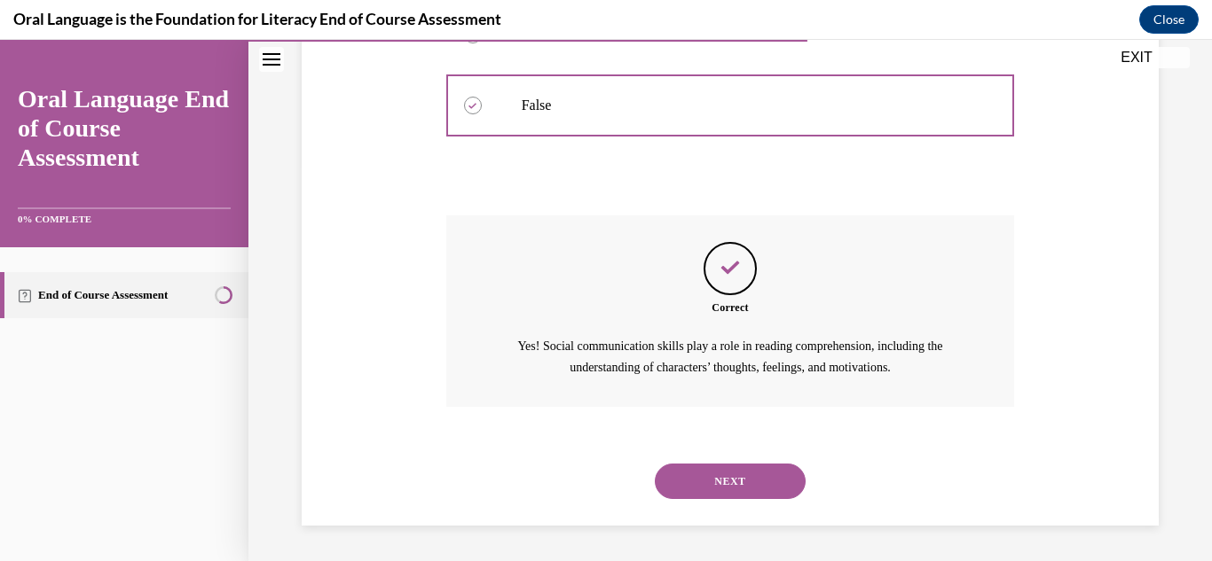
click at [701, 473] on button "NEXT" at bounding box center [730, 481] width 151 height 35
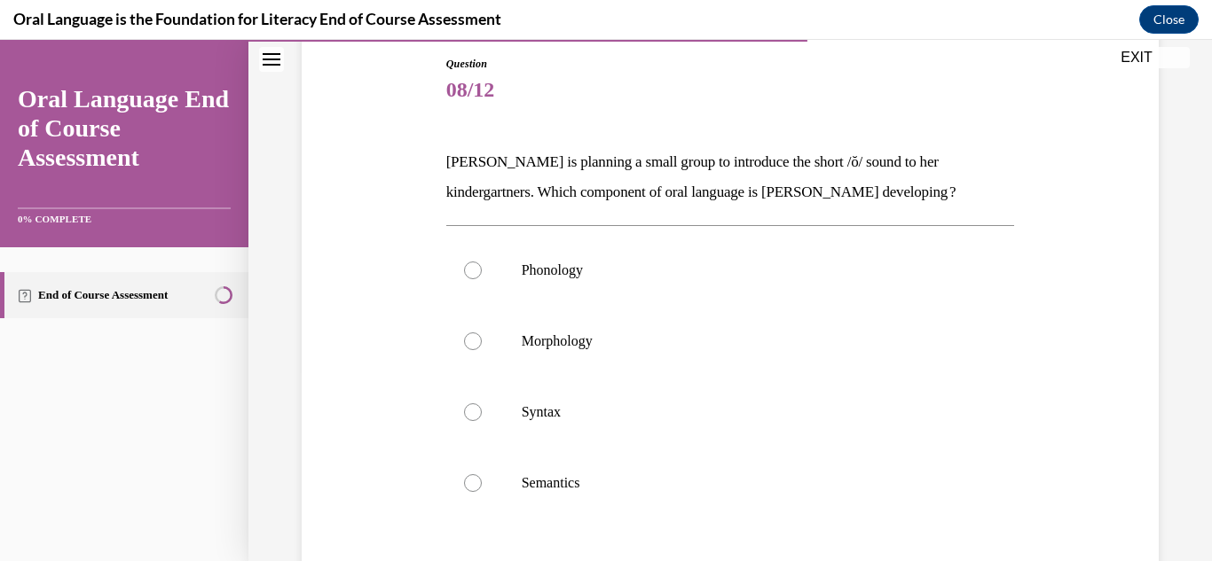
scroll to position [258, 0]
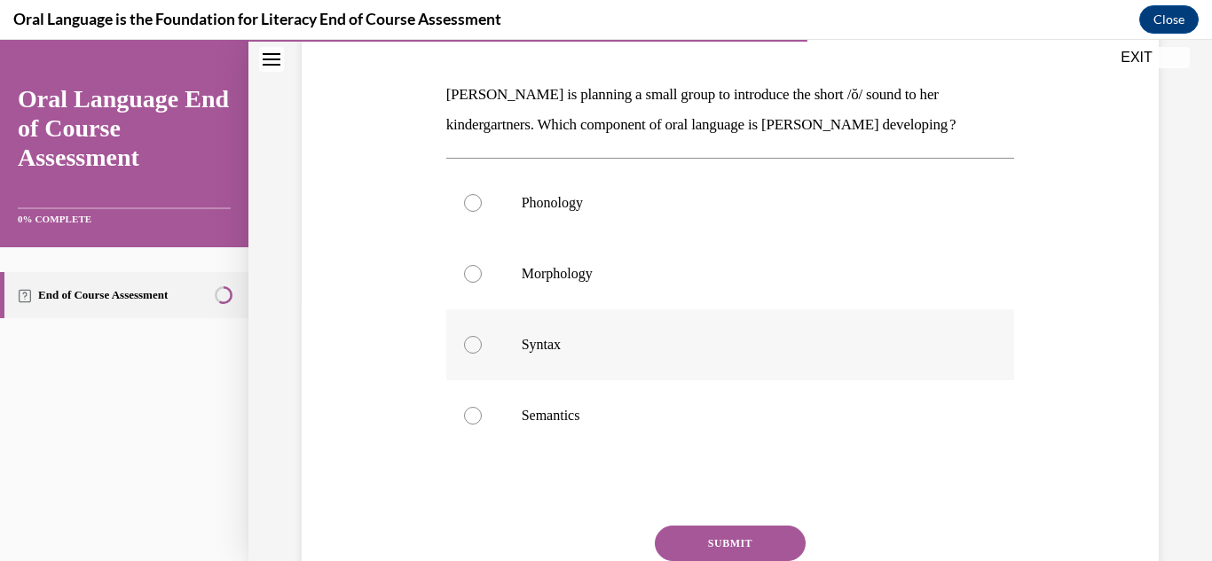
click at [659, 330] on label "Syntax" at bounding box center [730, 345] width 569 height 71
click at [482, 336] on input "Syntax" at bounding box center [473, 345] width 18 height 18
radio input "true"
click at [677, 208] on p "Phonology" at bounding box center [746, 203] width 449 height 18
click at [482, 208] on input "Phonology" at bounding box center [473, 203] width 18 height 18
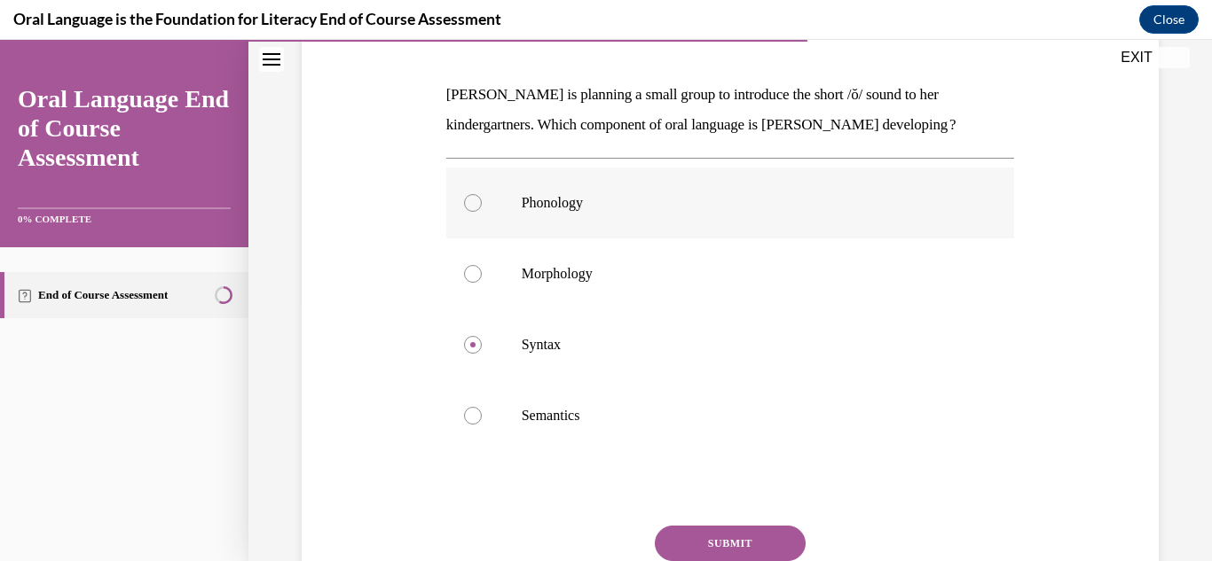
radio input "true"
click at [653, 346] on p "Syntax" at bounding box center [746, 345] width 449 height 18
click at [482, 346] on input "Syntax" at bounding box center [473, 345] width 18 height 18
radio input "true"
click at [669, 539] on button "SUBMIT" at bounding box center [730, 543] width 151 height 35
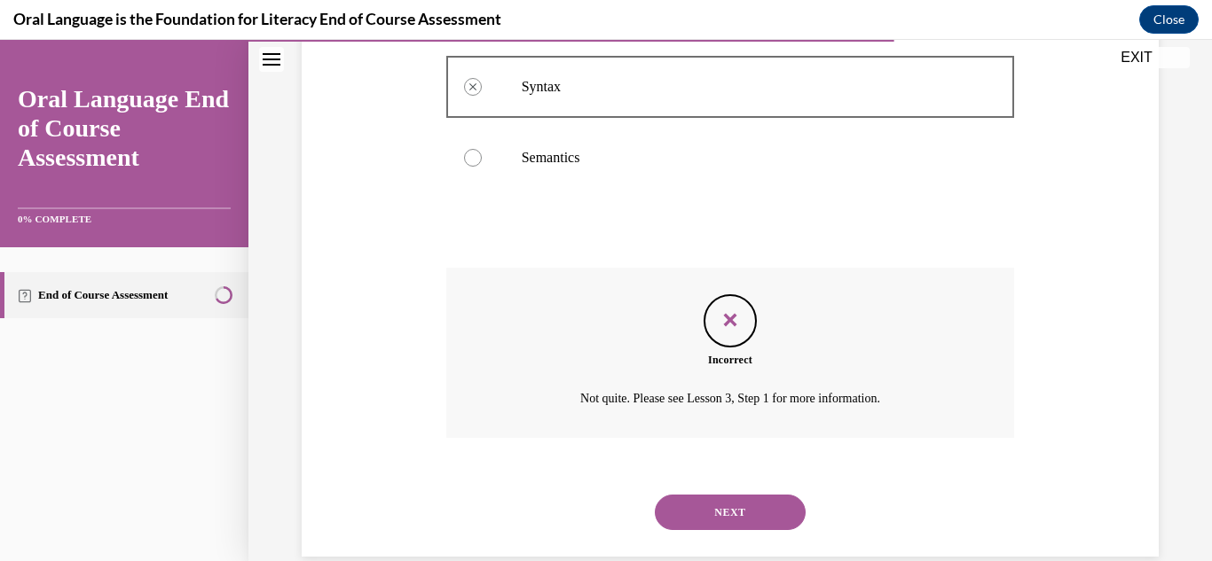
scroll to position [547, 0]
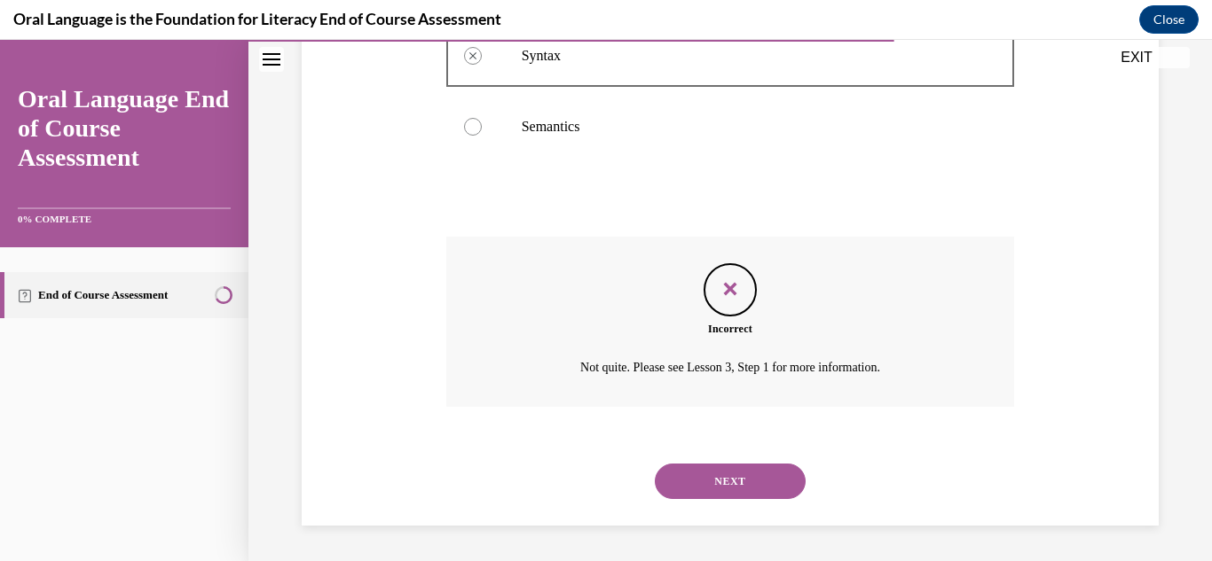
click at [679, 498] on button "NEXT" at bounding box center [730, 481] width 151 height 35
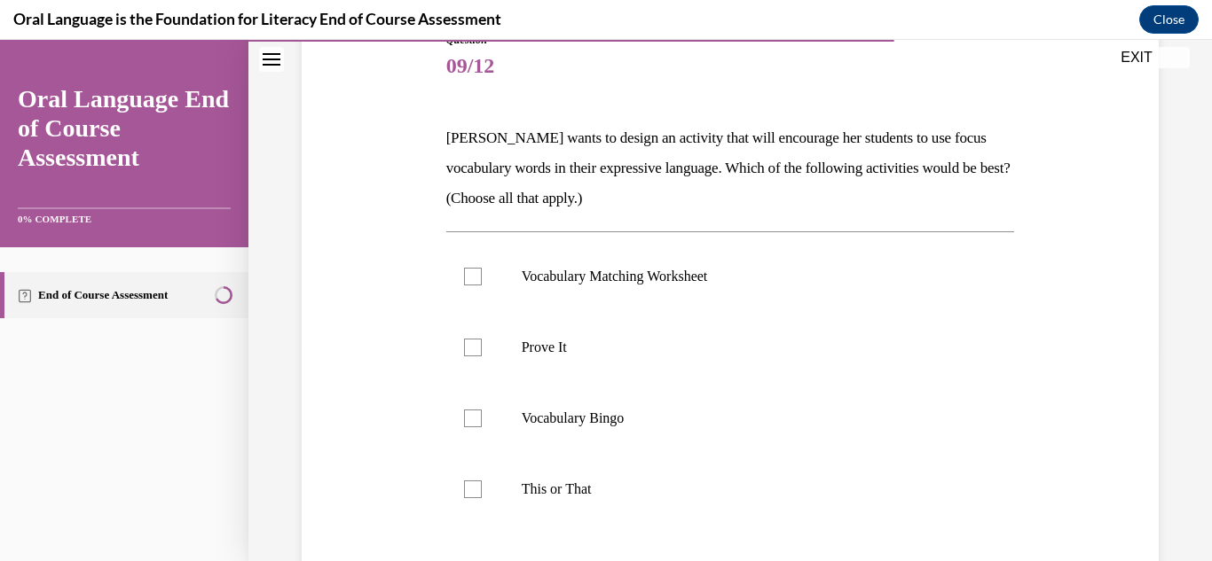
scroll to position [232, 0]
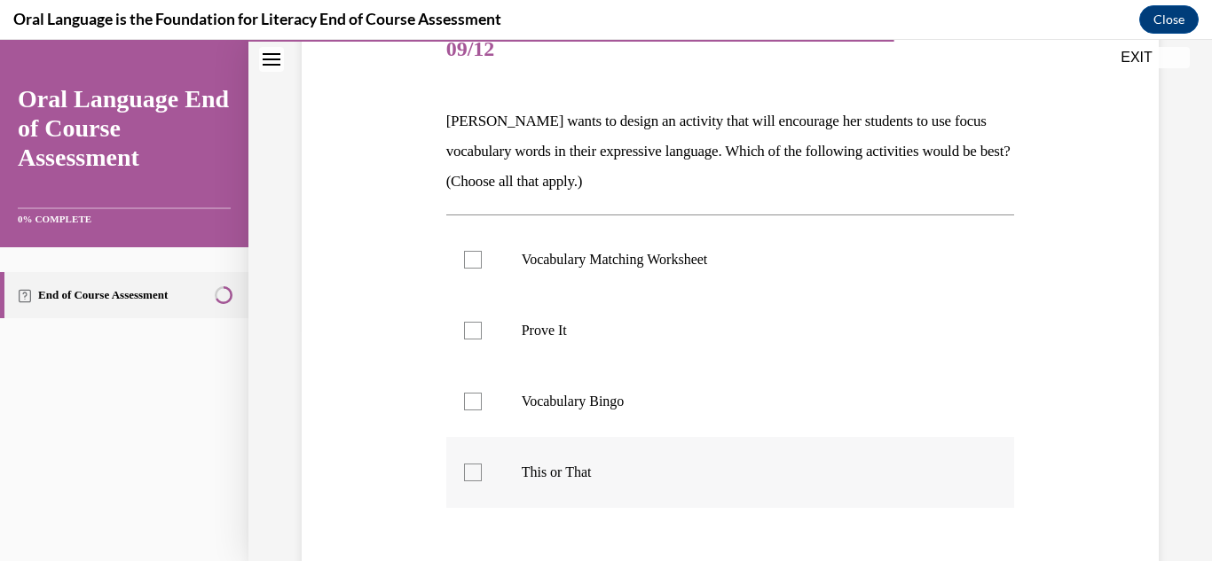
click at [640, 471] on p "This or That" at bounding box center [746, 473] width 449 height 18
click at [482, 471] on input "This or That" at bounding box center [473, 473] width 18 height 18
checkbox input "true"
click at [650, 414] on label "Vocabulary Bingo" at bounding box center [730, 401] width 569 height 71
click at [482, 411] on input "Vocabulary Bingo" at bounding box center [473, 402] width 18 height 18
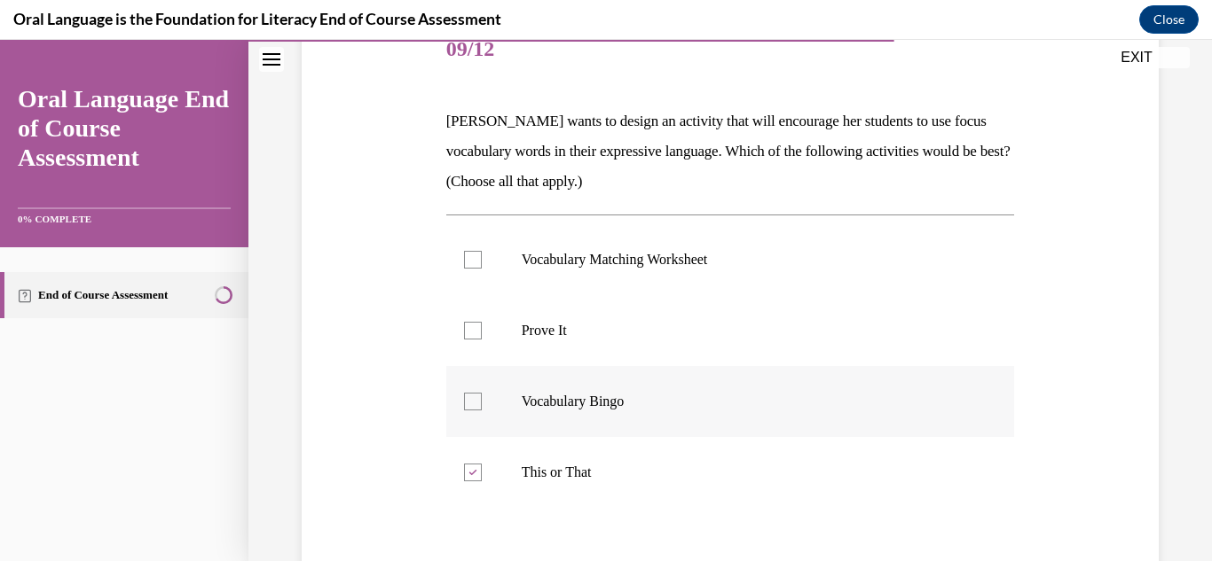
checkbox input "true"
click at [667, 348] on label "Prove It" at bounding box center [730, 330] width 569 height 71
click at [482, 340] on input "Prove It" at bounding box center [473, 331] width 18 height 18
checkbox input "true"
click at [707, 282] on label "Vocabulary Matching Worksheet" at bounding box center [730, 259] width 569 height 71
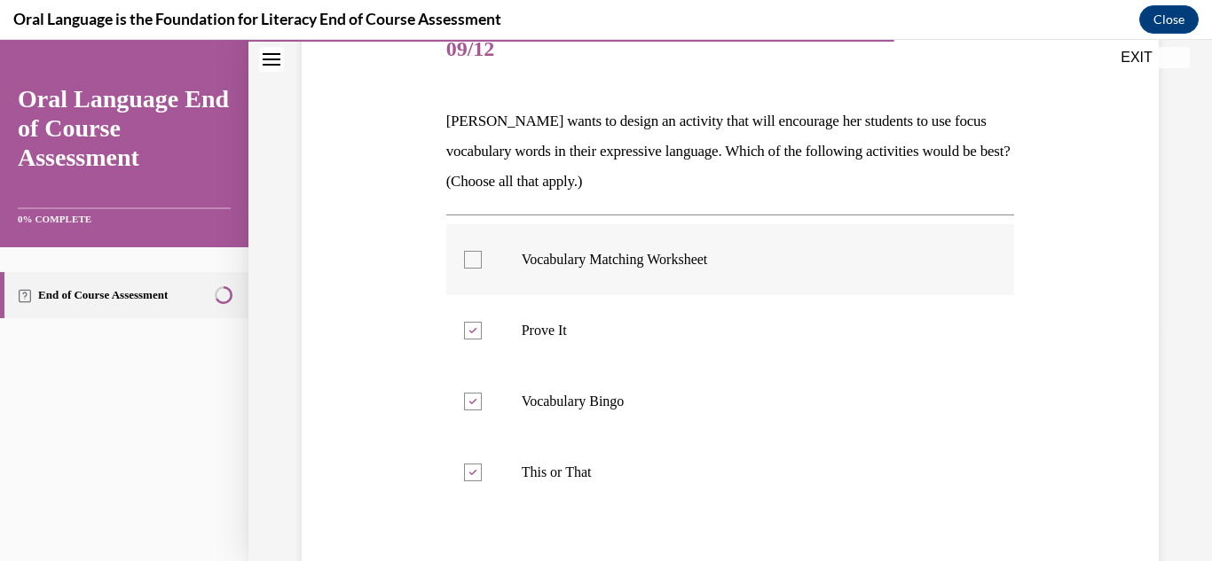
click at [482, 269] on input "Vocabulary Matching Worksheet" at bounding box center [473, 260] width 18 height 18
checkbox input "true"
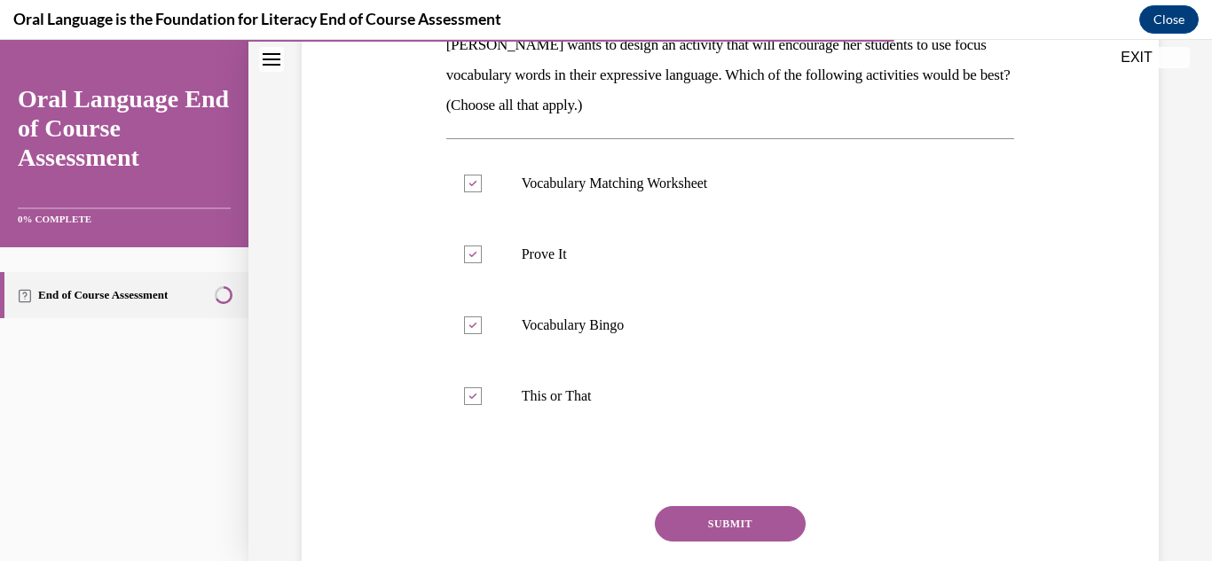
scroll to position [345, 0]
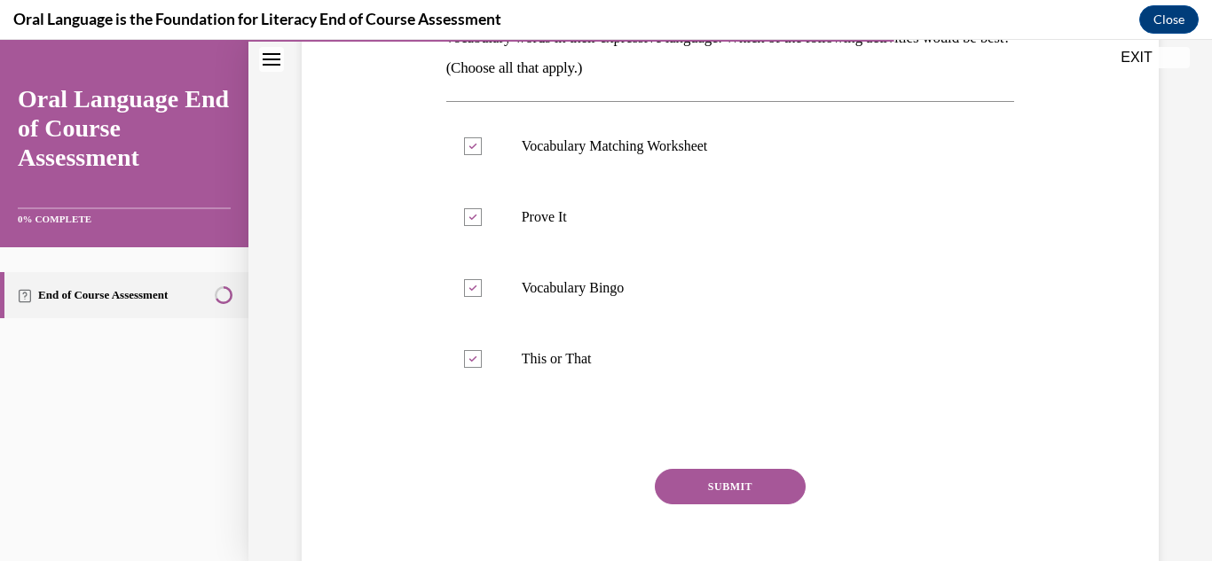
click at [748, 500] on button "SUBMIT" at bounding box center [730, 486] width 151 height 35
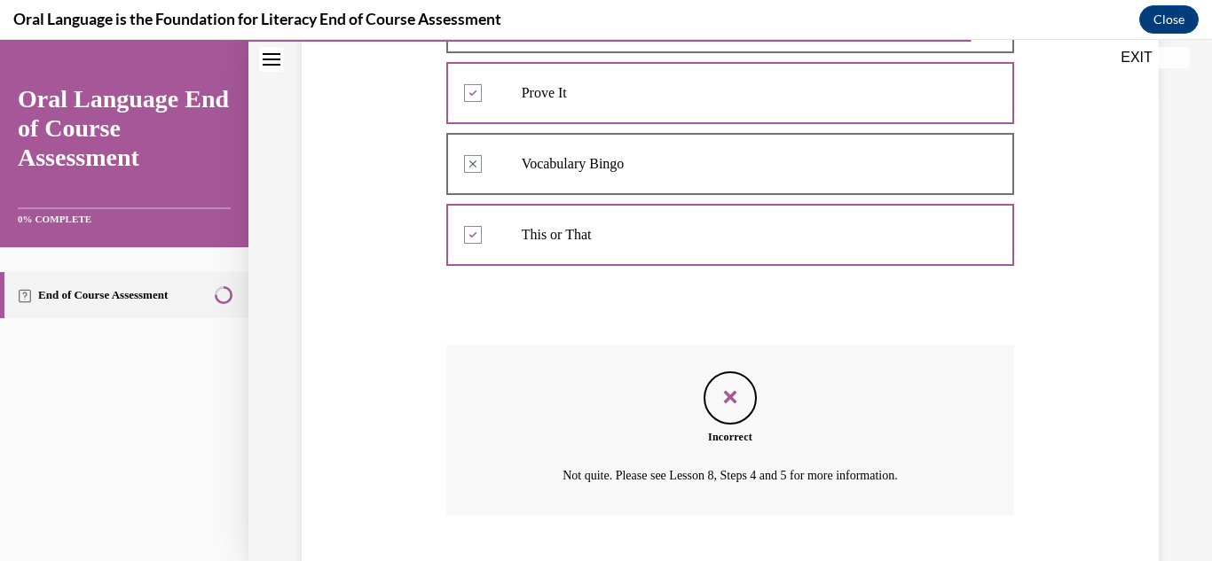
scroll to position [577, 0]
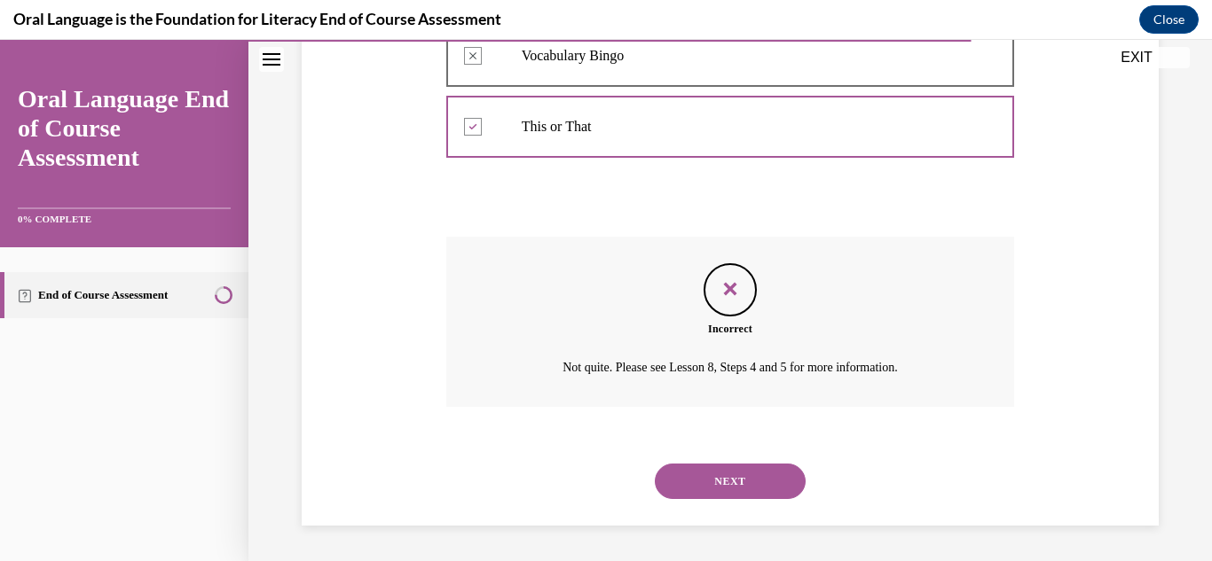
click at [748, 500] on div "NEXT" at bounding box center [730, 481] width 569 height 71
drag, startPoint x: 758, startPoint y: 469, endPoint x: 711, endPoint y: 481, distance: 48.4
click at [711, 481] on button "NEXT" at bounding box center [730, 481] width 151 height 35
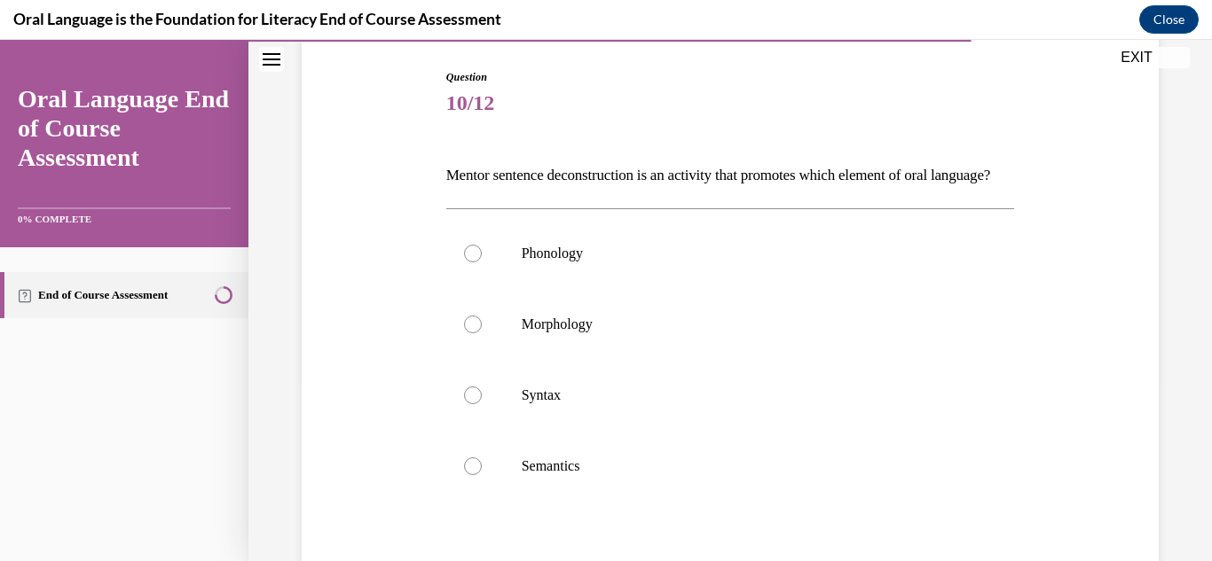
scroll to position [183, 0]
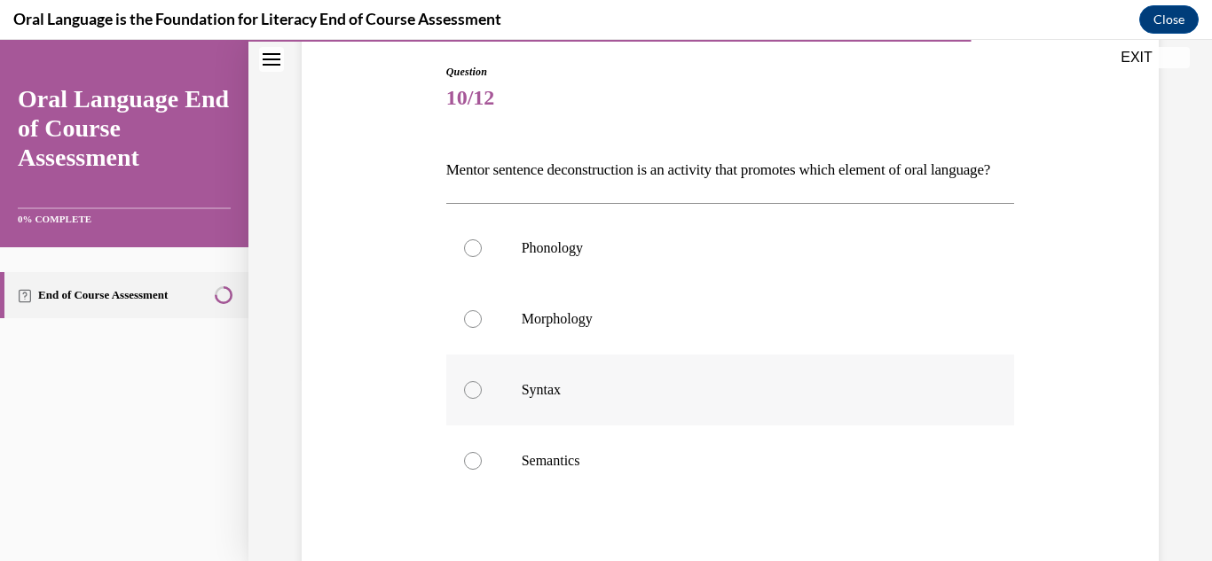
click at [705, 399] on p "Syntax" at bounding box center [746, 390] width 449 height 18
click at [482, 399] on input "Syntax" at bounding box center [473, 390] width 18 height 18
radio input "true"
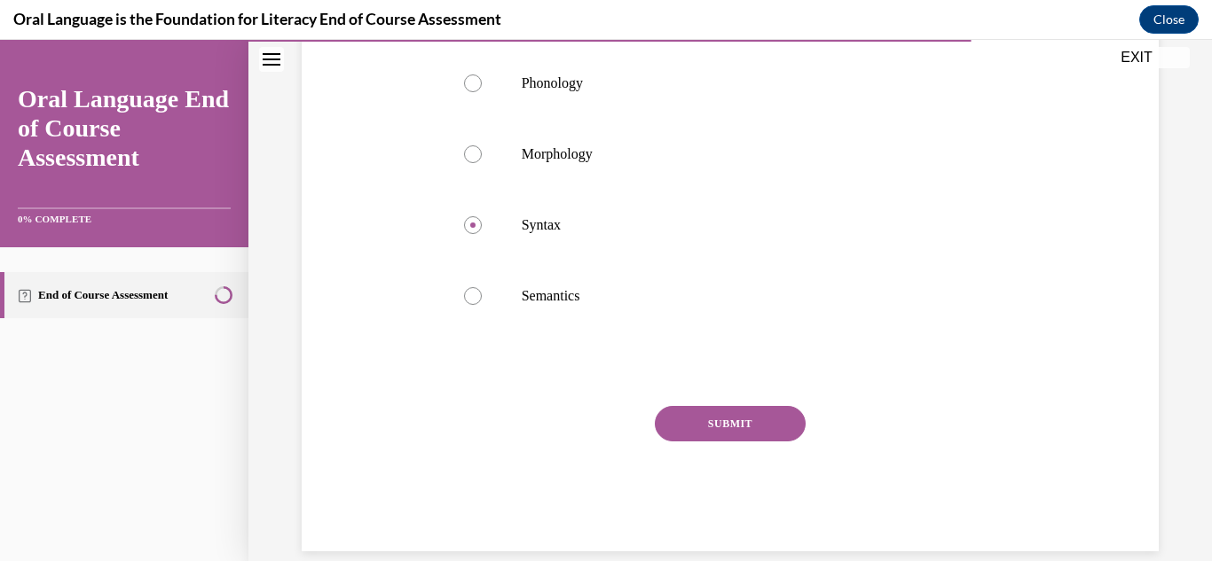
scroll to position [371, 0]
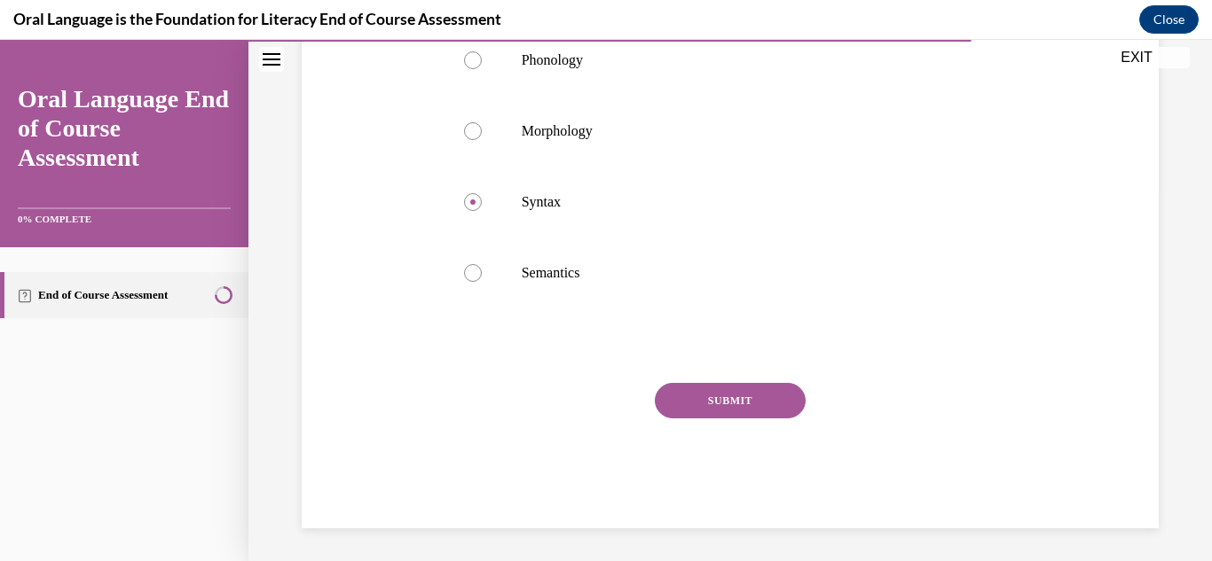
click at [768, 419] on button "SUBMIT" at bounding box center [730, 400] width 151 height 35
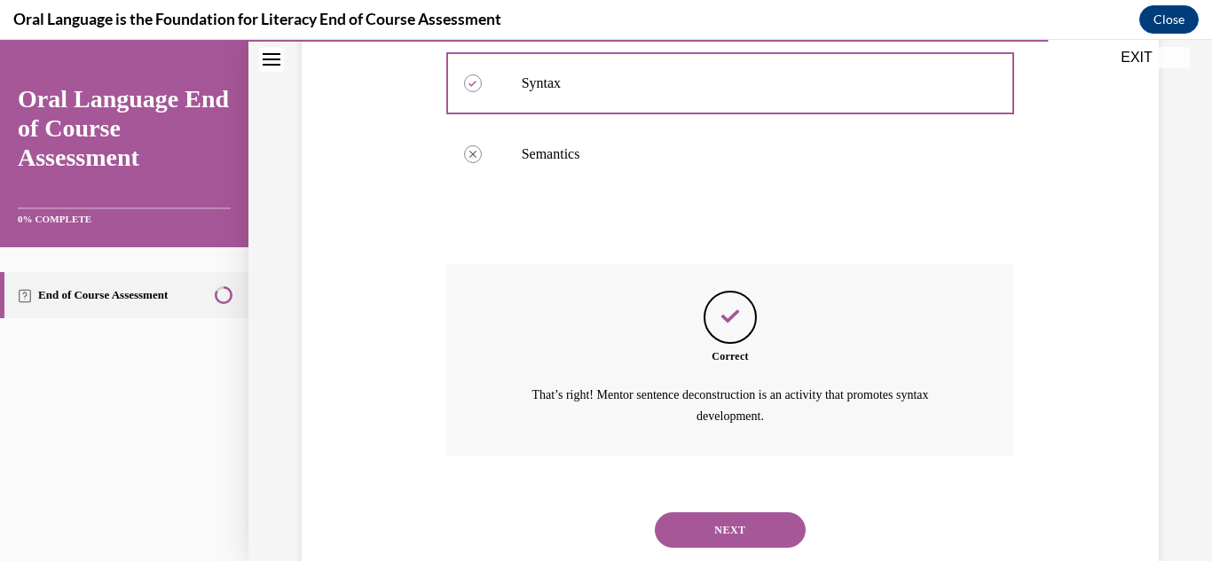
scroll to position [569, 0]
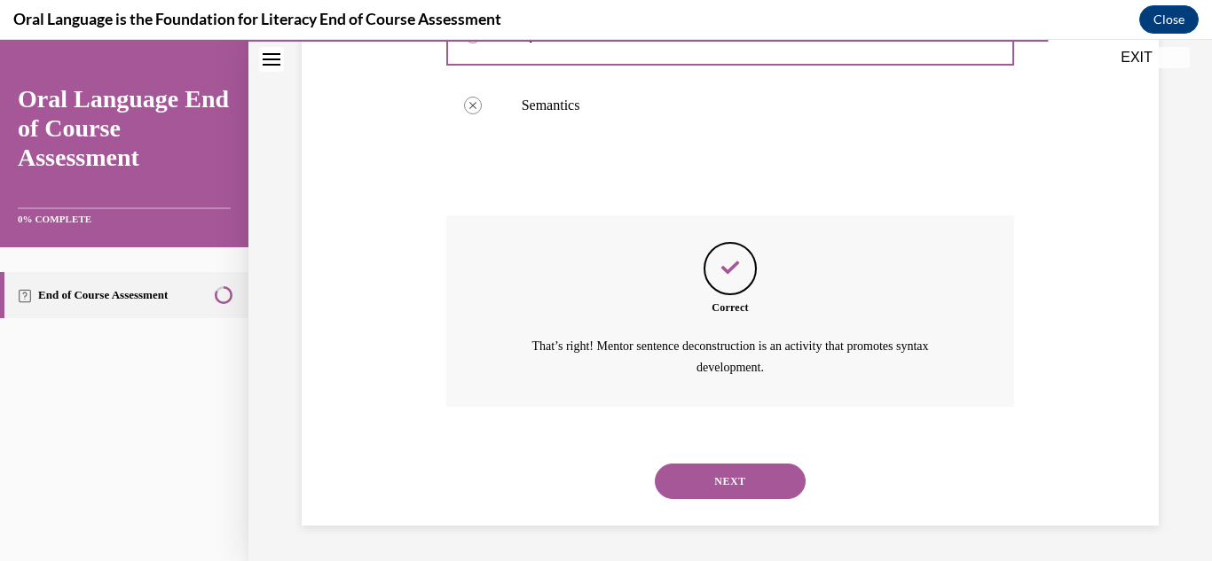
click at [766, 480] on button "NEXT" at bounding box center [730, 481] width 151 height 35
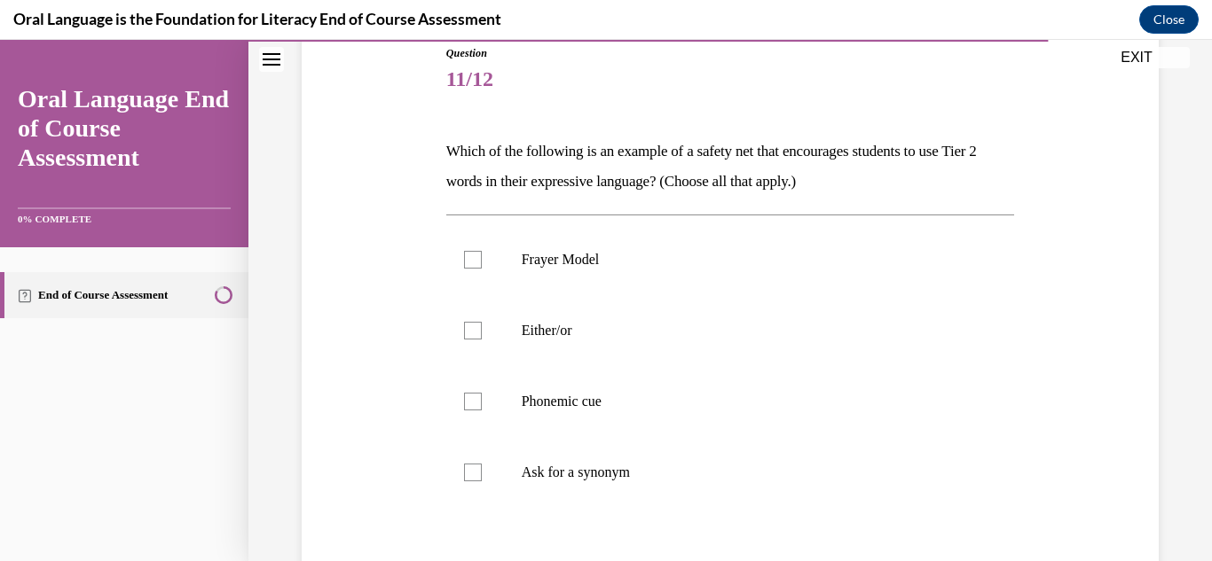
scroll to position [211, 0]
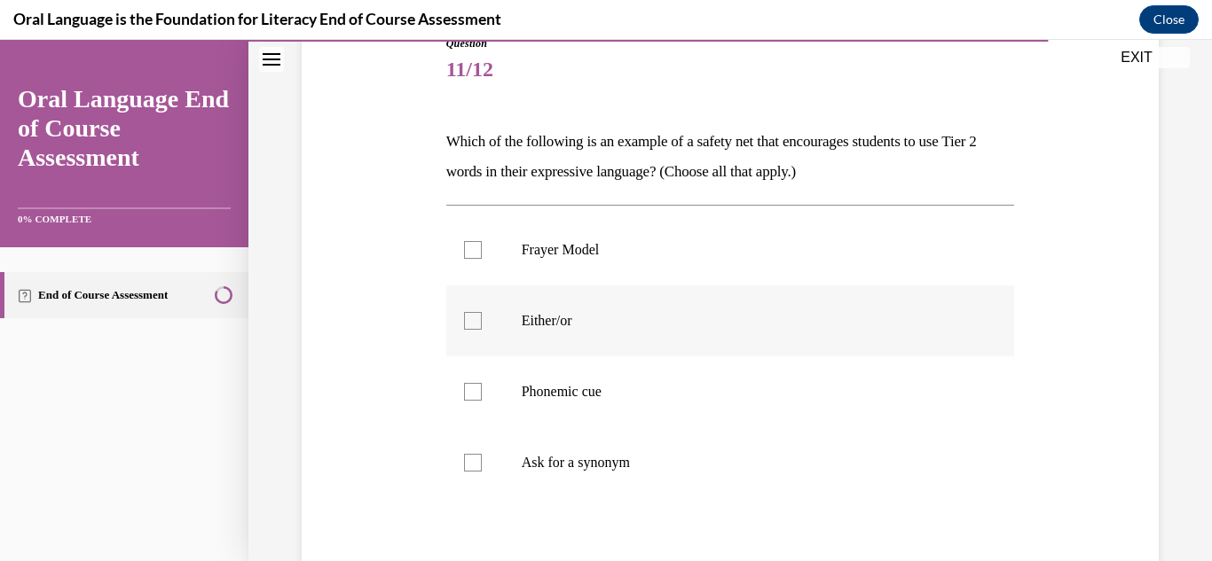
drag, startPoint x: 695, startPoint y: 388, endPoint x: 694, endPoint y: 348, distance: 40.0
click at [694, 348] on label "Either/or" at bounding box center [730, 321] width 569 height 71
click at [482, 330] on input "Either/or" at bounding box center [473, 321] width 18 height 18
checkbox input "true"
click at [678, 414] on label "Phonemic cue" at bounding box center [730, 392] width 569 height 71
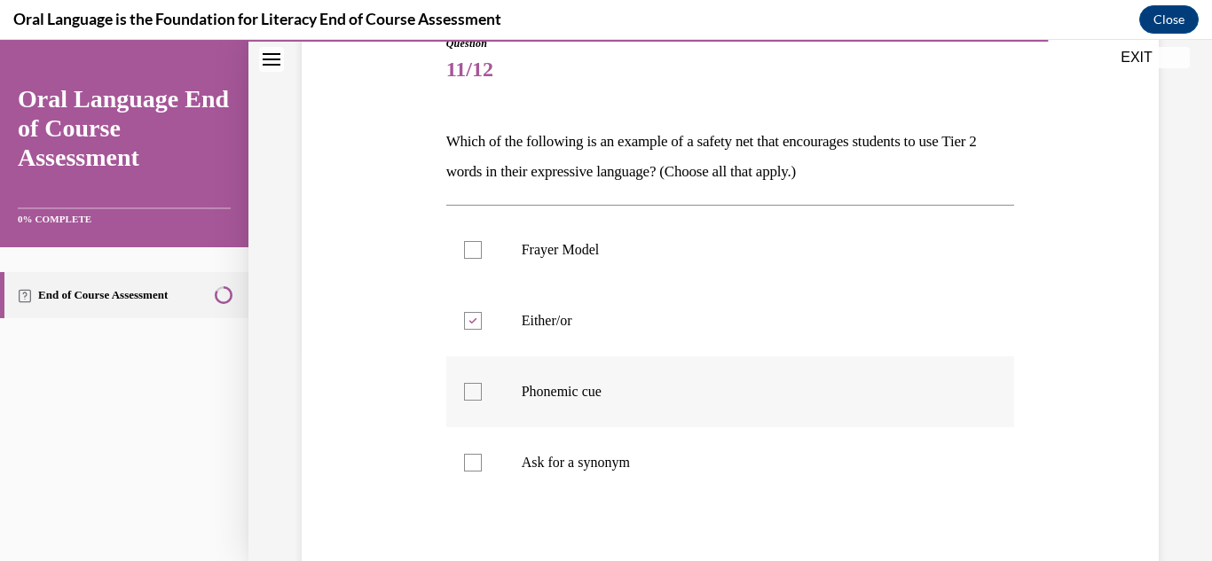
click at [482, 401] on input "Phonemic cue" at bounding box center [473, 392] width 18 height 18
checkbox input "true"
click at [663, 478] on label "Ask for a synonym" at bounding box center [730, 463] width 569 height 71
click at [482, 472] on input "Ask for a synonym" at bounding box center [473, 463] width 18 height 18
checkbox input "true"
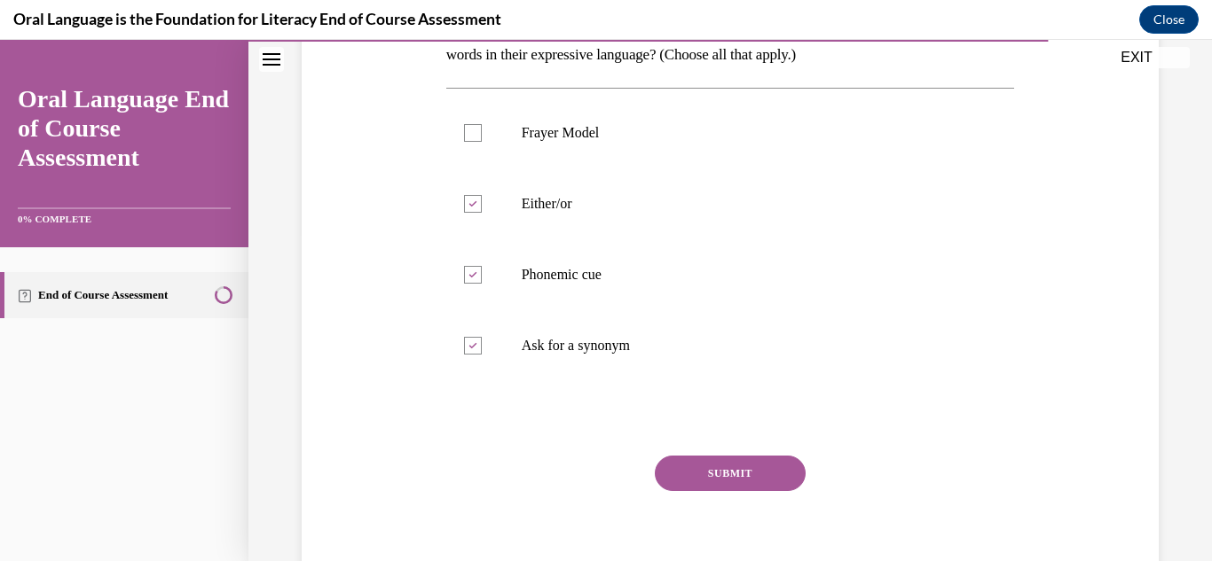
scroll to position [385, 0]
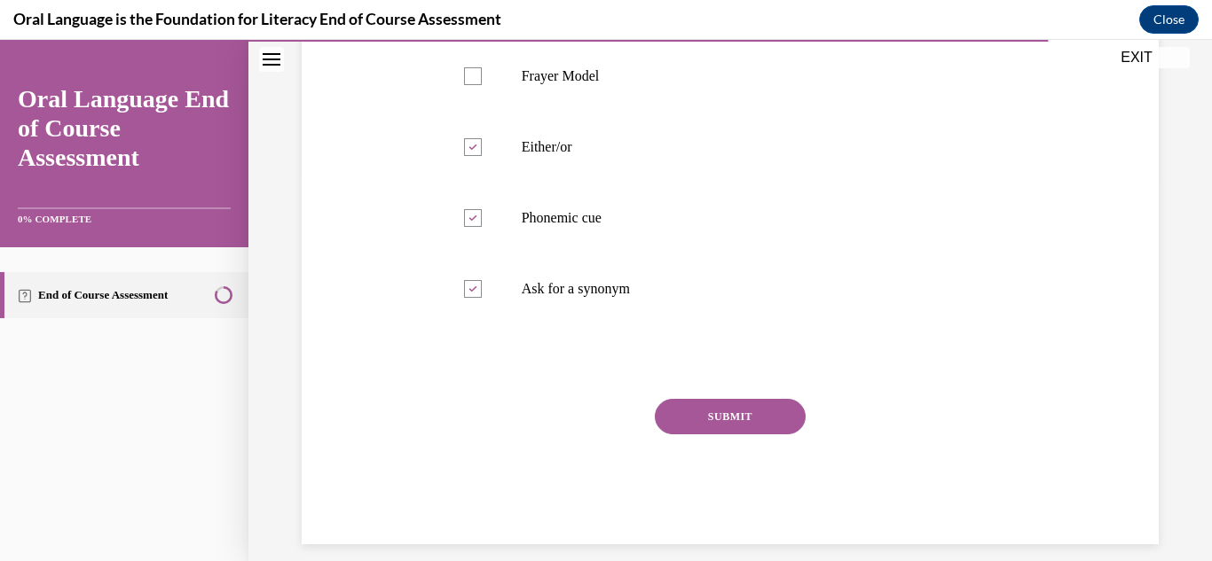
click at [759, 424] on button "SUBMIT" at bounding box center [730, 416] width 151 height 35
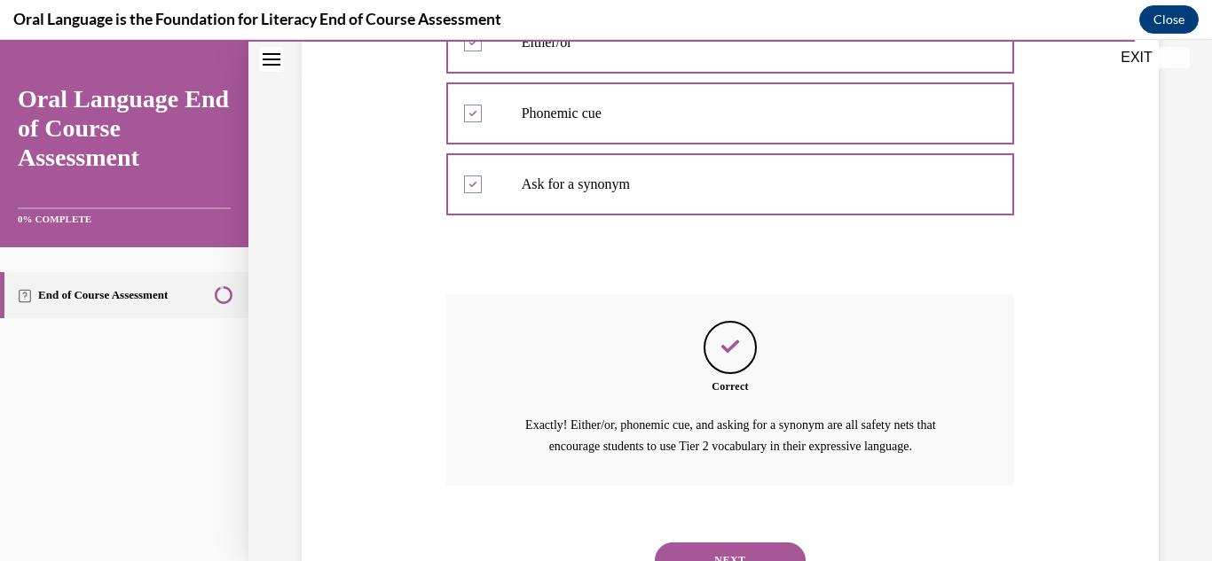
scroll to position [569, 0]
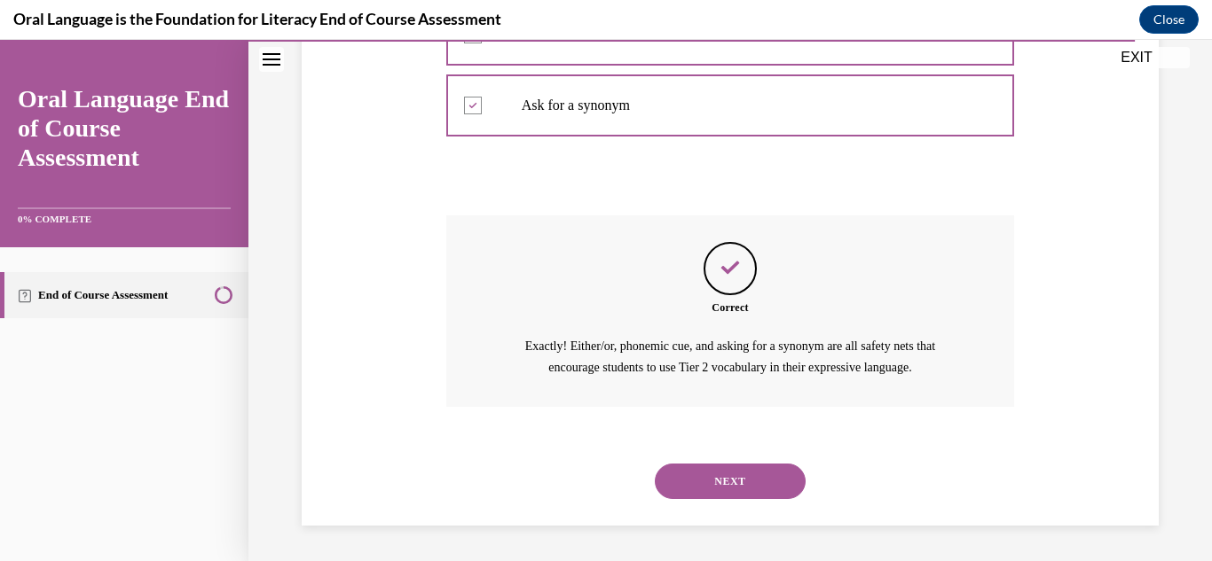
click at [755, 465] on button "NEXT" at bounding box center [730, 481] width 151 height 35
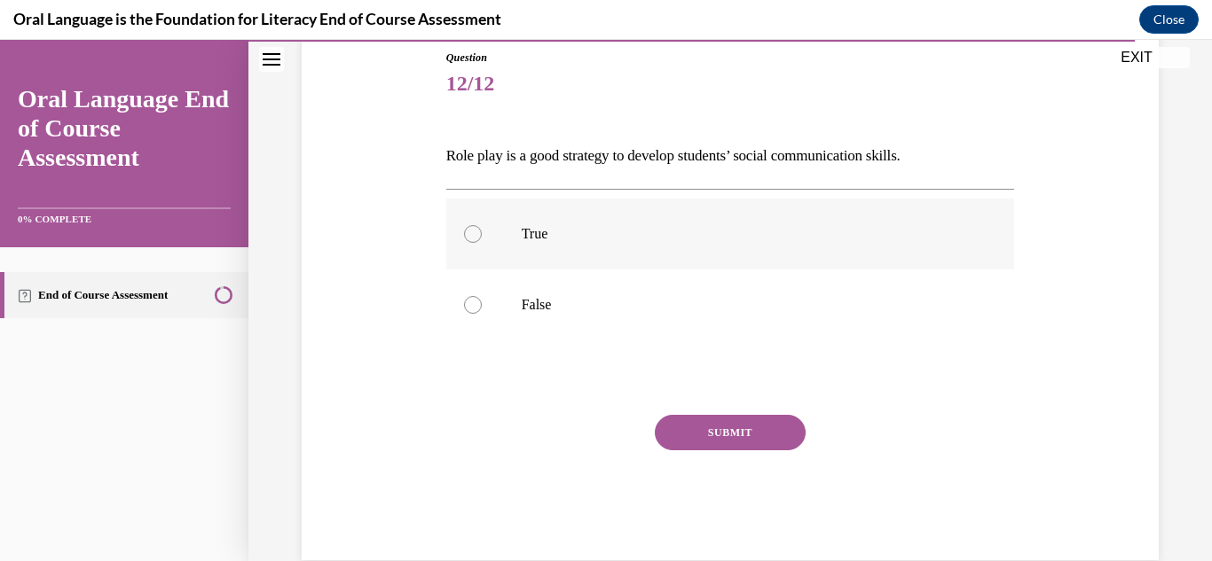
click at [725, 259] on label "True" at bounding box center [730, 234] width 569 height 71
click at [482, 243] on input "True" at bounding box center [473, 234] width 18 height 18
radio input "true"
click at [753, 412] on div "Question 12/12 Role play is a good strategy to develop students’ social communi…" at bounding box center [730, 305] width 569 height 511
click at [753, 424] on button "SUBMIT" at bounding box center [730, 432] width 151 height 35
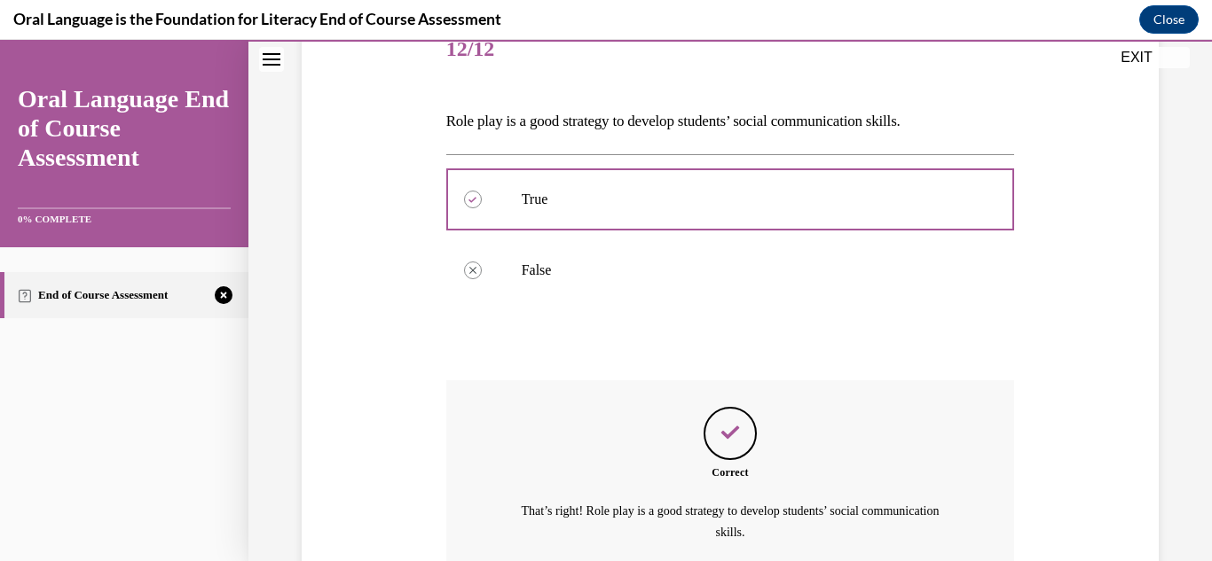
scroll to position [396, 0]
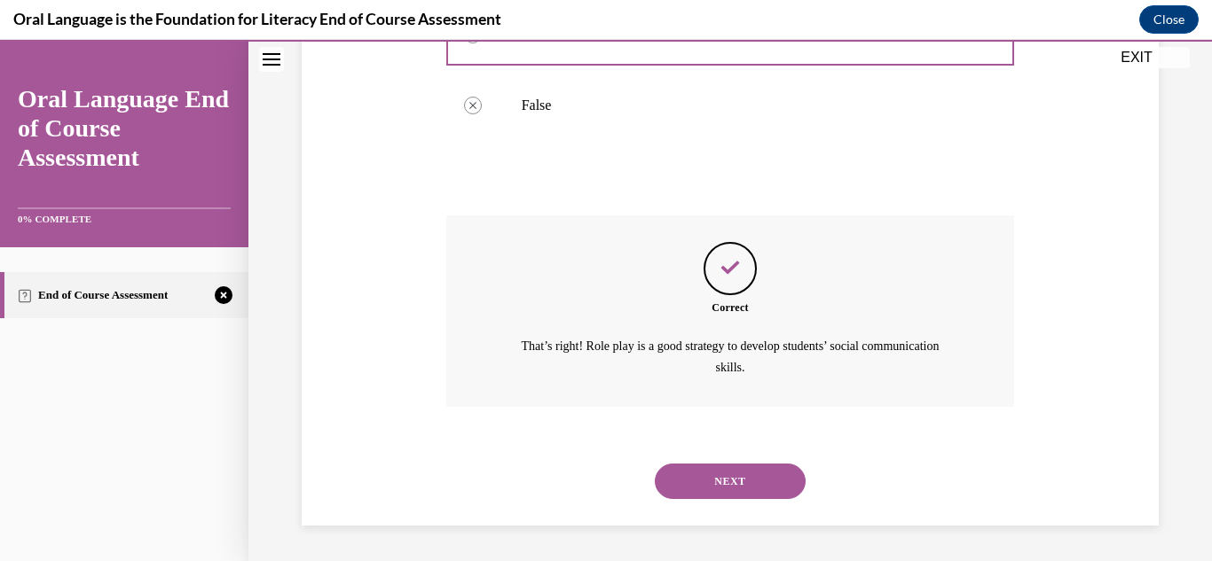
click at [737, 465] on button "NEXT" at bounding box center [730, 481] width 151 height 35
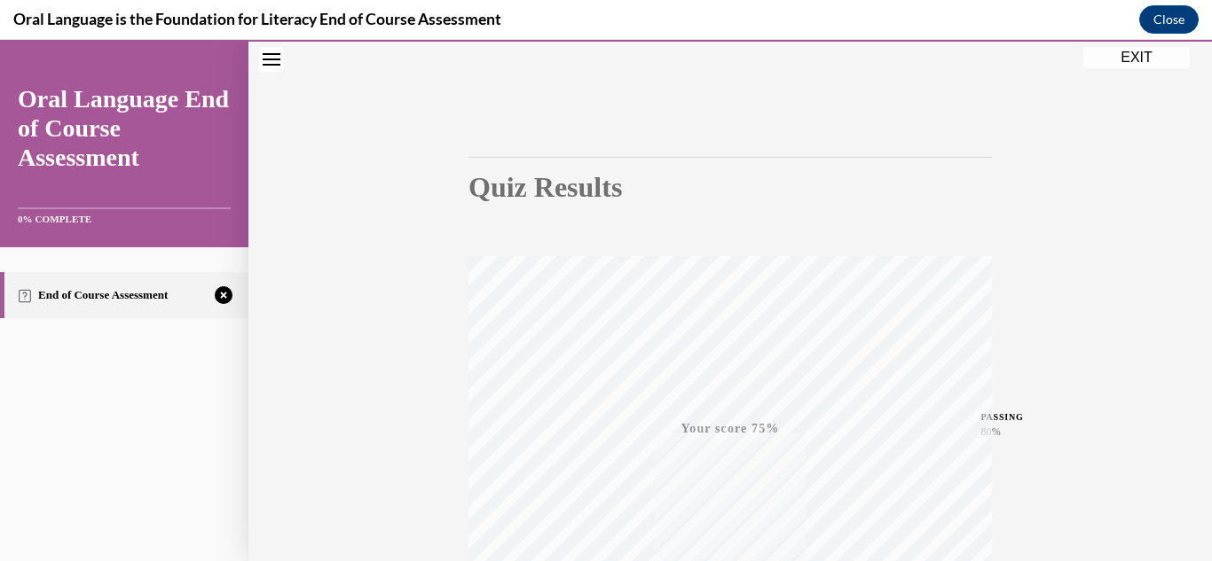
scroll to position [388, 0]
click at [711, 428] on span "TAKE AGAIN" at bounding box center [730, 428] width 63 height 10
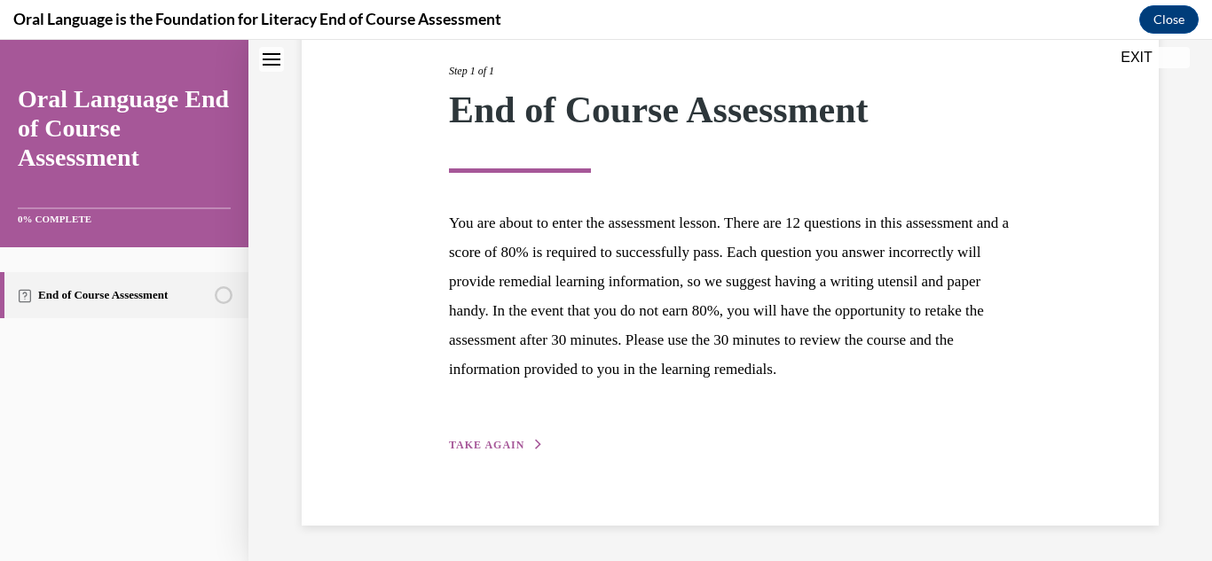
scroll to position [254, 0]
click at [508, 440] on span "TAKE AGAIN" at bounding box center [486, 445] width 75 height 12
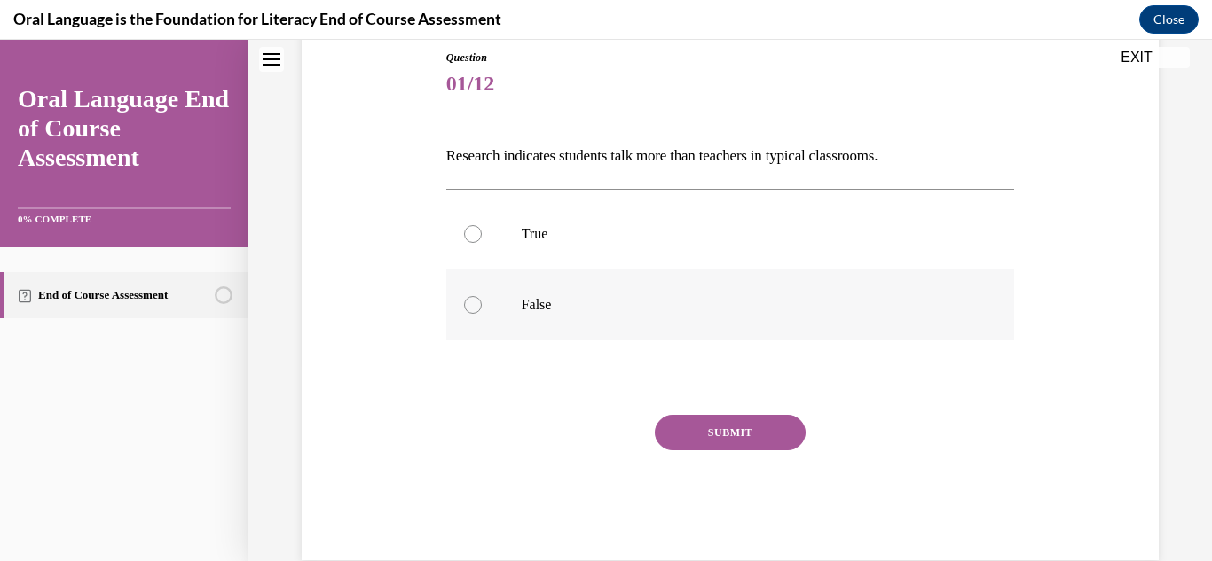
drag, startPoint x: 451, startPoint y: 279, endPoint x: 493, endPoint y: 296, distance: 45.0
click at [493, 296] on label "False" at bounding box center [730, 305] width 569 height 71
click at [482, 296] on input "False" at bounding box center [473, 305] width 18 height 18
radio input "true"
click at [493, 296] on label "False" at bounding box center [730, 305] width 569 height 71
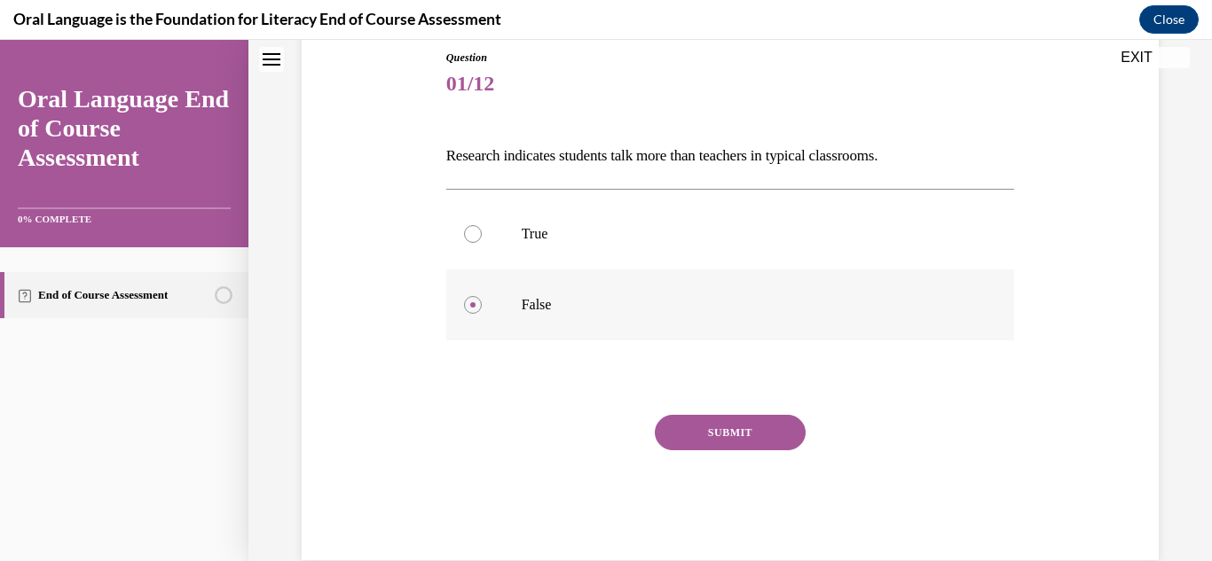
click at [482, 296] on input "False" at bounding box center [473, 305] width 18 height 18
click at [716, 440] on button "SUBMIT" at bounding box center [730, 432] width 151 height 35
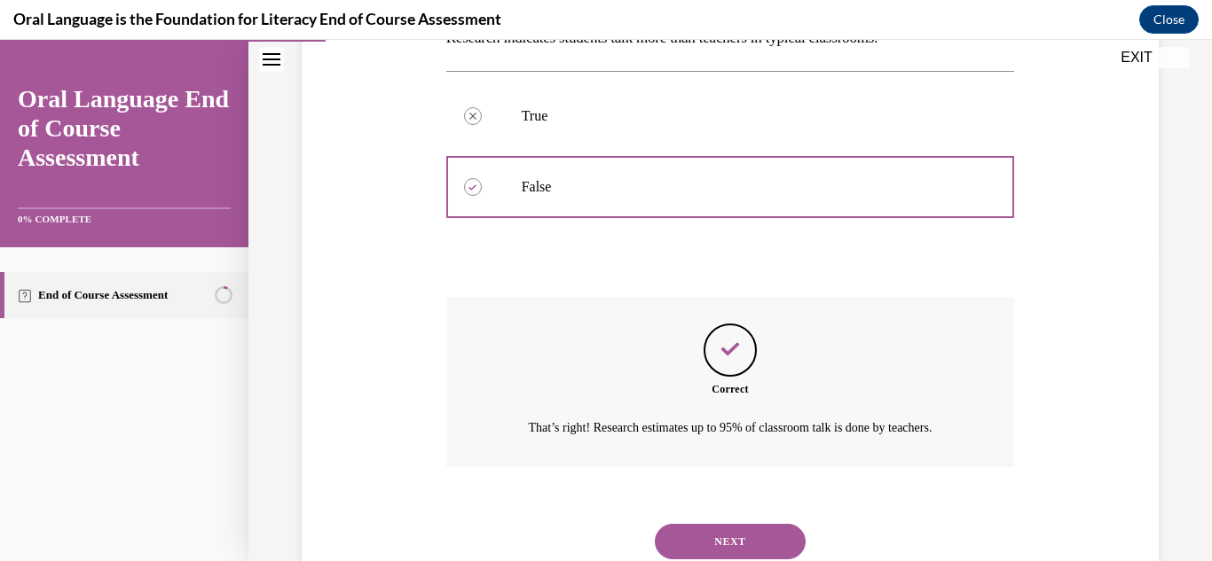
scroll to position [375, 0]
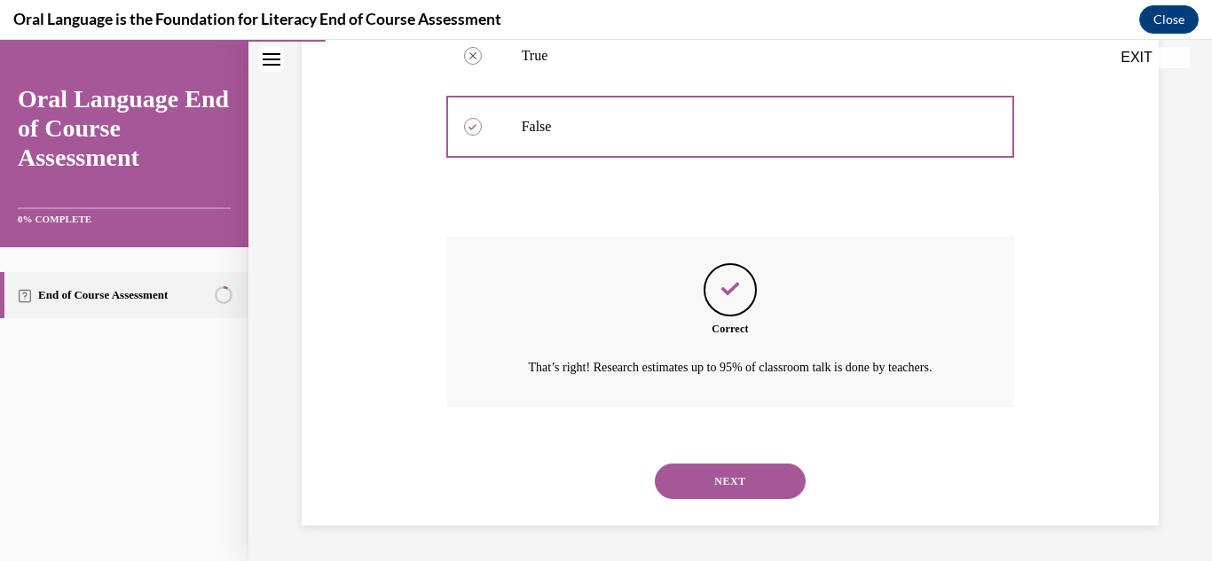
click at [697, 465] on button "NEXT" at bounding box center [730, 481] width 151 height 35
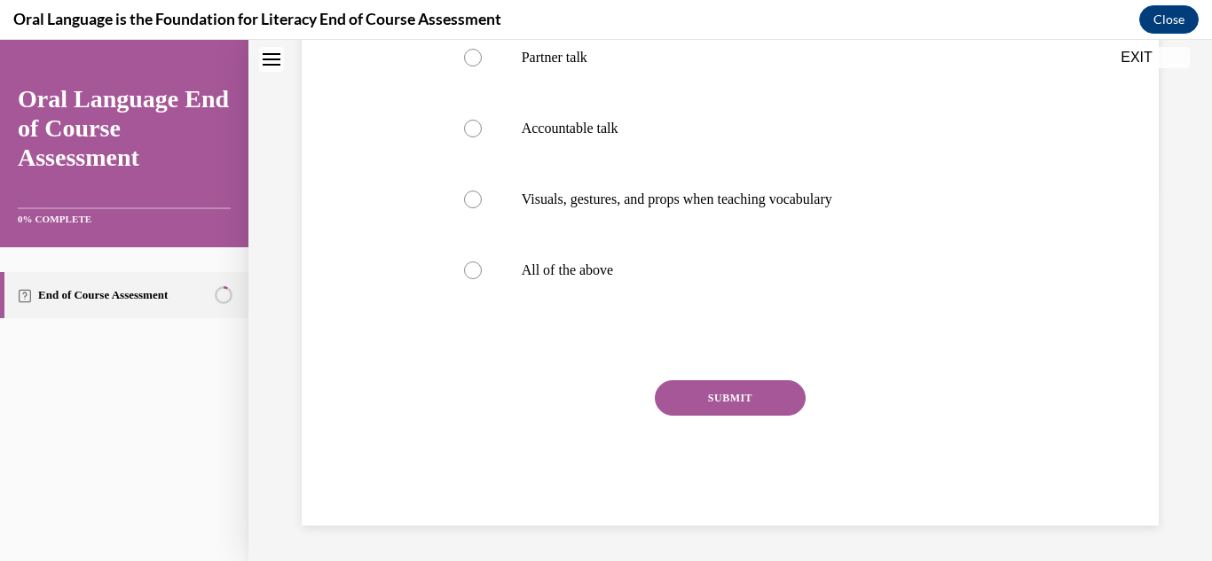
scroll to position [0, 0]
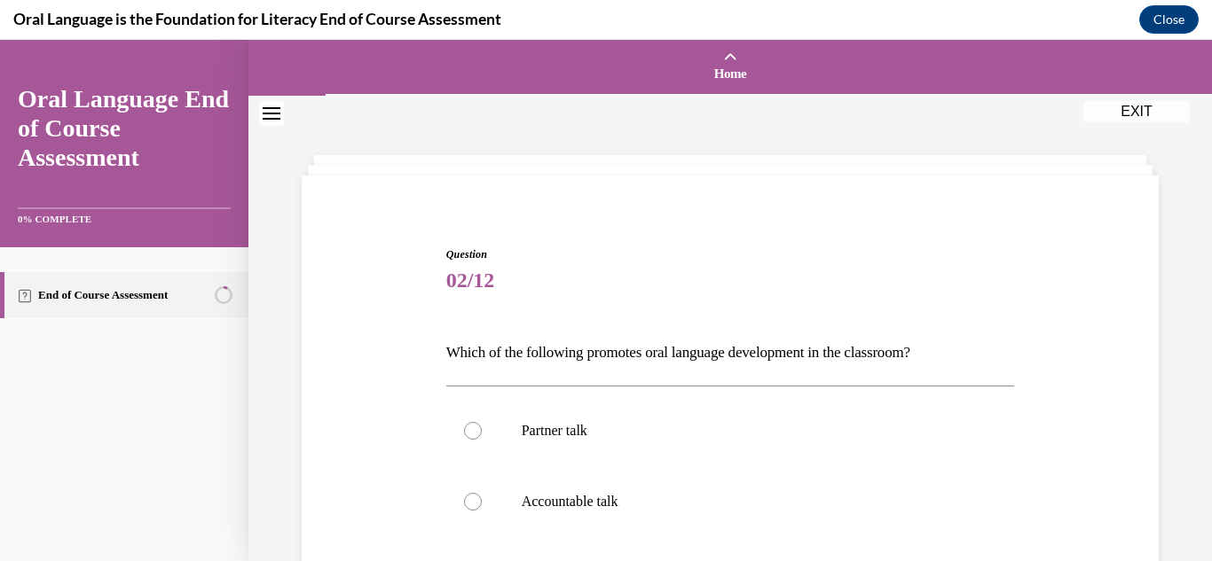
drag, startPoint x: 1197, startPoint y: 321, endPoint x: 1197, endPoint y: 376, distance: 55.0
click at [1197, 376] on div "Question 02/12 Which of the following promotes oral language development in the…" at bounding box center [729, 515] width 963 height 839
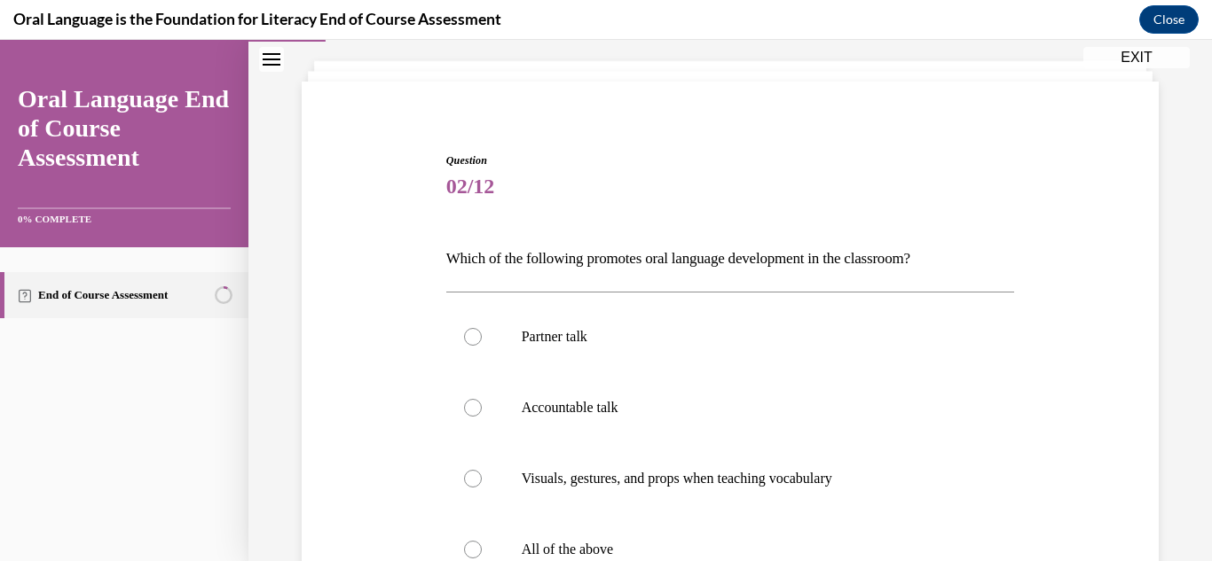
scroll to position [107, 0]
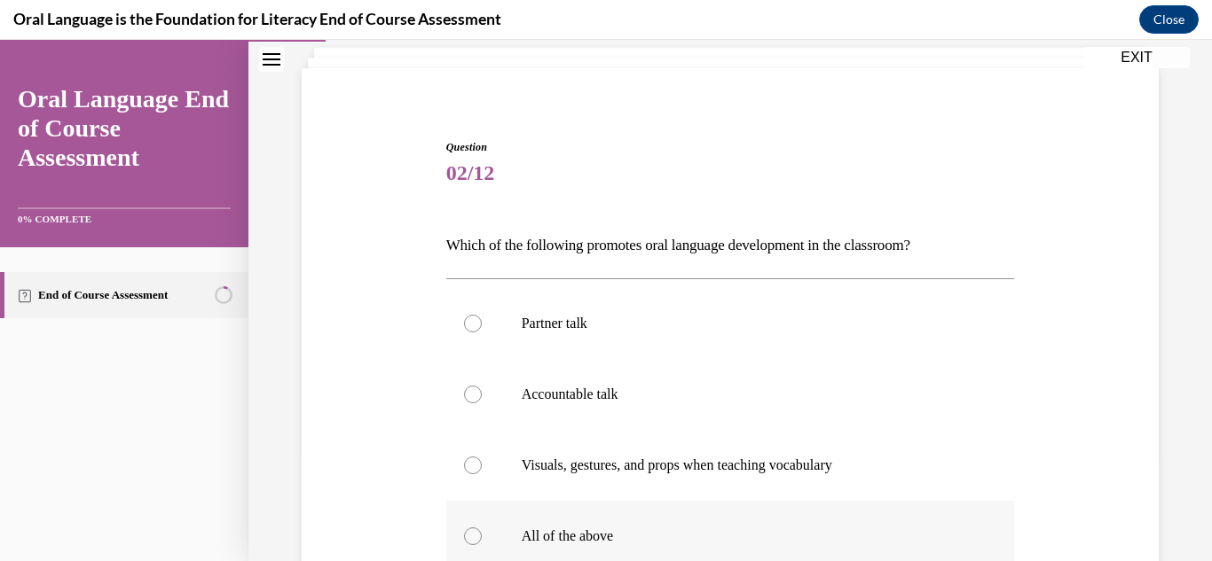
click at [842, 546] on label "All of the above" at bounding box center [730, 536] width 569 height 71
click at [482, 545] on input "All of the above" at bounding box center [473, 537] width 18 height 18
radio input "true"
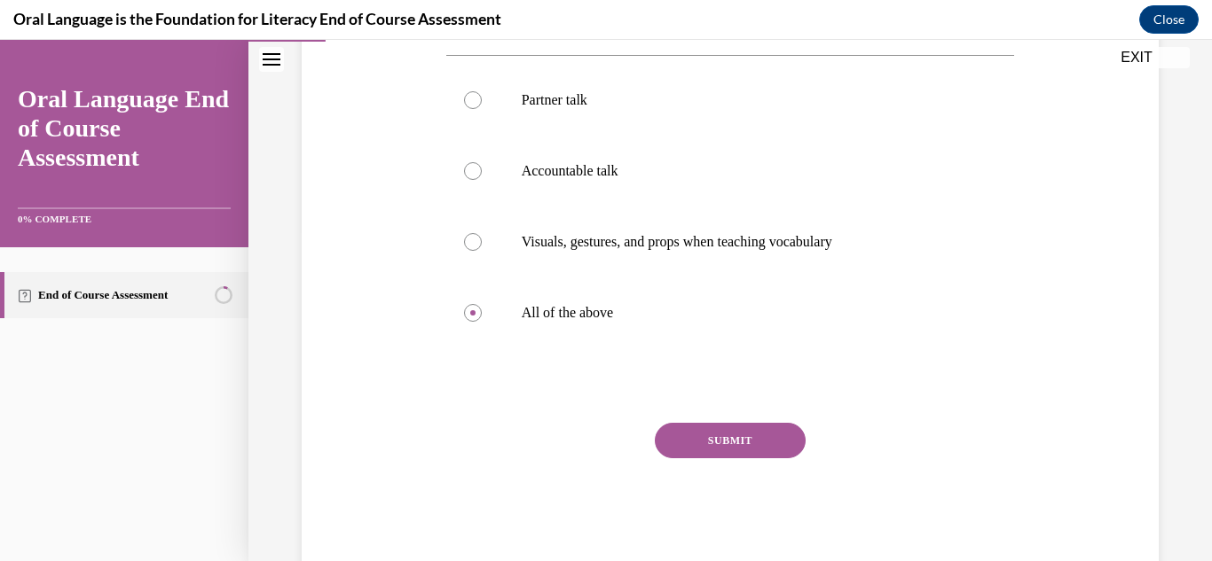
click at [787, 442] on button "SUBMIT" at bounding box center [730, 440] width 151 height 35
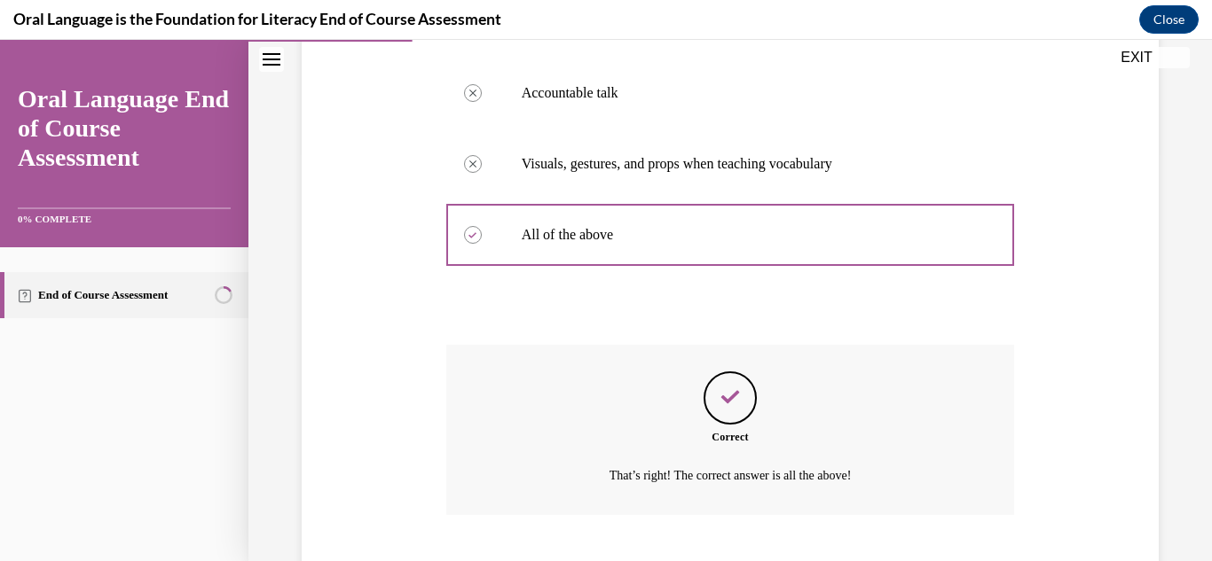
scroll to position [517, 0]
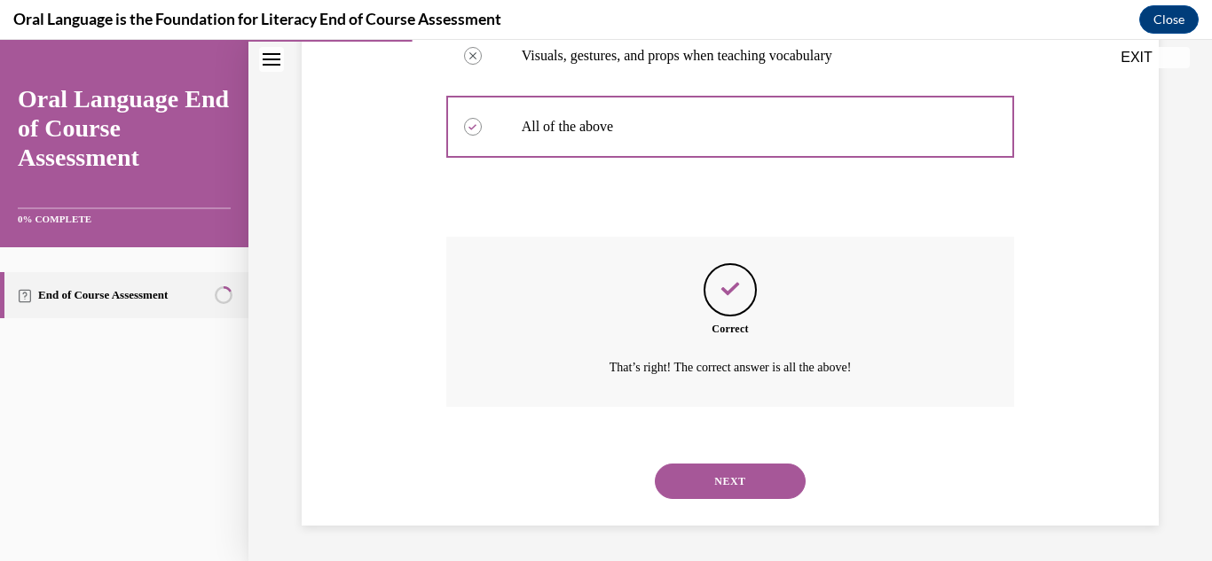
click at [772, 470] on button "NEXT" at bounding box center [730, 481] width 151 height 35
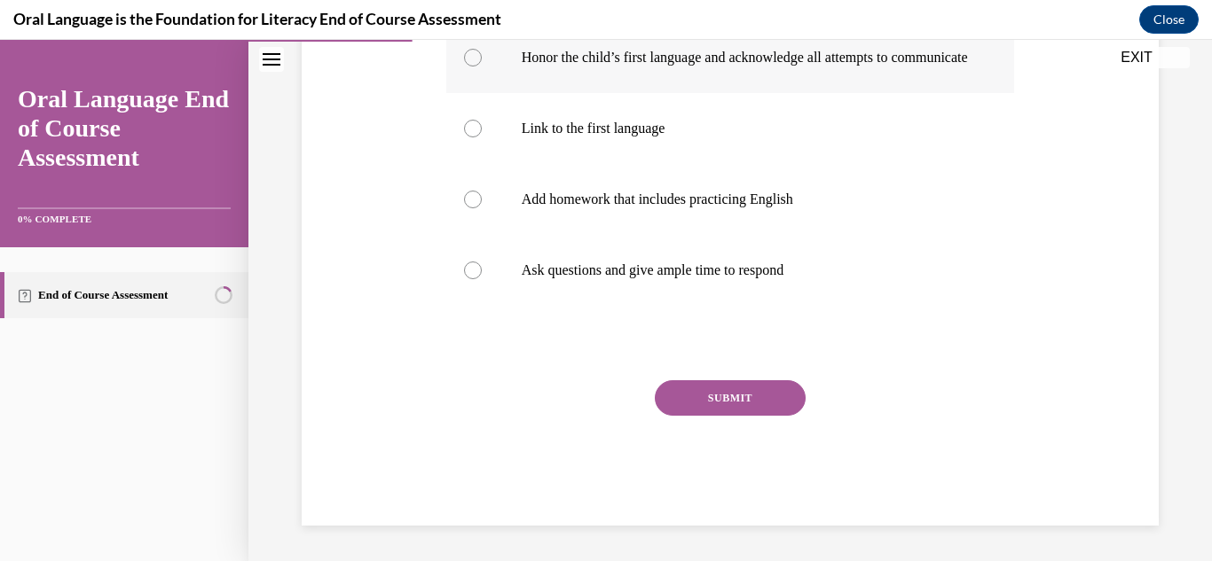
scroll to position [0, 0]
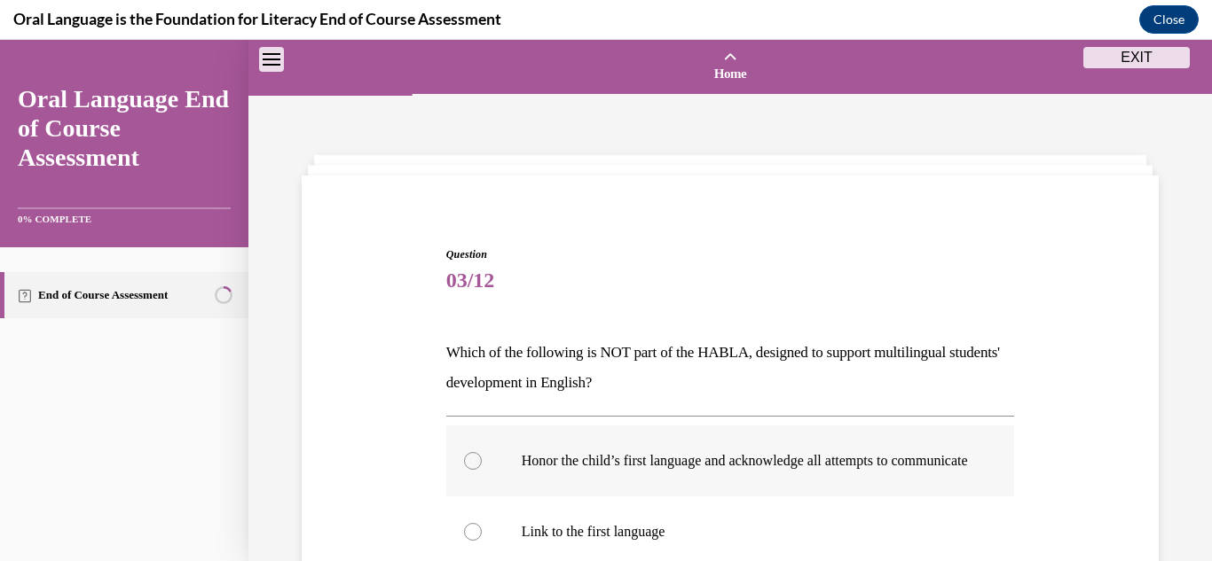
click at [772, 470] on p "Honor the child’s first language and acknowledge all attempts to communicate" at bounding box center [746, 461] width 449 height 18
click at [482, 470] on input "Honor the child’s first language and acknowledge all attempts to communicate" at bounding box center [473, 461] width 18 height 18
radio input "true"
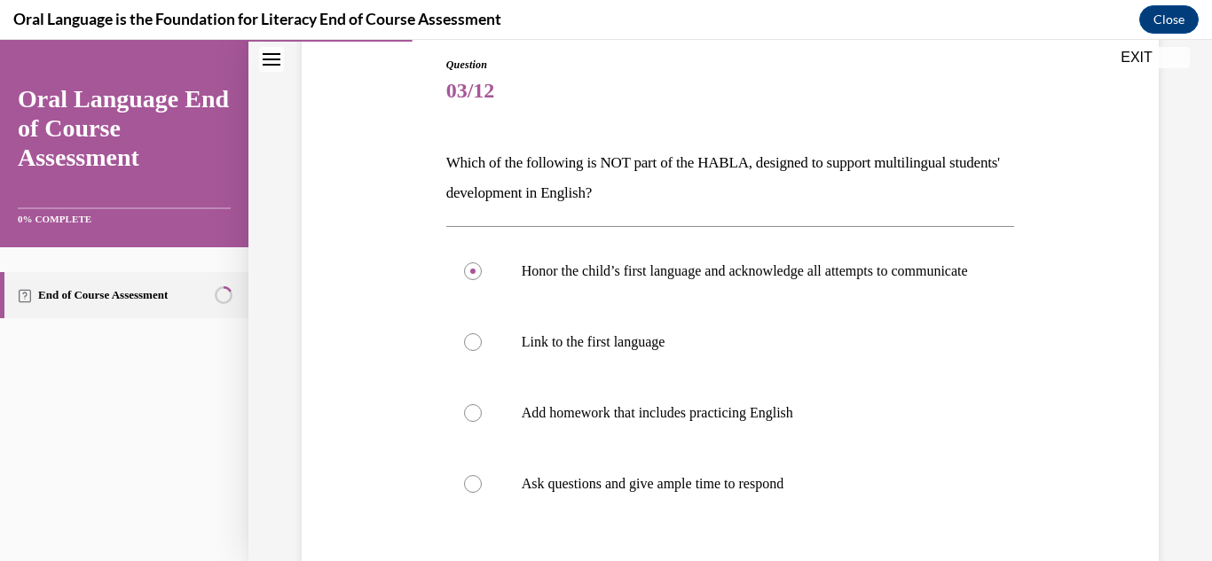
scroll to position [213, 0]
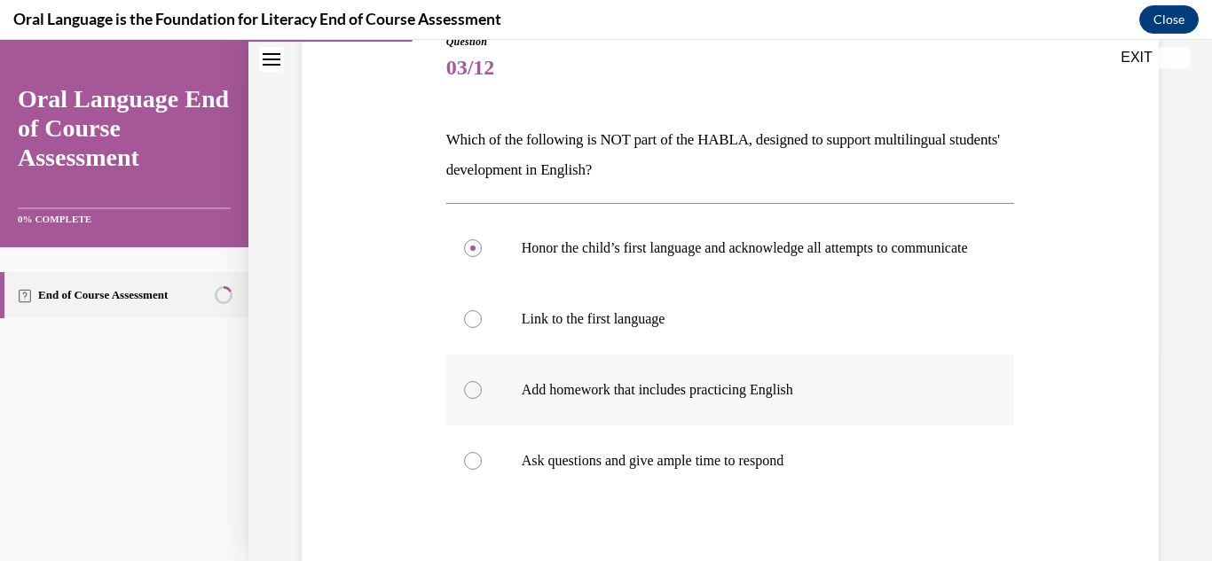
click at [859, 420] on label "Add homework that includes practicing English" at bounding box center [730, 390] width 569 height 71
click at [482, 399] on input "Add homework that includes practicing English" at bounding box center [473, 390] width 18 height 18
radio input "true"
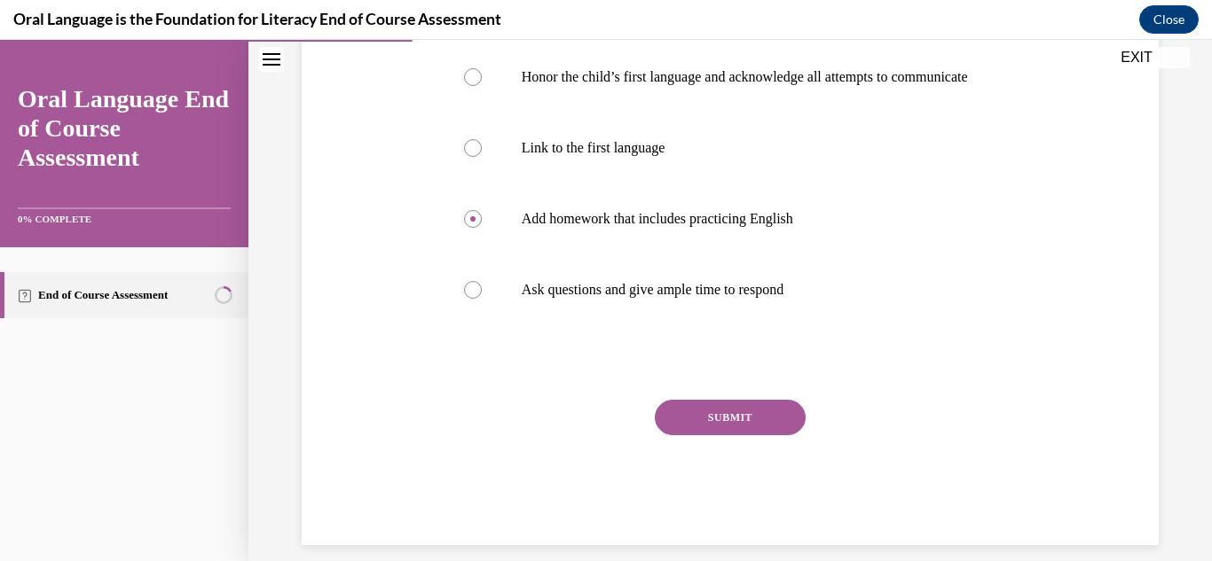
click at [772, 433] on button "SUBMIT" at bounding box center [730, 417] width 151 height 35
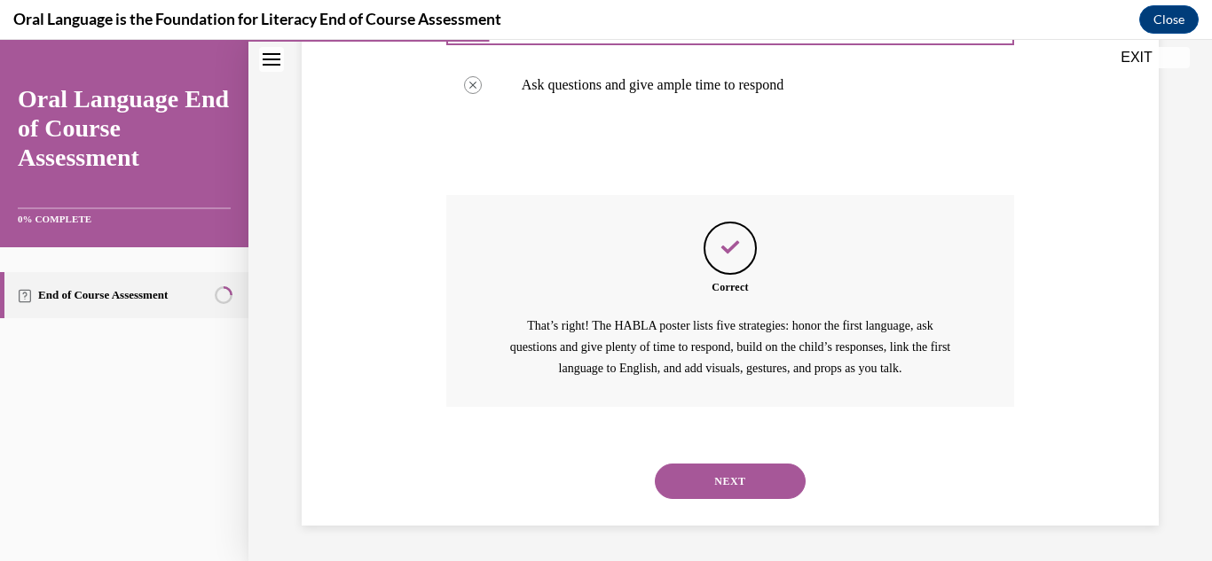
scroll to position [607, 0]
click at [751, 496] on button "NEXT" at bounding box center [730, 481] width 151 height 35
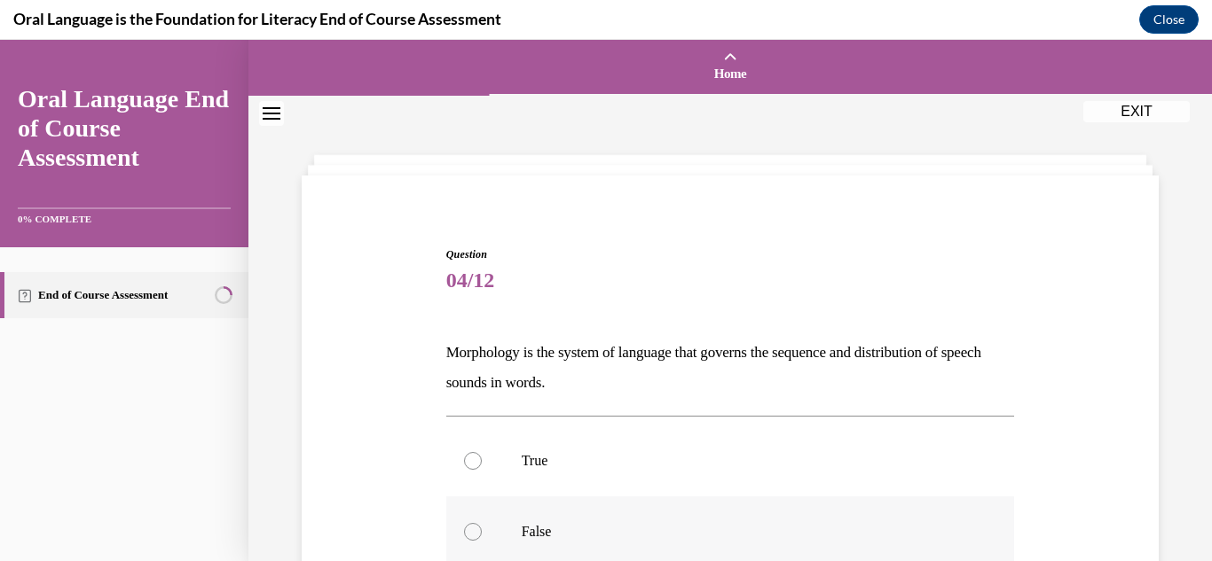
drag, startPoint x: 829, startPoint y: 517, endPoint x: 745, endPoint y: 533, distance: 85.8
drag, startPoint x: 745, startPoint y: 533, endPoint x: 637, endPoint y: 537, distance: 108.3
drag, startPoint x: 637, startPoint y: 537, endPoint x: 545, endPoint y: 527, distance: 91.9
click at [545, 527] on p "False" at bounding box center [746, 532] width 449 height 18
click at [482, 527] on input "False" at bounding box center [473, 532] width 18 height 18
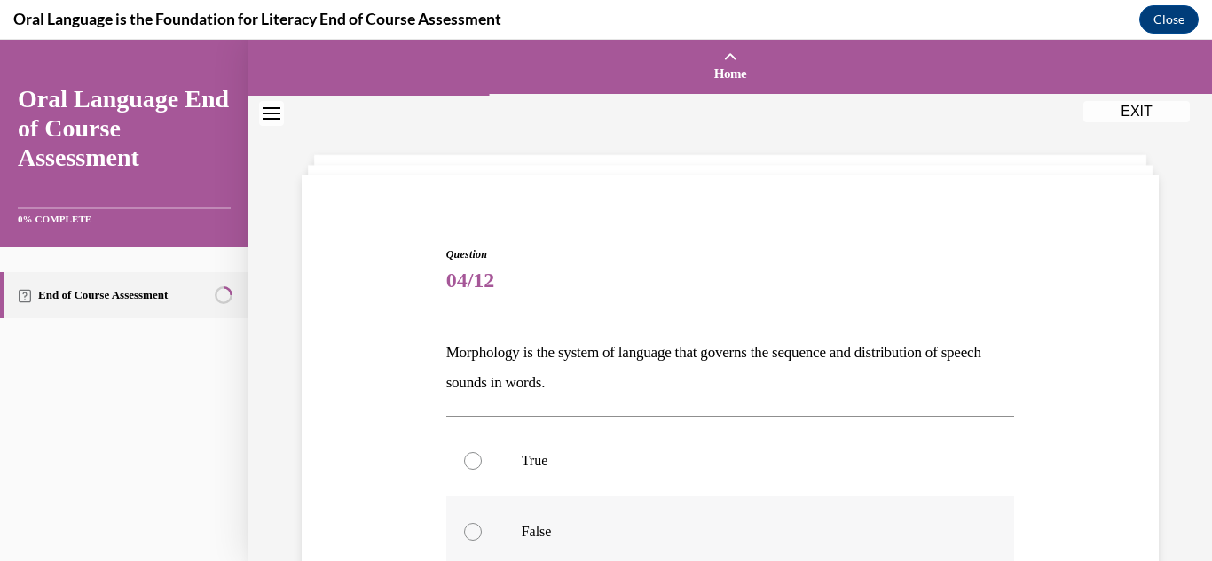
radio input "true"
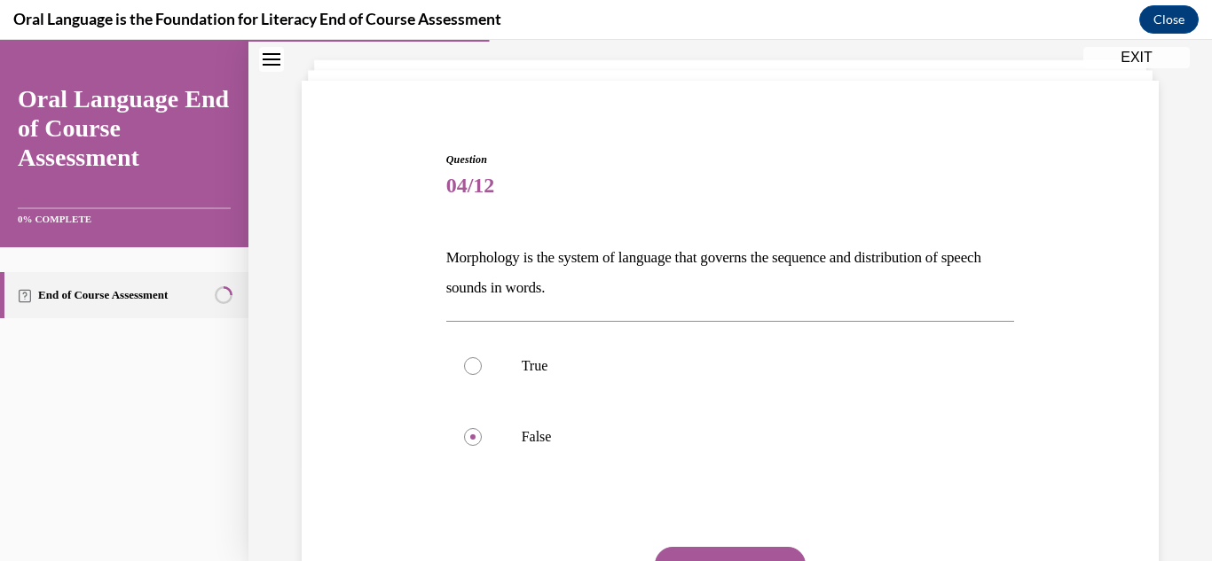
scroll to position [132, 0]
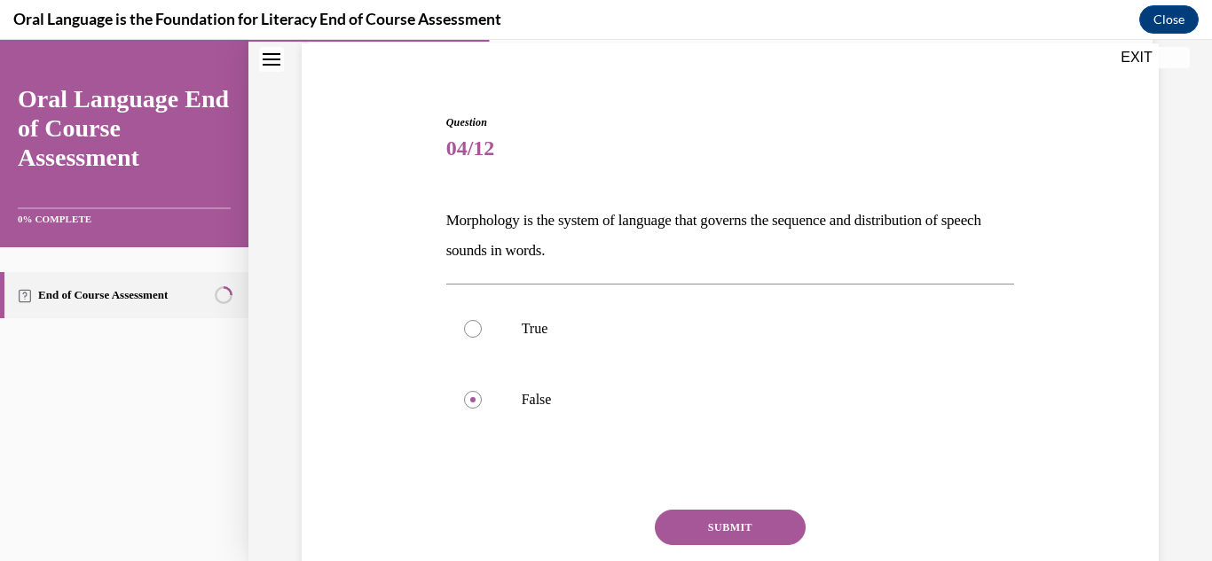
click at [777, 511] on button "SUBMIT" at bounding box center [730, 527] width 151 height 35
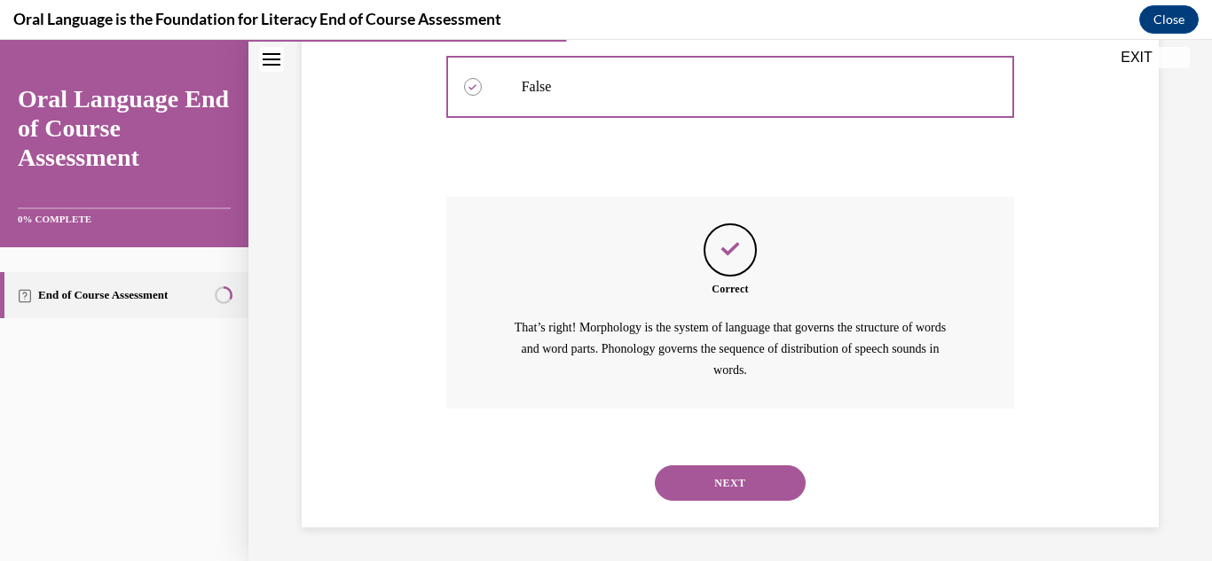
scroll to position [447, 0]
drag, startPoint x: 777, startPoint y: 511, endPoint x: 773, endPoint y: 480, distance: 31.4
click at [773, 480] on button "NEXT" at bounding box center [730, 481] width 151 height 35
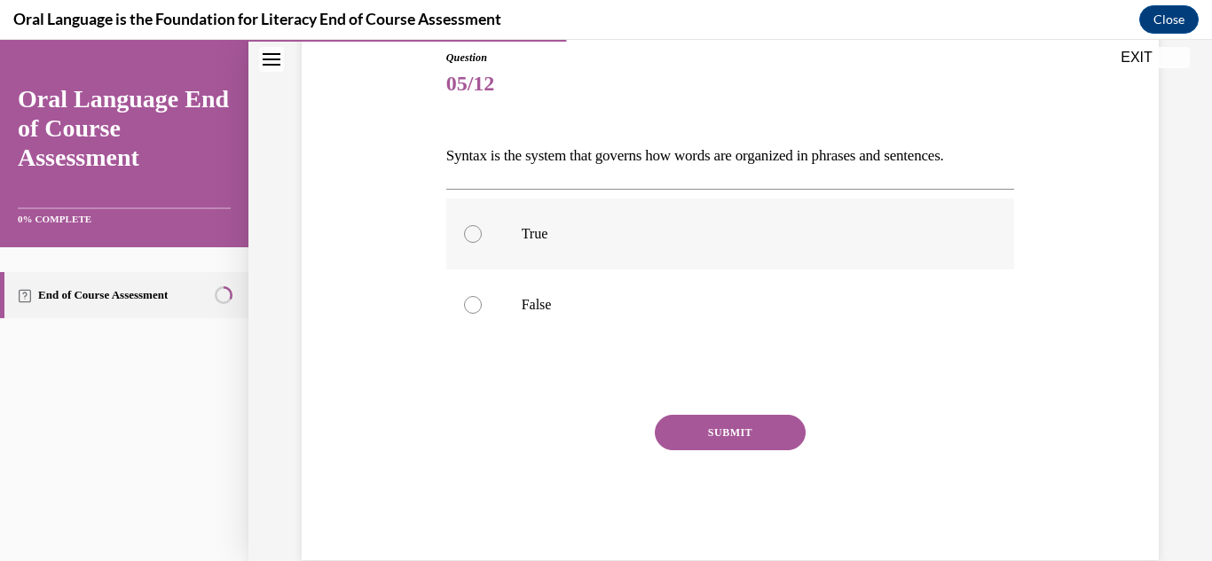
click at [808, 225] on p "True" at bounding box center [746, 234] width 449 height 18
click at [482, 225] on input "True" at bounding box center [473, 234] width 18 height 18
radio input "true"
drag, startPoint x: 780, startPoint y: 418, endPoint x: 766, endPoint y: 424, distance: 14.7
click at [766, 424] on button "SUBMIT" at bounding box center [730, 432] width 151 height 35
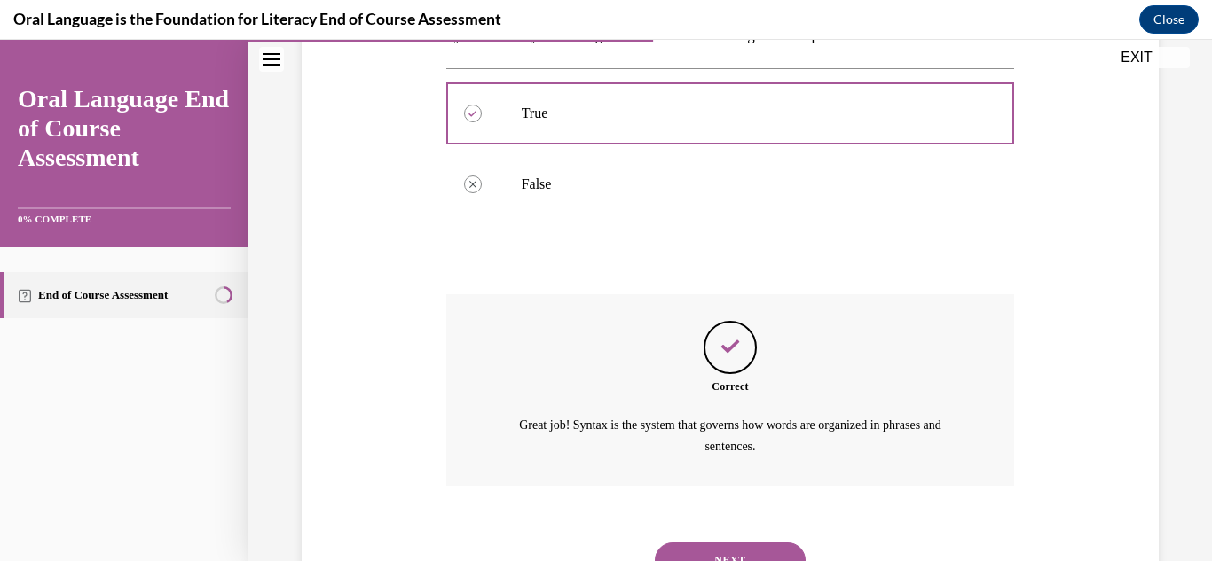
scroll to position [396, 0]
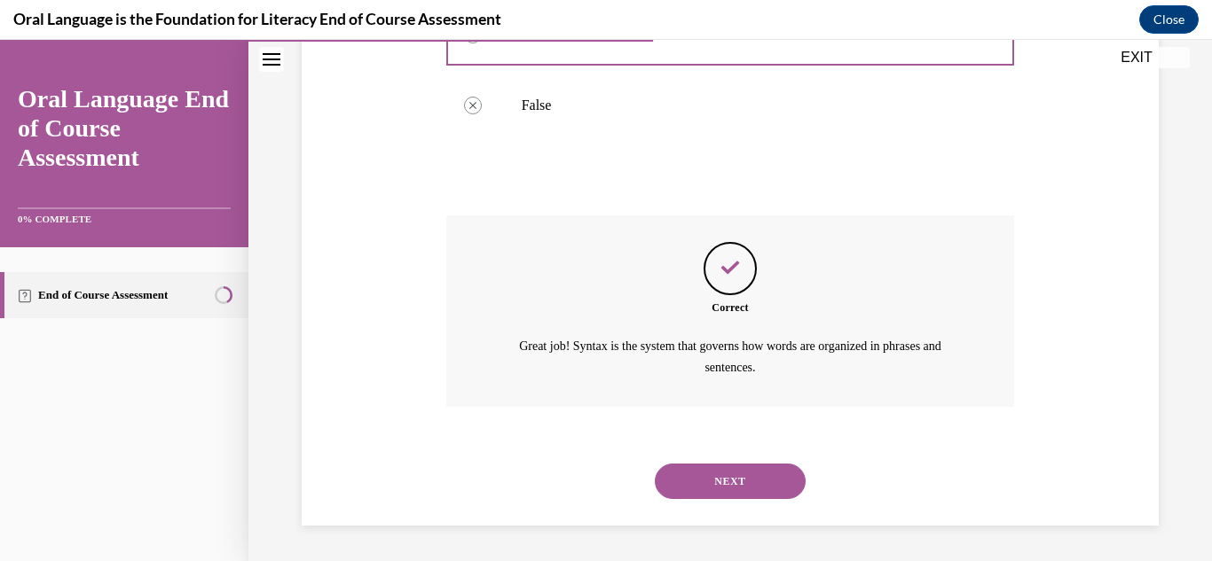
click at [749, 464] on button "NEXT" at bounding box center [730, 481] width 151 height 35
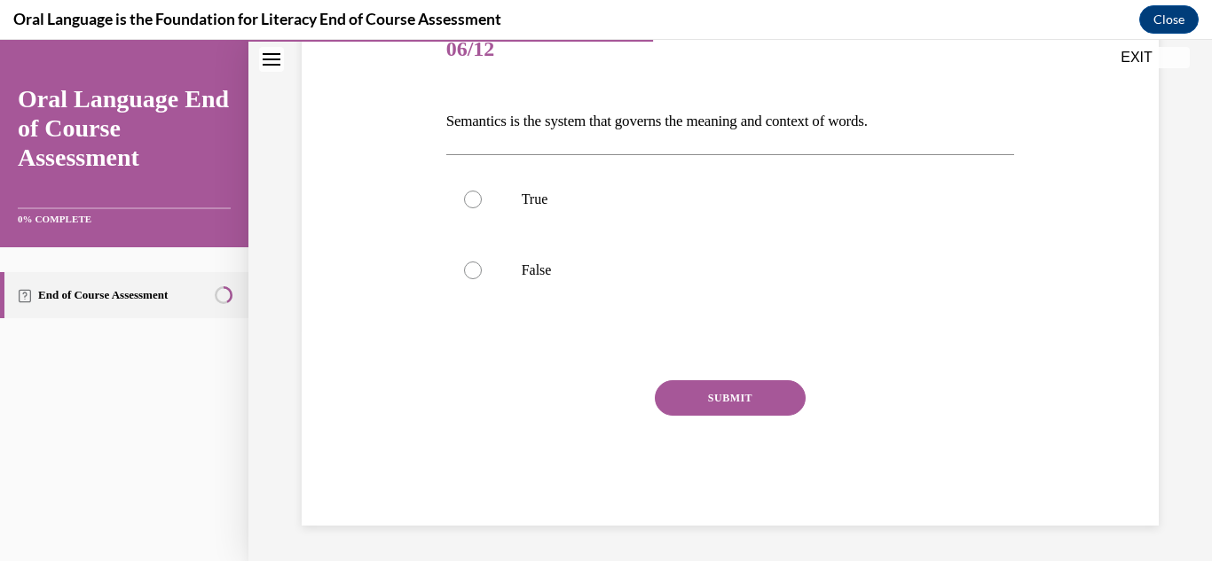
scroll to position [197, 0]
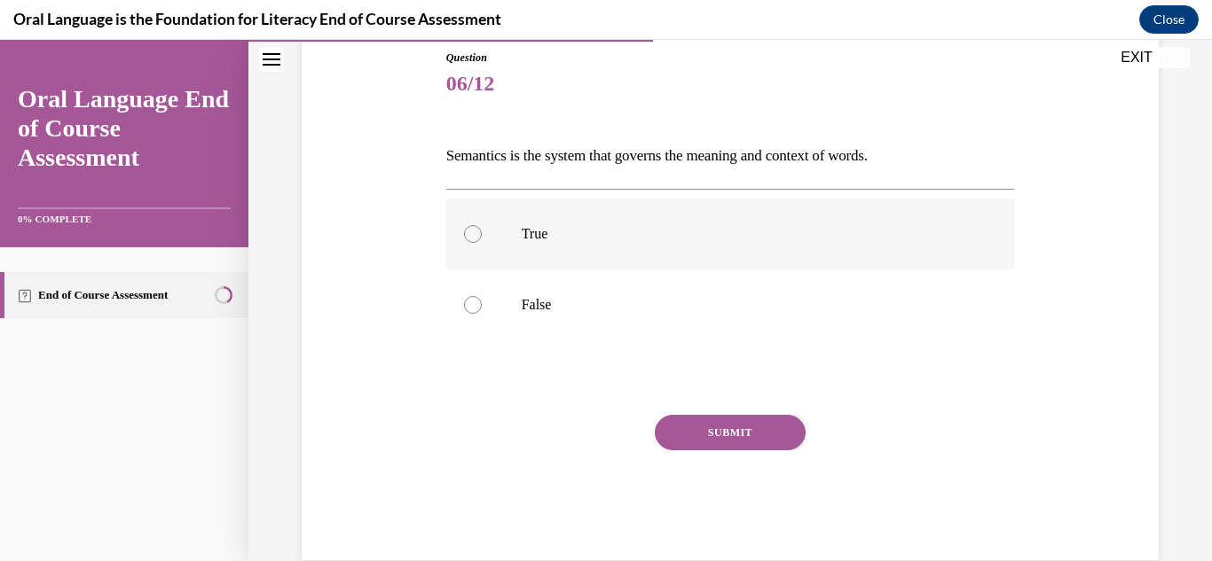
click at [593, 241] on p "True" at bounding box center [746, 234] width 449 height 18
click at [482, 241] on input "True" at bounding box center [473, 234] width 18 height 18
radio input "true"
click at [687, 426] on button "SUBMIT" at bounding box center [730, 432] width 151 height 35
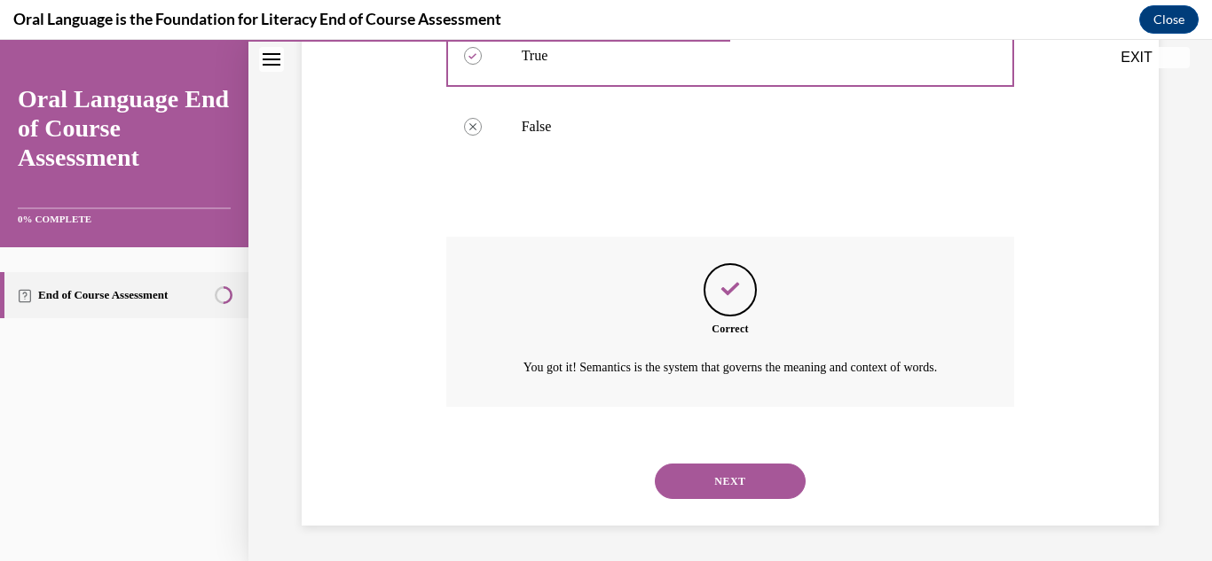
scroll to position [396, 0]
click at [706, 480] on button "NEXT" at bounding box center [730, 481] width 151 height 35
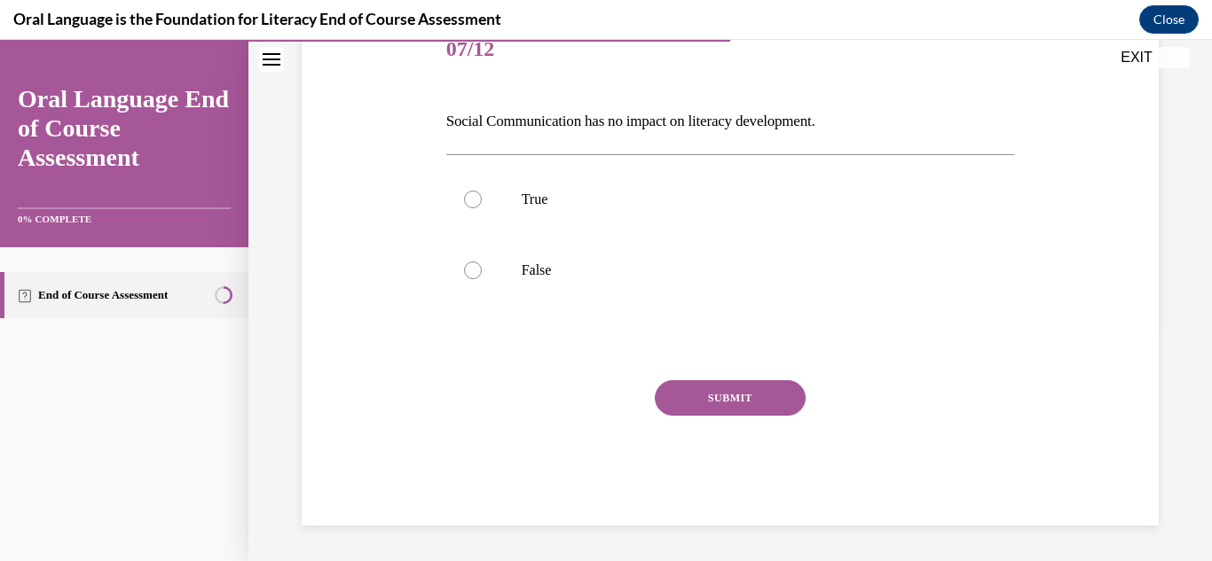
scroll to position [197, 0]
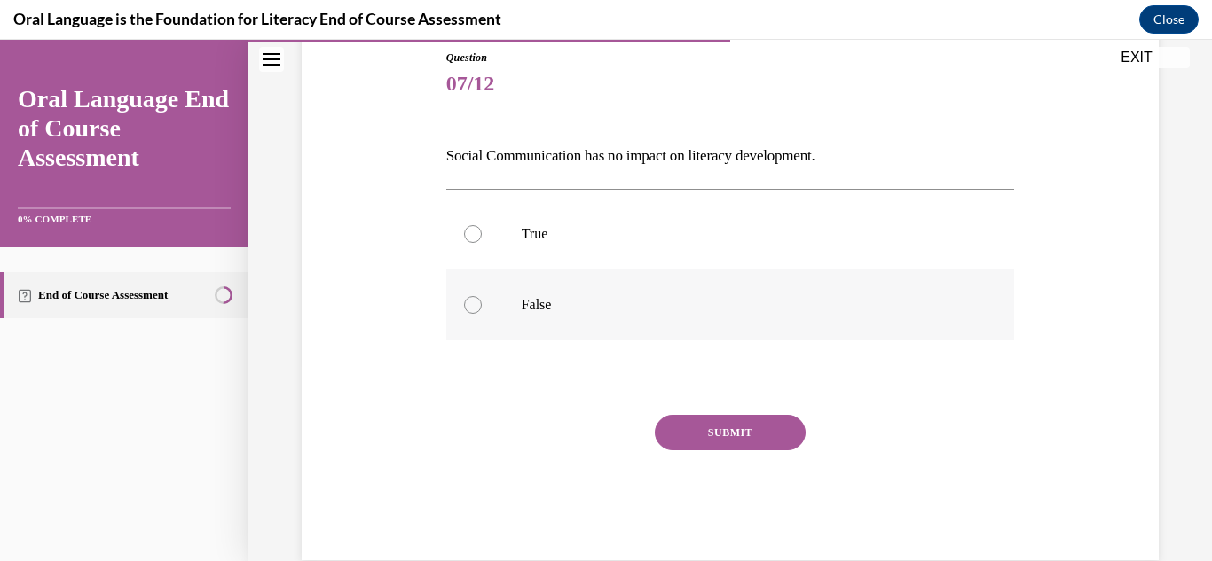
click at [710, 286] on label "False" at bounding box center [730, 305] width 569 height 71
click at [482, 296] on input "False" at bounding box center [473, 305] width 18 height 18
radio input "true"
click at [730, 427] on button "SUBMIT" at bounding box center [730, 432] width 151 height 35
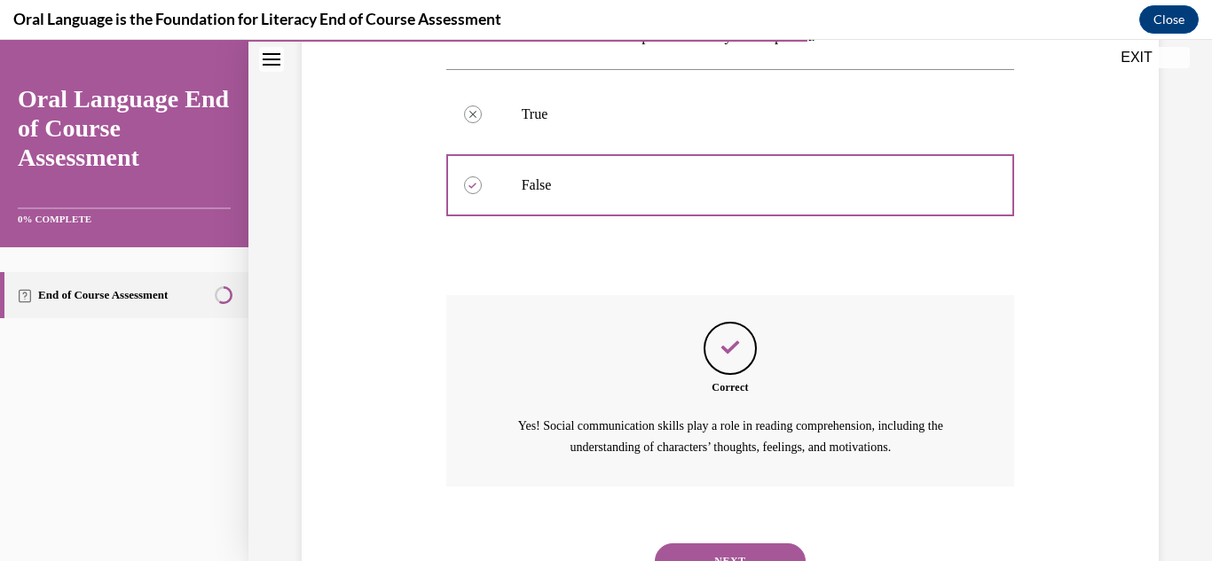
scroll to position [396, 0]
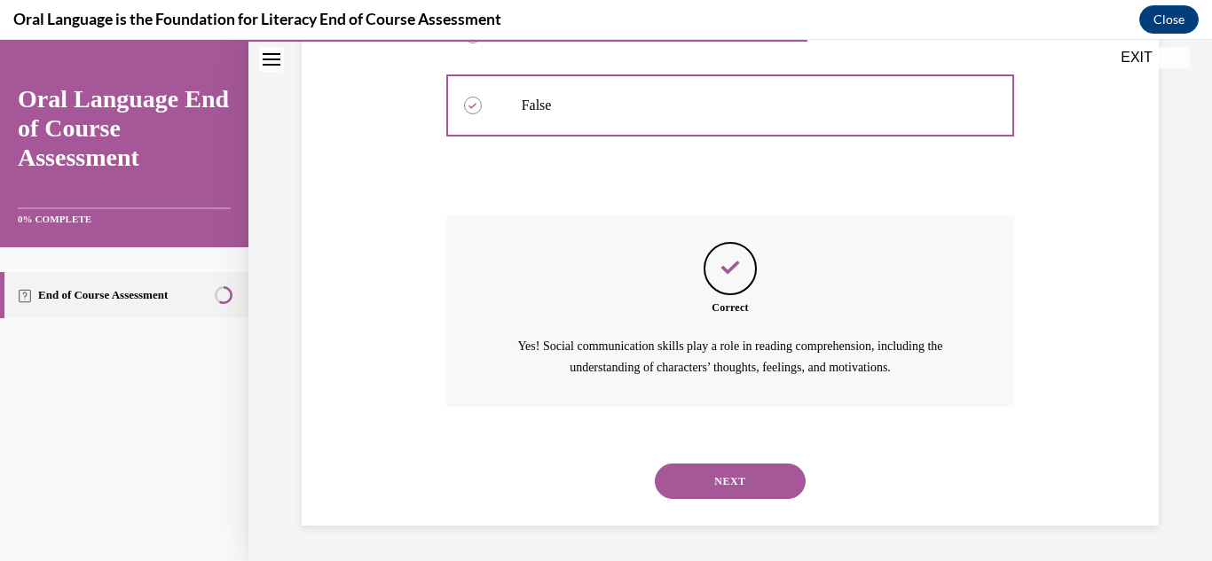
click at [734, 474] on button "NEXT" at bounding box center [730, 481] width 151 height 35
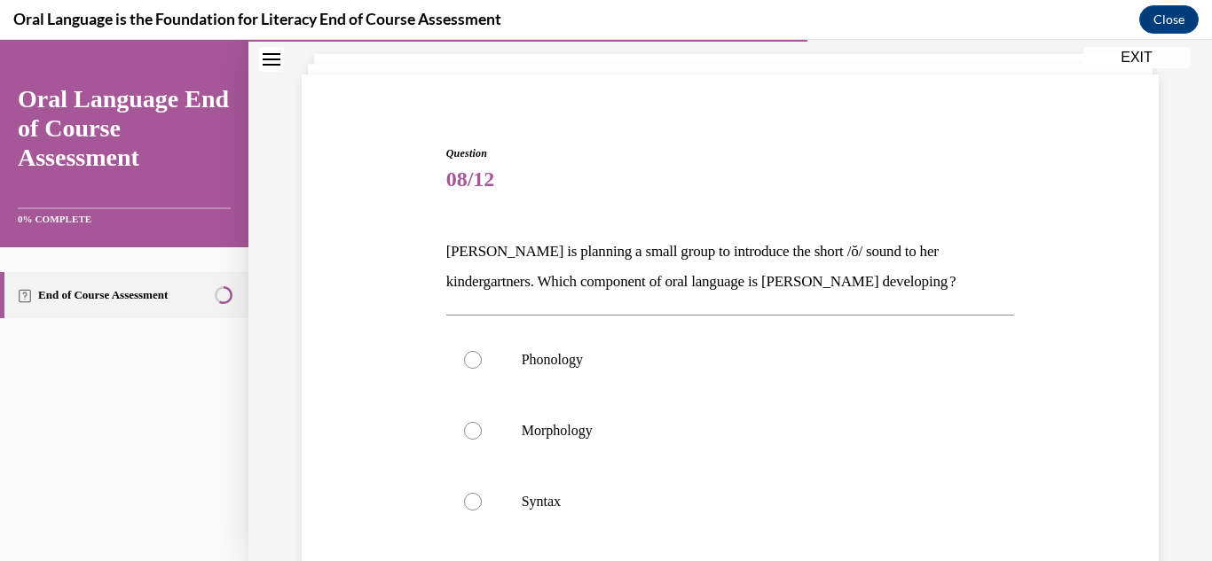
scroll to position [140, 0]
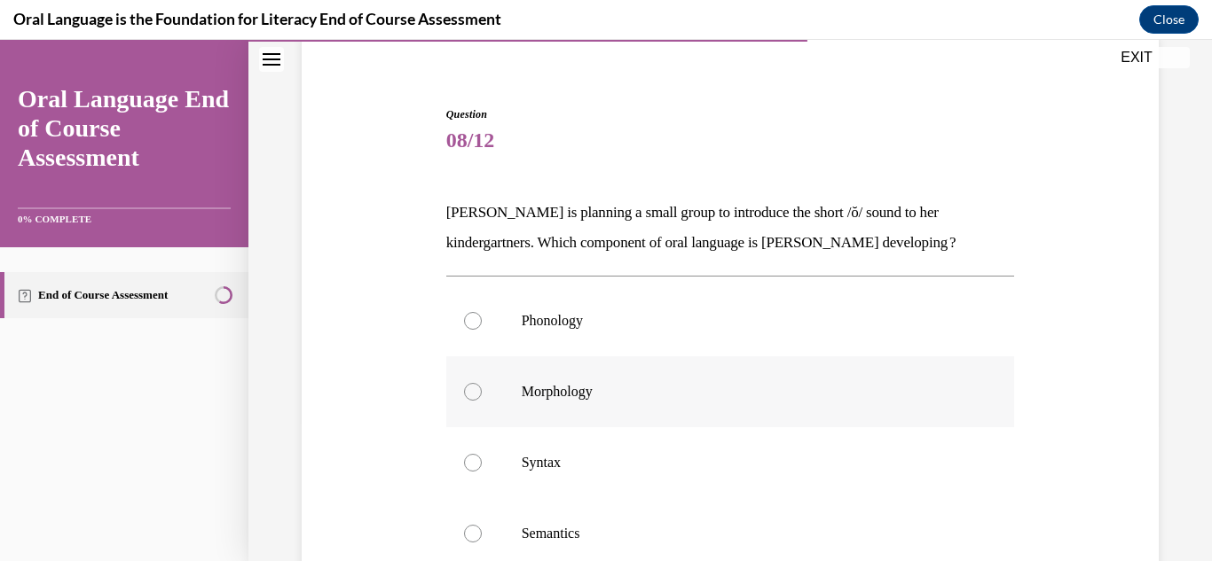
drag, startPoint x: 751, startPoint y: 416, endPoint x: 672, endPoint y: 391, distance: 82.8
click at [672, 391] on p "Morphology" at bounding box center [746, 392] width 449 height 18
click at [482, 391] on input "Morphology" at bounding box center [473, 392] width 18 height 18
radio input "true"
click at [618, 540] on p "Semantics" at bounding box center [746, 534] width 449 height 18
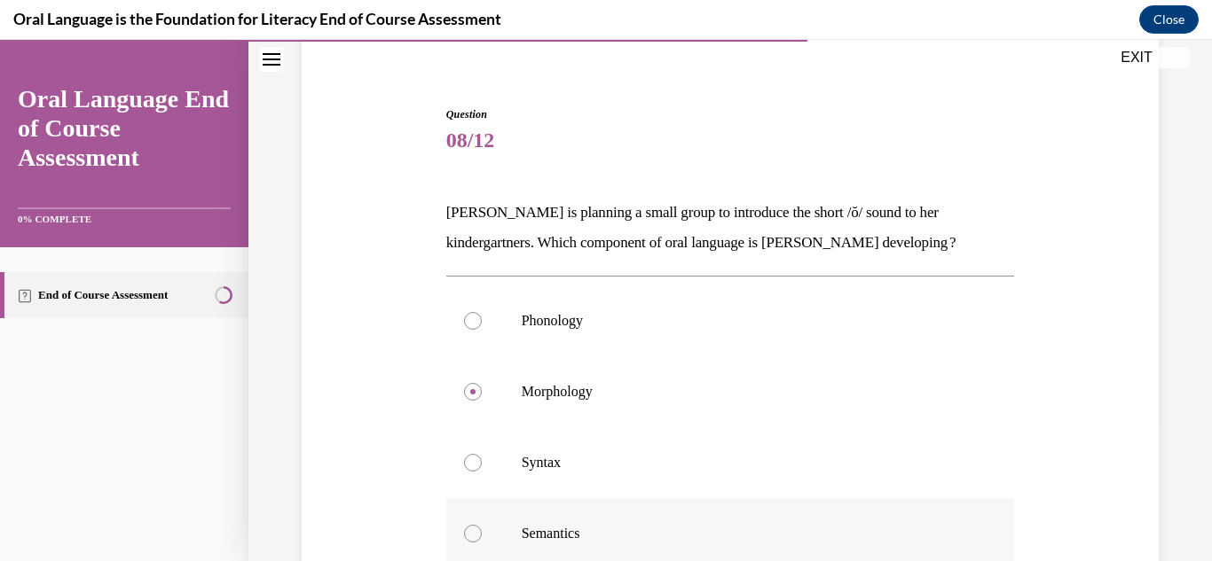
click at [482, 540] on input "Semantics" at bounding box center [473, 534] width 18 height 18
radio input "true"
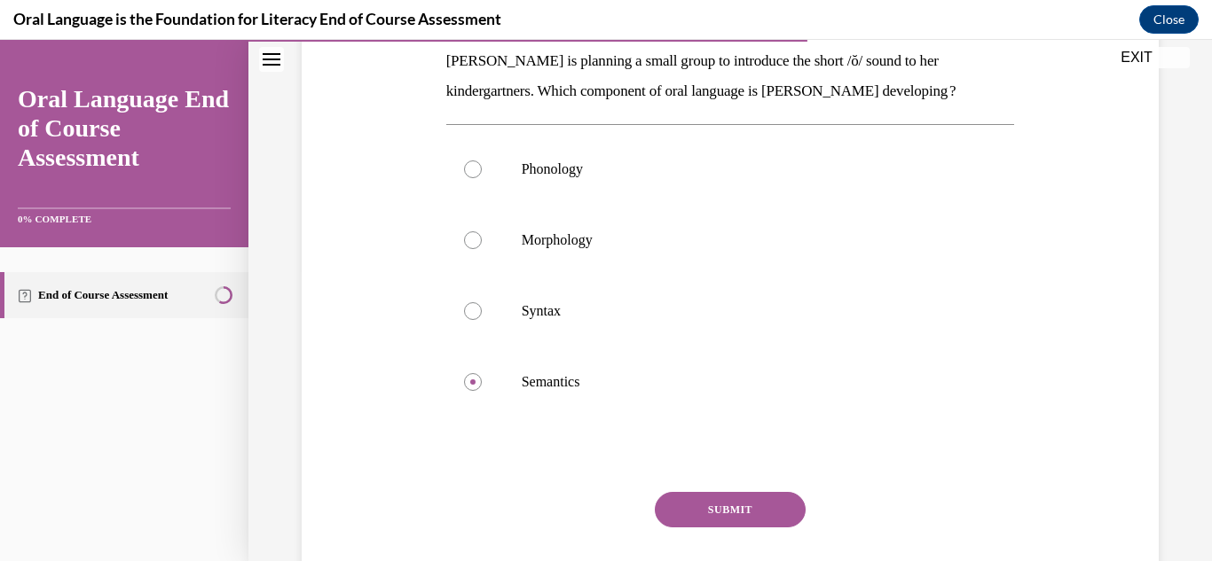
scroll to position [300, 0]
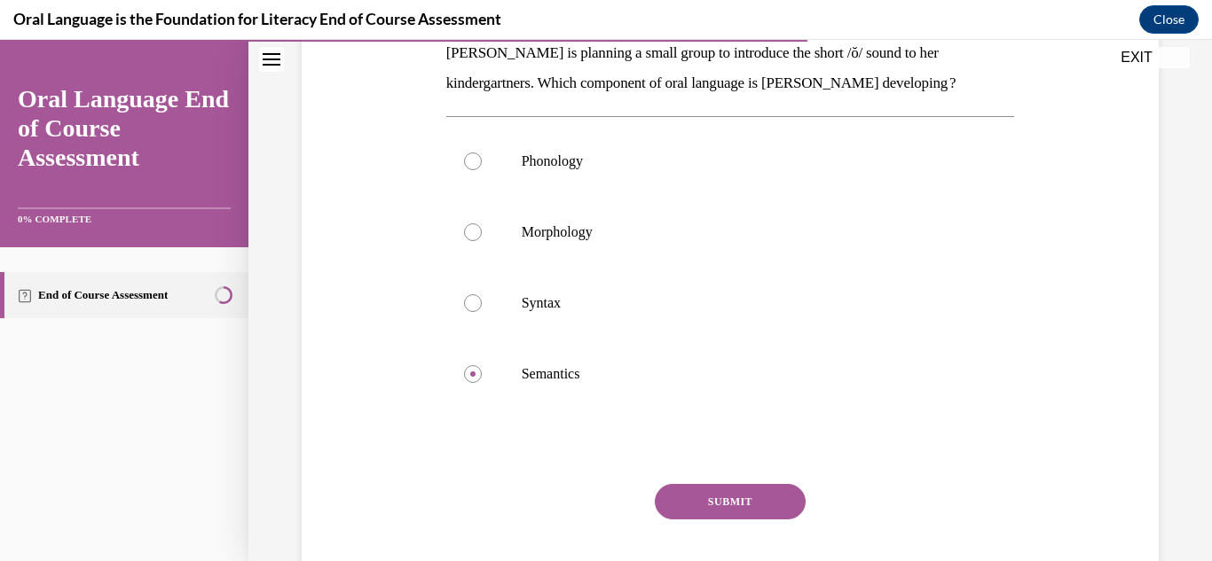
click at [772, 503] on button "SUBMIT" at bounding box center [730, 501] width 151 height 35
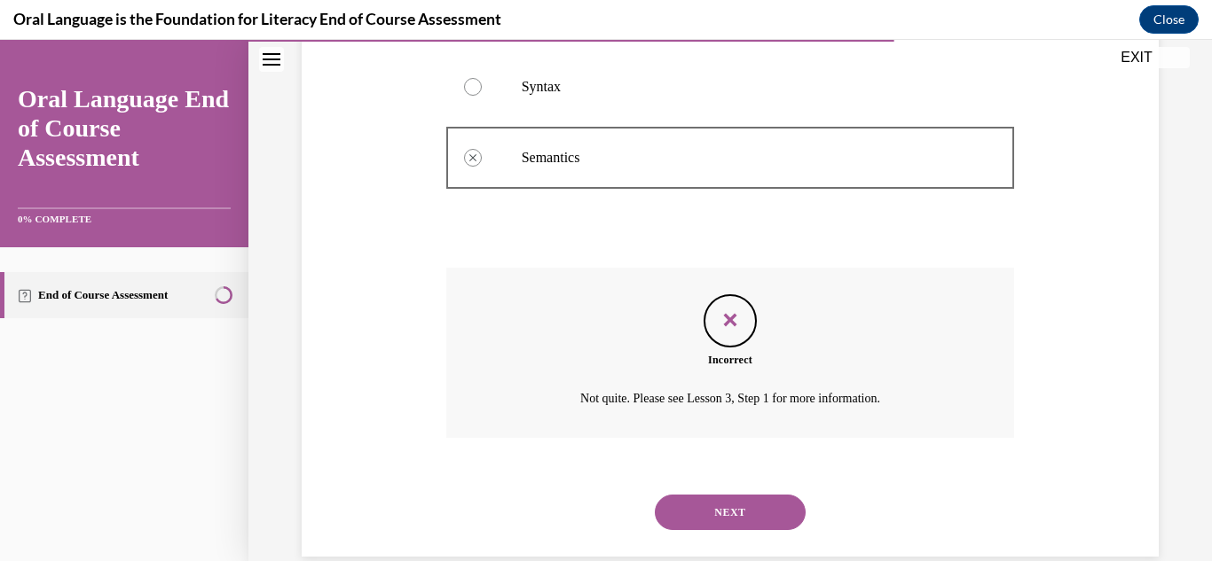
scroll to position [547, 0]
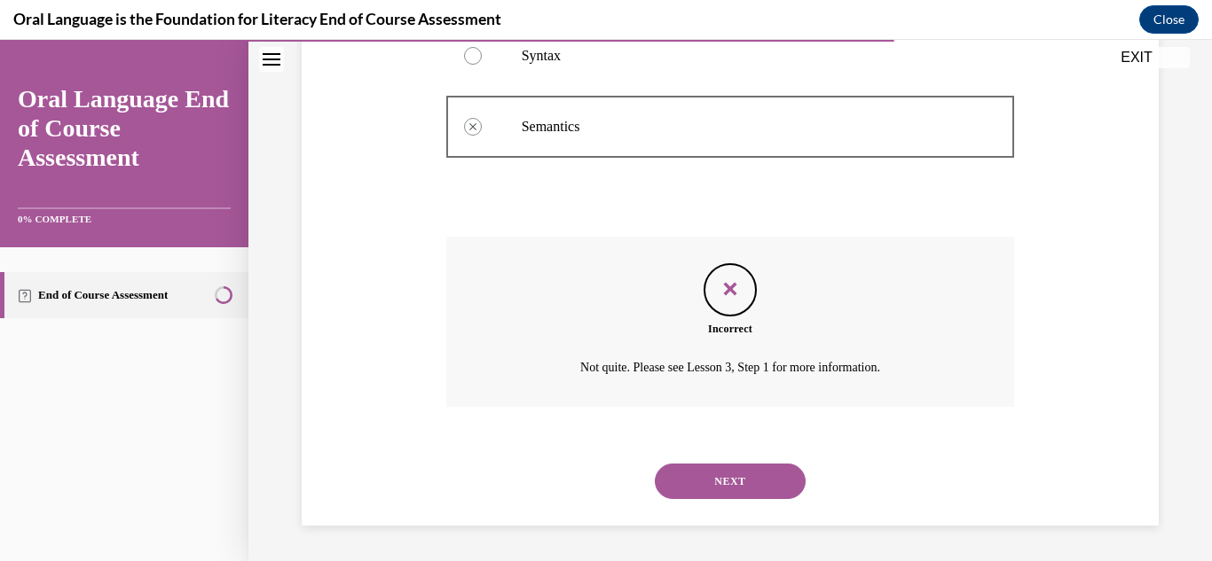
click at [757, 486] on button "NEXT" at bounding box center [730, 481] width 151 height 35
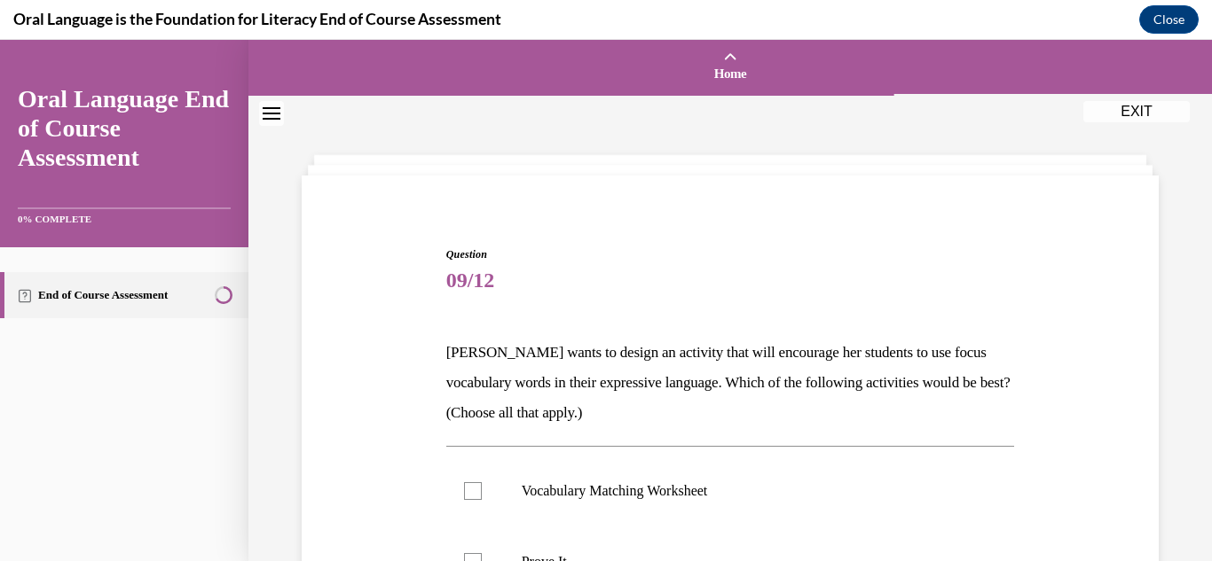
drag, startPoint x: 757, startPoint y: 486, endPoint x: 1117, endPoint y: 376, distance: 375.7
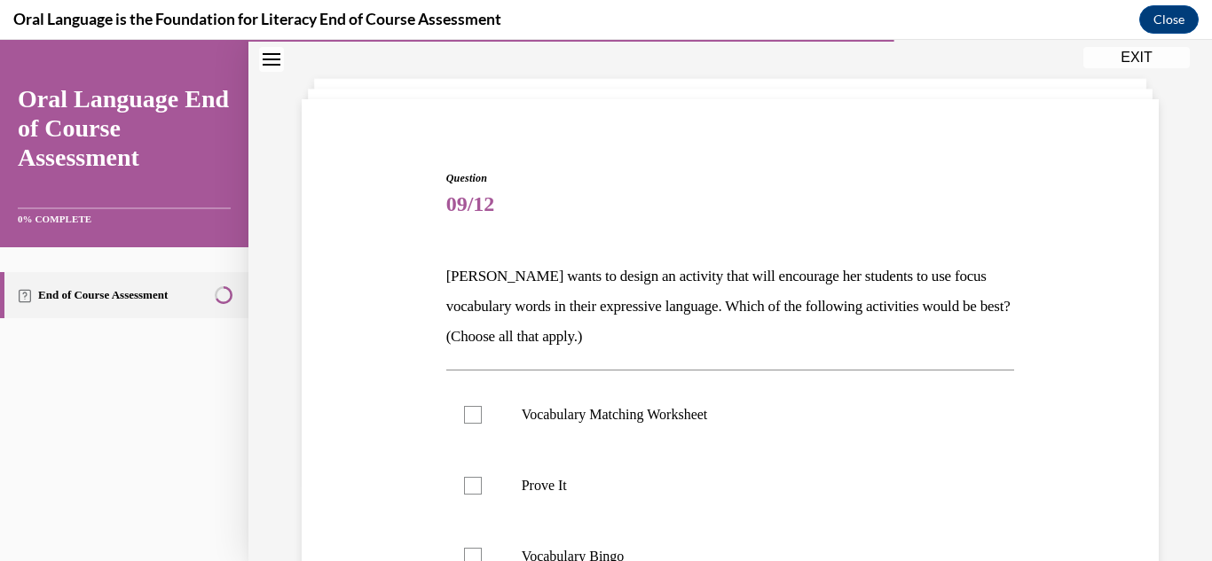
scroll to position [102, 0]
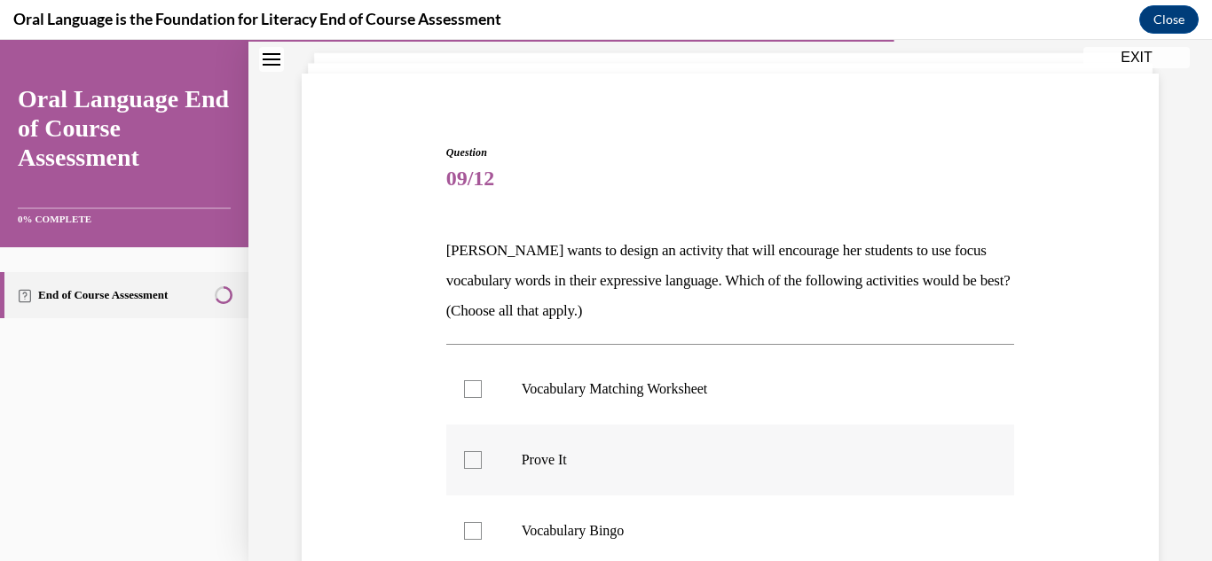
click at [936, 461] on p "Prove It" at bounding box center [746, 460] width 449 height 18
click at [482, 461] on input "Prove It" at bounding box center [473, 460] width 18 height 18
checkbox input "true"
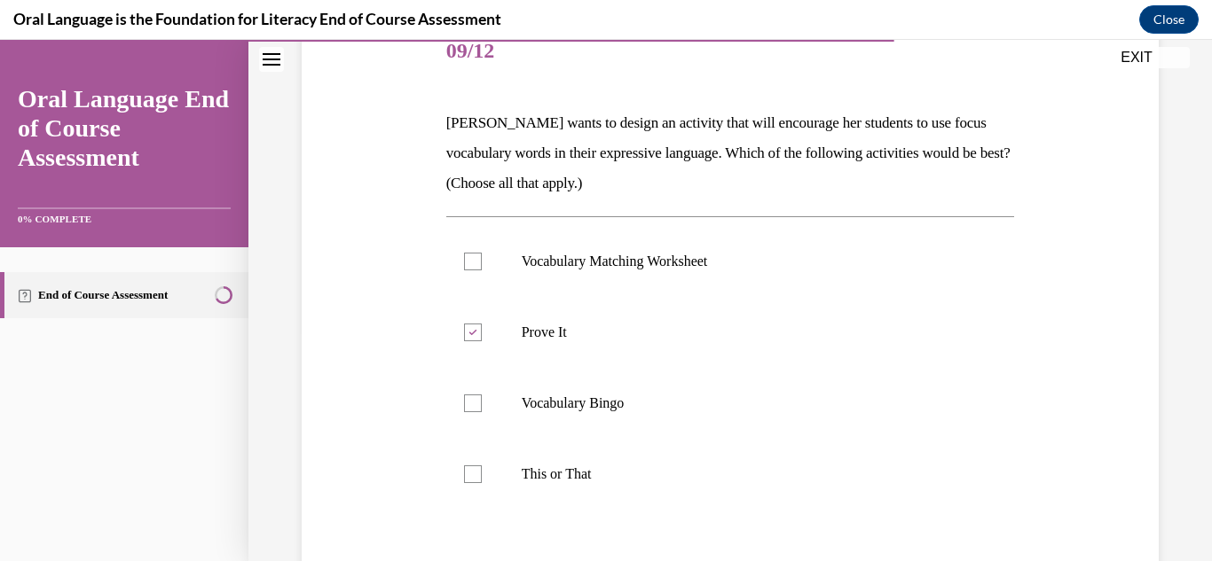
scroll to position [232, 0]
click at [1071, 456] on div "Question 09/12 Mrs. Butler wants to design an activity that will encourage her …" at bounding box center [730, 345] width 866 height 766
drag, startPoint x: 930, startPoint y: 467, endPoint x: 641, endPoint y: 473, distance: 289.2
click at [641, 473] on p "This or That" at bounding box center [746, 473] width 449 height 18
click at [482, 473] on input "This or That" at bounding box center [473, 473] width 18 height 18
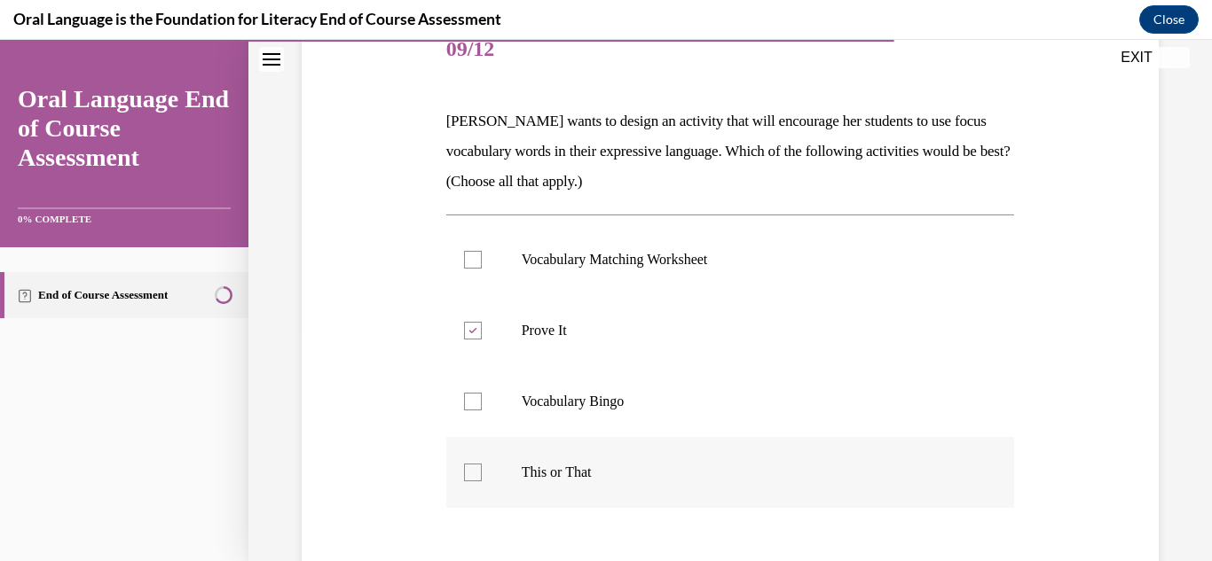
checkbox input "true"
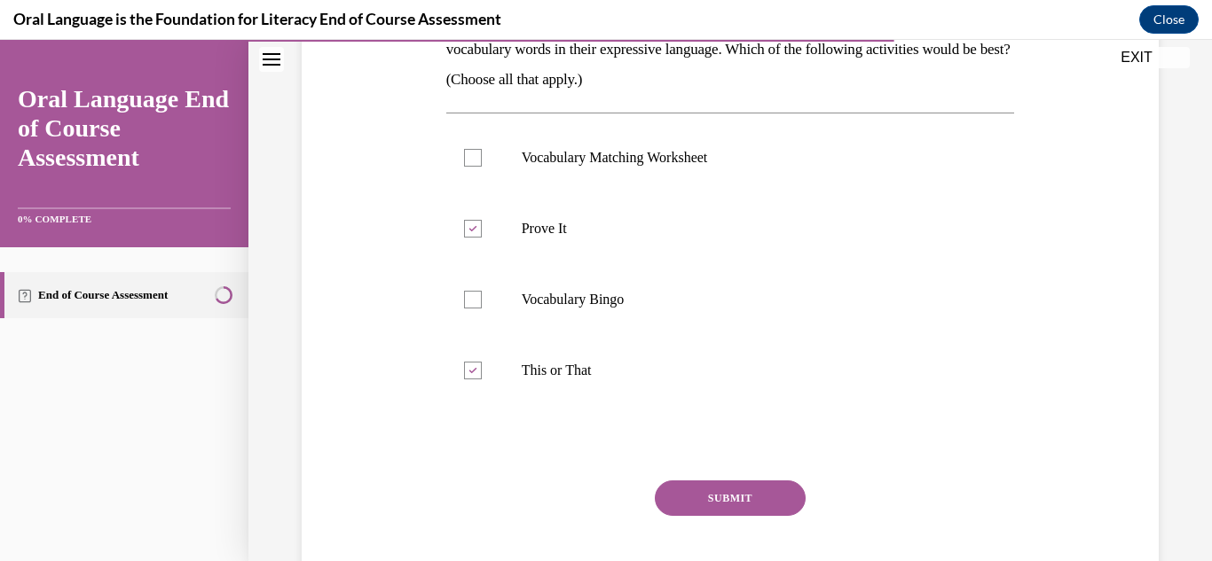
scroll to position [357, 0]
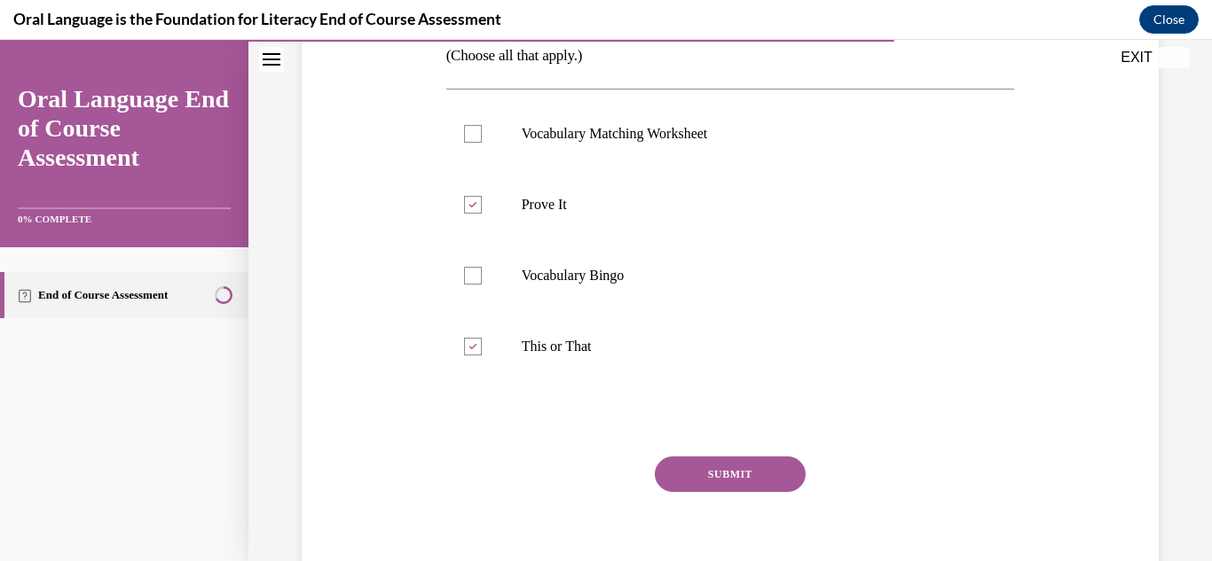
click at [750, 475] on button "SUBMIT" at bounding box center [730, 474] width 151 height 35
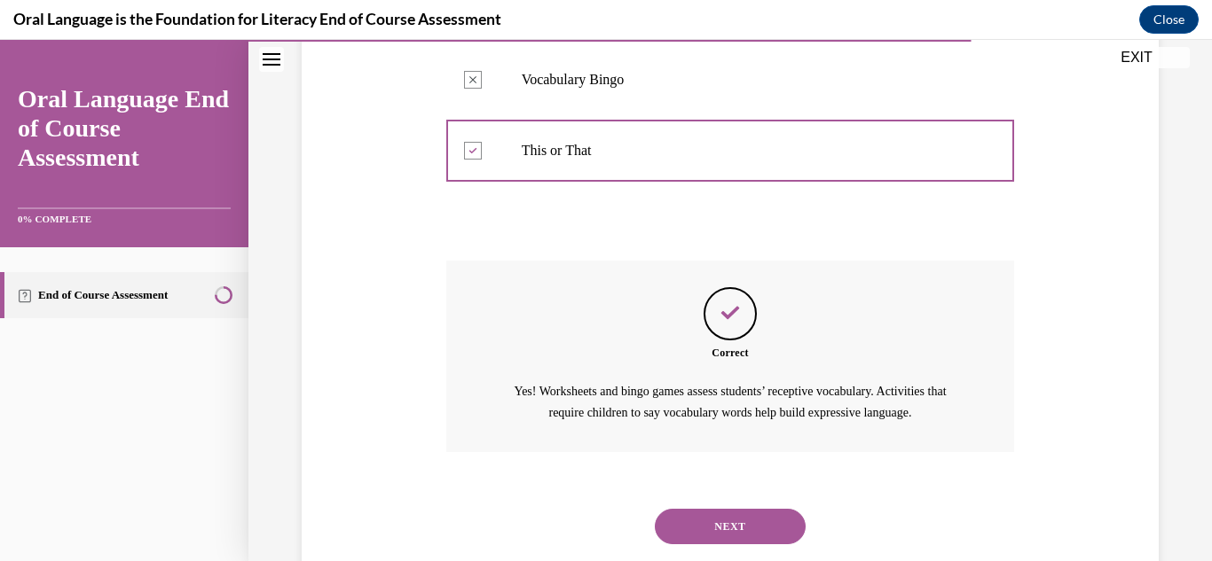
scroll to position [619, 0]
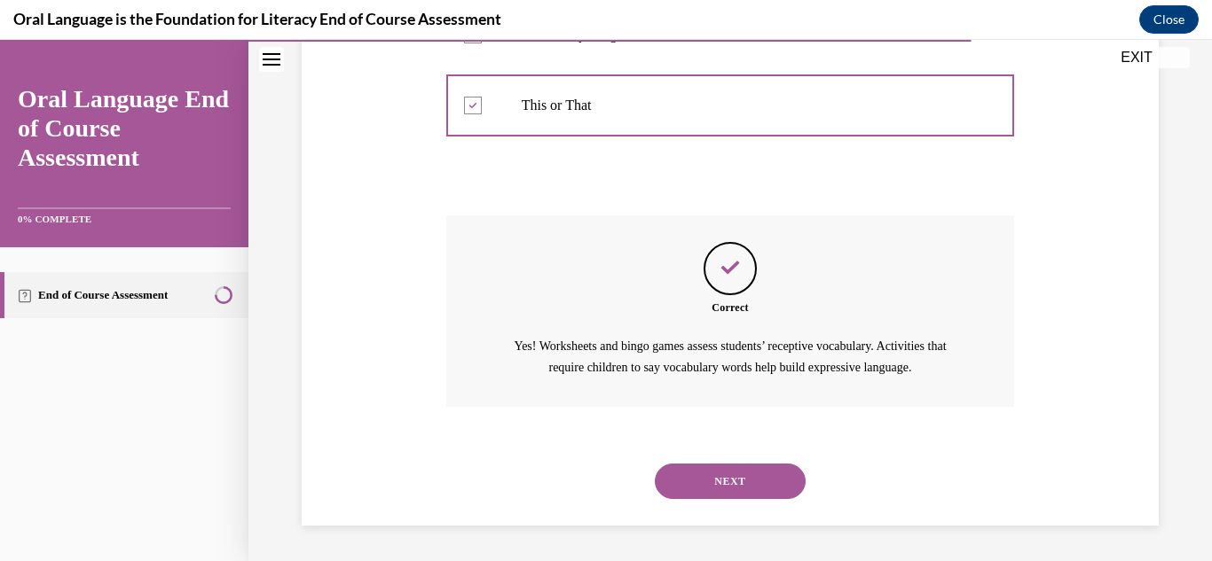
click at [753, 486] on button "NEXT" at bounding box center [730, 481] width 151 height 35
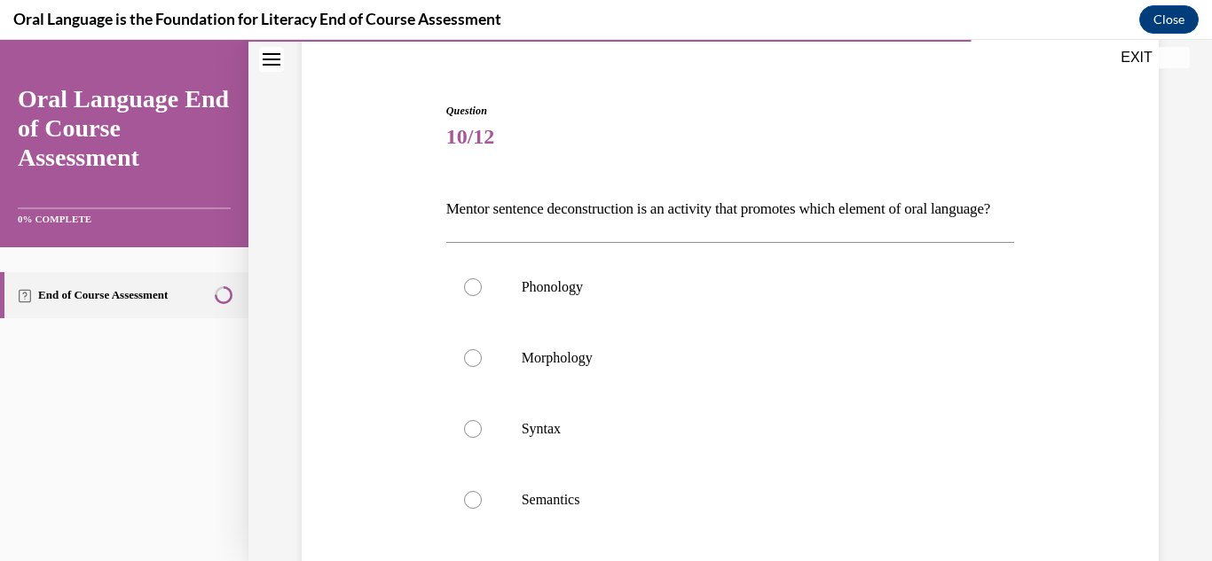
scroll to position [149, 0]
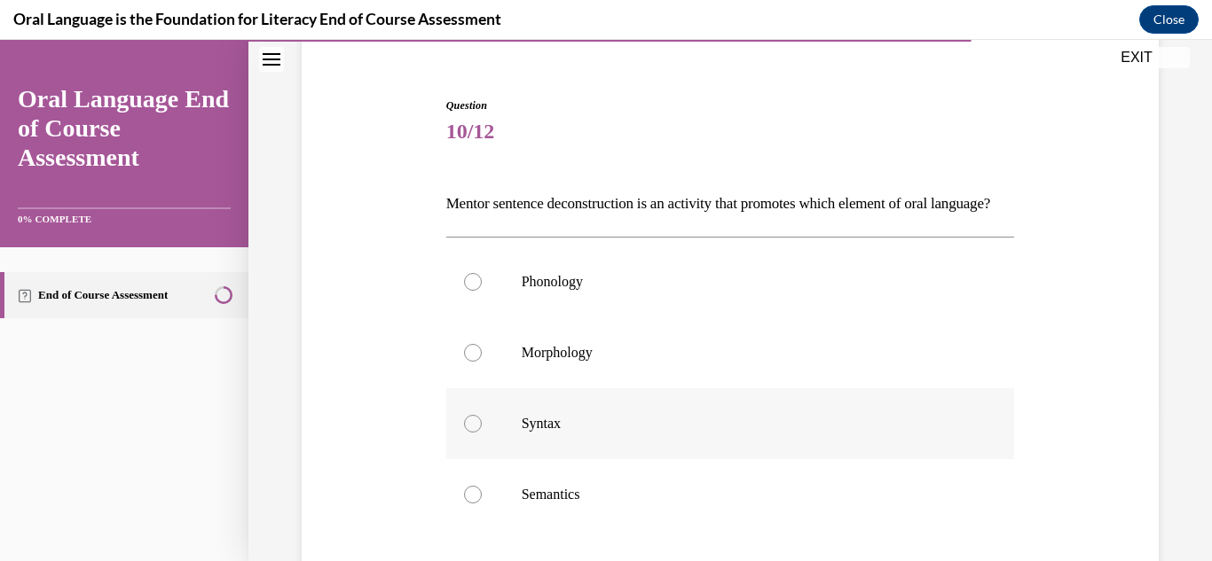
drag, startPoint x: 886, startPoint y: 428, endPoint x: 786, endPoint y: 467, distance: 107.9
click at [786, 459] on label "Syntax" at bounding box center [730, 423] width 569 height 71
click at [482, 433] on input "Syntax" at bounding box center [473, 424] width 18 height 18
radio input "true"
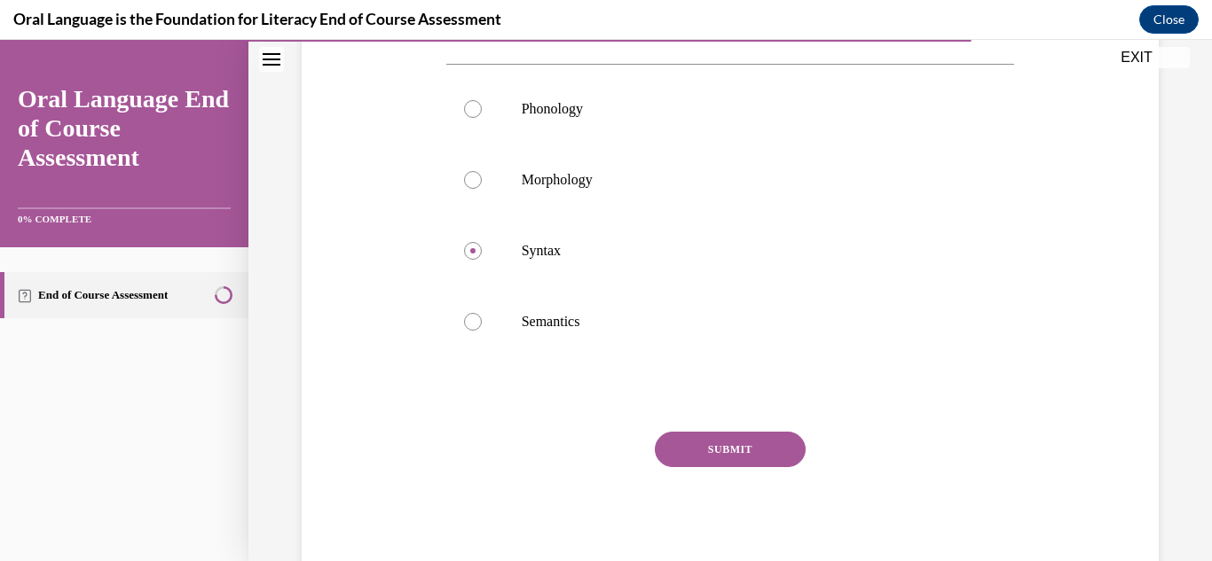
scroll to position [325, 0]
click at [762, 465] on button "SUBMIT" at bounding box center [730, 446] width 151 height 35
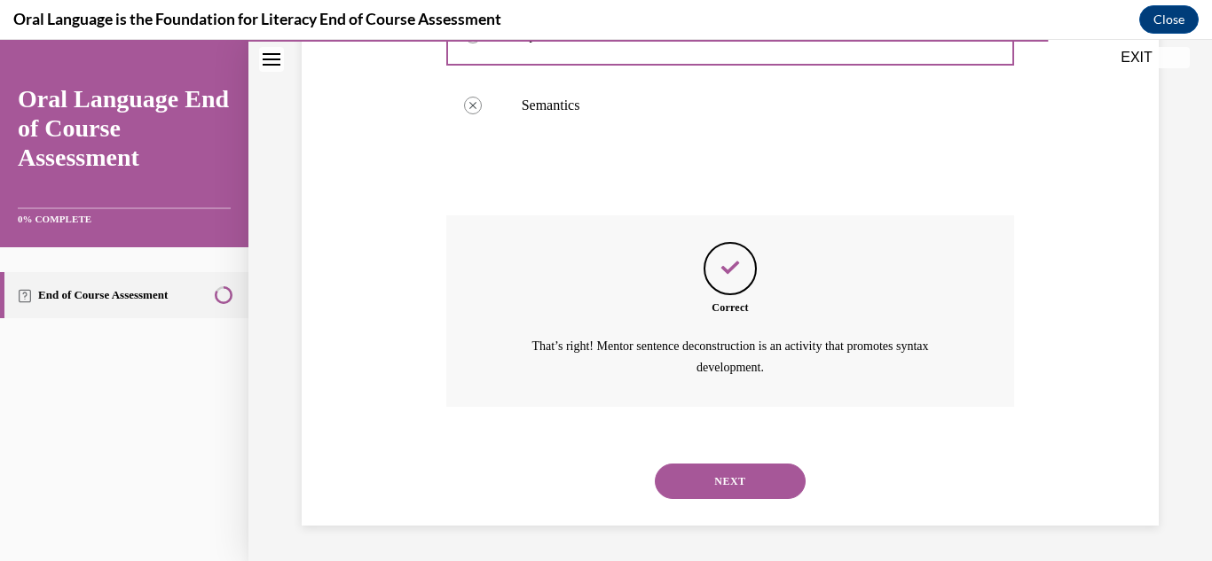
scroll to position [569, 0]
click at [762, 478] on button "NEXT" at bounding box center [730, 481] width 151 height 35
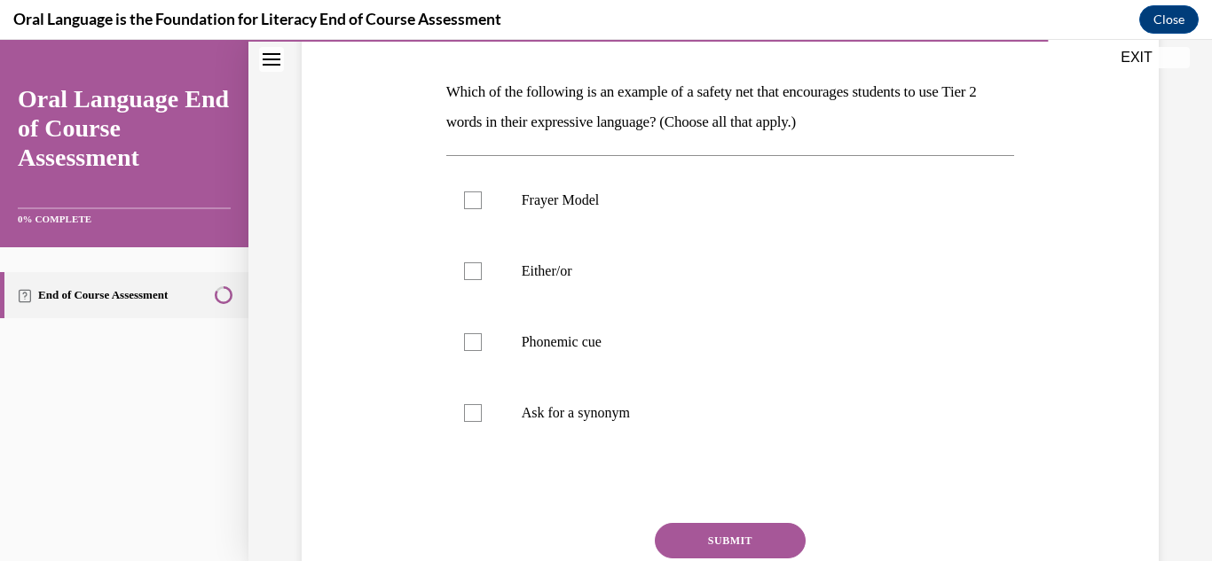
scroll to position [279, 0]
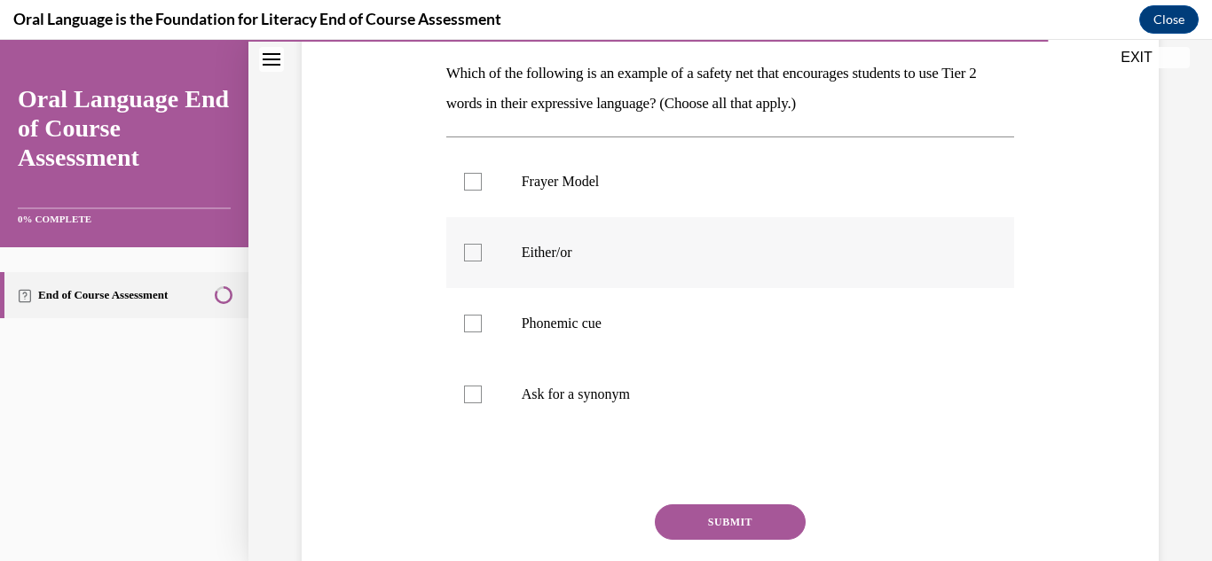
click at [595, 273] on label "Either/or" at bounding box center [730, 252] width 569 height 71
click at [482, 262] on input "Either/or" at bounding box center [473, 253] width 18 height 18
checkbox input "true"
click at [600, 304] on label "Phonemic cue" at bounding box center [730, 323] width 569 height 71
click at [482, 315] on input "Phonemic cue" at bounding box center [473, 324] width 18 height 18
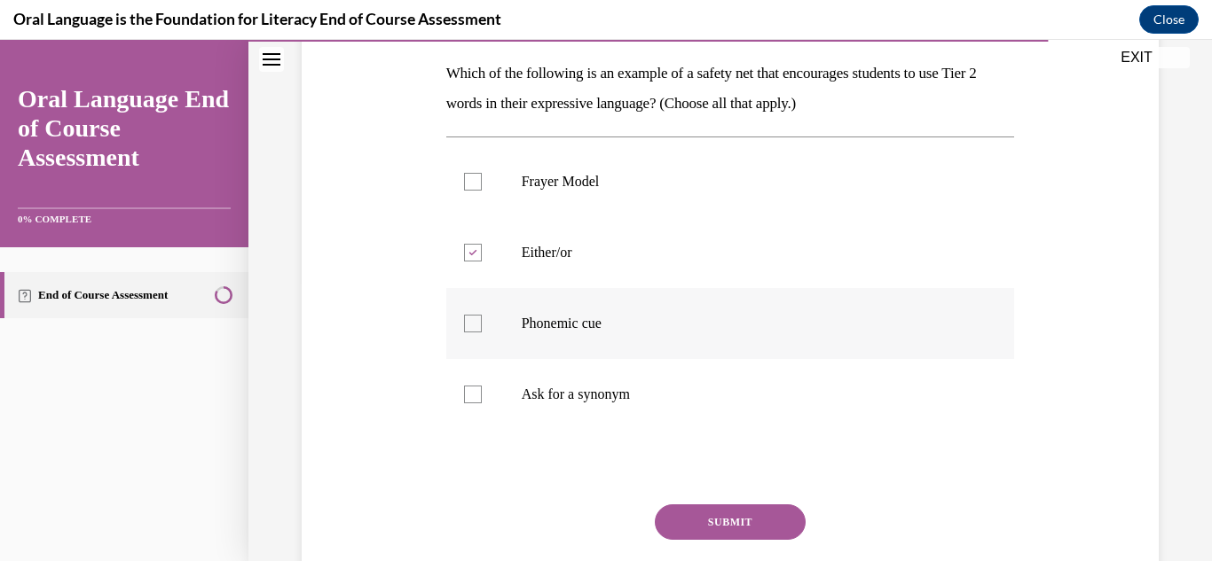
checkbox input "true"
click at [608, 378] on label "Ask for a synonym" at bounding box center [730, 394] width 569 height 71
click at [482, 386] on input "Ask for a synonym" at bounding box center [473, 395] width 18 height 18
checkbox input "true"
click at [687, 518] on button "SUBMIT" at bounding box center [730, 522] width 151 height 35
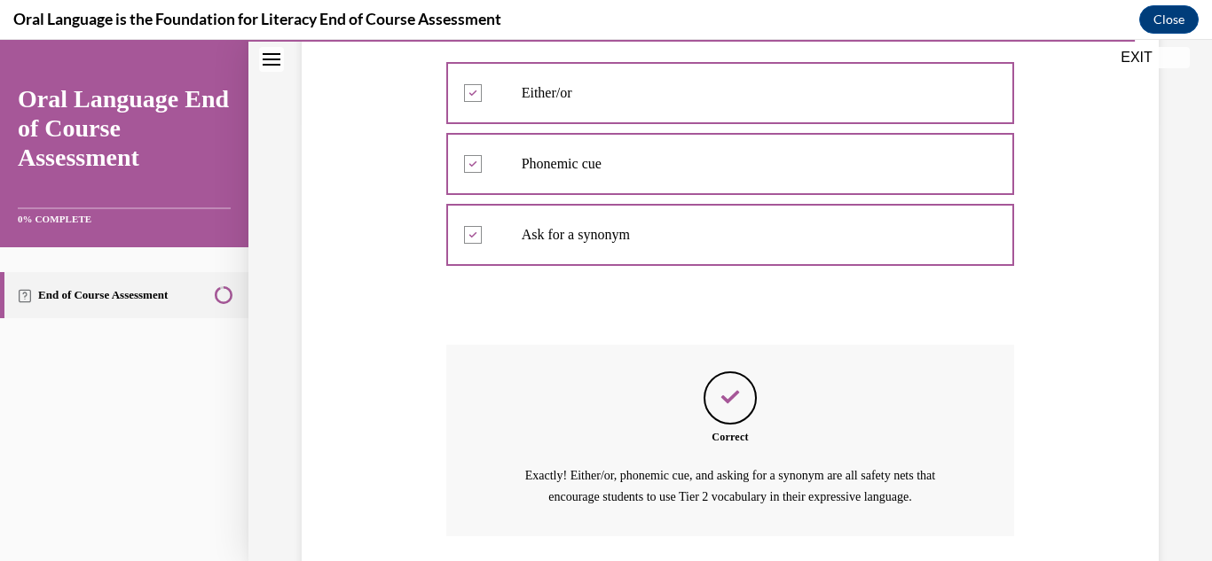
scroll to position [569, 0]
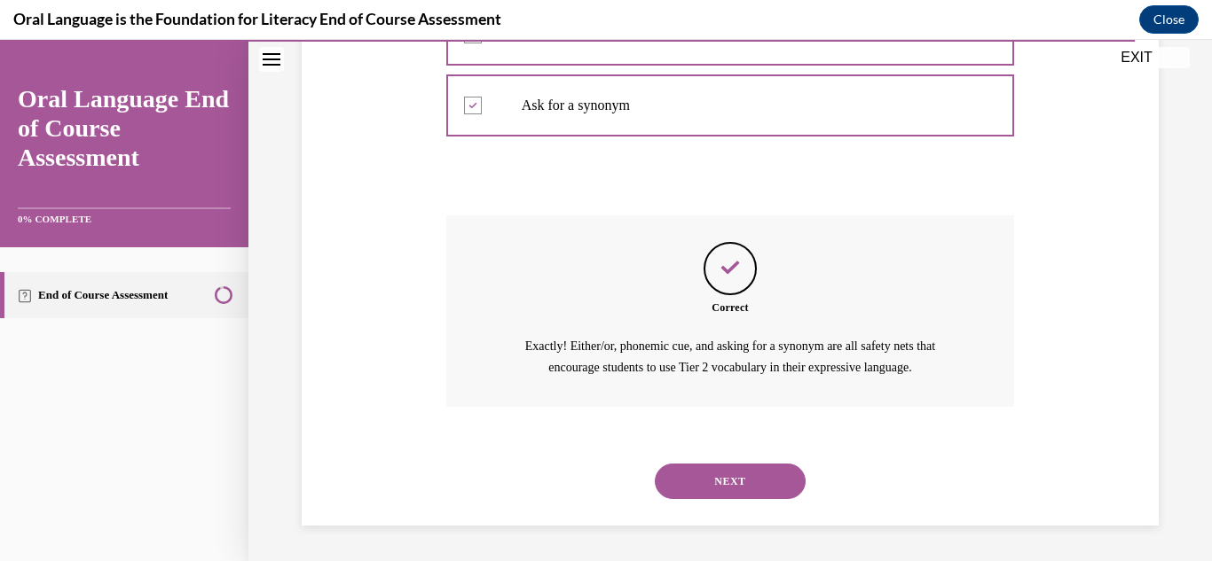
click at [712, 485] on button "NEXT" at bounding box center [730, 481] width 151 height 35
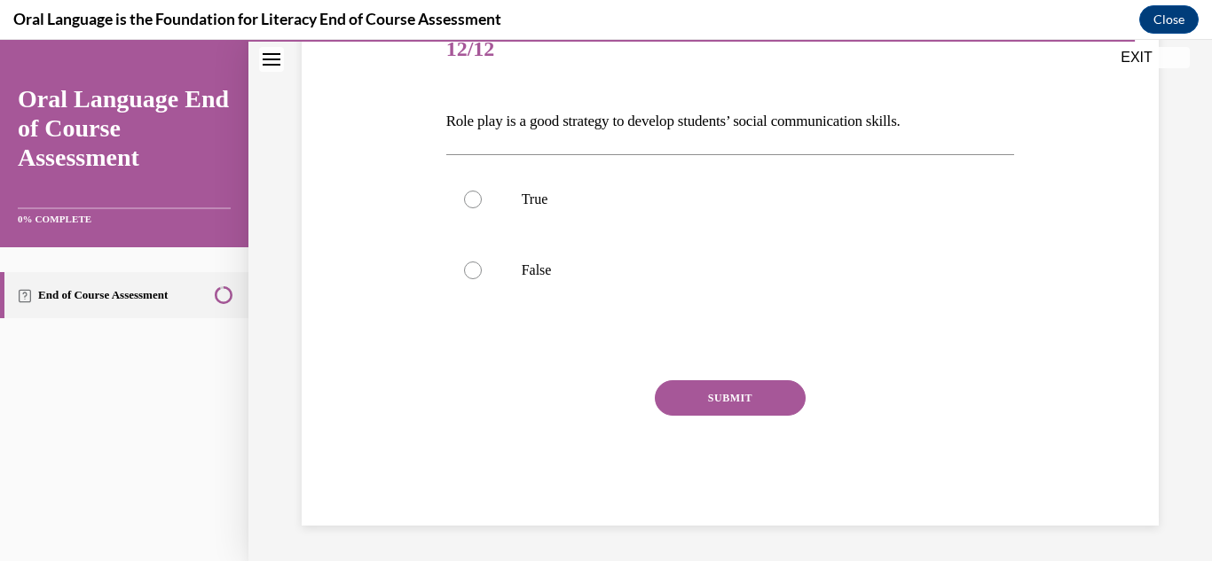
scroll to position [197, 0]
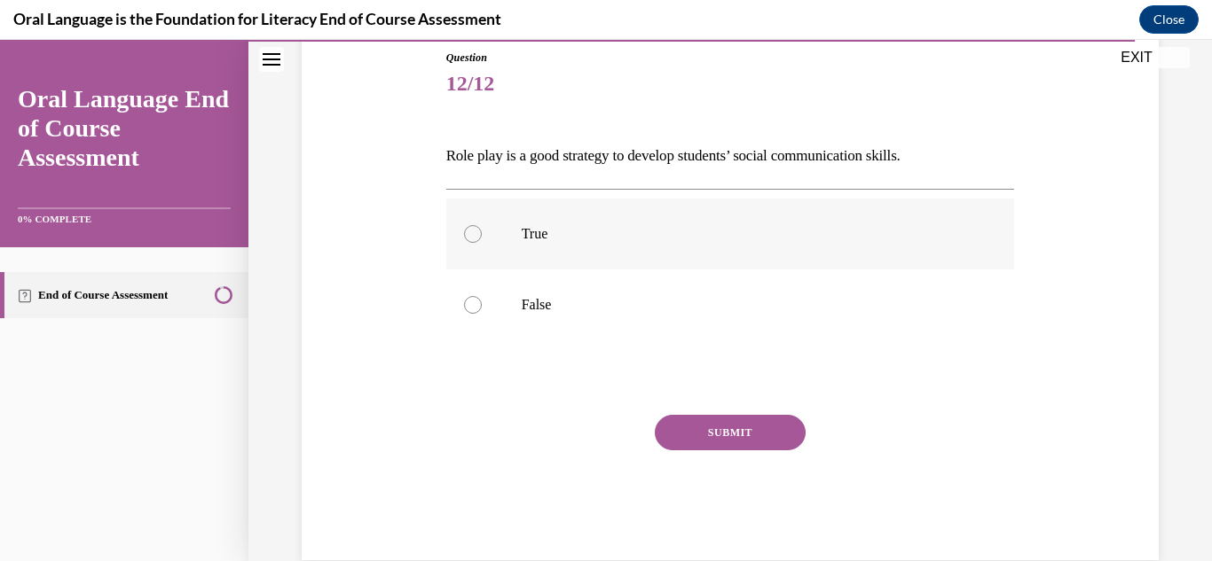
click at [677, 252] on label "True" at bounding box center [730, 234] width 569 height 71
click at [482, 243] on input "True" at bounding box center [473, 234] width 18 height 18
radio input "true"
click at [739, 438] on button "SUBMIT" at bounding box center [730, 432] width 151 height 35
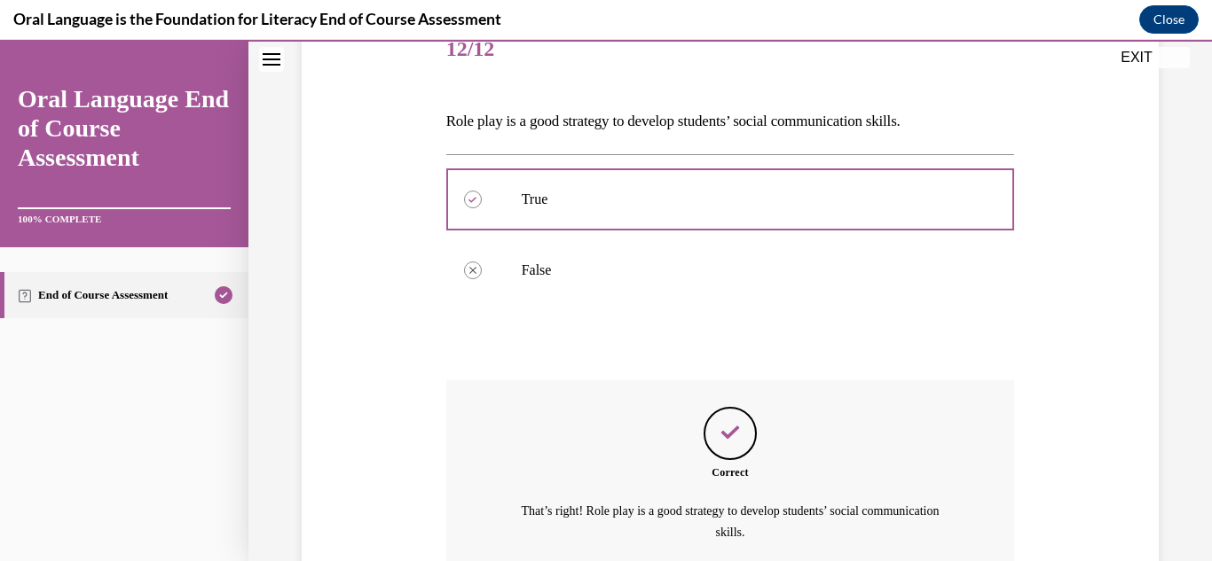
scroll to position [396, 0]
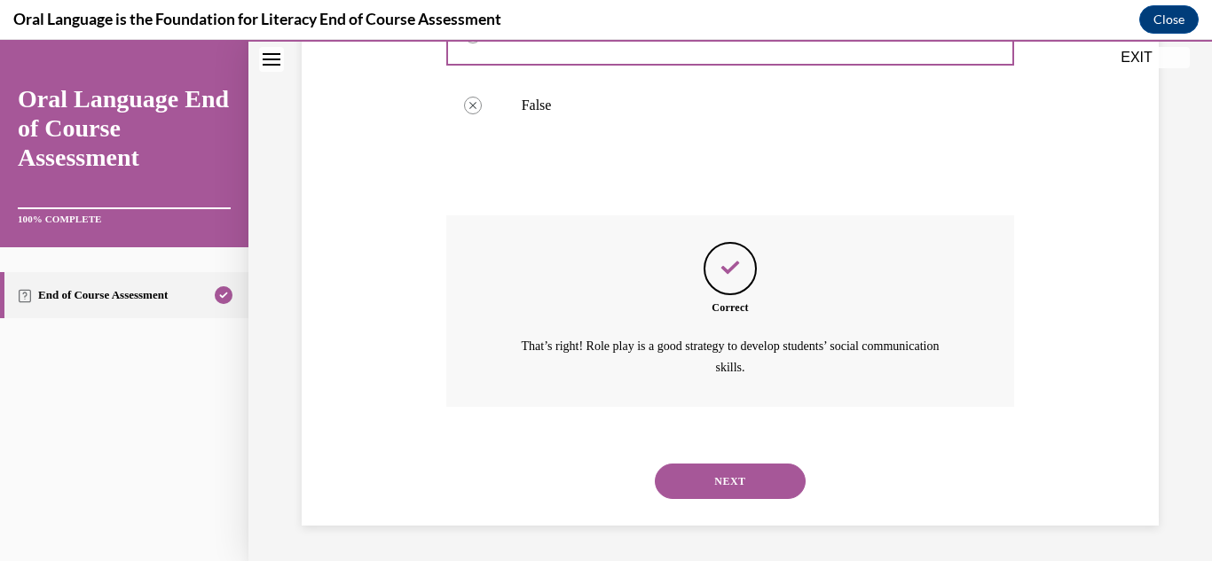
drag, startPoint x: 741, startPoint y: 467, endPoint x: 715, endPoint y: 488, distance: 32.8
click at [715, 488] on button "NEXT" at bounding box center [730, 481] width 151 height 35
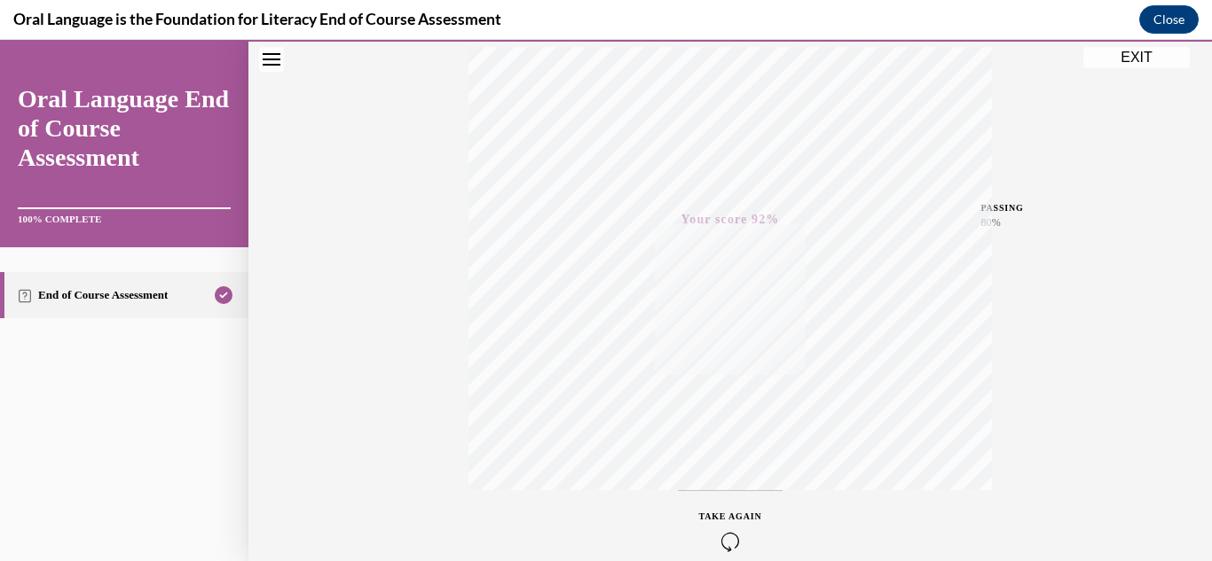
scroll to position [388, 0]
click at [1150, 56] on button "EXIT" at bounding box center [1136, 57] width 106 height 21
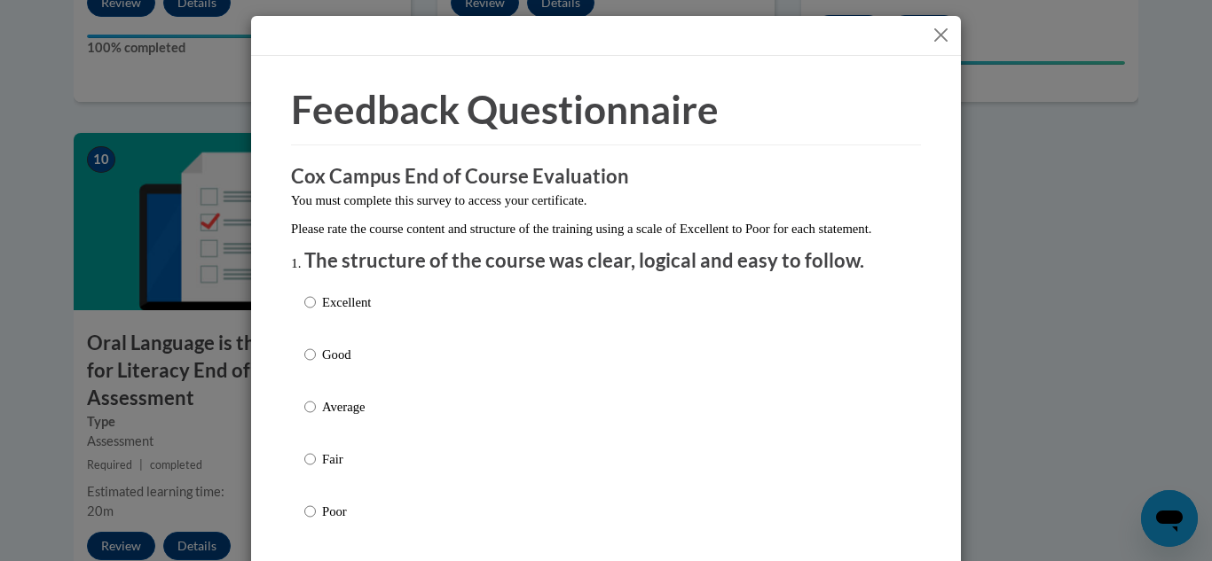
click at [444, 368] on div "Excellent Good Average Fair Poor" at bounding box center [605, 428] width 603 height 289
click at [442, 374] on div "Excellent Good Average Fair Poor" at bounding box center [605, 428] width 603 height 289
click at [308, 365] on input "Good" at bounding box center [310, 355] width 12 height 20
radio input "true"
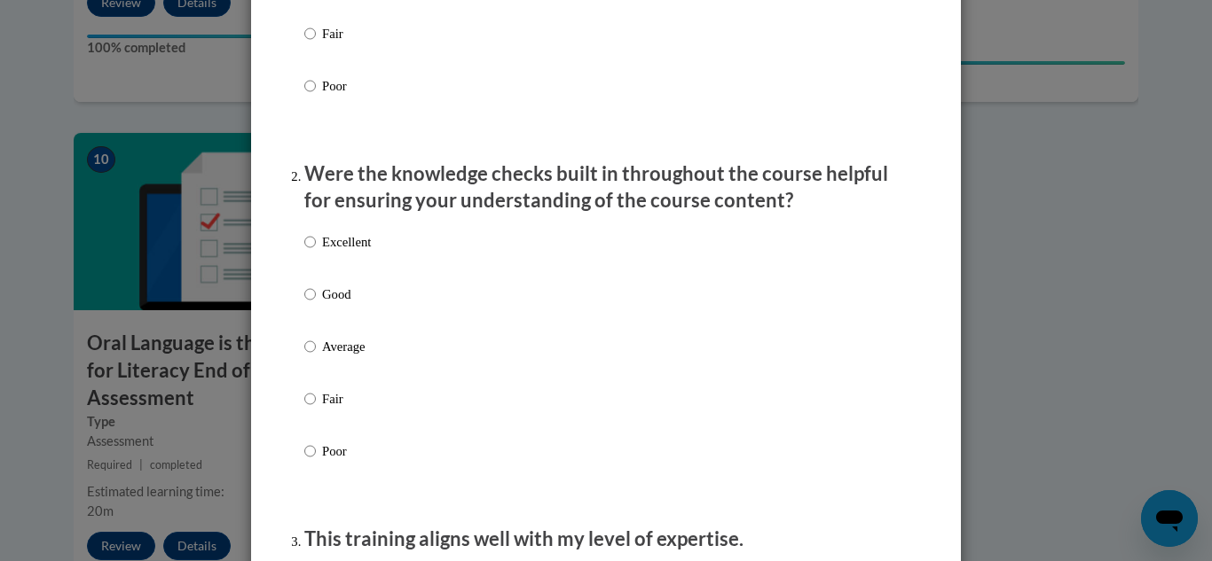
scroll to position [538, 0]
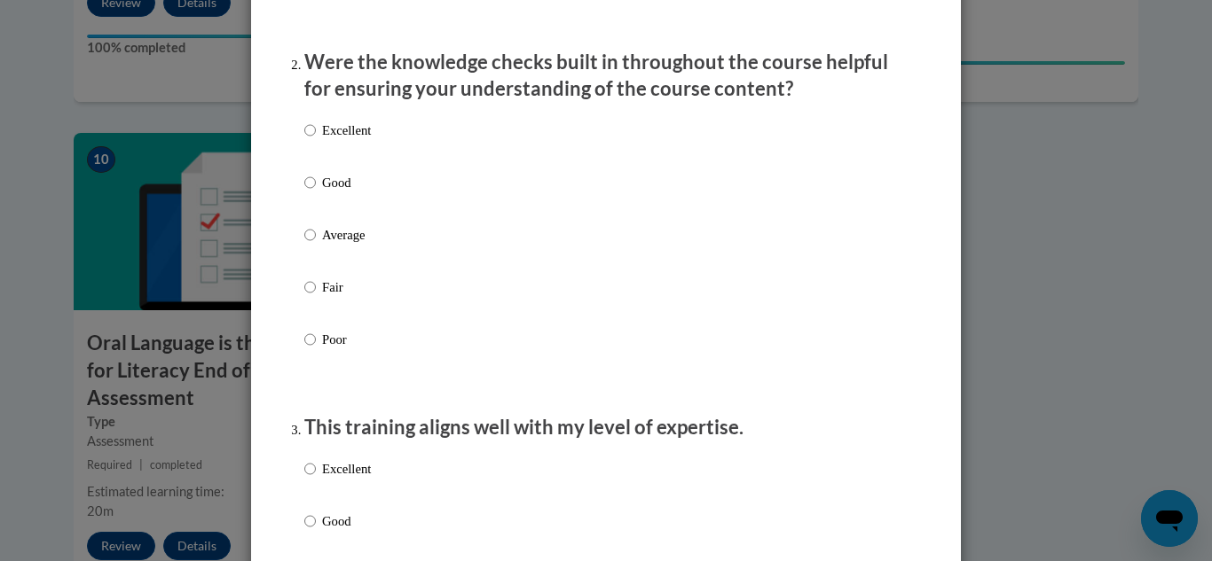
click at [420, 193] on div "Excellent Good Average Fair Poor" at bounding box center [605, 256] width 603 height 289
click at [420, 199] on div "Excellent Good Average Fair Poor" at bounding box center [605, 256] width 603 height 289
click at [304, 192] on input "Good" at bounding box center [310, 183] width 12 height 20
radio input "true"
click at [312, 532] on label "Good" at bounding box center [337, 536] width 67 height 48
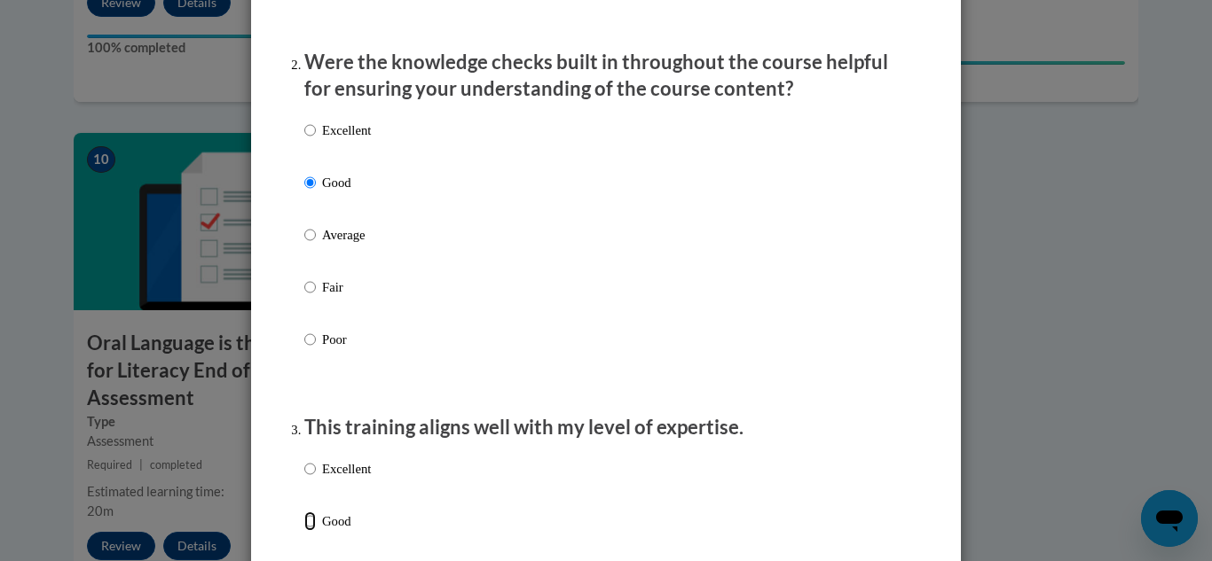
click at [312, 531] on input "Good" at bounding box center [310, 522] width 12 height 20
radio input "true"
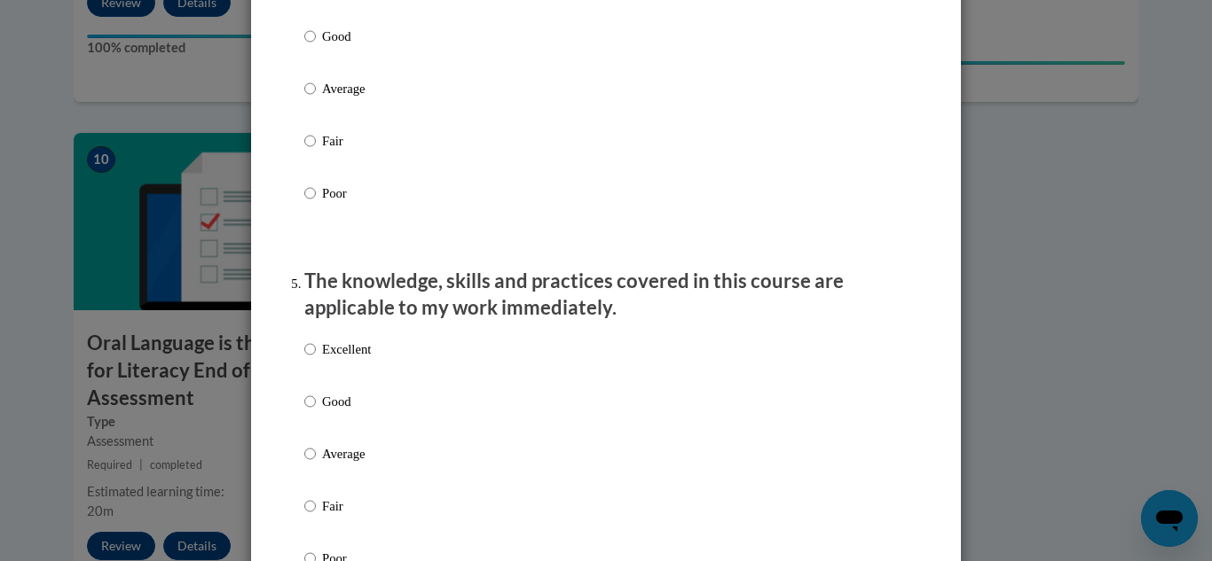
scroll to position [1370, 0]
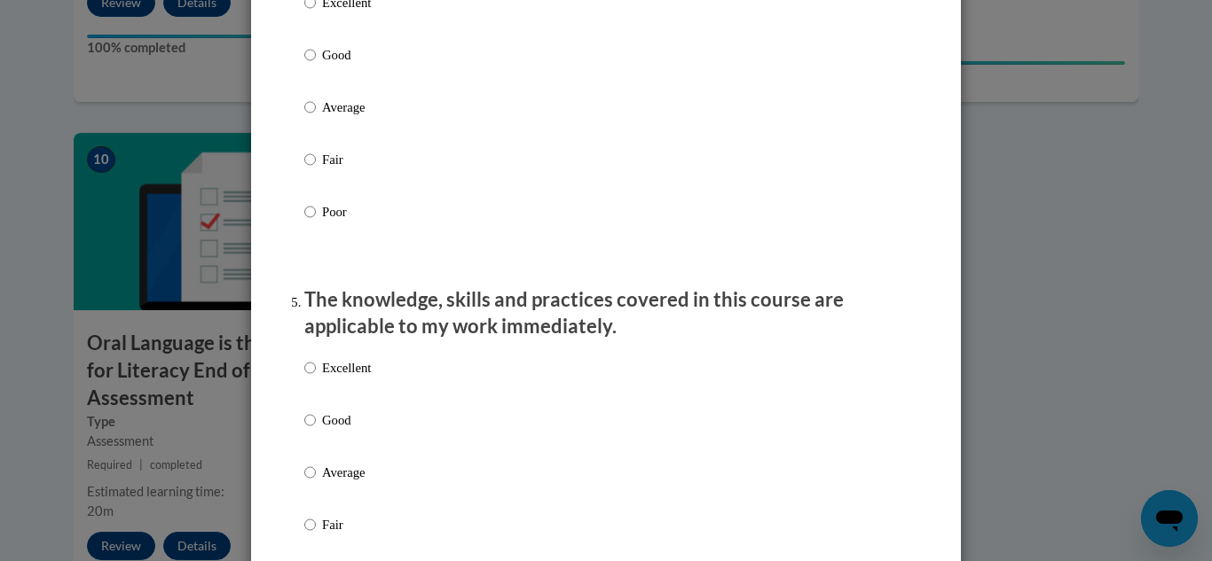
click at [627, 120] on div "Excellent Good Average Fair Poor" at bounding box center [605, 128] width 603 height 289
click at [568, 77] on div "Excellent Good Average Fair Poor" at bounding box center [605, 128] width 603 height 289
click at [345, 65] on p "Good" at bounding box center [346, 55] width 49 height 20
click at [316, 65] on input "Good" at bounding box center [310, 55] width 12 height 20
radio input "true"
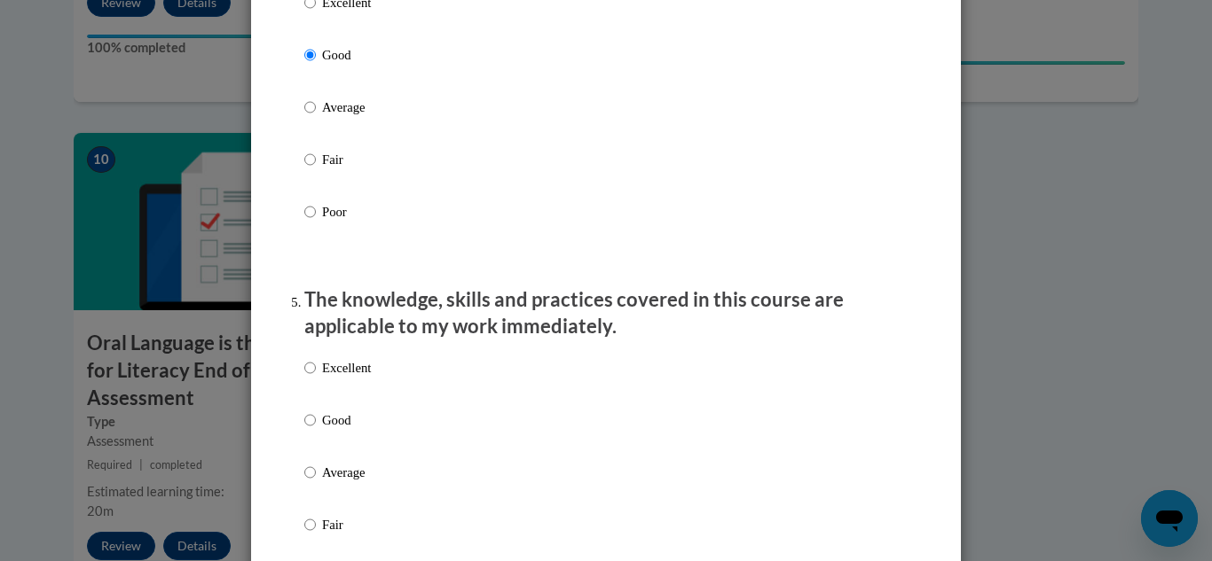
click at [346, 430] on p "Good" at bounding box center [346, 421] width 49 height 20
click at [316, 430] on input "Good" at bounding box center [310, 421] width 12 height 20
radio input "true"
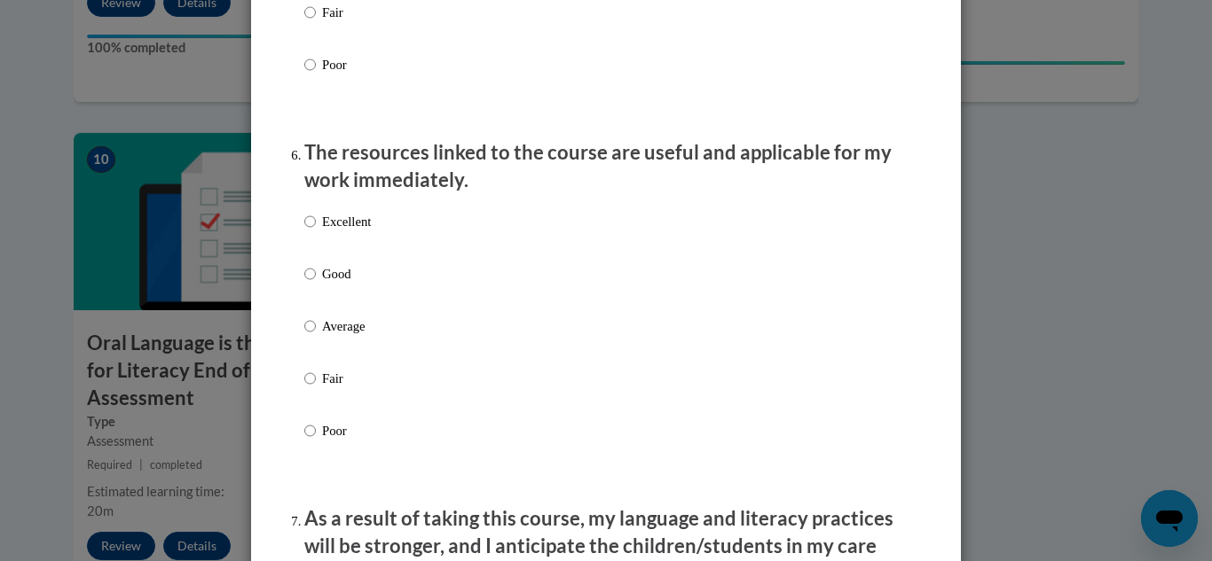
scroll to position [1920, 0]
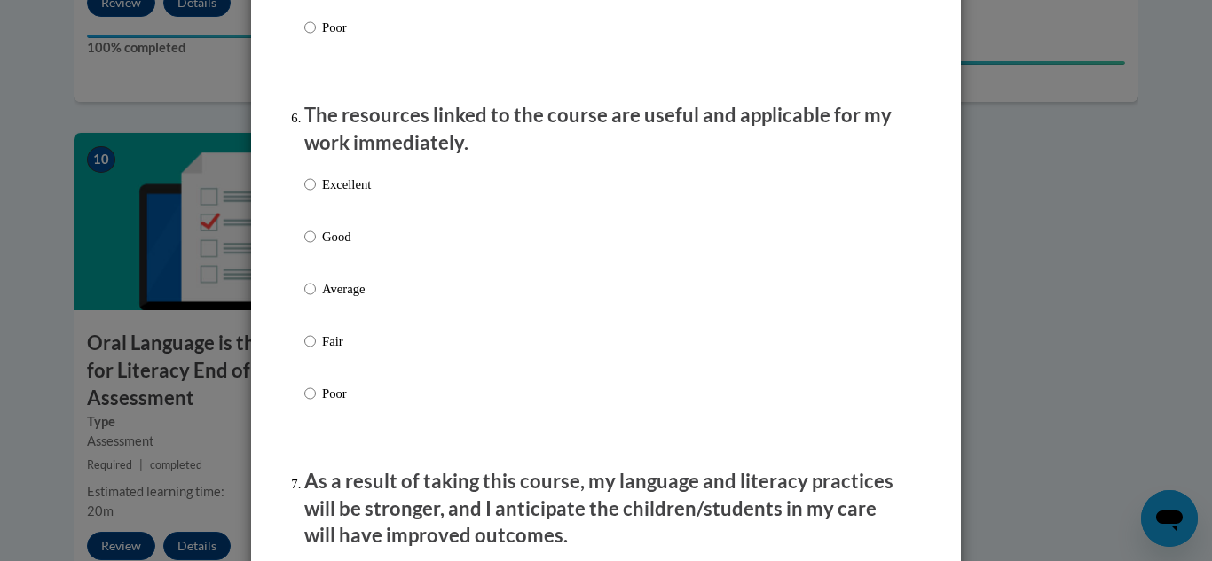
click at [365, 247] on p "Good" at bounding box center [346, 237] width 49 height 20
click at [316, 247] on input "Good" at bounding box center [310, 237] width 12 height 20
radio input "true"
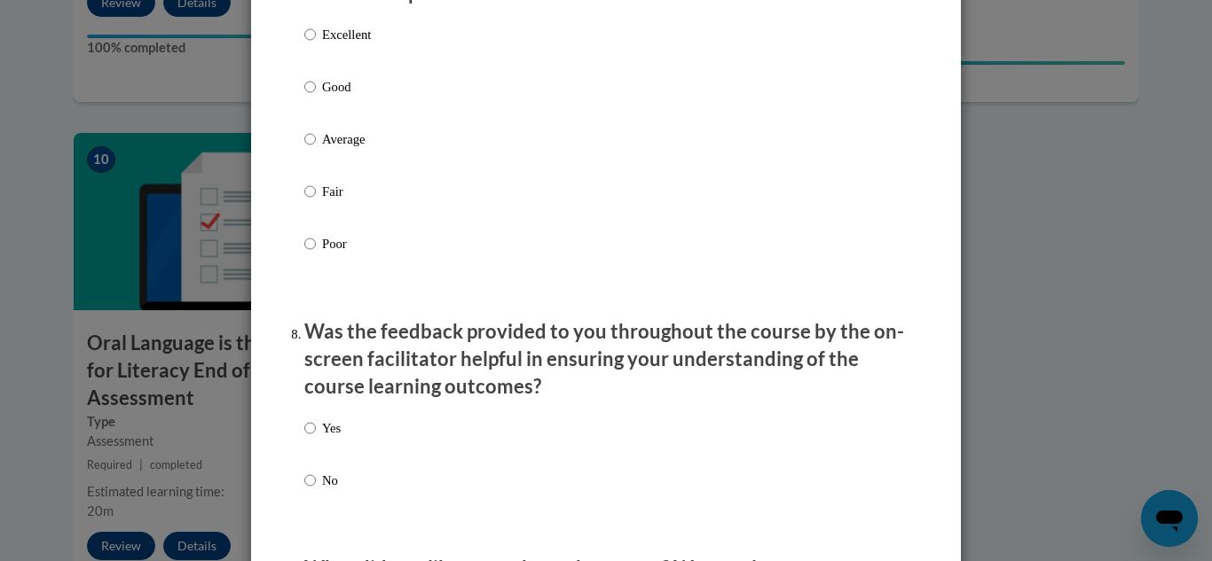
scroll to position [2451, 0]
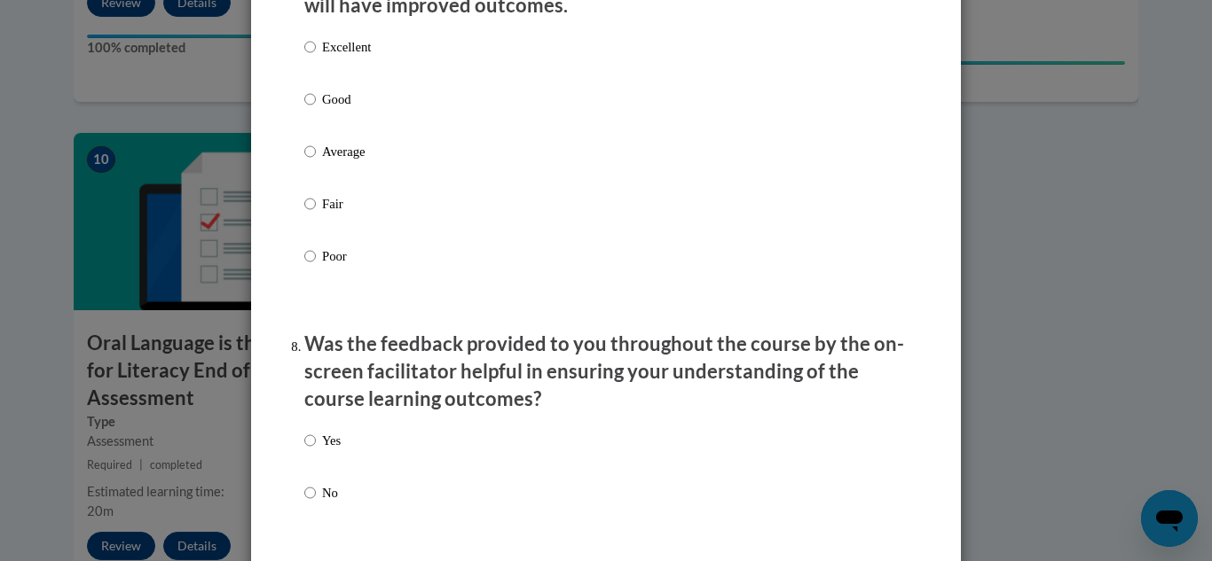
click at [487, 129] on div "Excellent Good Average Fair Poor" at bounding box center [605, 172] width 603 height 289
click at [395, 106] on div "Excellent Good Average Fair Poor" at bounding box center [605, 172] width 603 height 289
click at [337, 103] on div "Excellent Good Average Fair Poor" at bounding box center [337, 165] width 67 height 275
click at [340, 109] on p "Good" at bounding box center [346, 100] width 49 height 20
click at [316, 109] on input "Good" at bounding box center [310, 100] width 12 height 20
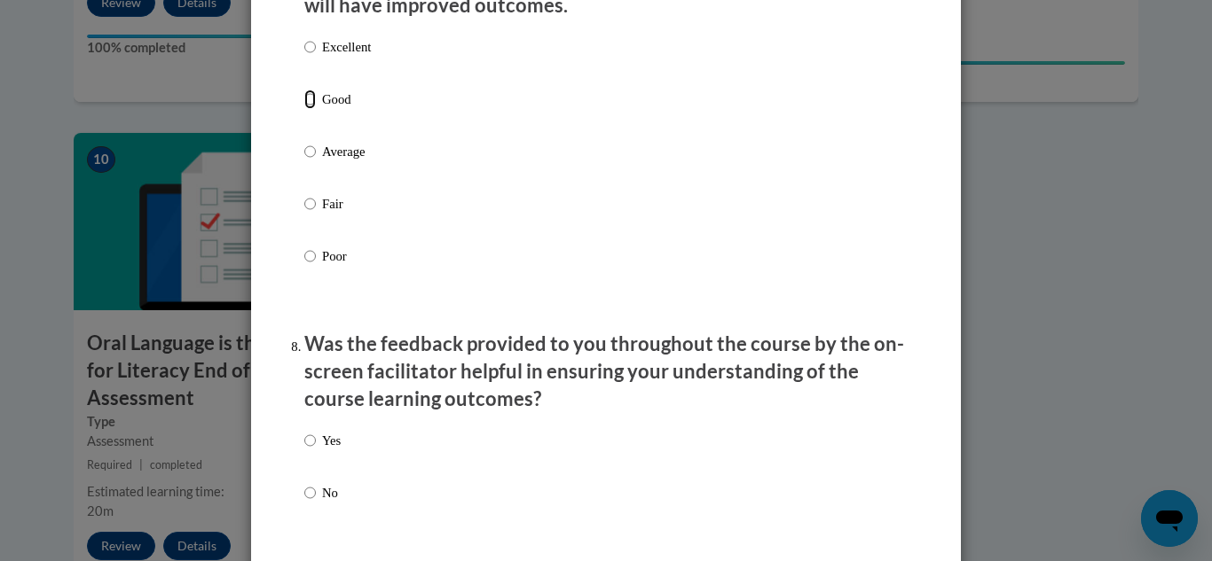
radio input "true"
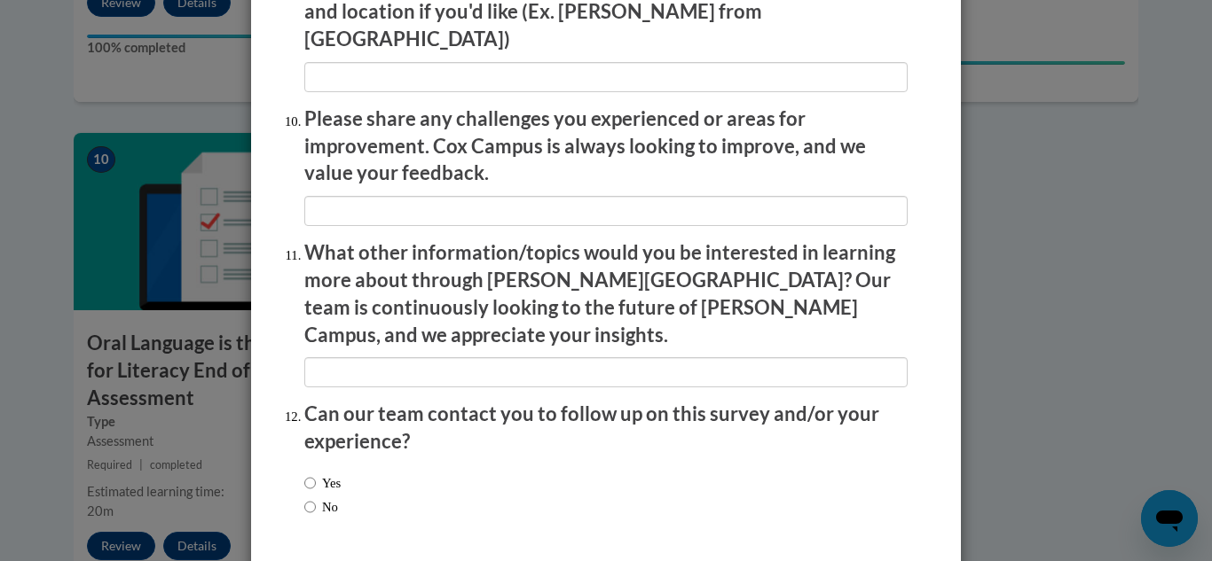
scroll to position [3124, 0]
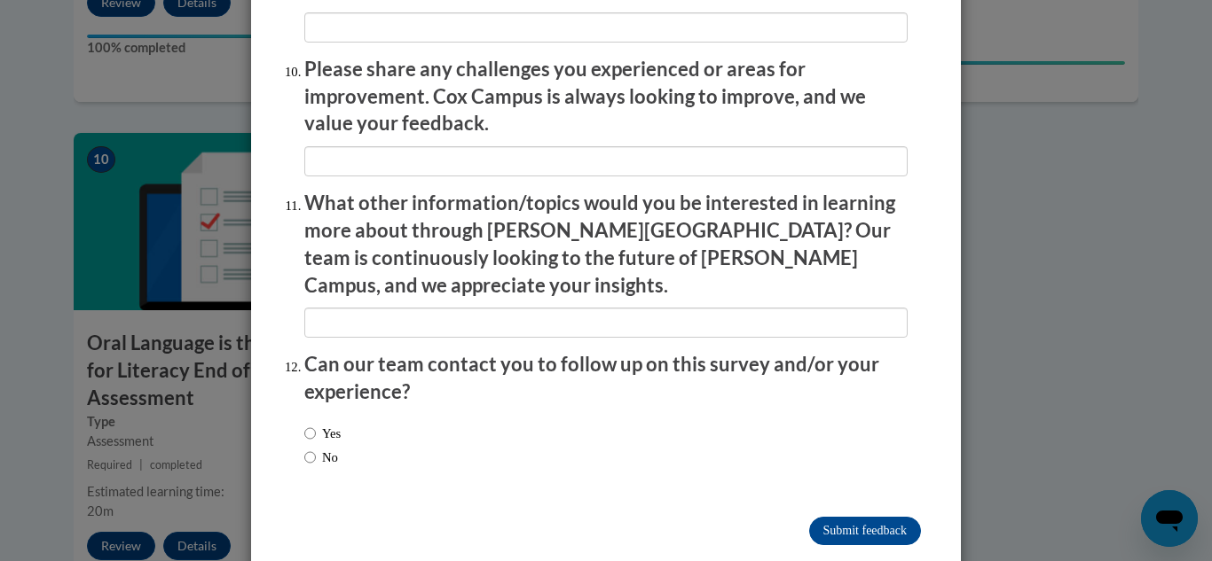
click at [363, 420] on div "Yes No" at bounding box center [605, 448] width 603 height 67
click at [341, 448] on span "No" at bounding box center [322, 458] width 36 height 20
click at [307, 448] on input "No" at bounding box center [310, 458] width 12 height 20
radio input "true"
drag, startPoint x: 852, startPoint y: 483, endPoint x: 844, endPoint y: 488, distance: 9.9
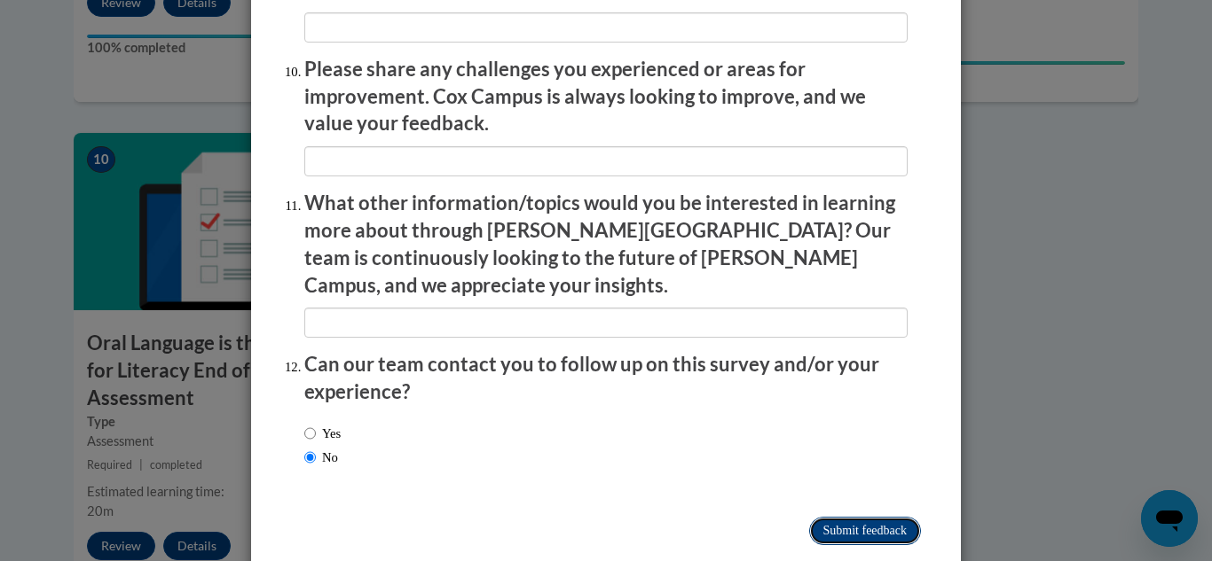
click at [844, 517] on input "Submit feedback" at bounding box center [865, 531] width 112 height 28
click at [844, 517] on input "Submitting" at bounding box center [865, 531] width 112 height 28
